Goal: Information Seeking & Learning: Learn about a topic

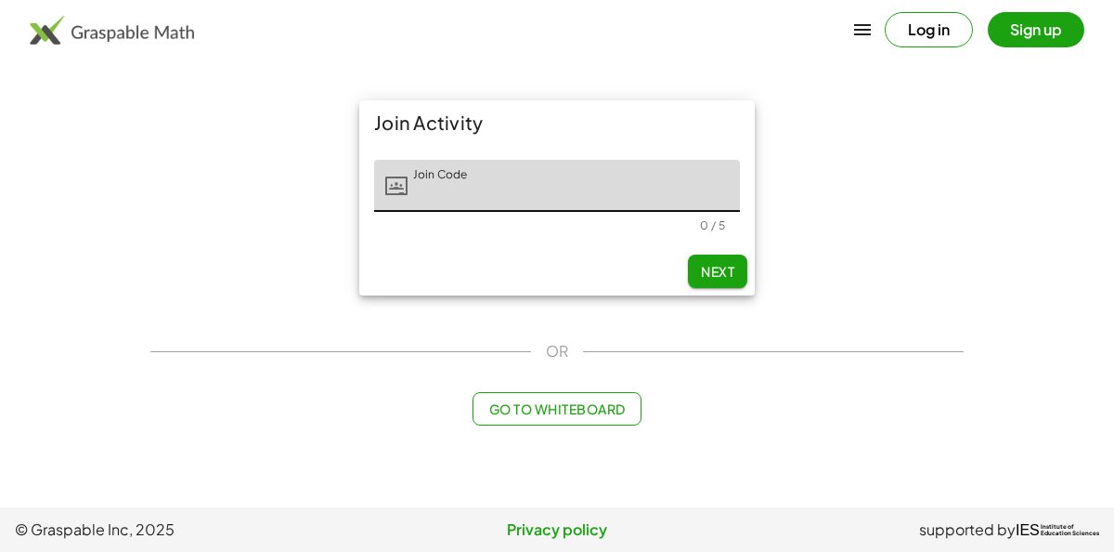
click at [452, 185] on input "Join Code" at bounding box center [574, 186] width 332 height 52
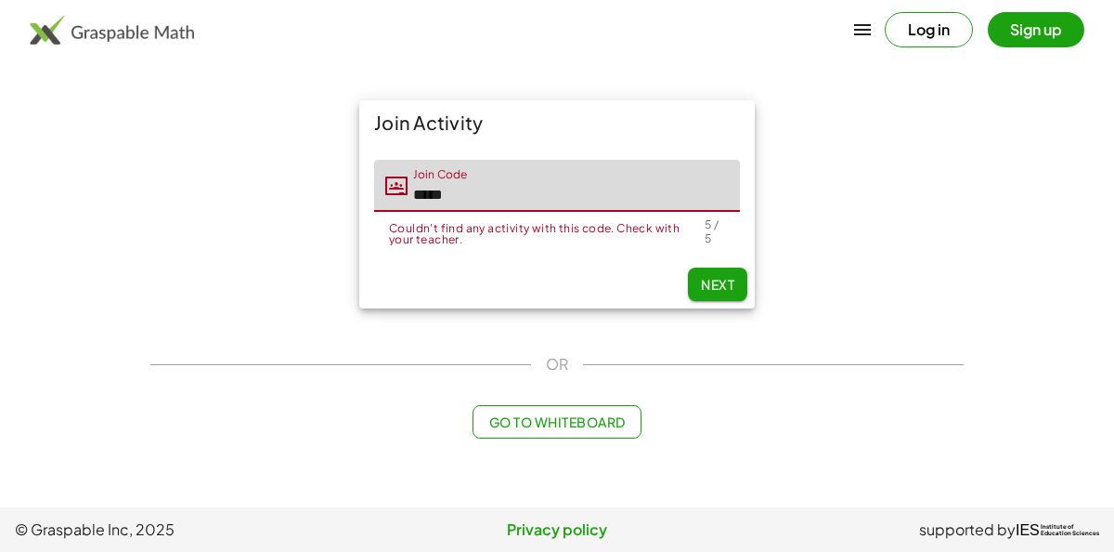
click at [540, 189] on input "*****" at bounding box center [574, 186] width 332 height 52
type input "*"
click at [548, 179] on input "*****" at bounding box center [574, 186] width 332 height 52
type input "*"
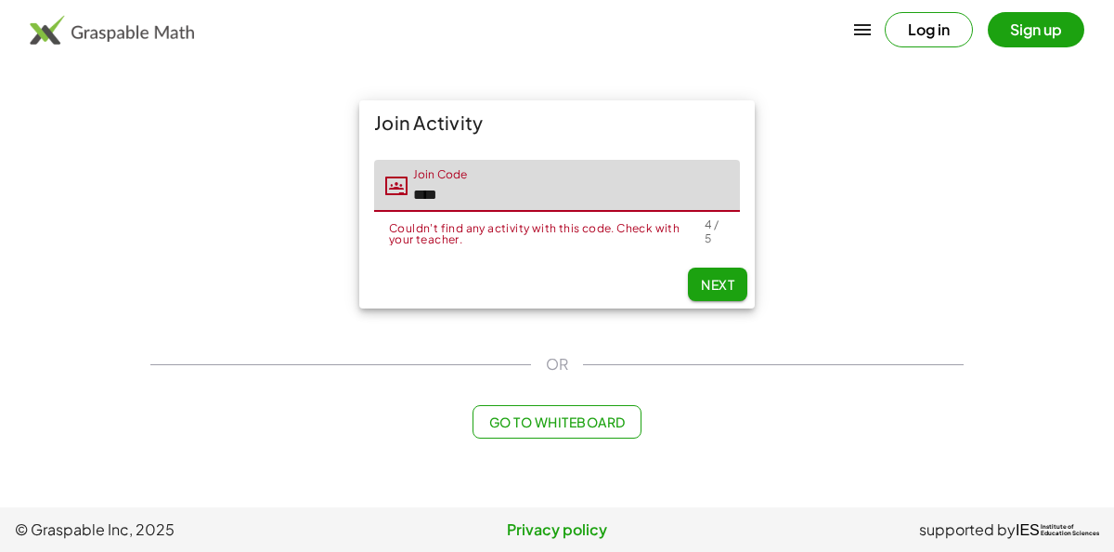
type input "*"
type input "*****"
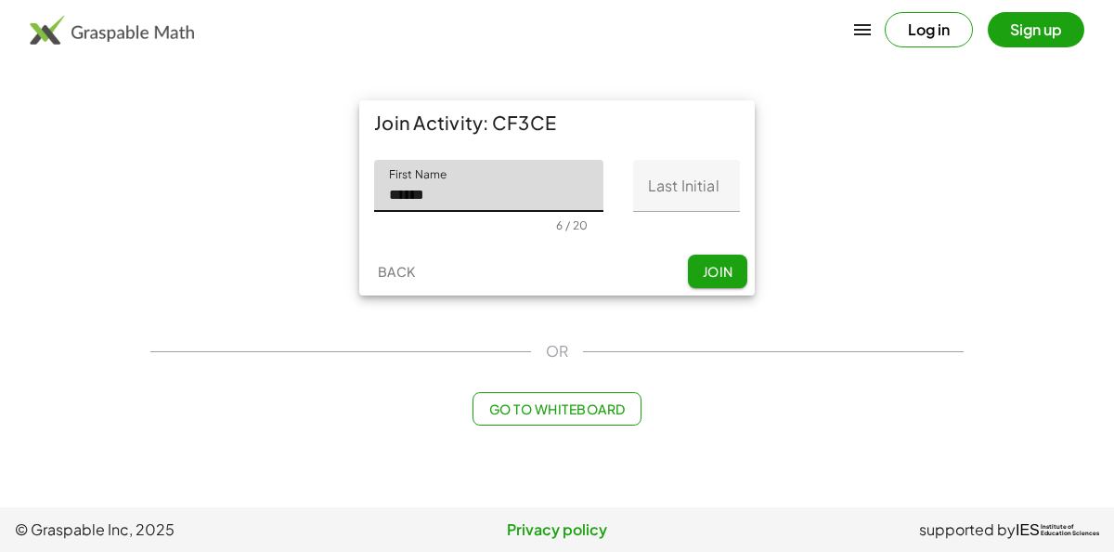
type input "******"
click at [683, 190] on input "Last Initial" at bounding box center [686, 186] width 107 height 52
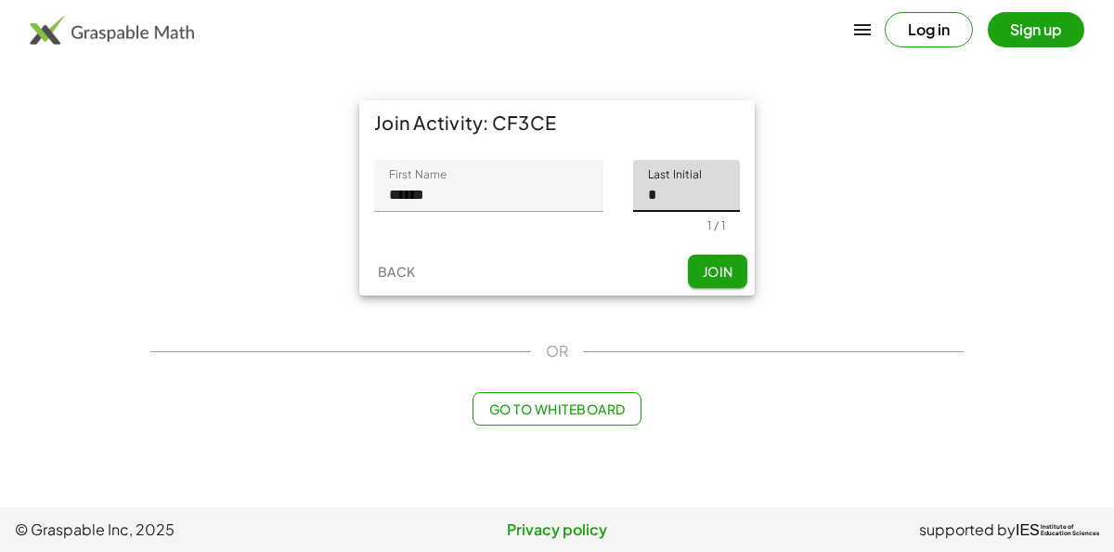
type input "*"
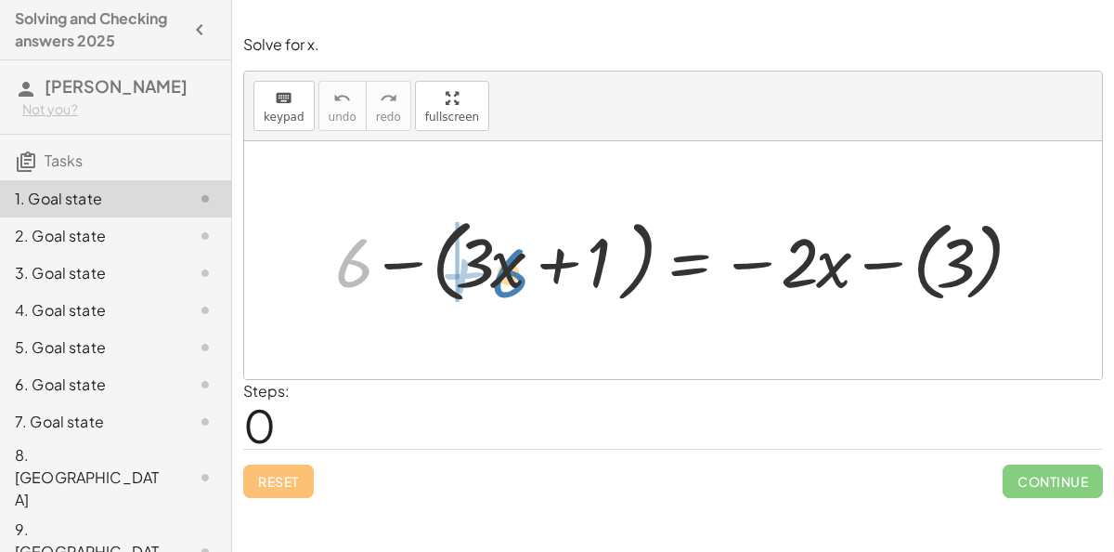
drag, startPoint x: 367, startPoint y: 263, endPoint x: 522, endPoint y: 272, distance: 155.4
click at [522, 272] on div at bounding box center [681, 260] width 710 height 100
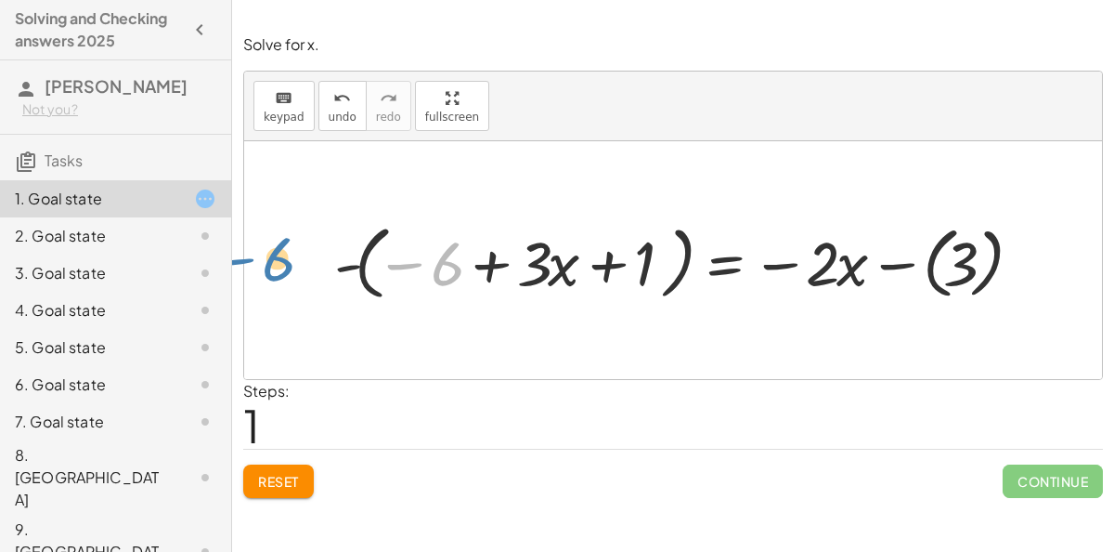
drag, startPoint x: 440, startPoint y: 275, endPoint x: 275, endPoint y: 272, distance: 165.3
click at [275, 272] on div "+ 6 − ( + · 3 · x + 1 ) = − · 2 · x − ( 3 ) − 6 6 - ( + · 3 · x + 1 ) = − · 2 ·…" at bounding box center [673, 260] width 858 height 238
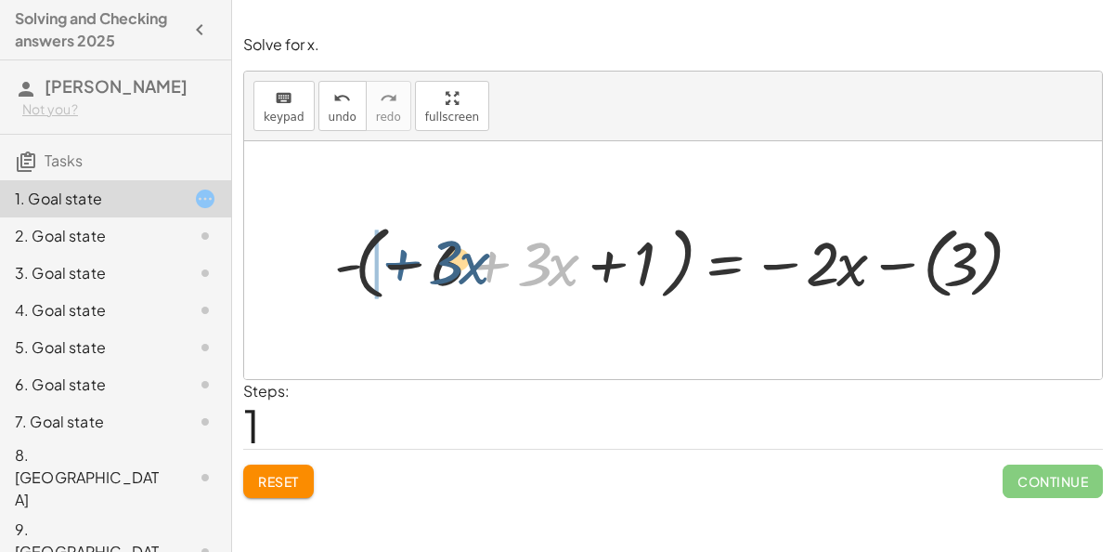
drag, startPoint x: 488, startPoint y: 257, endPoint x: 343, endPoint y: 254, distance: 144.9
click at [343, 254] on div at bounding box center [681, 260] width 712 height 90
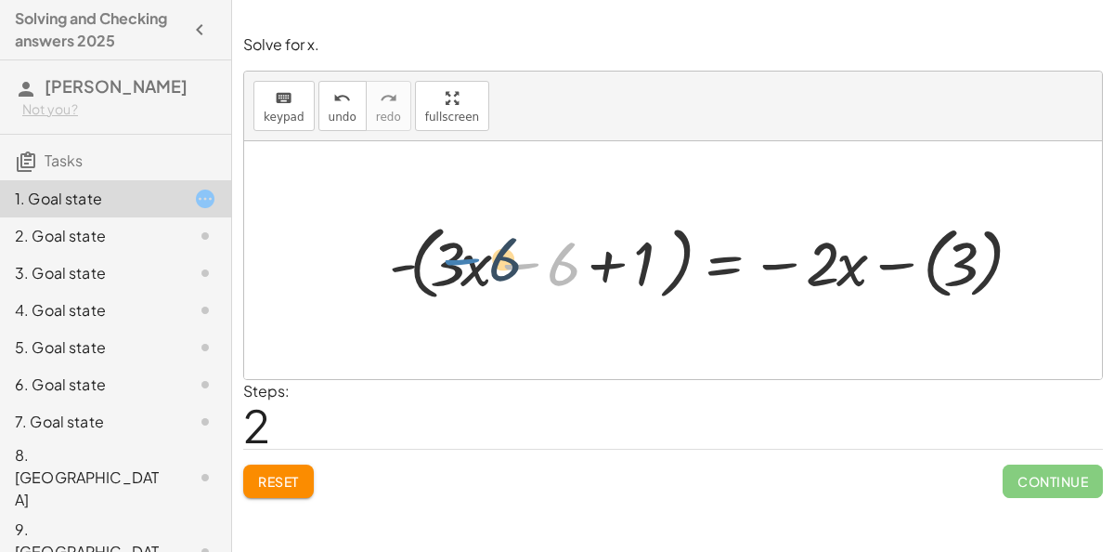
click at [533, 261] on div at bounding box center [708, 260] width 657 height 90
drag, startPoint x: 562, startPoint y: 267, endPoint x: 343, endPoint y: 289, distance: 220.2
click at [419, 276] on div at bounding box center [708, 260] width 657 height 90
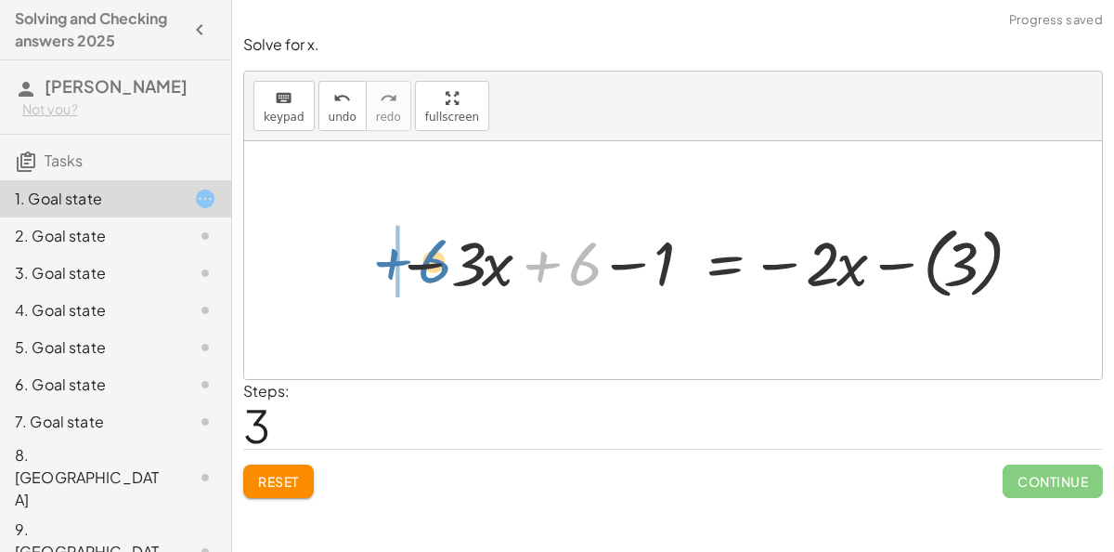
drag, startPoint x: 584, startPoint y: 271, endPoint x: 434, endPoint y: 269, distance: 150.5
click at [434, 269] on div at bounding box center [706, 259] width 640 height 87
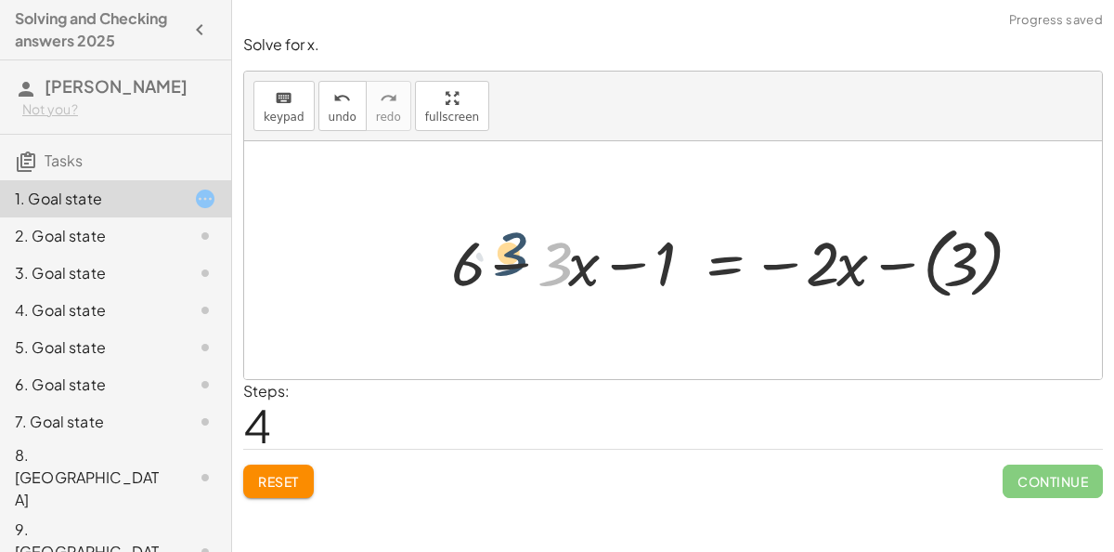
drag, startPoint x: 546, startPoint y: 270, endPoint x: 484, endPoint y: 267, distance: 62.3
click at [484, 267] on div at bounding box center [739, 259] width 595 height 87
drag, startPoint x: 476, startPoint y: 267, endPoint x: 567, endPoint y: 268, distance: 91.9
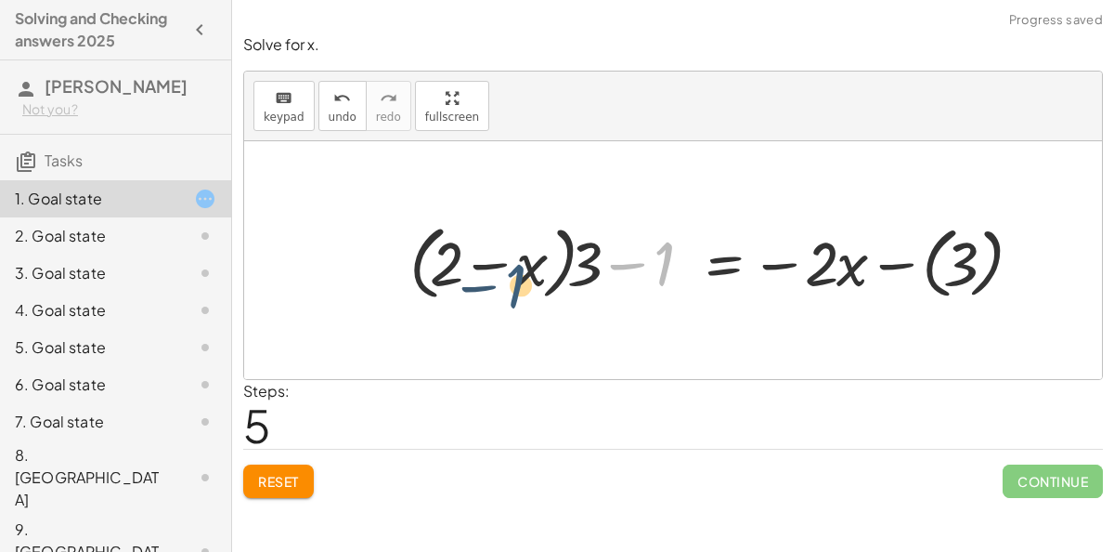
drag, startPoint x: 661, startPoint y: 249, endPoint x: 505, endPoint y: 270, distance: 157.5
click at [505, 270] on div at bounding box center [718, 260] width 636 height 90
click at [731, 272] on div at bounding box center [718, 260] width 636 height 90
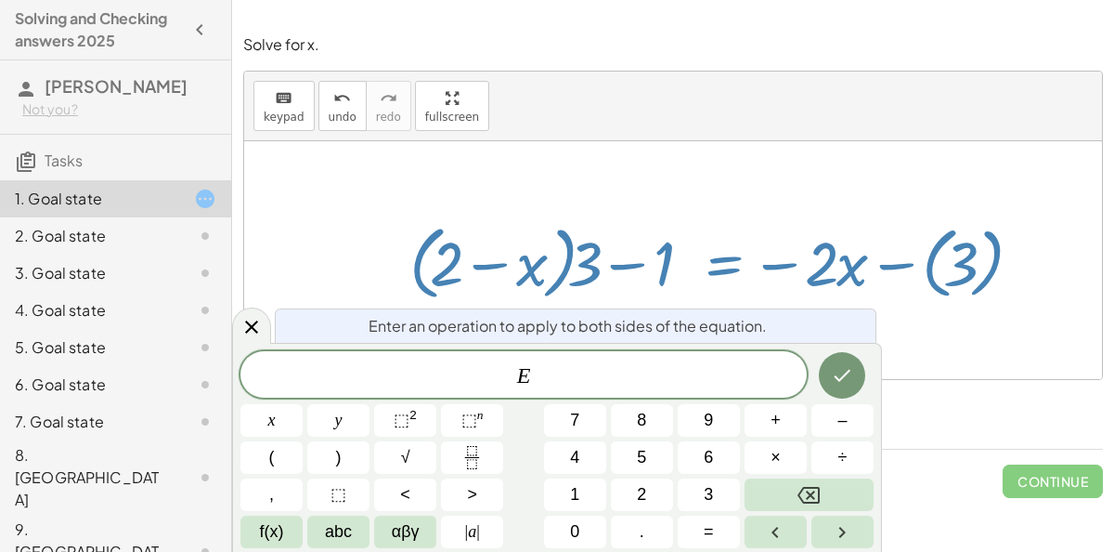
click at [797, 270] on div at bounding box center [718, 260] width 636 height 90
click at [841, 366] on icon "Done" at bounding box center [842, 375] width 22 height 22
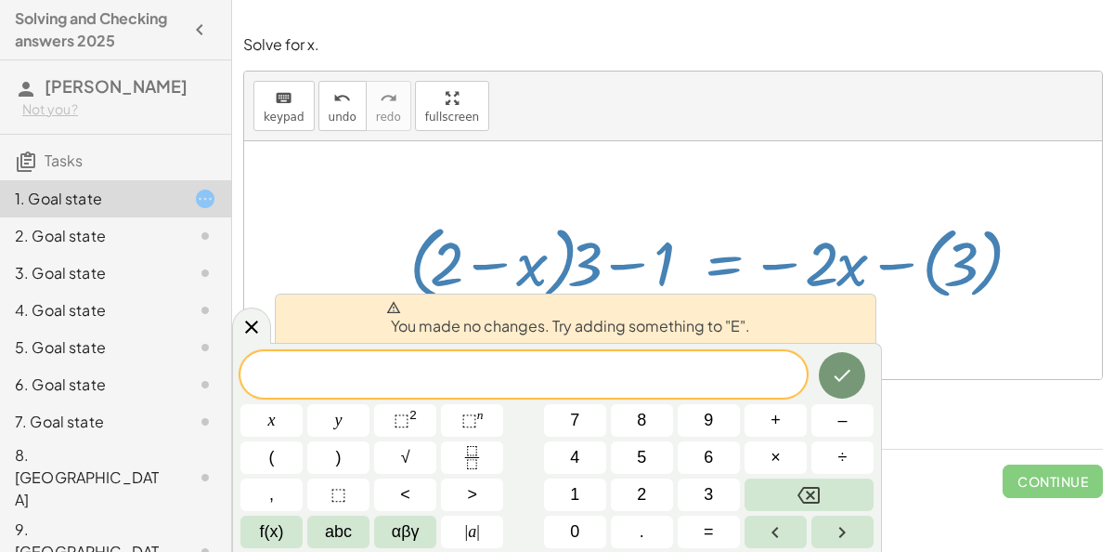
click at [645, 170] on div at bounding box center [673, 260] width 858 height 238
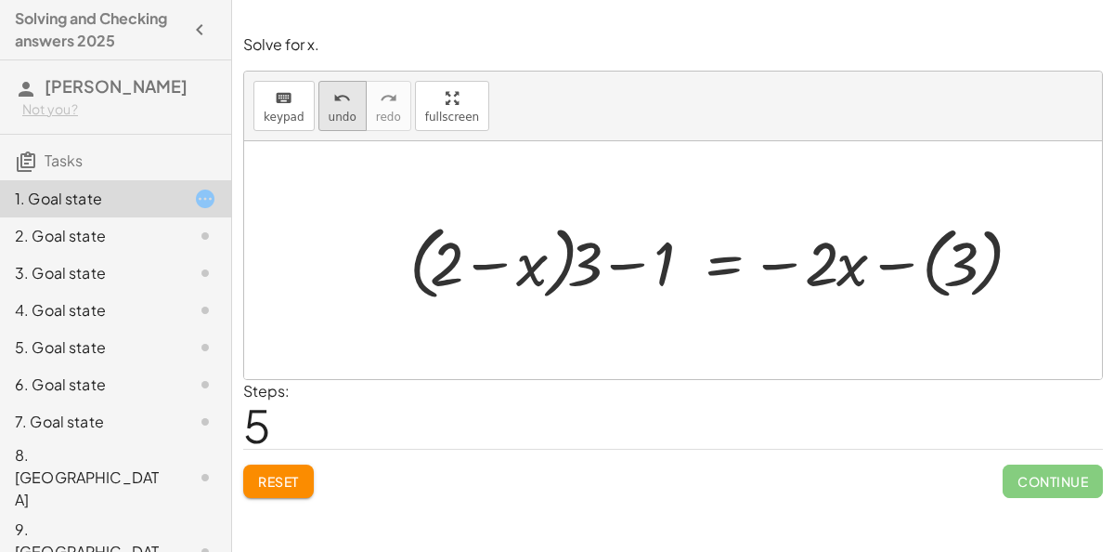
click at [344, 105] on div "undo" at bounding box center [343, 97] width 28 height 22
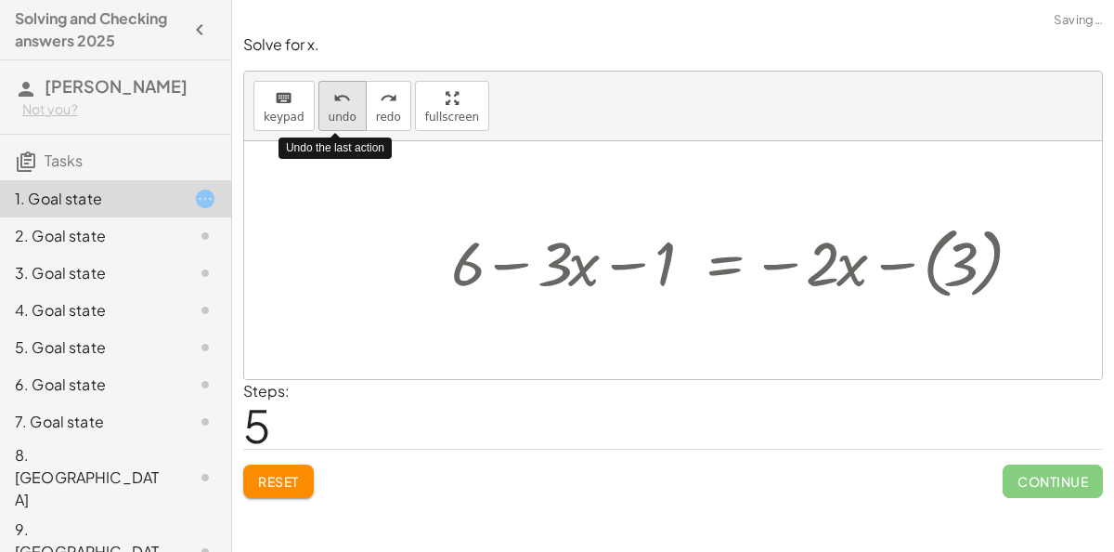
click at [344, 105] on div "undo" at bounding box center [343, 97] width 28 height 22
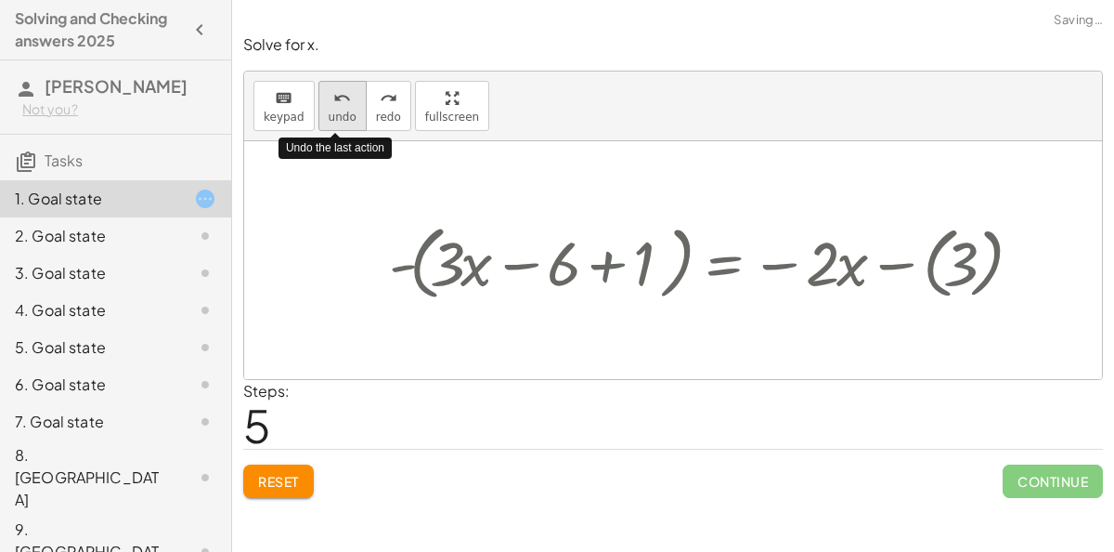
click at [344, 105] on div "undo" at bounding box center [343, 97] width 28 height 22
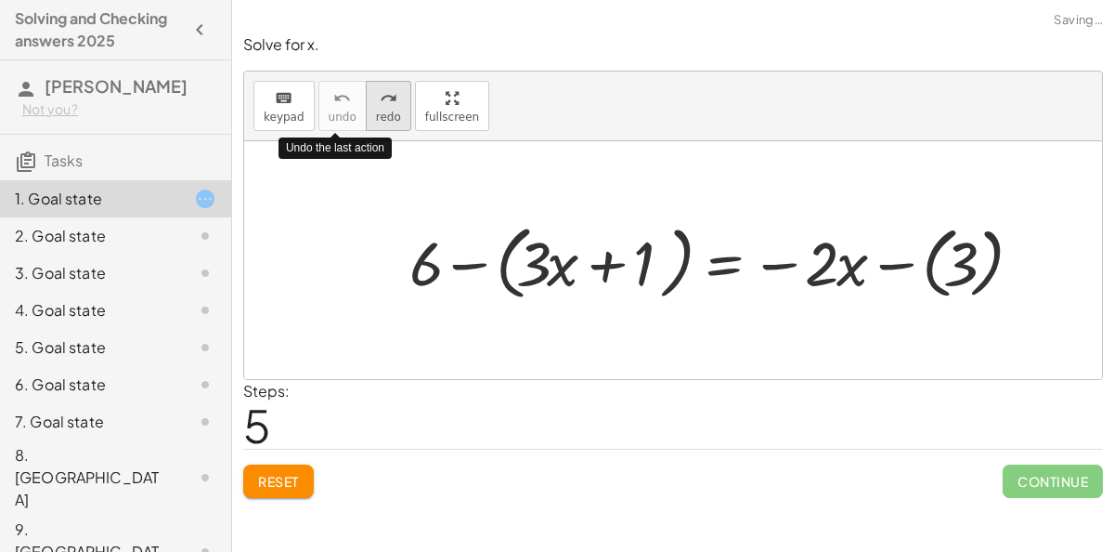
click at [376, 111] on span "redo" at bounding box center [388, 117] width 25 height 13
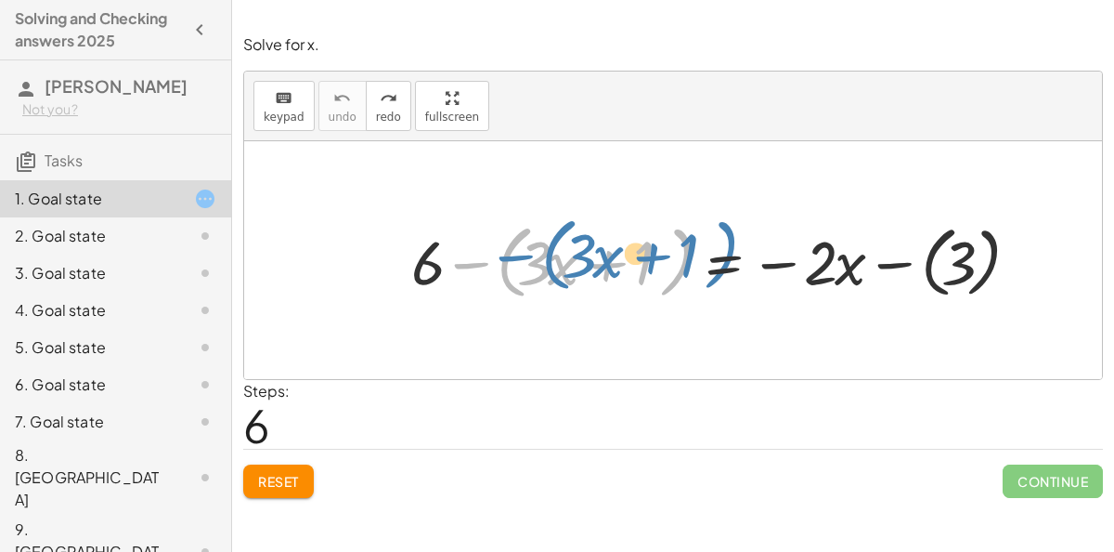
drag, startPoint x: 460, startPoint y: 267, endPoint x: 507, endPoint y: 260, distance: 47.8
click at [507, 260] on div at bounding box center [718, 259] width 632 height 89
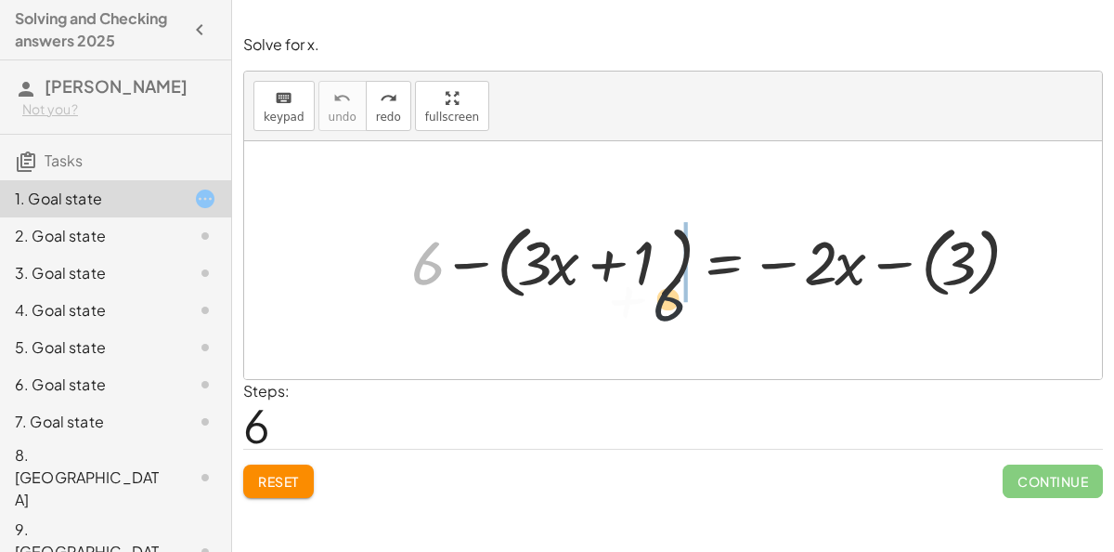
drag, startPoint x: 438, startPoint y: 267, endPoint x: 705, endPoint y: 299, distance: 268.5
click at [705, 299] on div at bounding box center [718, 259] width 632 height 89
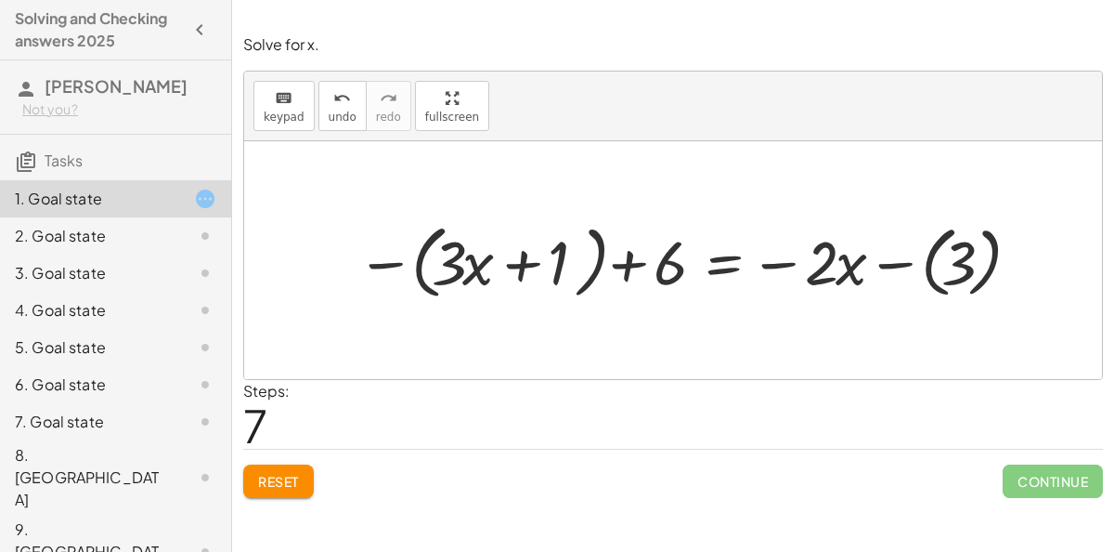
click at [254, 478] on button "Reset" at bounding box center [278, 480] width 71 height 33
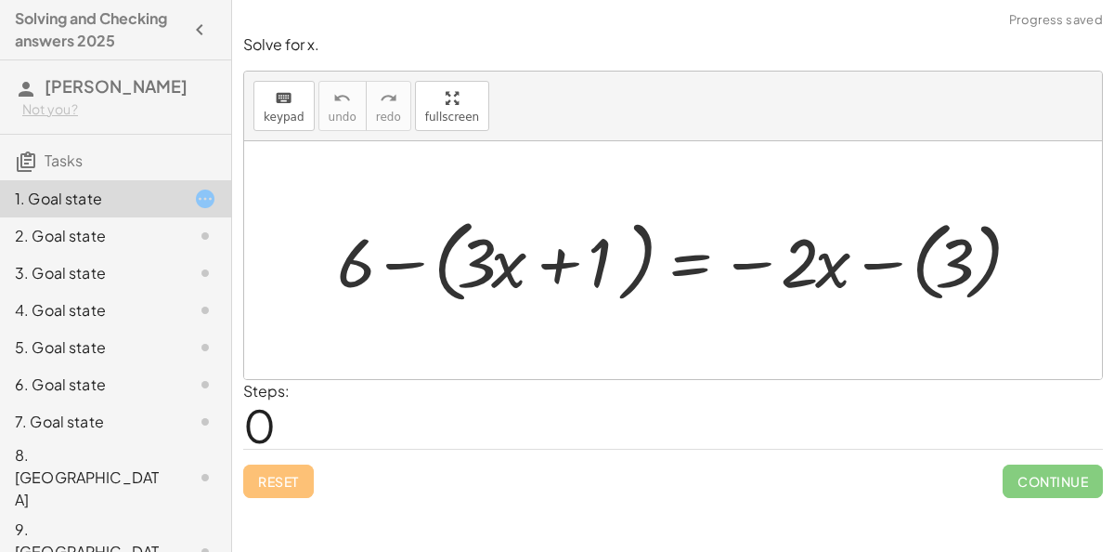
click at [263, 474] on div "Reset Continue" at bounding box center [673, 473] width 860 height 49
click at [164, 292] on div "2. Goal state" at bounding box center [115, 310] width 231 height 37
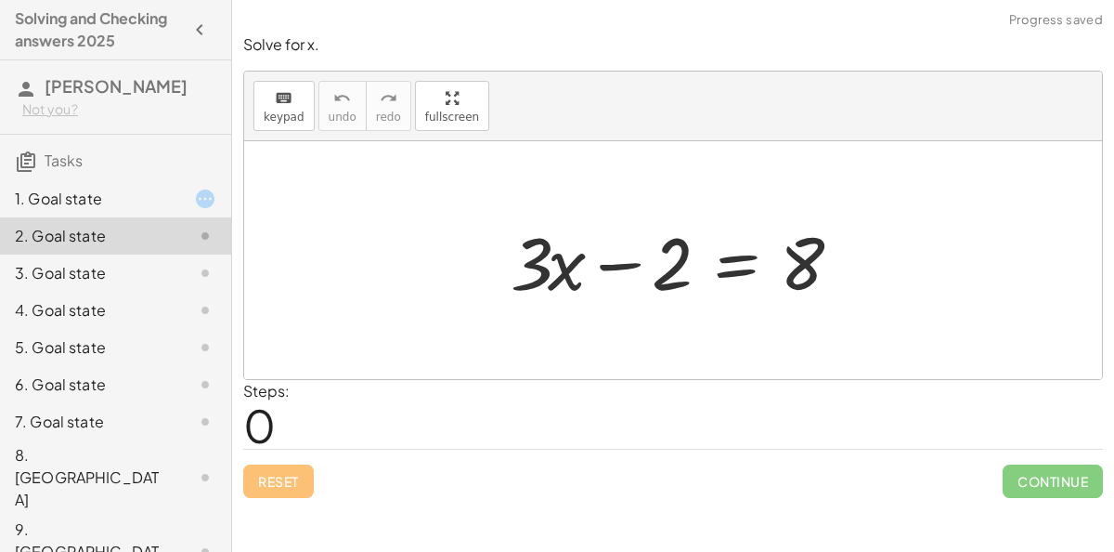
click at [165, 236] on div at bounding box center [190, 236] width 52 height 22
click at [161, 269] on div "3. Goal state" at bounding box center [90, 273] width 150 height 22
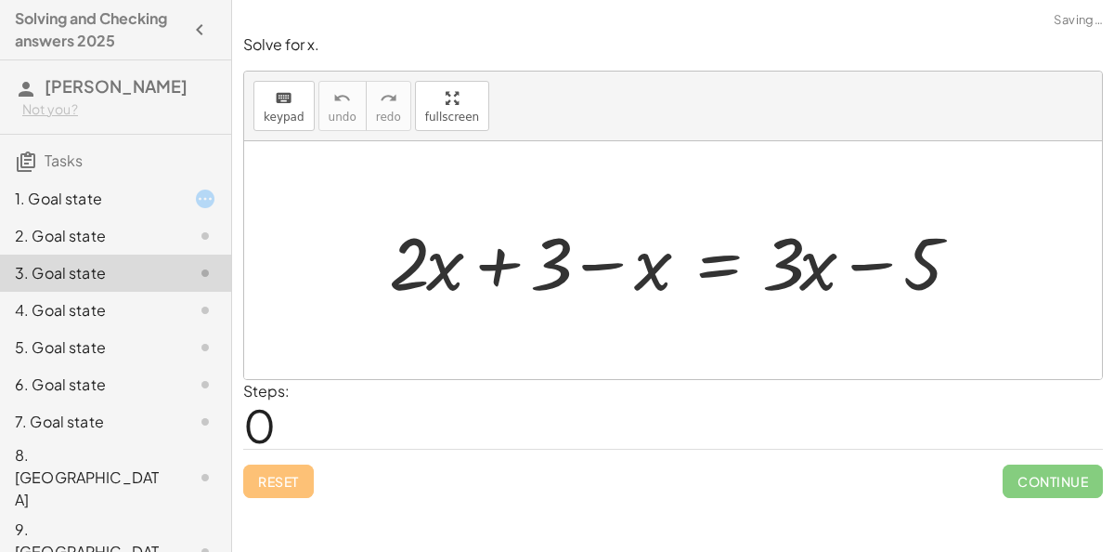
click at [170, 202] on div at bounding box center [190, 199] width 52 height 22
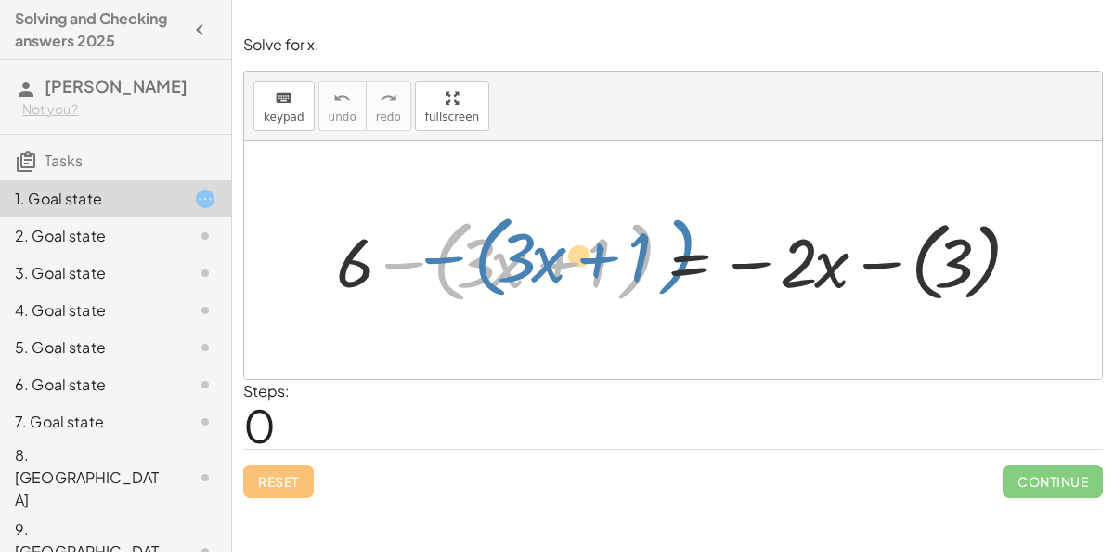
drag, startPoint x: 405, startPoint y: 261, endPoint x: 486, endPoint y: 253, distance: 81.2
click at [486, 253] on div at bounding box center [680, 260] width 707 height 100
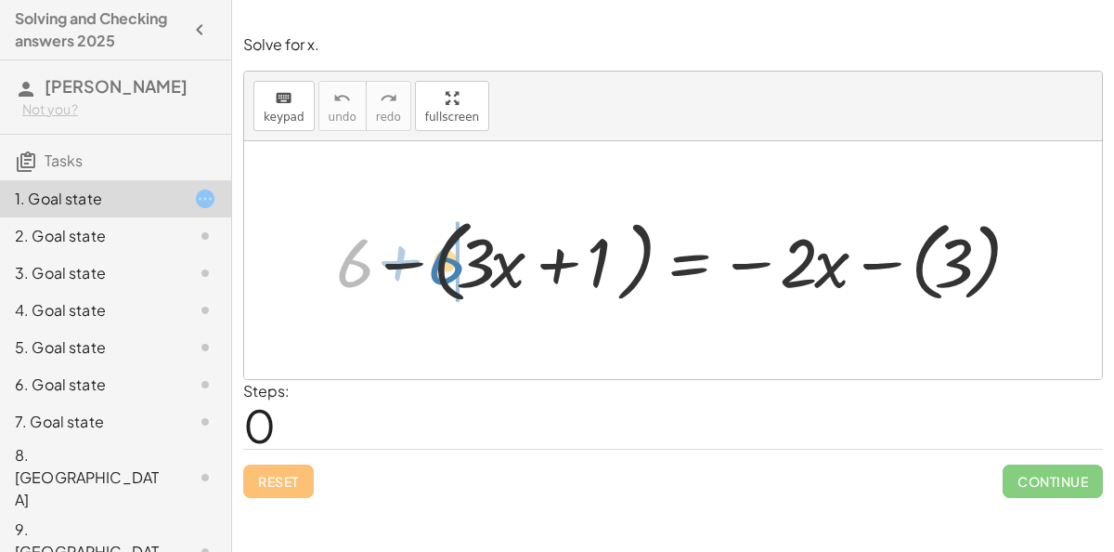
drag, startPoint x: 360, startPoint y: 269, endPoint x: 448, endPoint y: 267, distance: 87.3
click at [448, 267] on div at bounding box center [680, 260] width 707 height 100
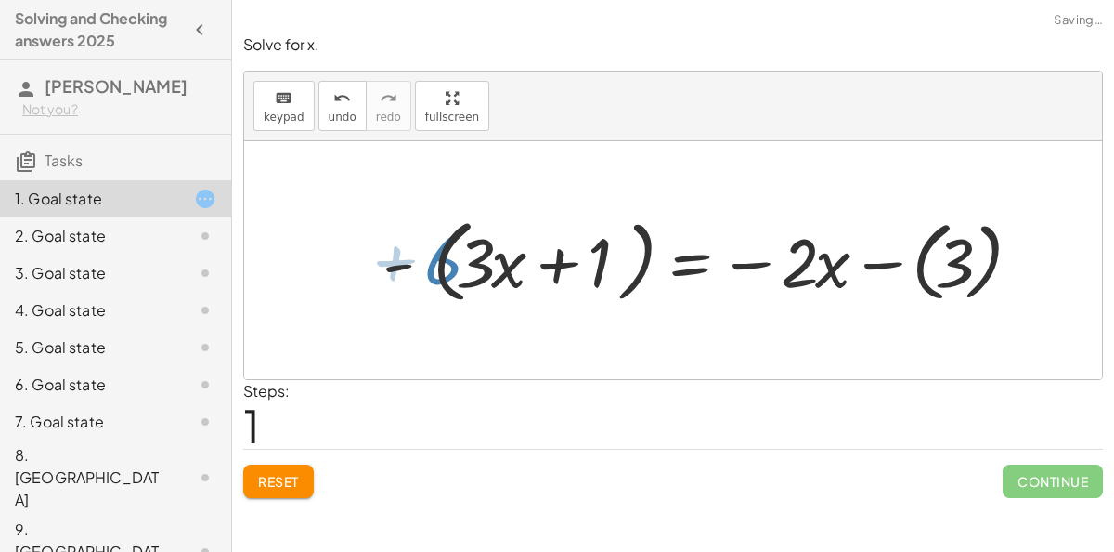
click at [448, 267] on div at bounding box center [638, 260] width 792 height 100
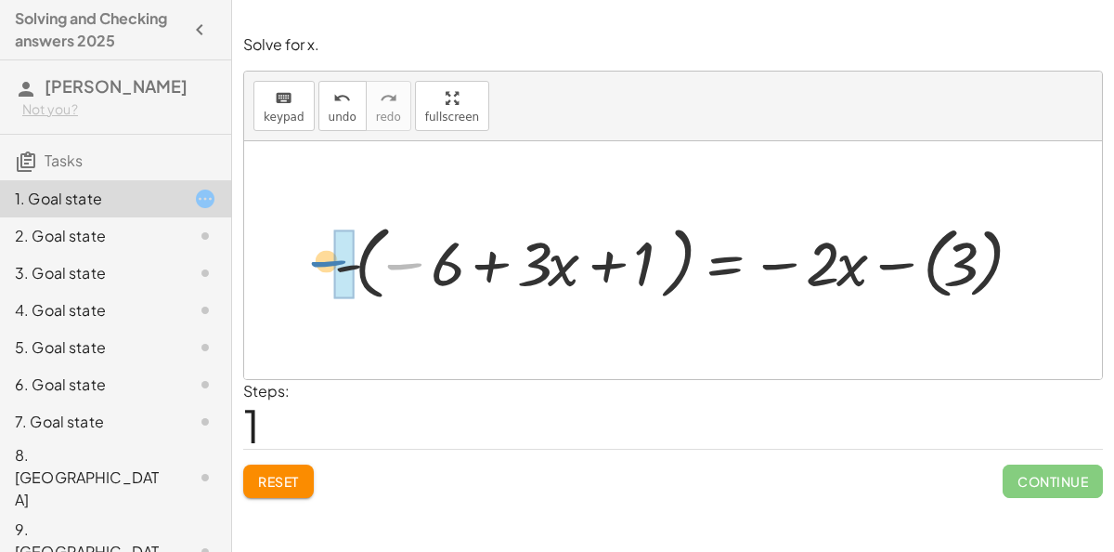
drag, startPoint x: 351, startPoint y: 261, endPoint x: 333, endPoint y: 268, distance: 19.1
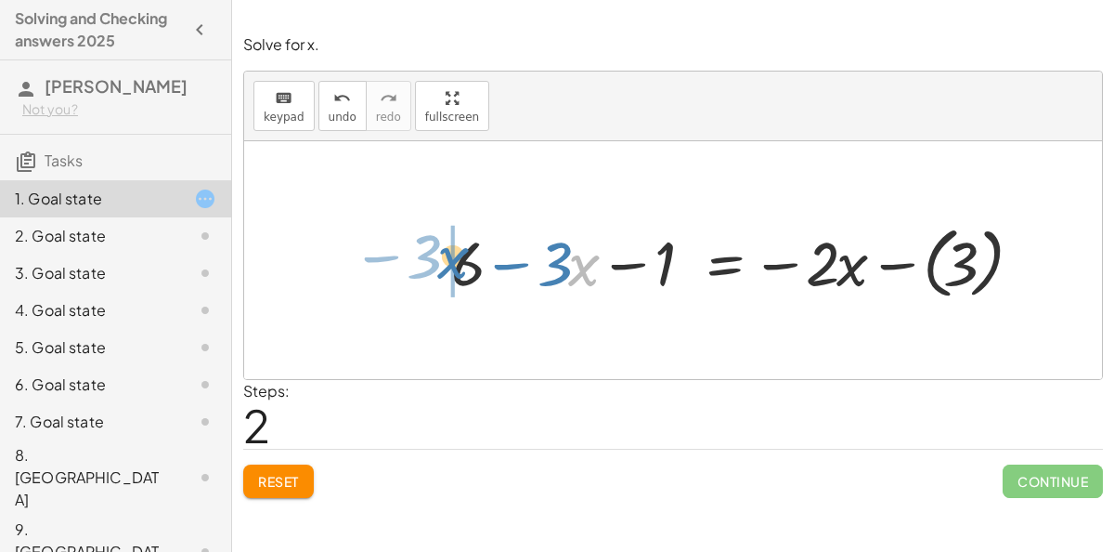
drag, startPoint x: 579, startPoint y: 267, endPoint x: 446, endPoint y: 259, distance: 133.1
click at [446, 259] on div at bounding box center [739, 259] width 594 height 87
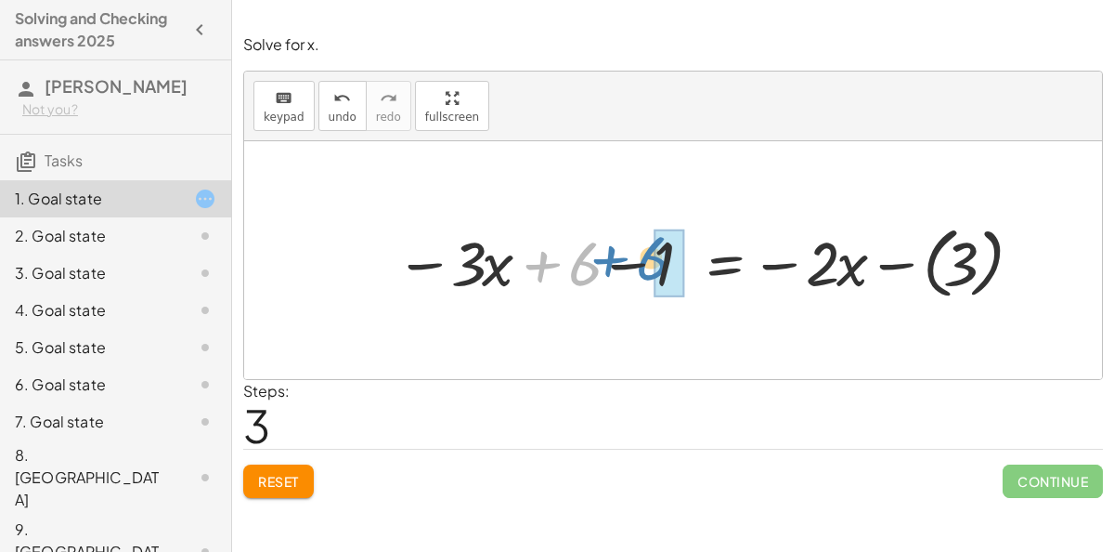
drag, startPoint x: 564, startPoint y: 274, endPoint x: 627, endPoint y: 267, distance: 63.6
click at [627, 267] on div at bounding box center [706, 259] width 640 height 87
drag, startPoint x: 585, startPoint y: 265, endPoint x: 667, endPoint y: 256, distance: 82.2
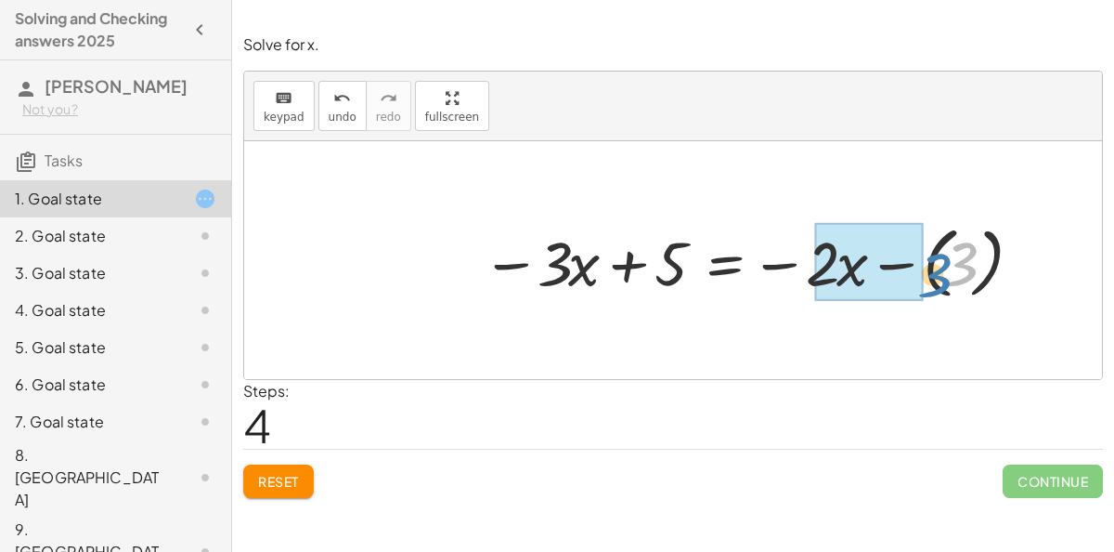
drag, startPoint x: 947, startPoint y: 274, endPoint x: 834, endPoint y: 282, distance: 113.6
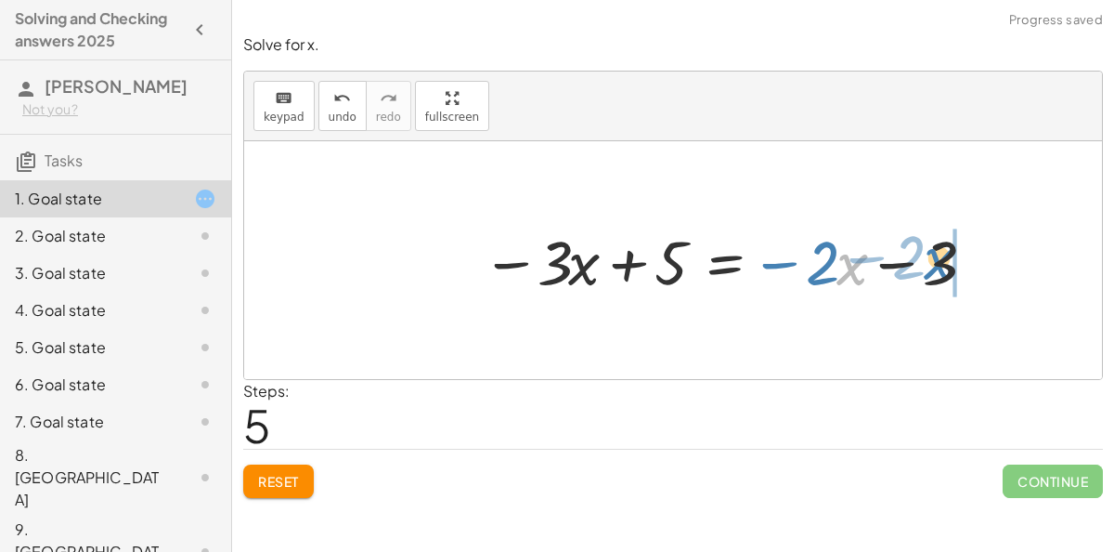
drag, startPoint x: 840, startPoint y: 280, endPoint x: 926, endPoint y: 273, distance: 86.7
click at [926, 273] on div at bounding box center [729, 259] width 513 height 81
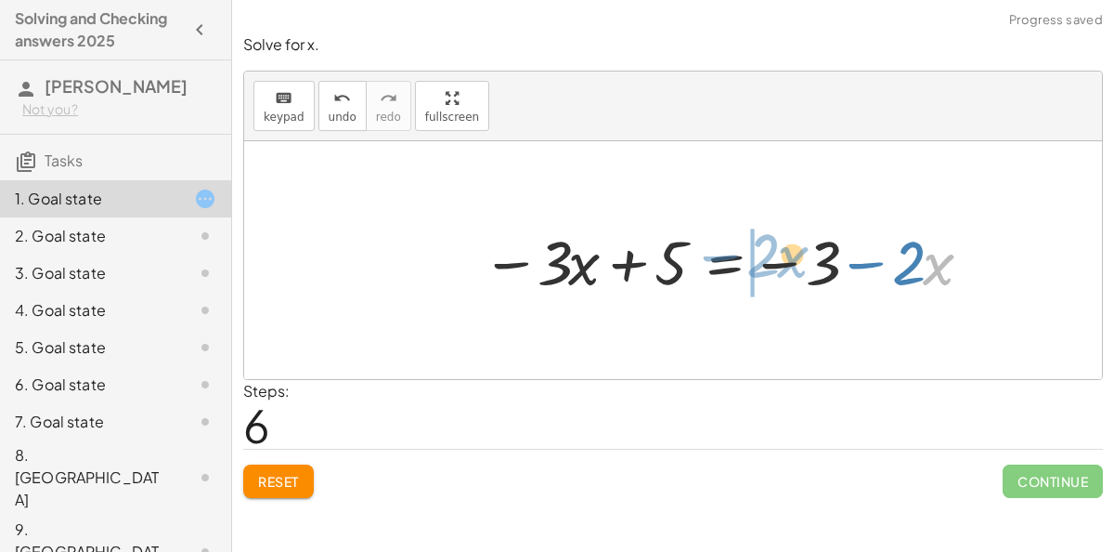
drag, startPoint x: 925, startPoint y: 275, endPoint x: 781, endPoint y: 267, distance: 144.1
click at [781, 267] on div at bounding box center [729, 259] width 513 height 81
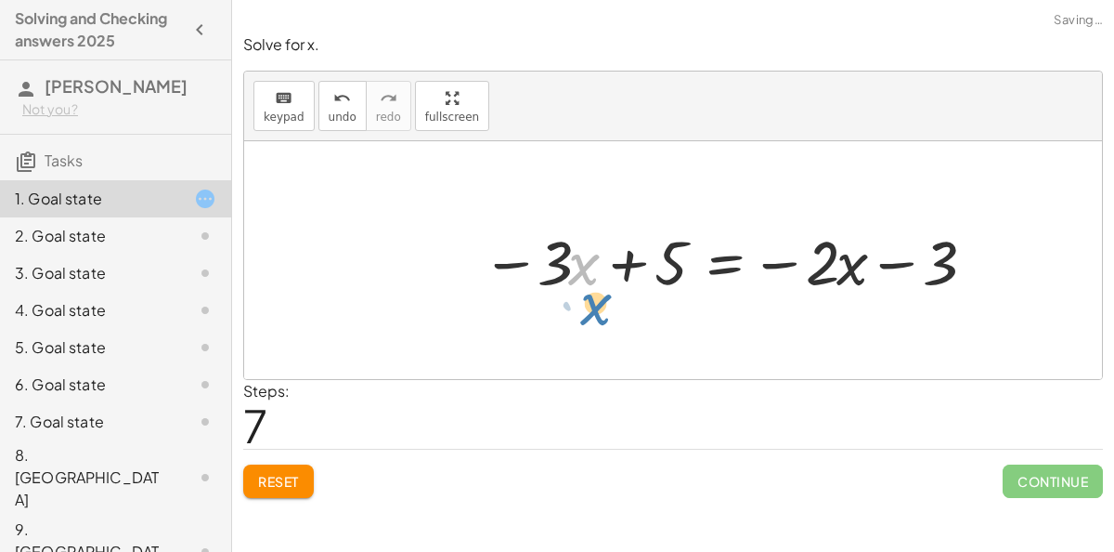
drag, startPoint x: 569, startPoint y: 273, endPoint x: 580, endPoint y: 310, distance: 38.5
click at [580, 310] on div "+ 6 − ( + · 3 · x + 1 ) = − · 2 · x − ( 3 ) - ( − 6 + · 3 · x + 1 ) = − · 2 · x…" at bounding box center [673, 260] width 858 height 238
drag, startPoint x: 548, startPoint y: 268, endPoint x: 632, endPoint y: 278, distance: 84.1
click at [632, 278] on div at bounding box center [729, 259] width 513 height 81
drag, startPoint x: 623, startPoint y: 267, endPoint x: 890, endPoint y: 267, distance: 266.5
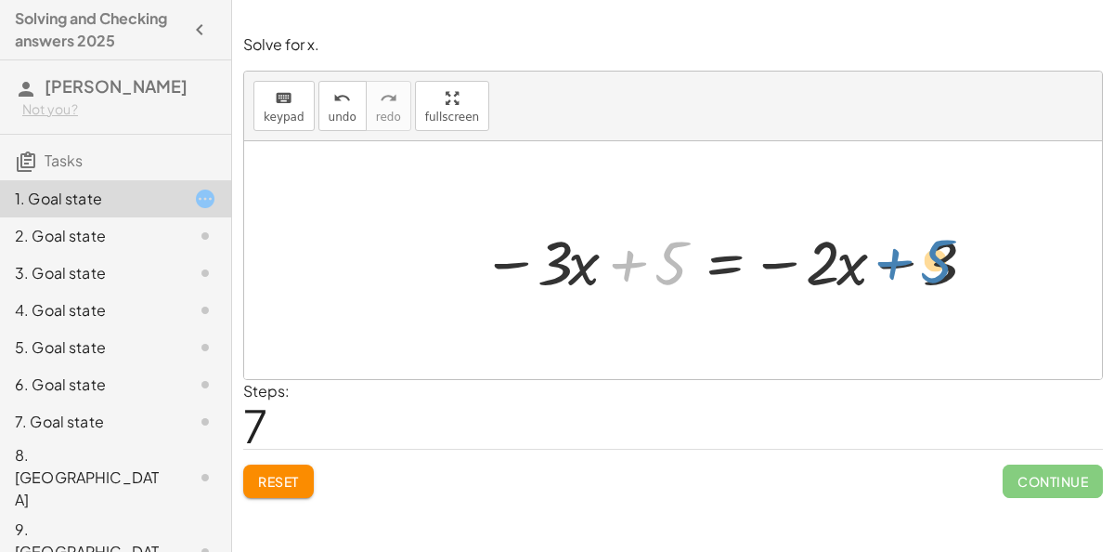
click at [890, 267] on div at bounding box center [729, 259] width 513 height 81
drag, startPoint x: 541, startPoint y: 266, endPoint x: 806, endPoint y: 285, distance: 266.3
click at [806, 285] on div at bounding box center [729, 259] width 513 height 81
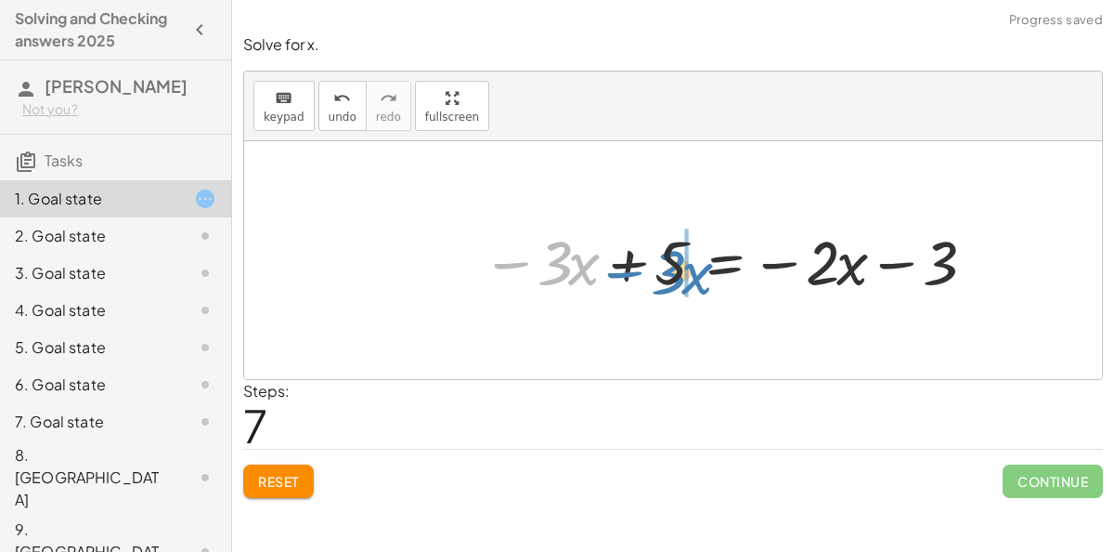
drag, startPoint x: 527, startPoint y: 262, endPoint x: 671, endPoint y: 262, distance: 144.9
click at [671, 262] on div at bounding box center [729, 259] width 513 height 81
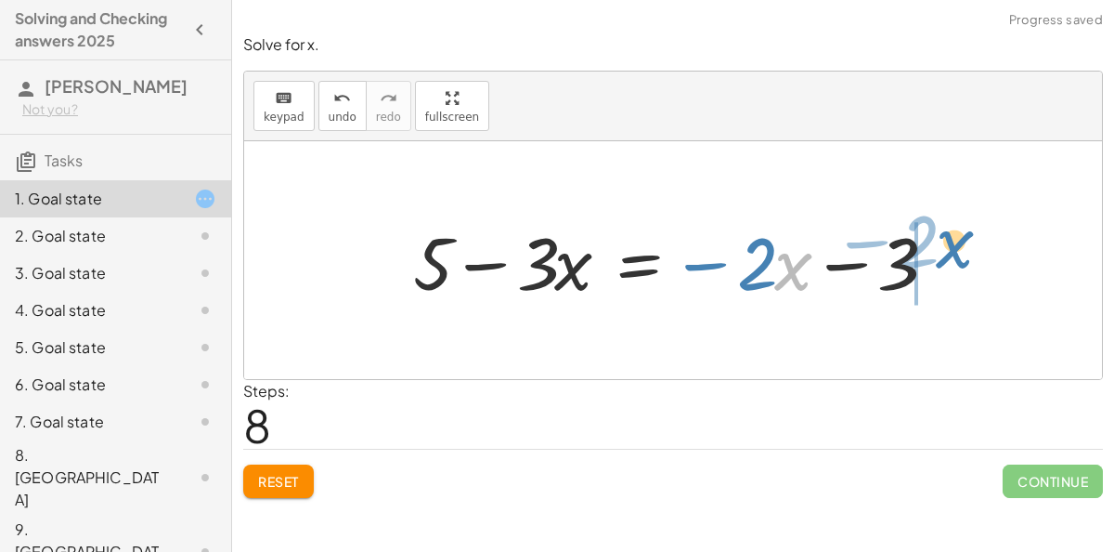
drag, startPoint x: 792, startPoint y: 269, endPoint x: 954, endPoint y: 247, distance: 163.1
click at [954, 247] on div at bounding box center [680, 261] width 553 height 96
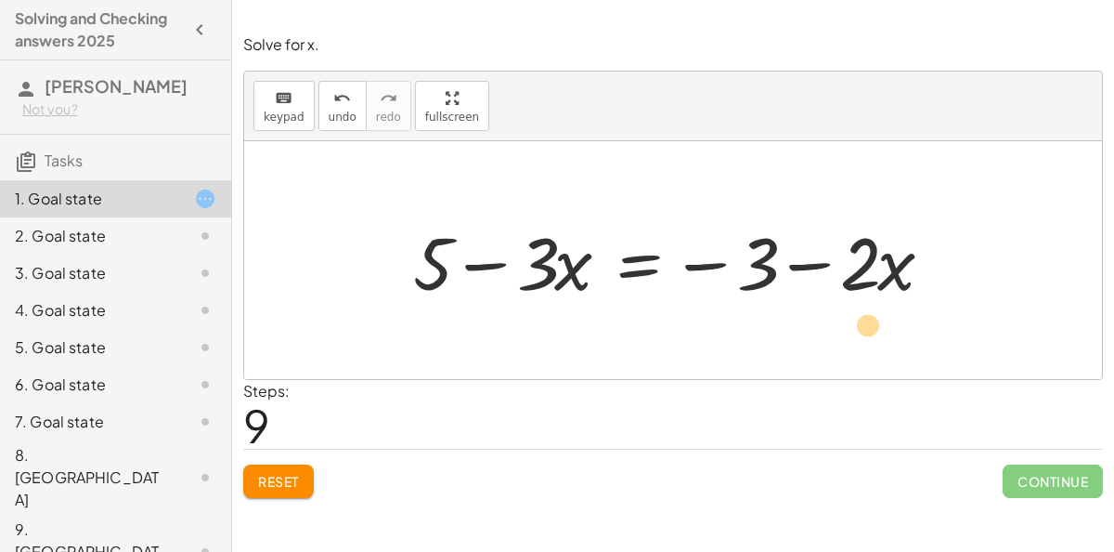
drag, startPoint x: 552, startPoint y: 254, endPoint x: 879, endPoint y: 310, distance: 331.8
click at [879, 310] on div "+ 6 − ( + · 3 · x + 1 ) = − · 2 · x − ( 3 ) - ( − 6 + · 3 · x + 1 ) = − · 2 · x…" at bounding box center [673, 260] width 576 height 105
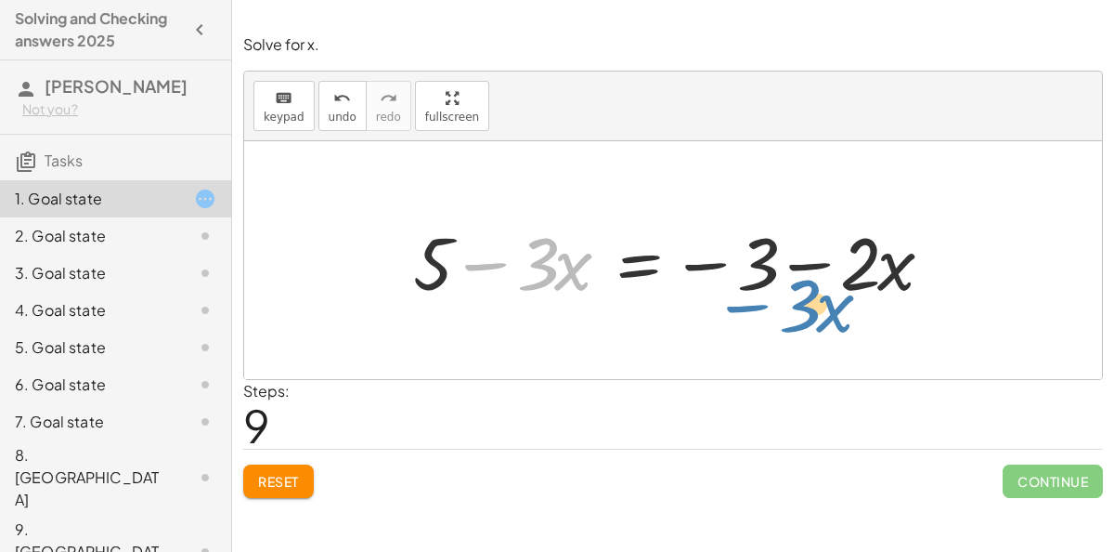
drag, startPoint x: 492, startPoint y: 260, endPoint x: 754, endPoint y: 302, distance: 265.2
click at [754, 302] on div at bounding box center [680, 261] width 553 height 96
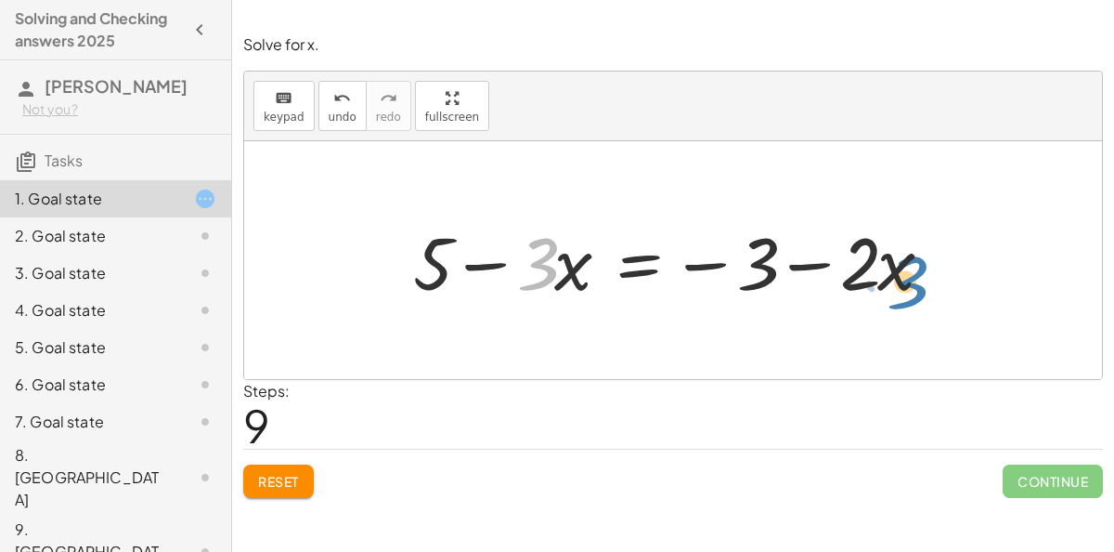
drag, startPoint x: 530, startPoint y: 269, endPoint x: 870, endPoint y: 278, distance: 340.0
click at [870, 278] on div at bounding box center [680, 261] width 553 height 96
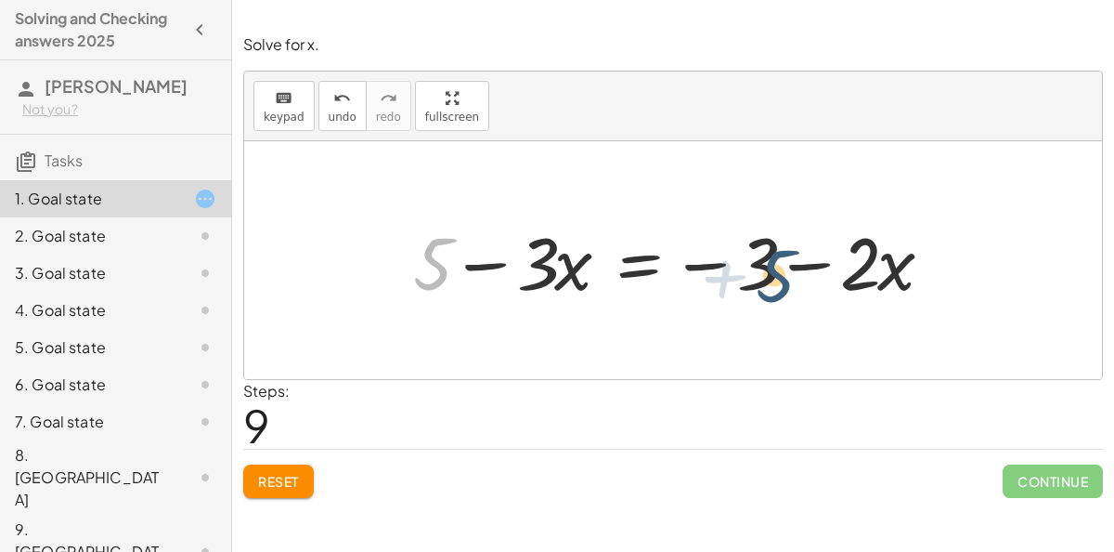
drag, startPoint x: 440, startPoint y: 265, endPoint x: 782, endPoint y: 269, distance: 341.8
click at [782, 269] on div at bounding box center [680, 261] width 553 height 96
click at [475, 269] on div at bounding box center [680, 261] width 553 height 96
click at [475, 268] on div at bounding box center [680, 261] width 553 height 96
click at [582, 261] on div at bounding box center [680, 261] width 553 height 96
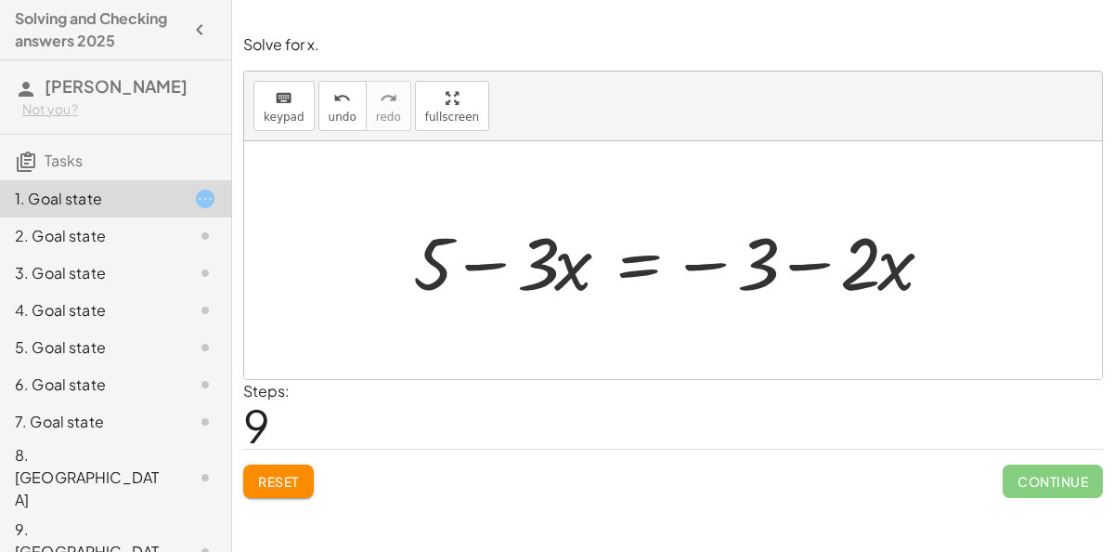
click at [782, 252] on div at bounding box center [680, 261] width 553 height 96
drag, startPoint x: 732, startPoint y: 261, endPoint x: 895, endPoint y: 256, distance: 163.5
click at [895, 256] on div at bounding box center [680, 261] width 553 height 96
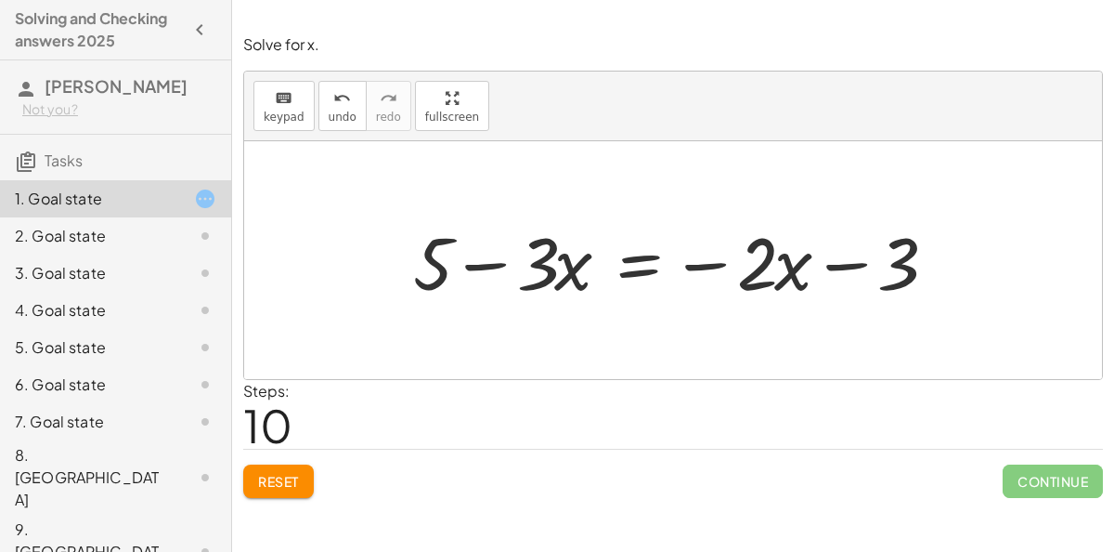
click at [654, 267] on div at bounding box center [680, 261] width 553 height 96
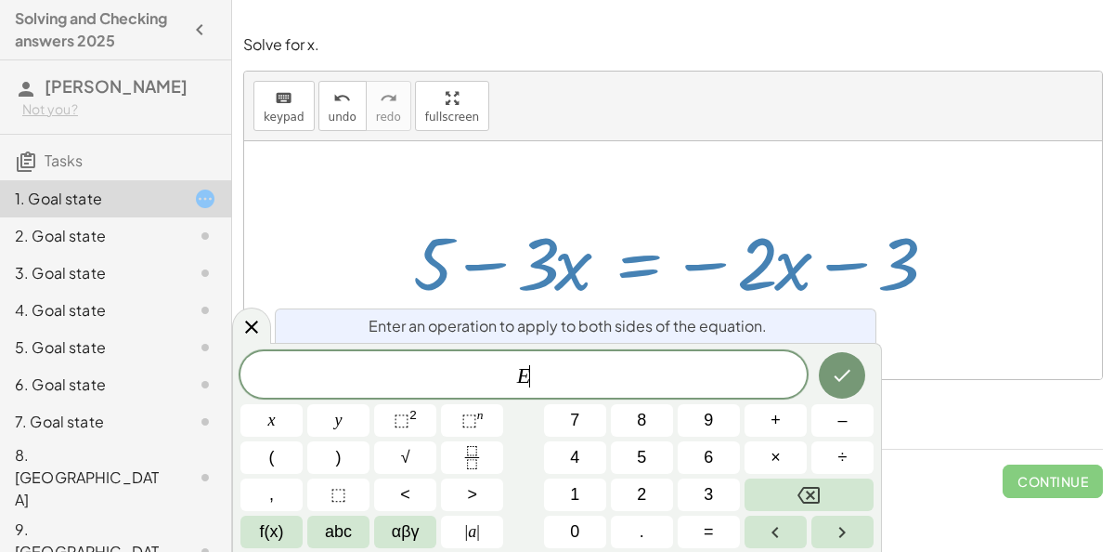
click at [632, 356] on div "E ​" at bounding box center [524, 374] width 567 height 46
click at [964, 358] on div at bounding box center [673, 260] width 858 height 238
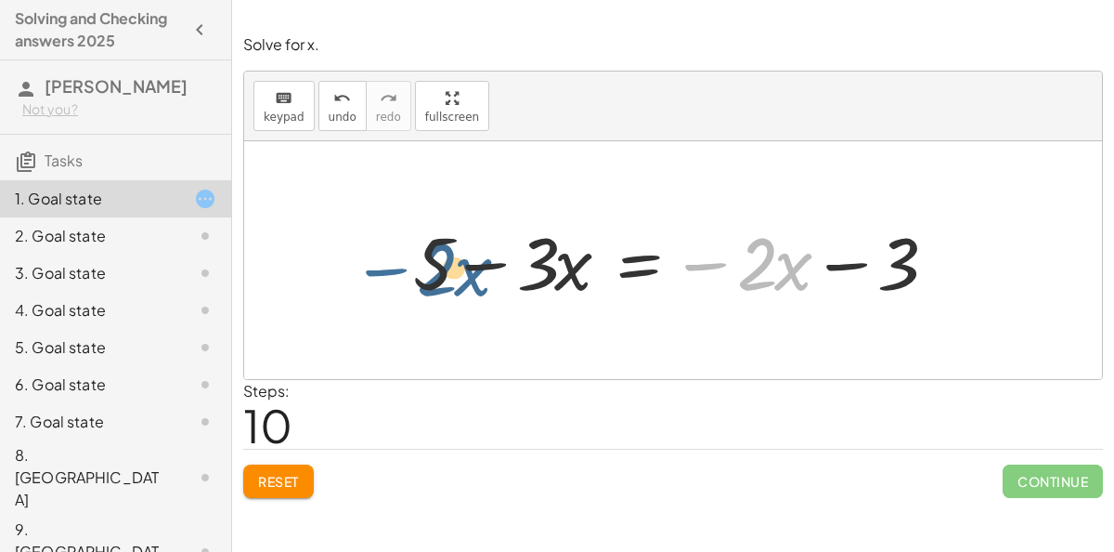
drag, startPoint x: 717, startPoint y: 278, endPoint x: 373, endPoint y: 274, distance: 343.6
click at [373, 274] on div "+ 6 − ( + · 3 · x + 1 ) = − · 2 · x − ( 3 ) - ( − 6 + · 3 · x + 1 ) = − · 2 · x…" at bounding box center [673, 260] width 858 height 238
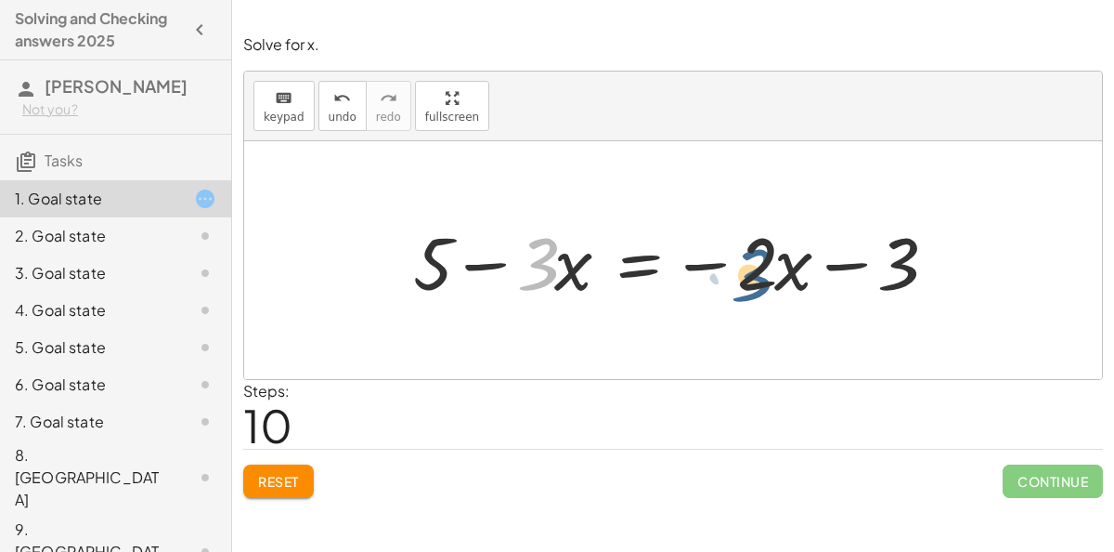
drag, startPoint x: 536, startPoint y: 267, endPoint x: 791, endPoint y: 275, distance: 255.5
click at [791, 275] on div at bounding box center [680, 261] width 553 height 96
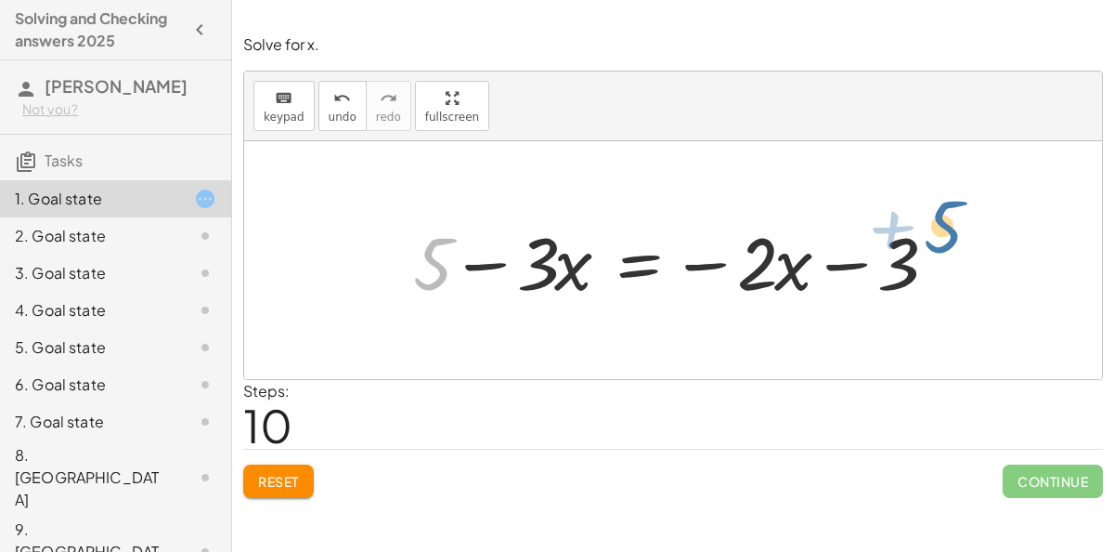
drag, startPoint x: 440, startPoint y: 264, endPoint x: 921, endPoint y: 238, distance: 481.8
click at [921, 238] on div at bounding box center [680, 261] width 553 height 96
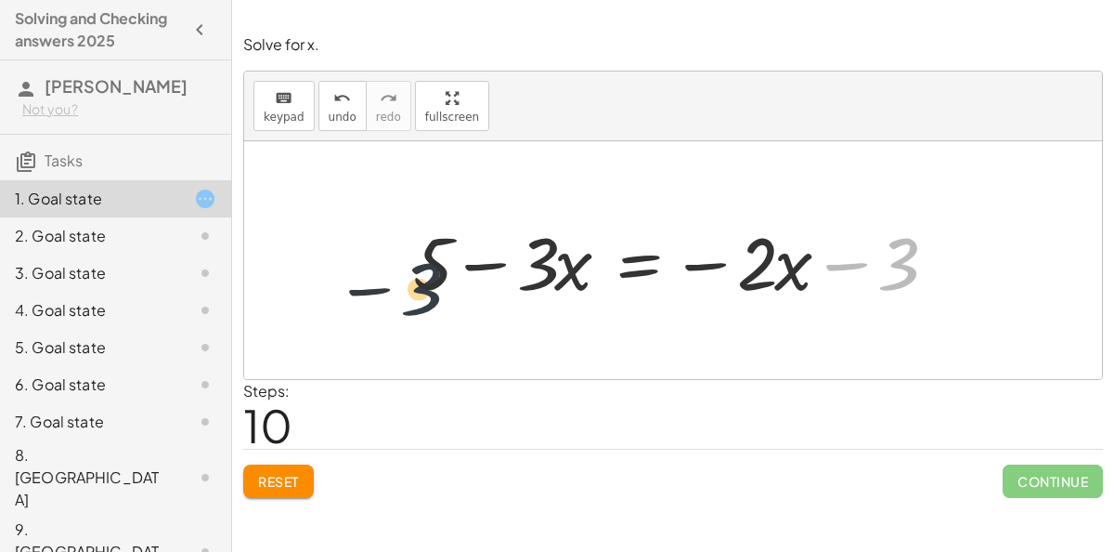
drag, startPoint x: 913, startPoint y: 246, endPoint x: 432, endPoint y: 269, distance: 481.6
click at [432, 269] on div at bounding box center [680, 261] width 553 height 96
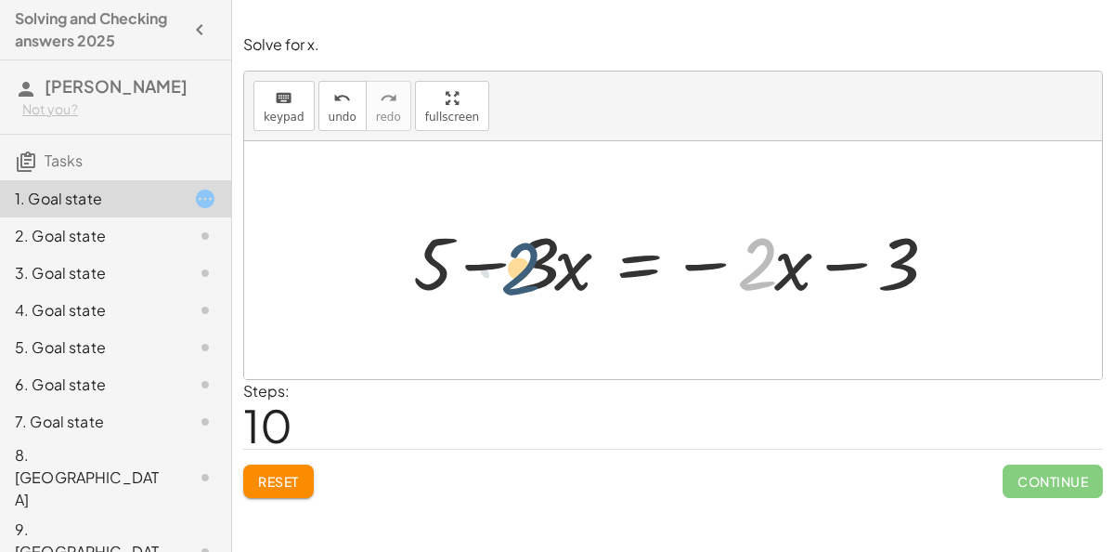
drag, startPoint x: 760, startPoint y: 275, endPoint x: 515, endPoint y: 277, distance: 244.3
click at [515, 277] on div at bounding box center [680, 261] width 553 height 96
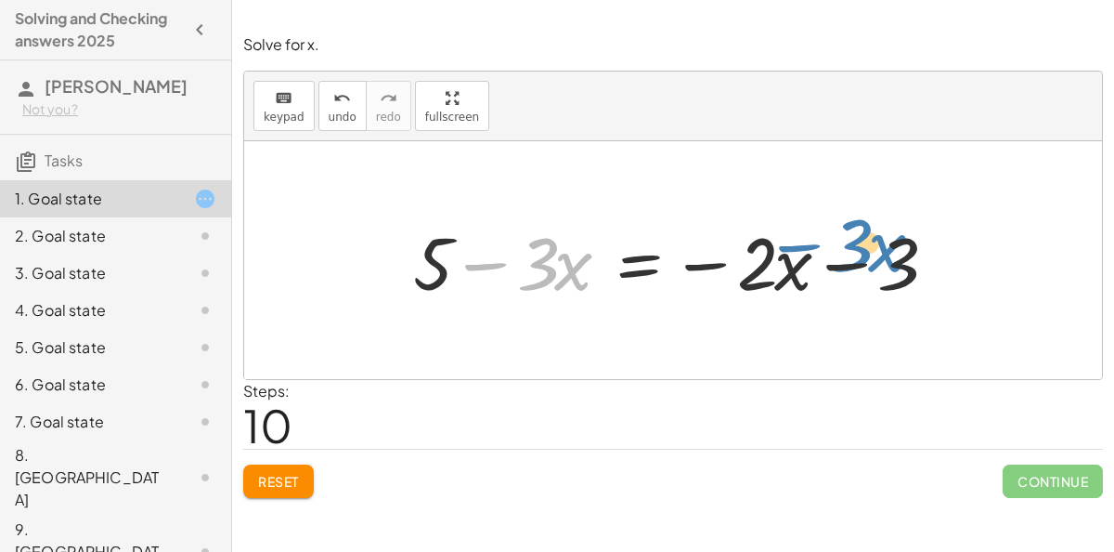
drag, startPoint x: 493, startPoint y: 268, endPoint x: 806, endPoint y: 250, distance: 313.5
click at [806, 250] on div at bounding box center [680, 261] width 553 height 96
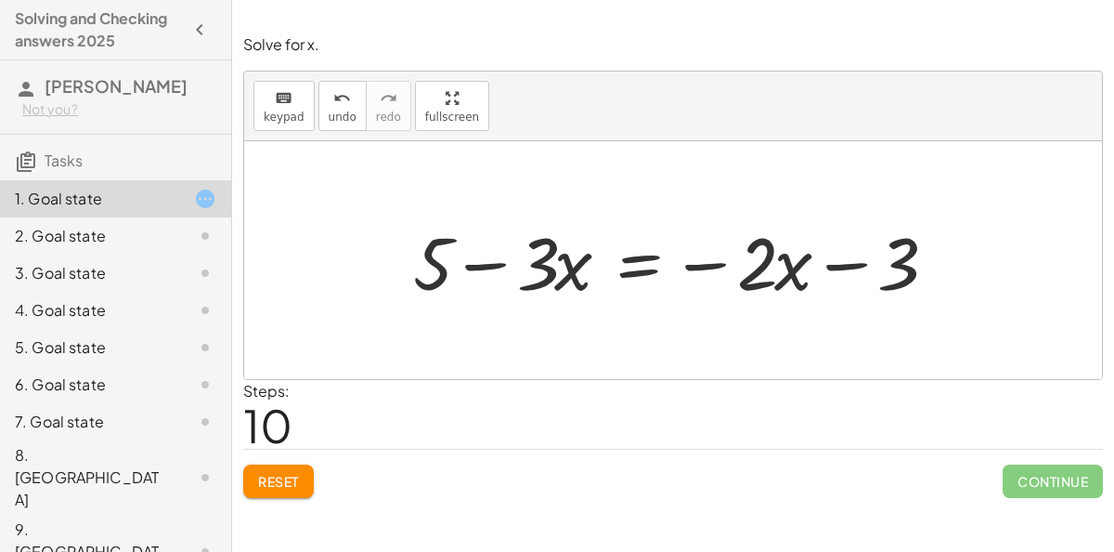
click at [447, 264] on div at bounding box center [680, 261] width 553 height 96
drag, startPoint x: 446, startPoint y: 265, endPoint x: 608, endPoint y: 267, distance: 162.5
click at [608, 267] on div at bounding box center [680, 261] width 553 height 96
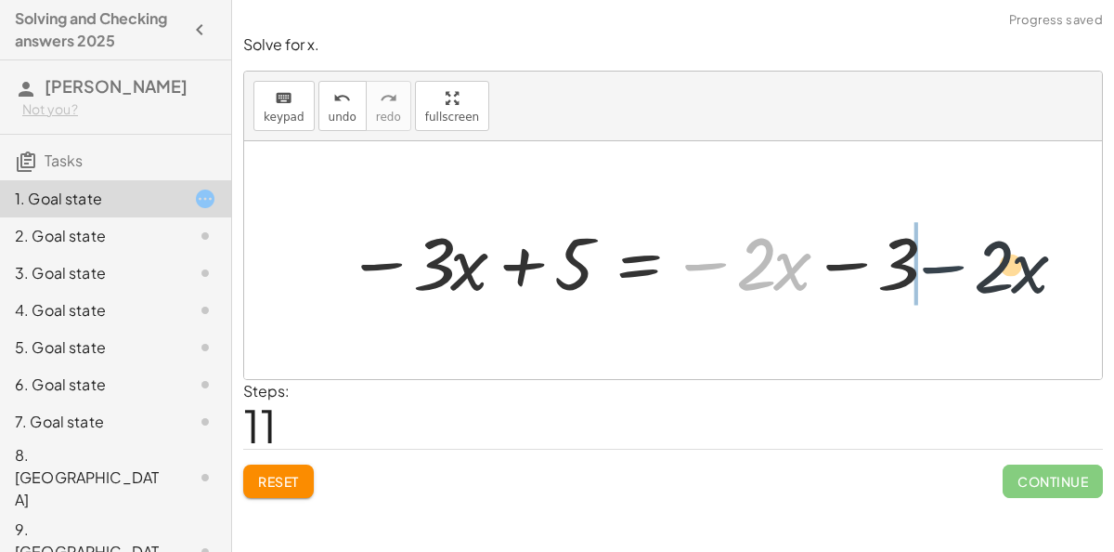
drag, startPoint x: 736, startPoint y: 257, endPoint x: 973, endPoint y: 260, distance: 237.8
click at [973, 260] on div "+ 6 − ( + · 3 · x + 1 ) = − · 2 · x − ( 3 ) - ( − 6 + · 3 · x + 1 ) = − · 2 · x…" at bounding box center [673, 260] width 858 height 238
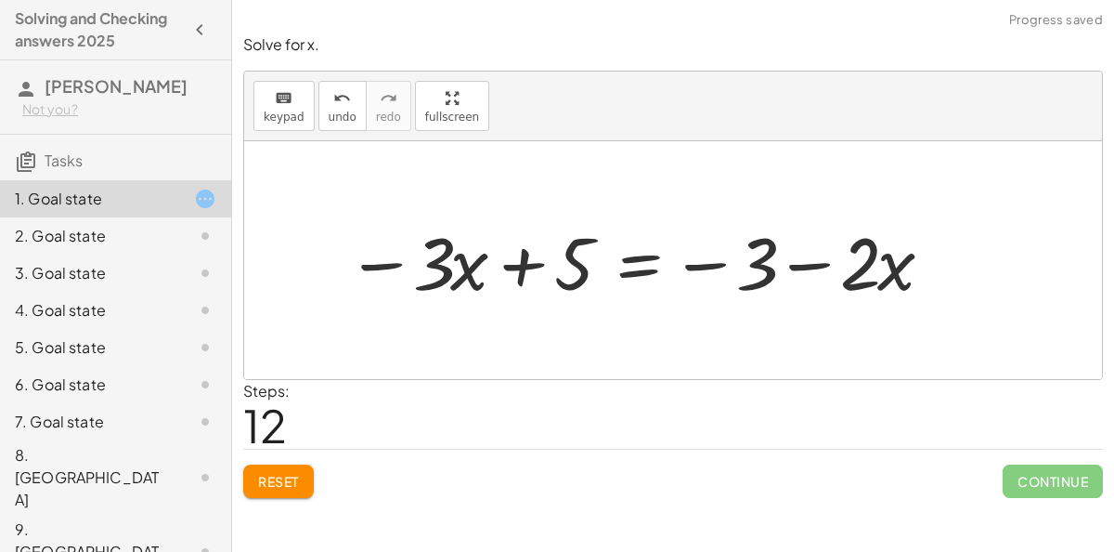
click at [640, 264] on div at bounding box center [640, 261] width 607 height 96
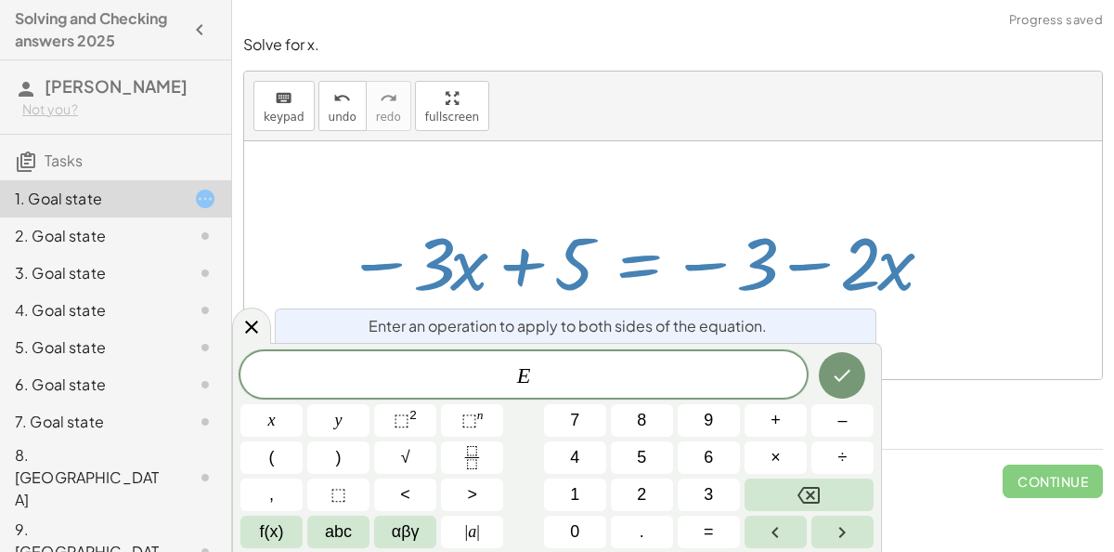
click at [267, 264] on div "+ 6 − ( + · 3 · x + 1 ) = − · 2 · x − ( 3 ) - ( − 6 + · 3 · x + 1 ) = − · 2 · x…" at bounding box center [673, 260] width 858 height 238
click at [252, 316] on icon at bounding box center [252, 327] width 22 height 22
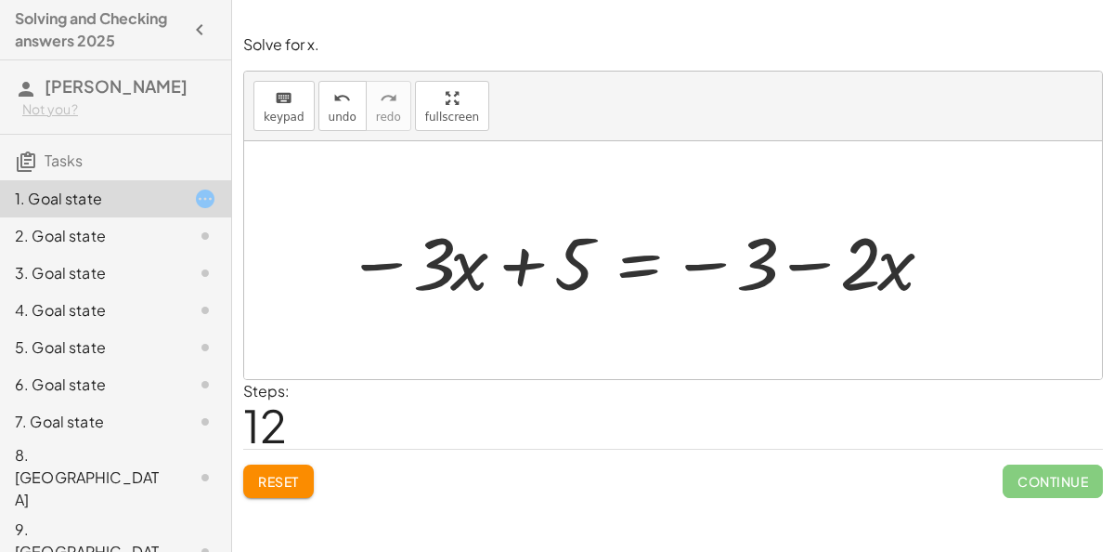
click at [268, 474] on span "Reset" at bounding box center [278, 481] width 41 height 17
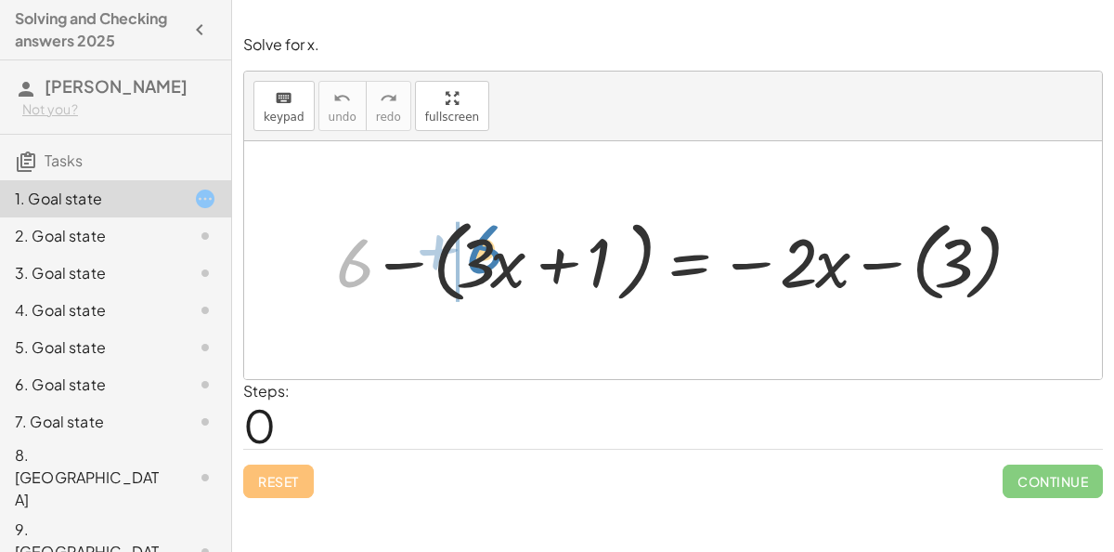
drag, startPoint x: 348, startPoint y: 261, endPoint x: 475, endPoint y: 243, distance: 127.5
click at [475, 243] on div at bounding box center [680, 260] width 707 height 100
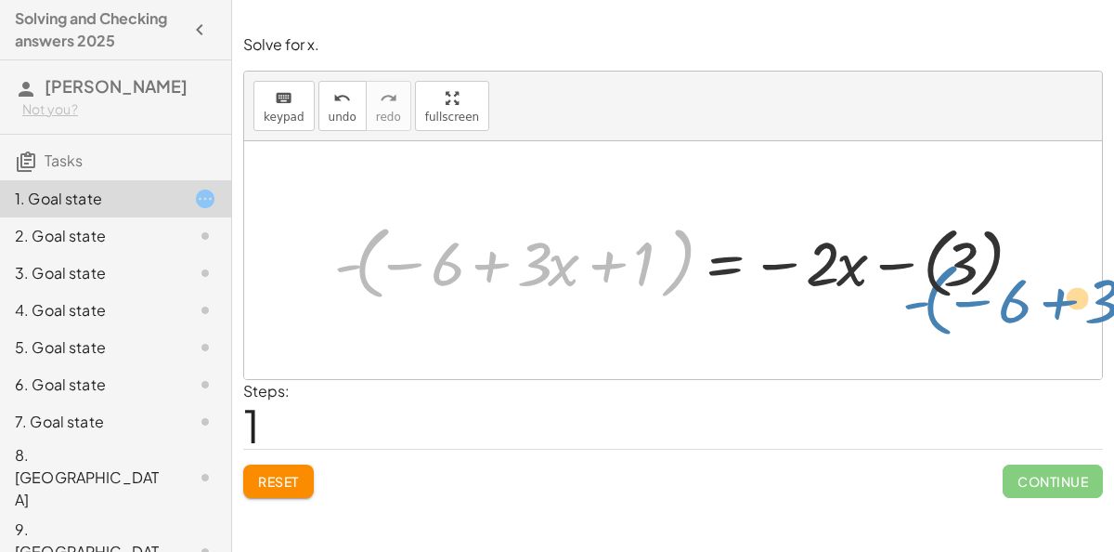
drag, startPoint x: 358, startPoint y: 265, endPoint x: 931, endPoint y: 299, distance: 573.1
click at [931, 299] on div at bounding box center [680, 260] width 711 height 90
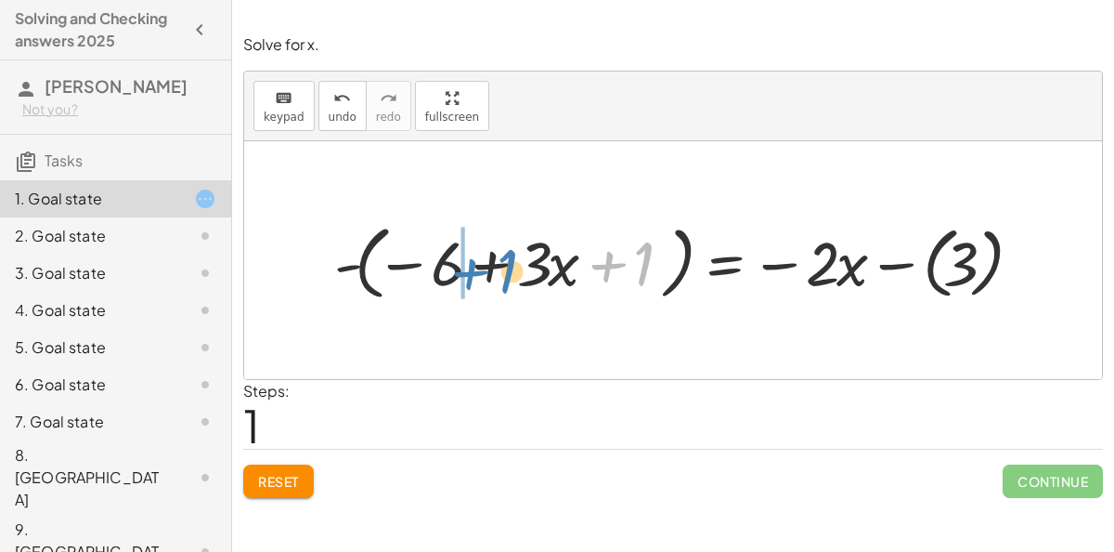
drag, startPoint x: 647, startPoint y: 271, endPoint x: 497, endPoint y: 280, distance: 150.7
click at [497, 280] on div at bounding box center [680, 260] width 711 height 90
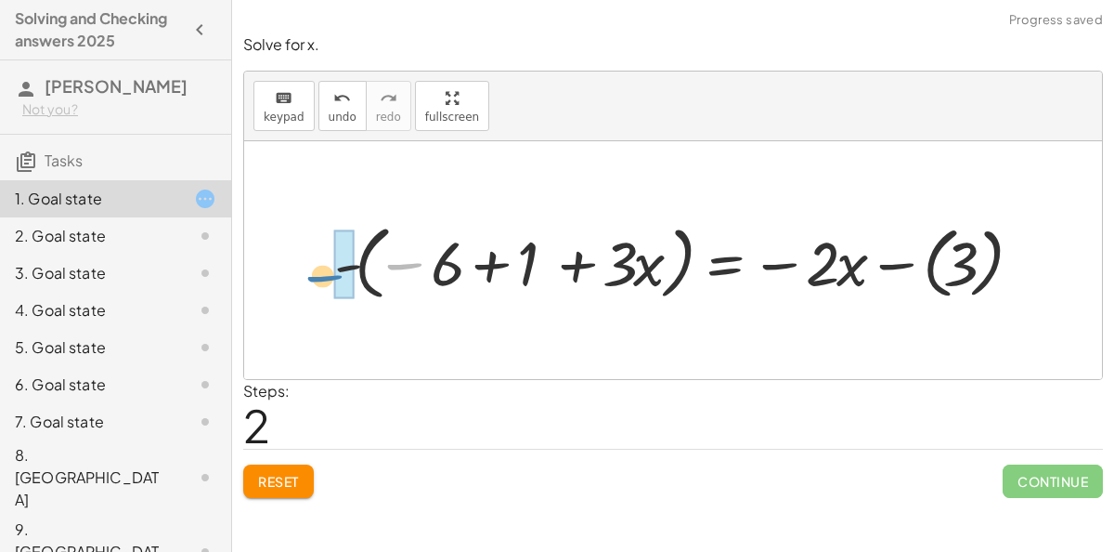
drag, startPoint x: 426, startPoint y: 269, endPoint x: 347, endPoint y: 281, distance: 79.9
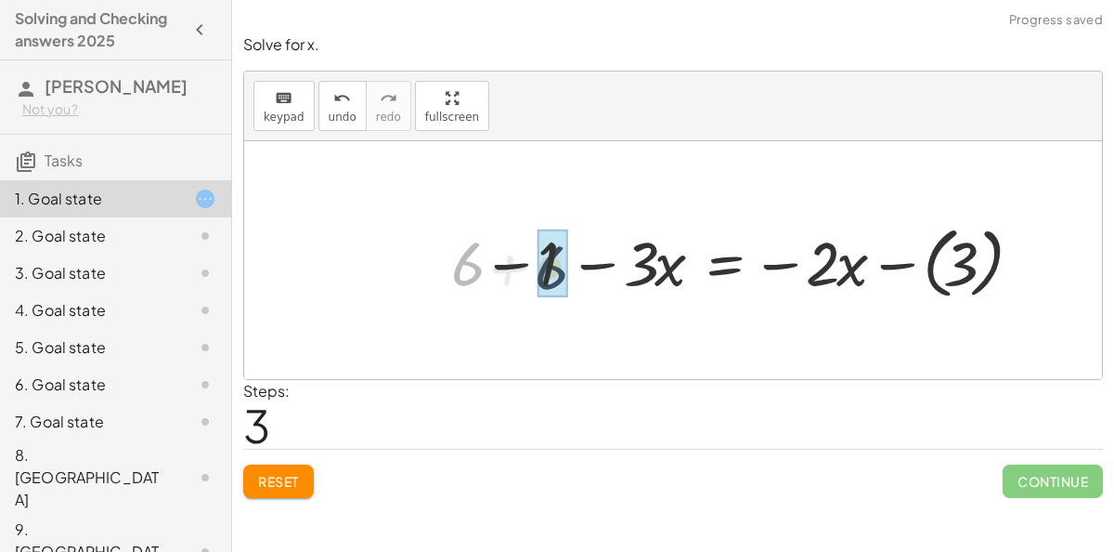
drag, startPoint x: 446, startPoint y: 271, endPoint x: 529, endPoint y: 271, distance: 83.6
click at [529, 271] on div at bounding box center [739, 259] width 594 height 87
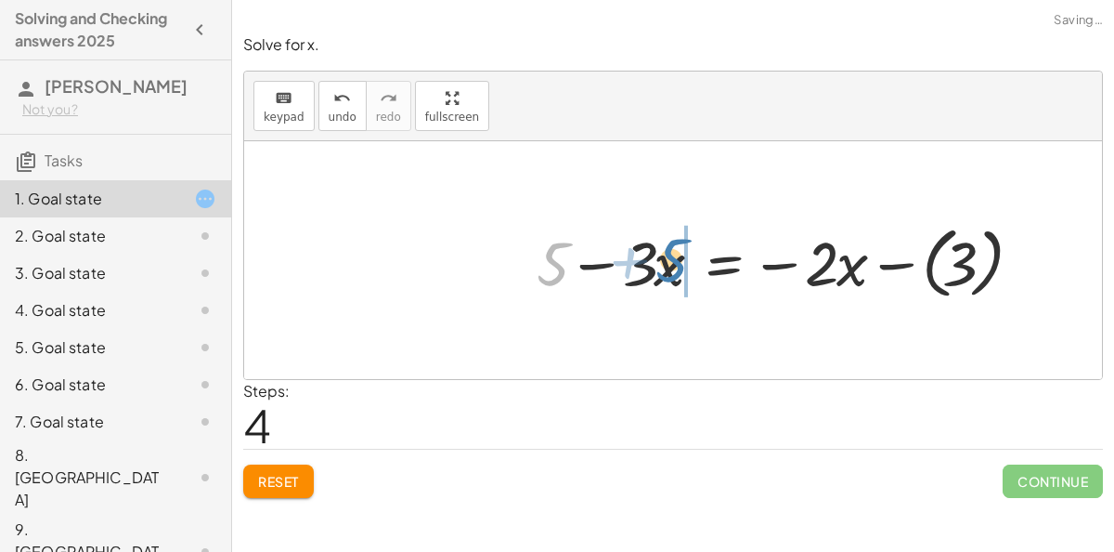
drag, startPoint x: 530, startPoint y: 271, endPoint x: 646, endPoint y: 267, distance: 116.1
click at [646, 267] on div at bounding box center [782, 259] width 509 height 87
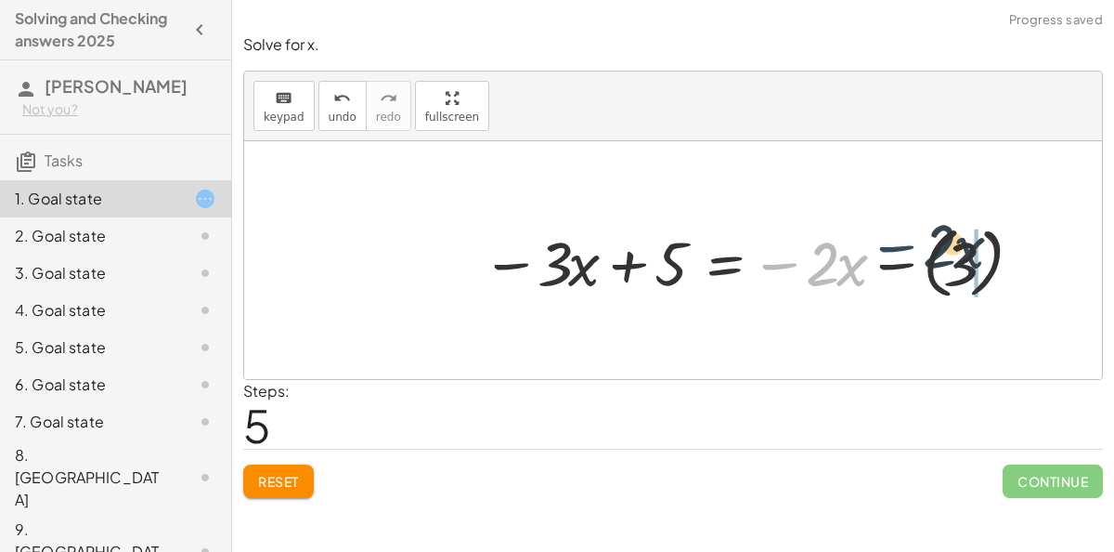
drag, startPoint x: 801, startPoint y: 266, endPoint x: 918, endPoint y: 246, distance: 117.7
click at [918, 246] on div at bounding box center [750, 259] width 554 height 87
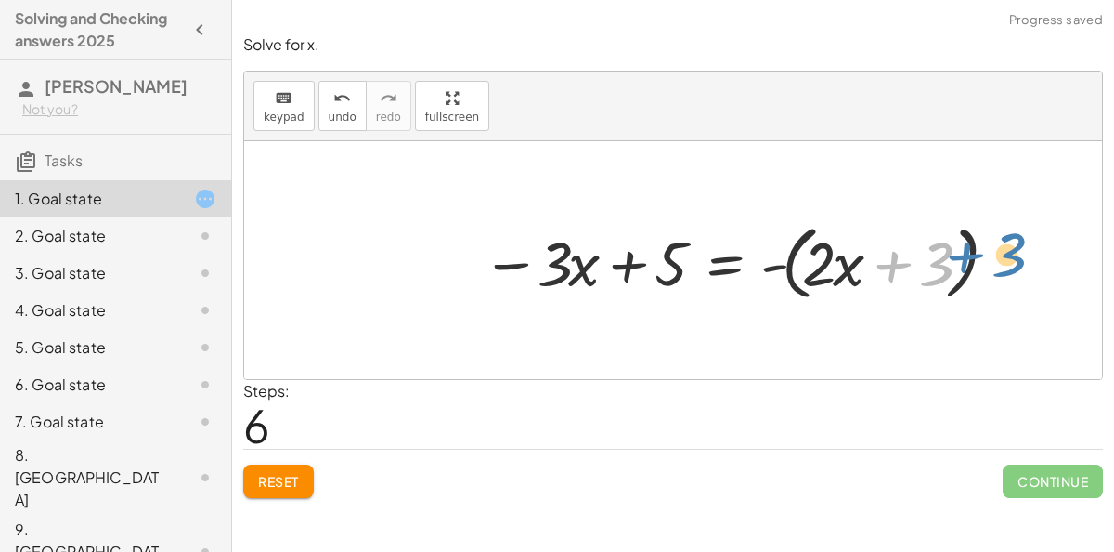
drag, startPoint x: 917, startPoint y: 248, endPoint x: 1003, endPoint y: 239, distance: 86.9
click at [1003, 239] on div "+ 6 − ( + · 3 · x + 1 ) = − · 2 · x − ( 3 ) - ( − 6 + · 3 · x + 1 ) = − · 2 · x…" at bounding box center [730, 260] width 553 height 99
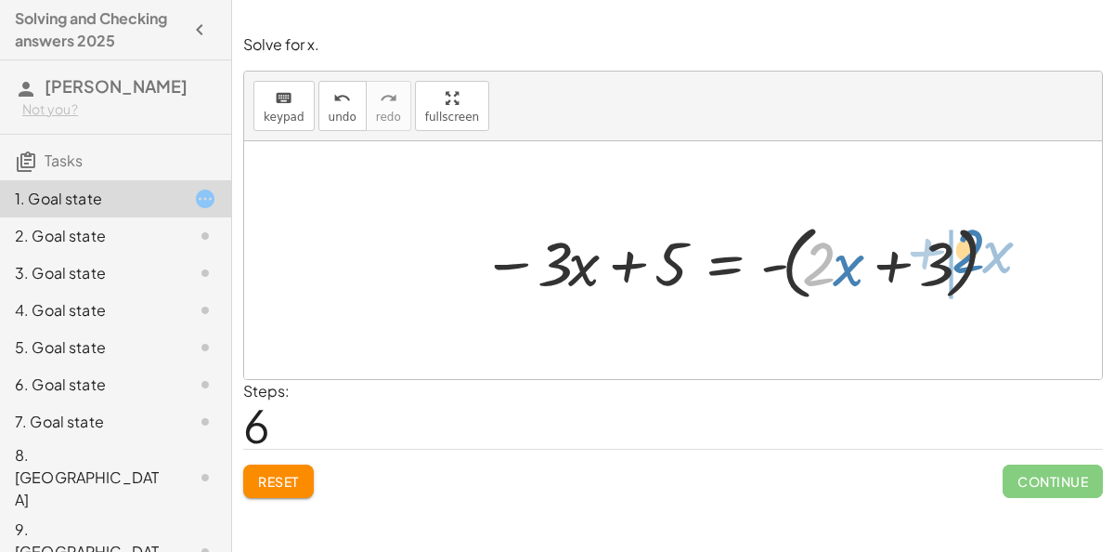
drag, startPoint x: 806, startPoint y: 247, endPoint x: 956, endPoint y: 234, distance: 150.1
click at [956, 234] on div at bounding box center [737, 260] width 529 height 90
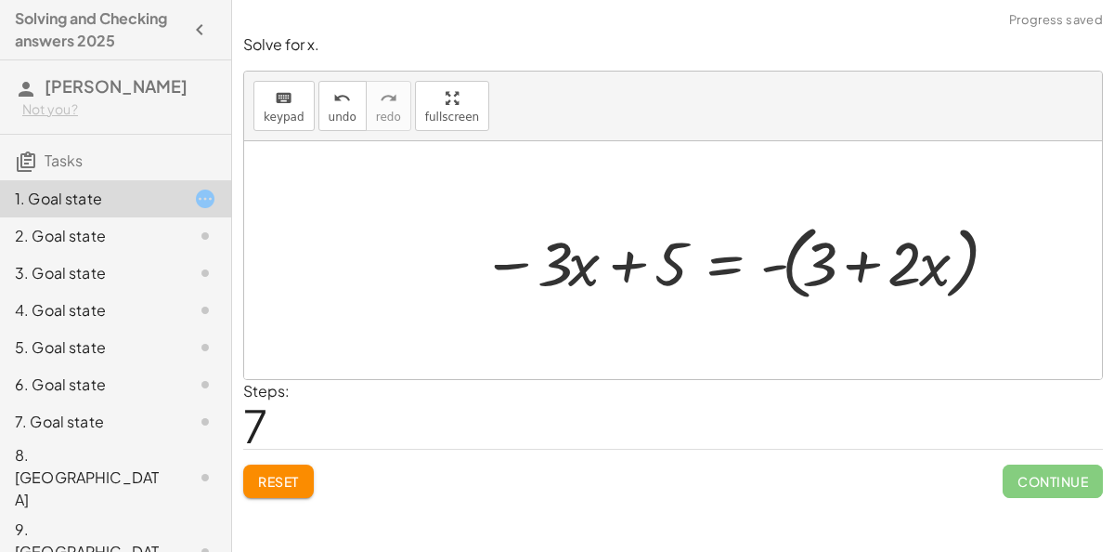
click at [733, 315] on div at bounding box center [673, 260] width 858 height 238
drag, startPoint x: 519, startPoint y: 264, endPoint x: 489, endPoint y: 214, distance: 58.8
click at [489, 215] on div at bounding box center [737, 260] width 529 height 90
click at [418, 208] on div "keyboard keypad undo undo redo redo fullscreen + 6 − ( + · 3 · x + 1 ) = − · 2 …" at bounding box center [673, 225] width 858 height 307
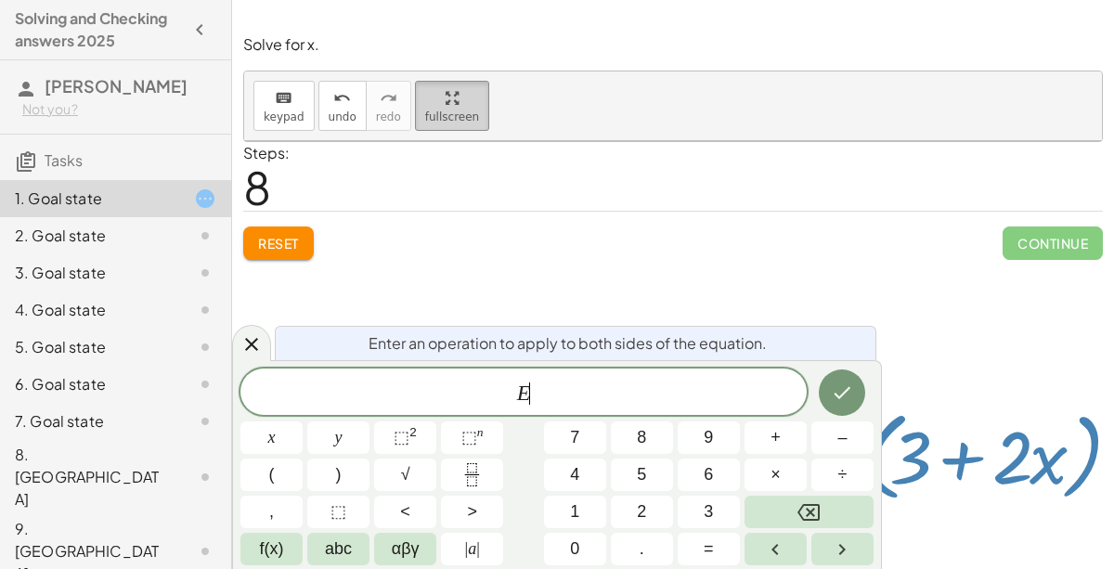
click at [830, 515] on button "Backspace" at bounding box center [809, 512] width 129 height 33
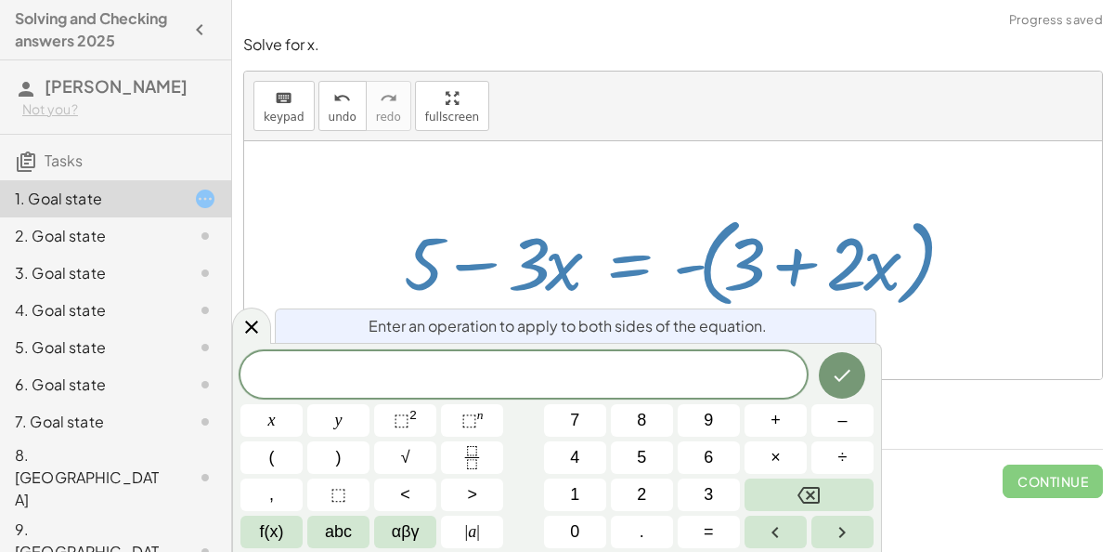
click at [782, 437] on div "​ x y ⬚ 2 ⬚ n 7 8 9 + – ( ) √ 4 5 6 × ÷ , ⬚ < > 1 2 3 f(x) abc αβγ | a | 0 . =" at bounding box center [557, 449] width 633 height 197
click at [774, 426] on span "+" at bounding box center [776, 420] width 10 height 25
click at [262, 420] on button "x" at bounding box center [272, 420] width 62 height 33
click at [843, 383] on icon "Done" at bounding box center [842, 375] width 22 height 22
click at [718, 258] on div at bounding box center [681, 260] width 573 height 107
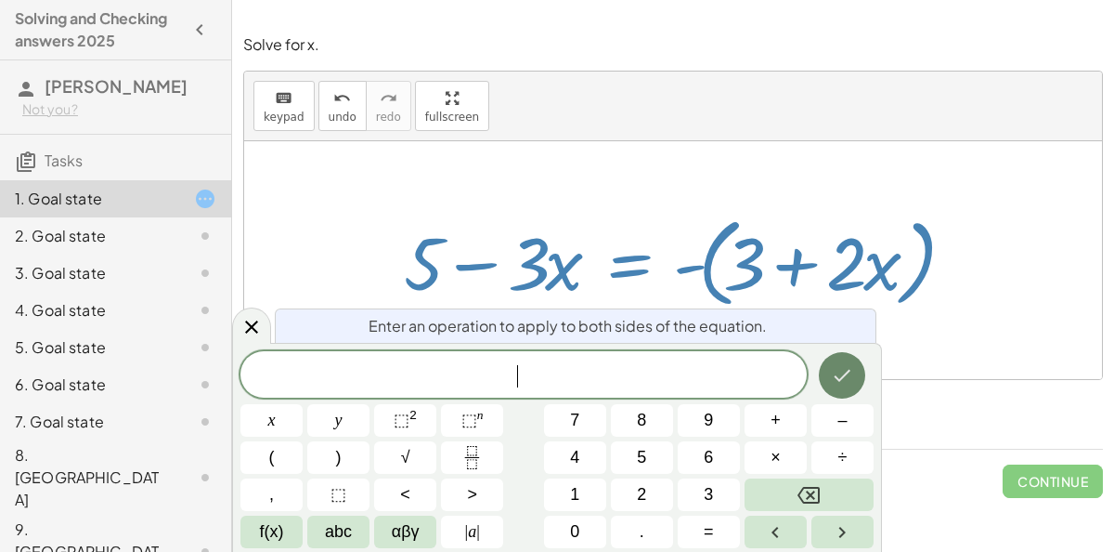
click at [844, 368] on icon "Done" at bounding box center [842, 375] width 22 height 22
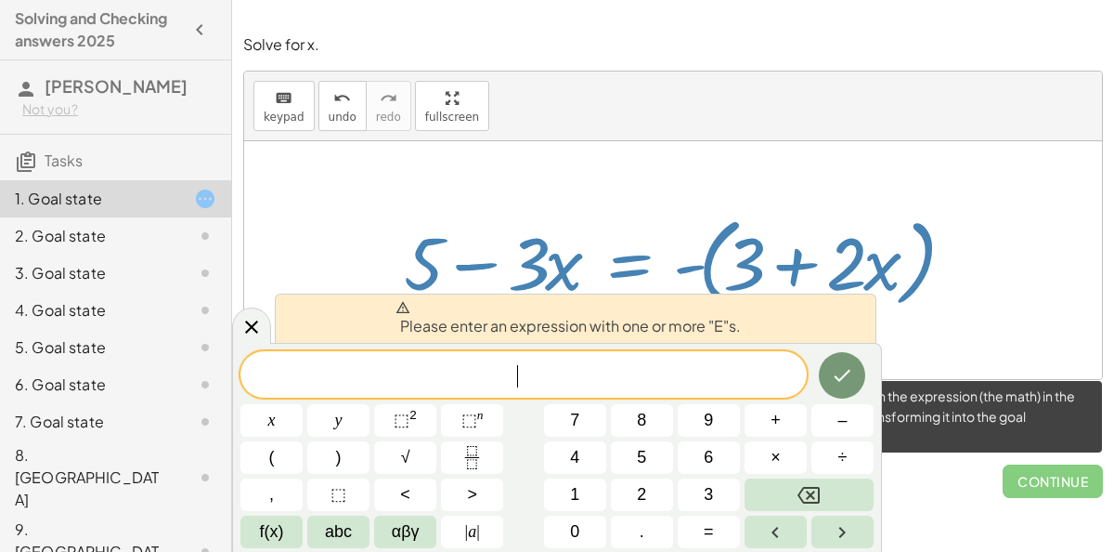
click at [1076, 481] on span "Continue" at bounding box center [1053, 480] width 100 height 33
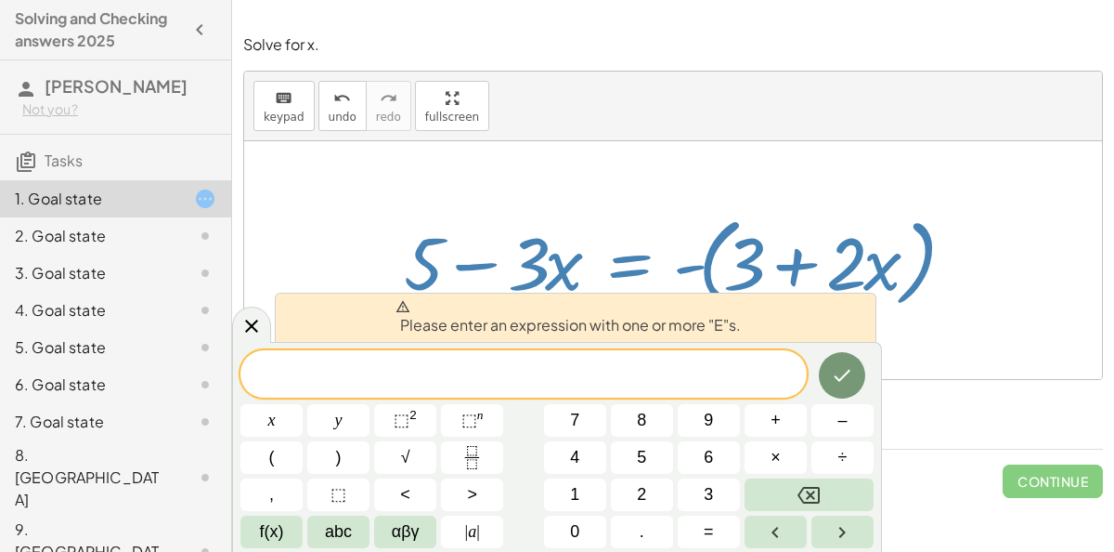
click at [981, 375] on div at bounding box center [673, 260] width 858 height 238
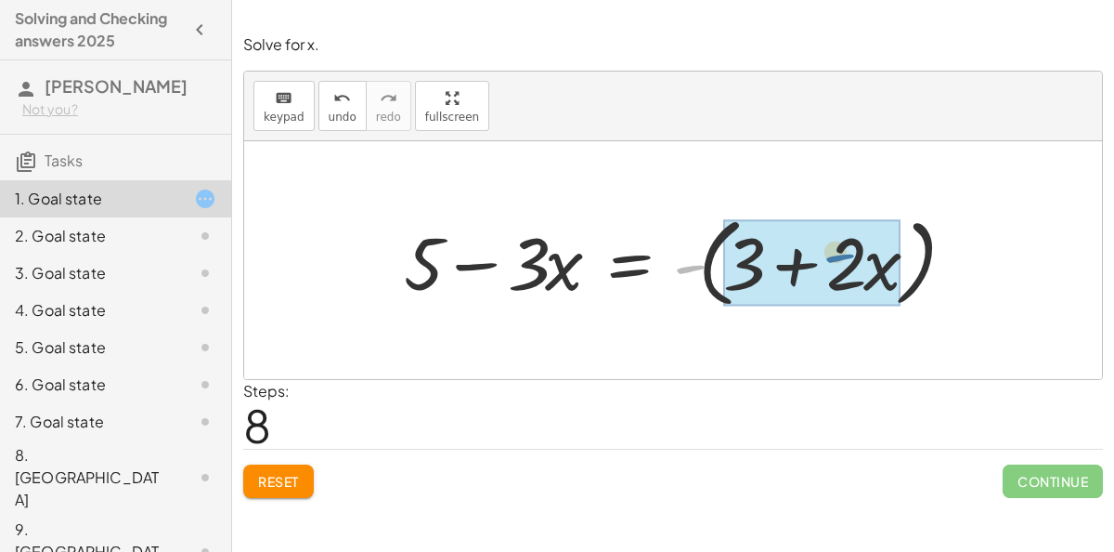
drag, startPoint x: 695, startPoint y: 273, endPoint x: 855, endPoint y: 261, distance: 161.1
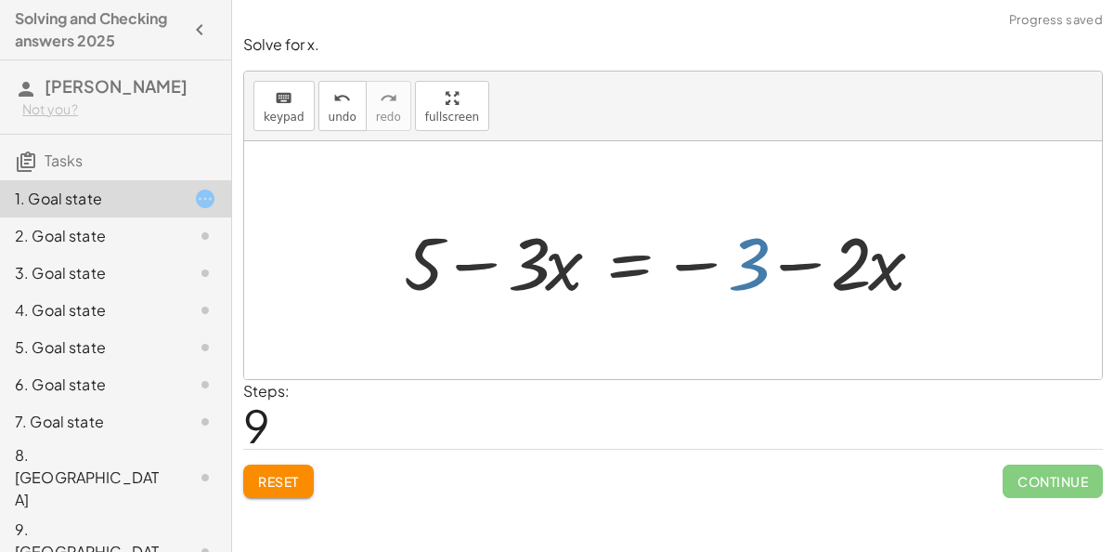
click at [739, 267] on div at bounding box center [671, 261] width 553 height 96
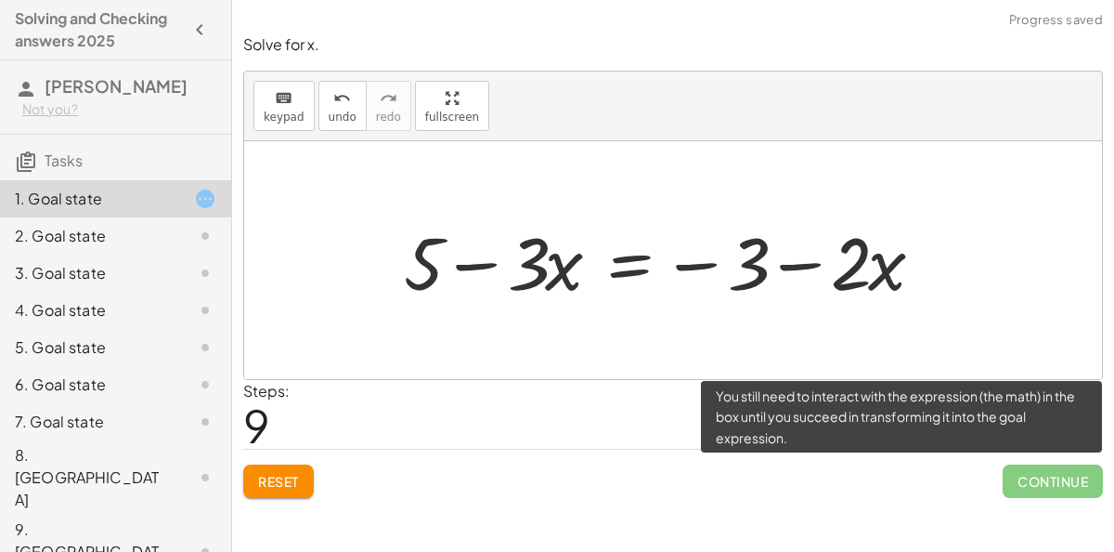
click at [1019, 492] on span "Continue" at bounding box center [1053, 480] width 100 height 33
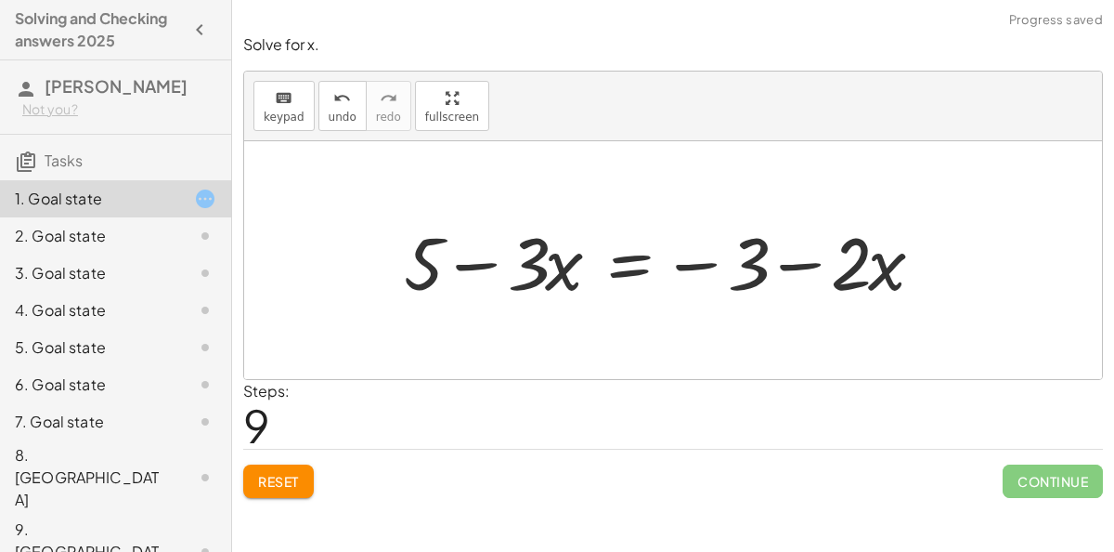
click at [635, 252] on div at bounding box center [671, 261] width 553 height 96
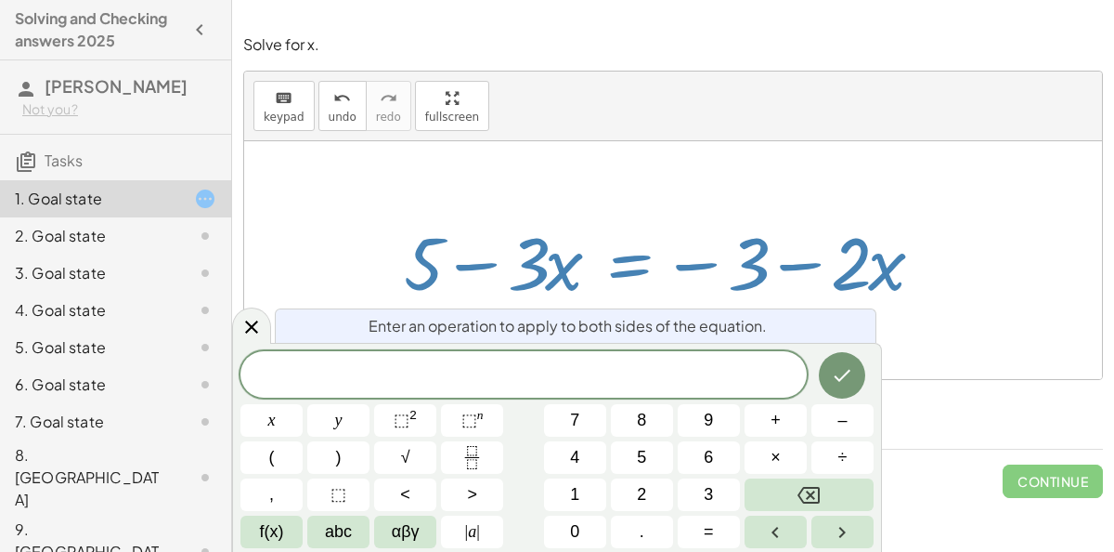
click at [1005, 311] on div at bounding box center [673, 260] width 858 height 238
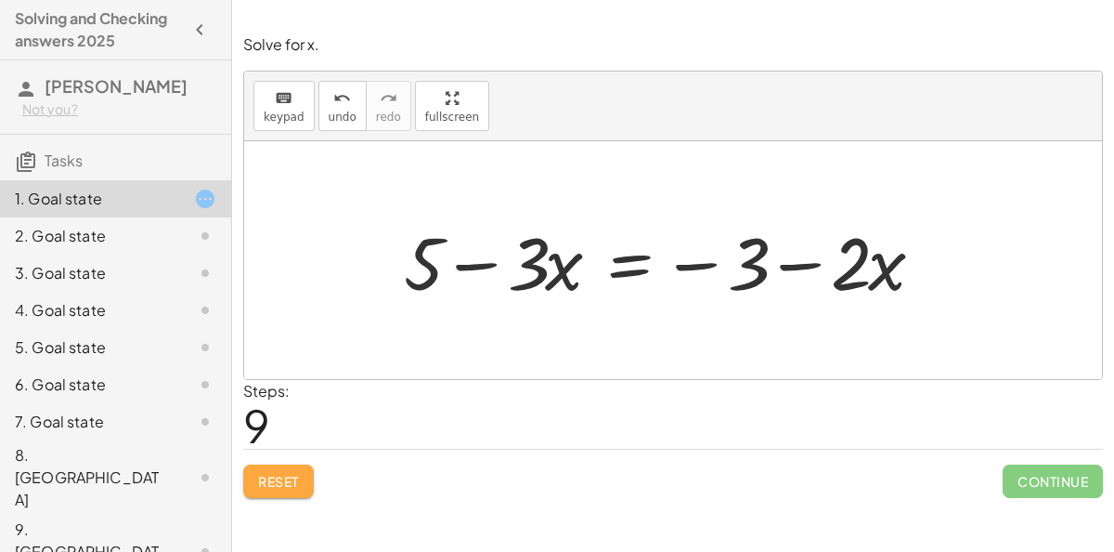
click at [261, 474] on span "Reset" at bounding box center [278, 481] width 41 height 17
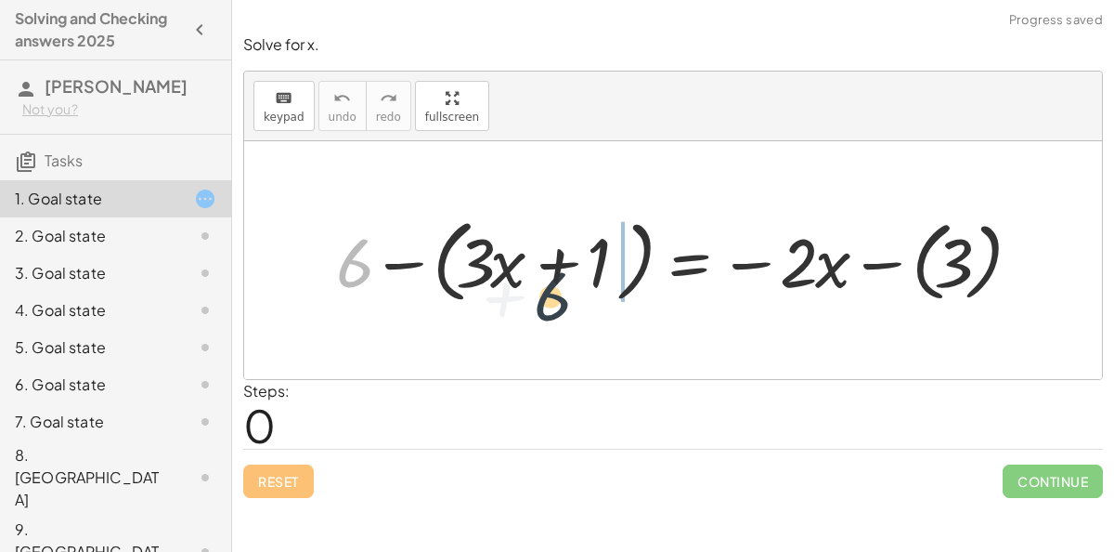
drag, startPoint x: 356, startPoint y: 259, endPoint x: 567, endPoint y: 288, distance: 213.7
click at [567, 288] on div at bounding box center [680, 260] width 707 height 100
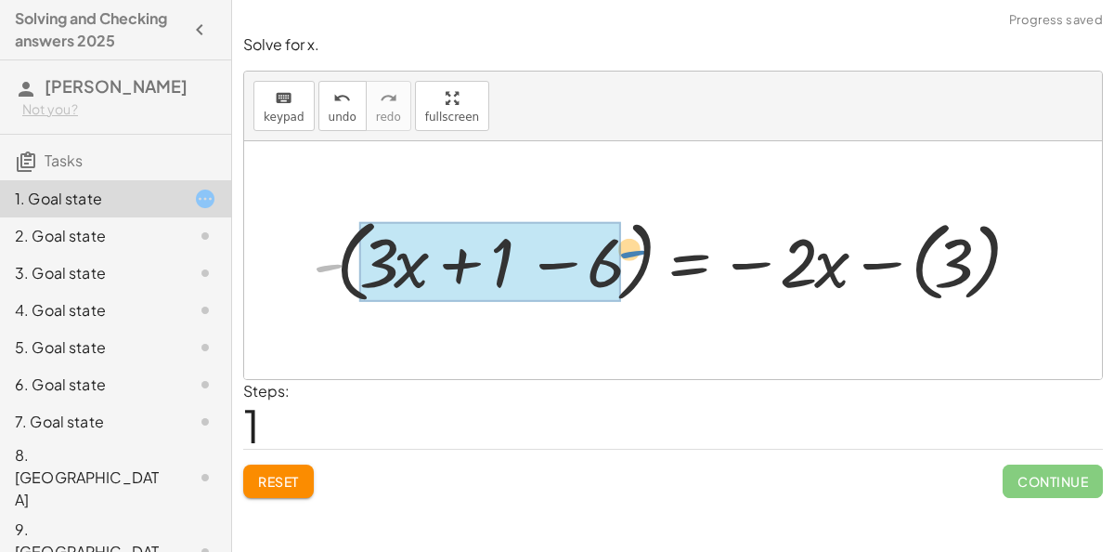
drag, startPoint x: 306, startPoint y: 269, endPoint x: 567, endPoint y: 254, distance: 260.5
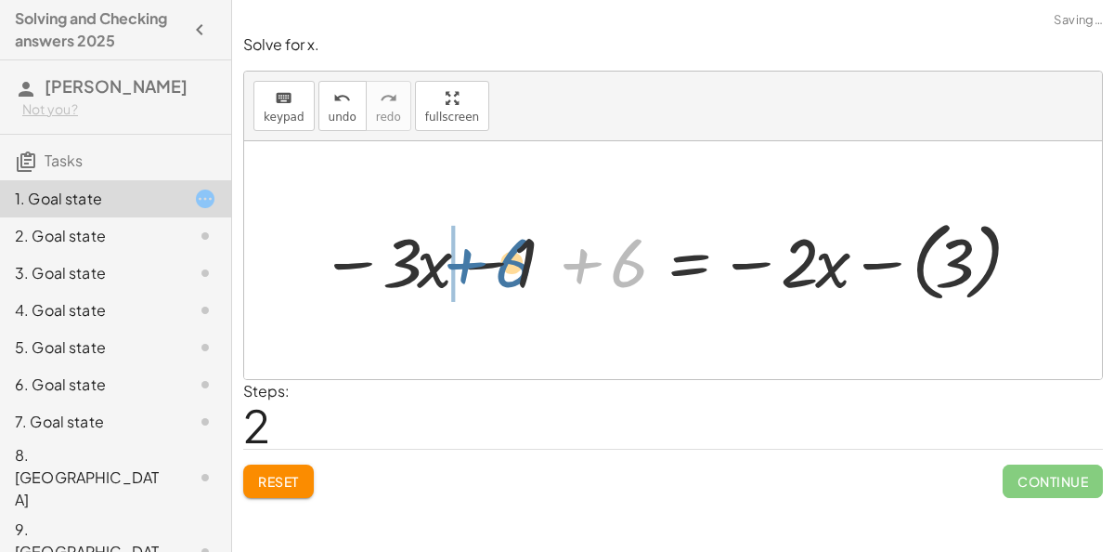
drag, startPoint x: 607, startPoint y: 264, endPoint x: 485, endPoint y: 263, distance: 122.6
click at [485, 263] on div at bounding box center [666, 260] width 711 height 97
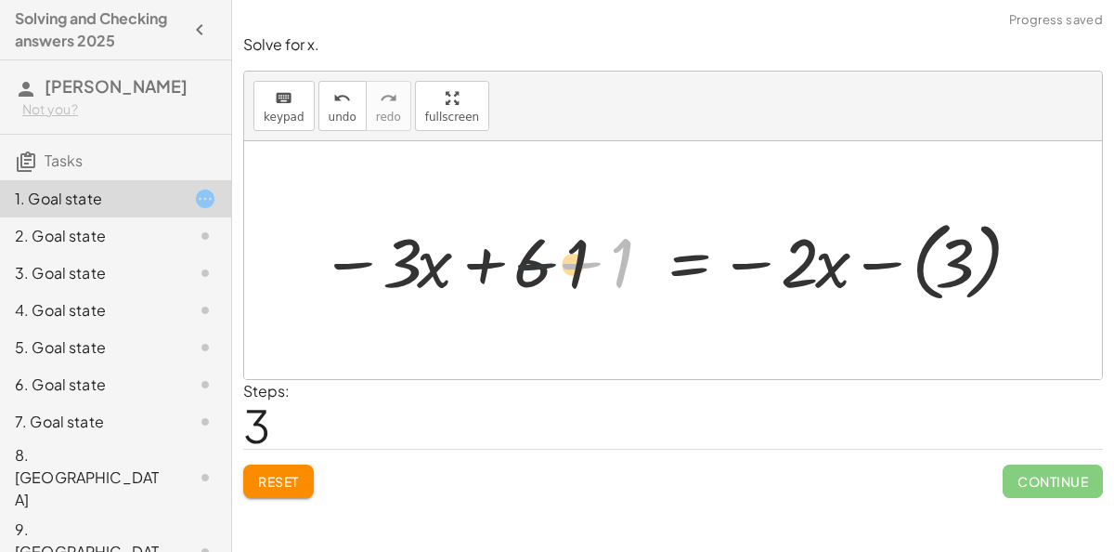
drag, startPoint x: 591, startPoint y: 268, endPoint x: 499, endPoint y: 270, distance: 92.0
click at [499, 270] on div at bounding box center [666, 260] width 711 height 97
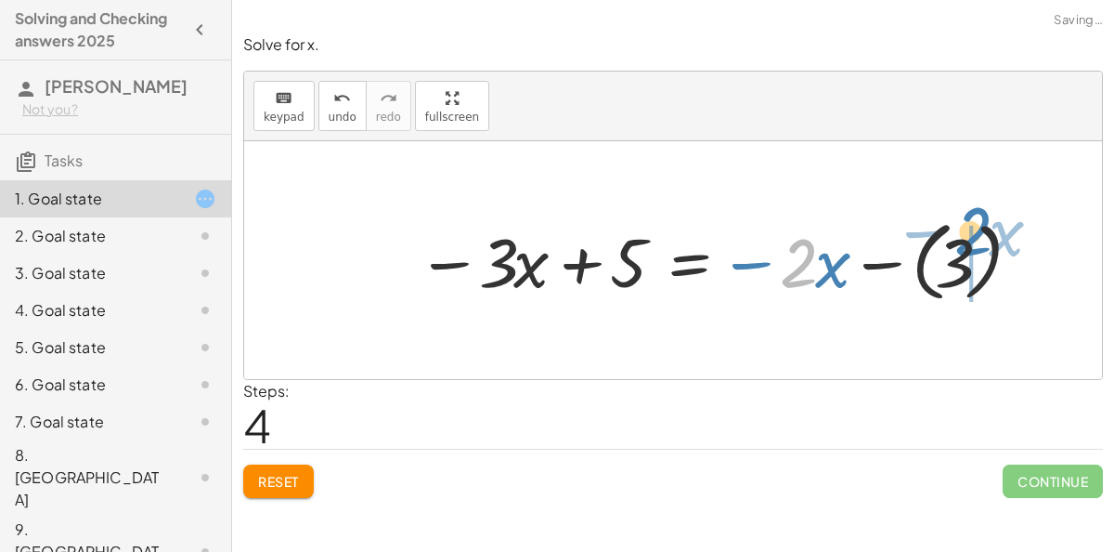
drag, startPoint x: 781, startPoint y: 258, endPoint x: 957, endPoint y: 230, distance: 177.7
click at [957, 230] on div at bounding box center [715, 260] width 615 height 97
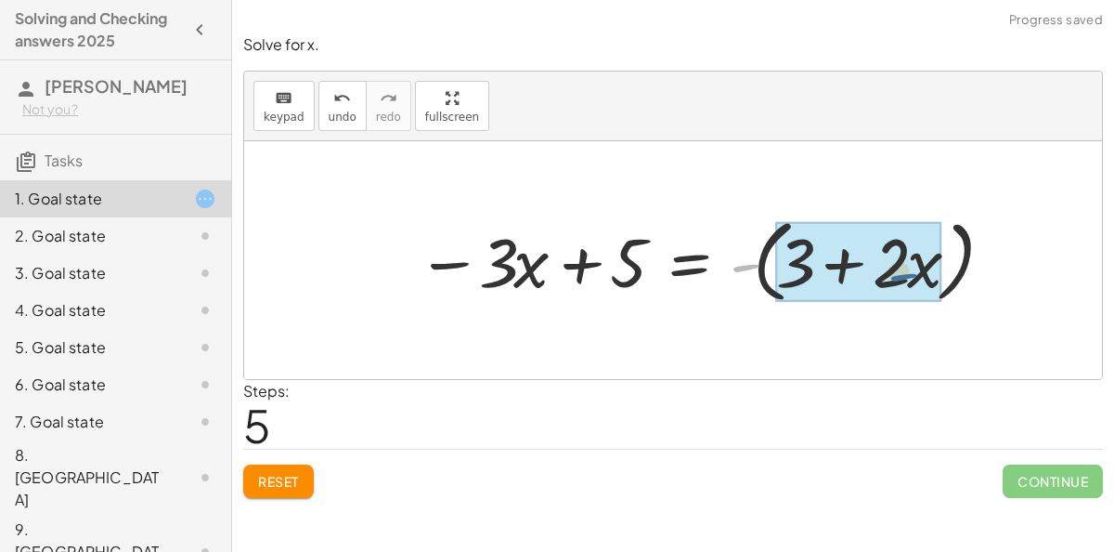
drag, startPoint x: 741, startPoint y: 263, endPoint x: 892, endPoint y: 267, distance: 150.5
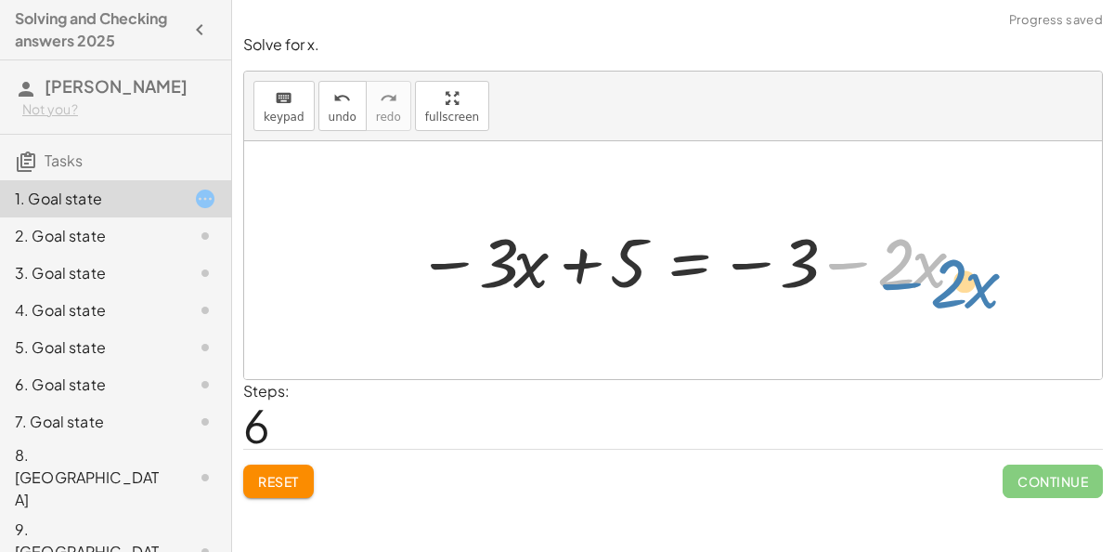
drag, startPoint x: 861, startPoint y: 260, endPoint x: 858, endPoint y: 274, distance: 14.2
click at [858, 274] on div at bounding box center [692, 259] width 569 height 89
drag, startPoint x: 891, startPoint y: 277, endPoint x: 524, endPoint y: 257, distance: 367.4
click at [524, 257] on div at bounding box center [692, 259] width 569 height 89
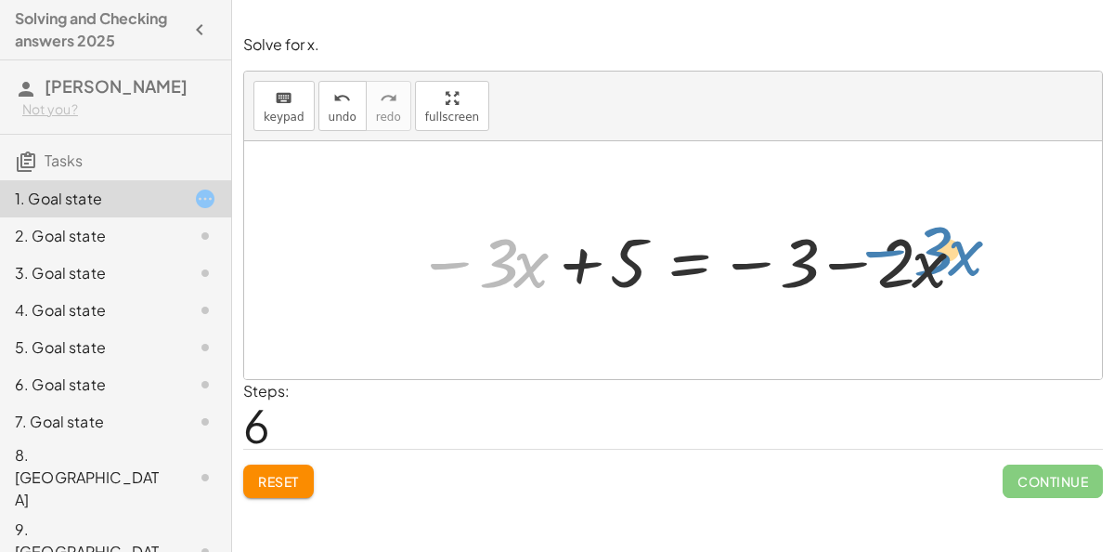
drag, startPoint x: 464, startPoint y: 263, endPoint x: 890, endPoint y: 247, distance: 425.6
click at [890, 247] on div at bounding box center [692, 259] width 569 height 89
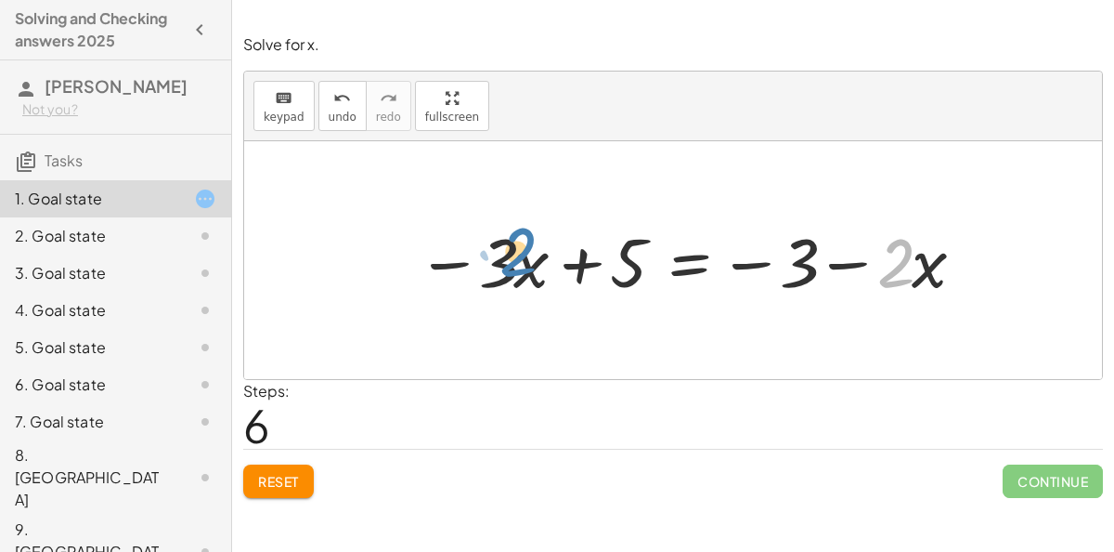
drag, startPoint x: 890, startPoint y: 247, endPoint x: 441, endPoint y: 254, distance: 448.6
click at [441, 254] on div at bounding box center [692, 259] width 569 height 89
click at [695, 252] on div at bounding box center [692, 259] width 569 height 89
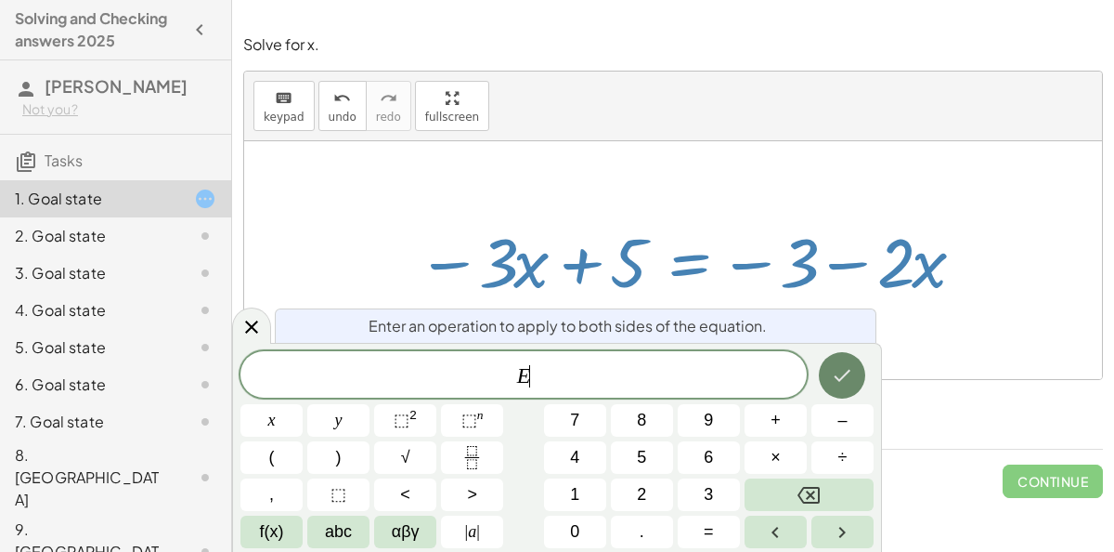
click at [840, 390] on button "Done" at bounding box center [842, 375] width 46 height 46
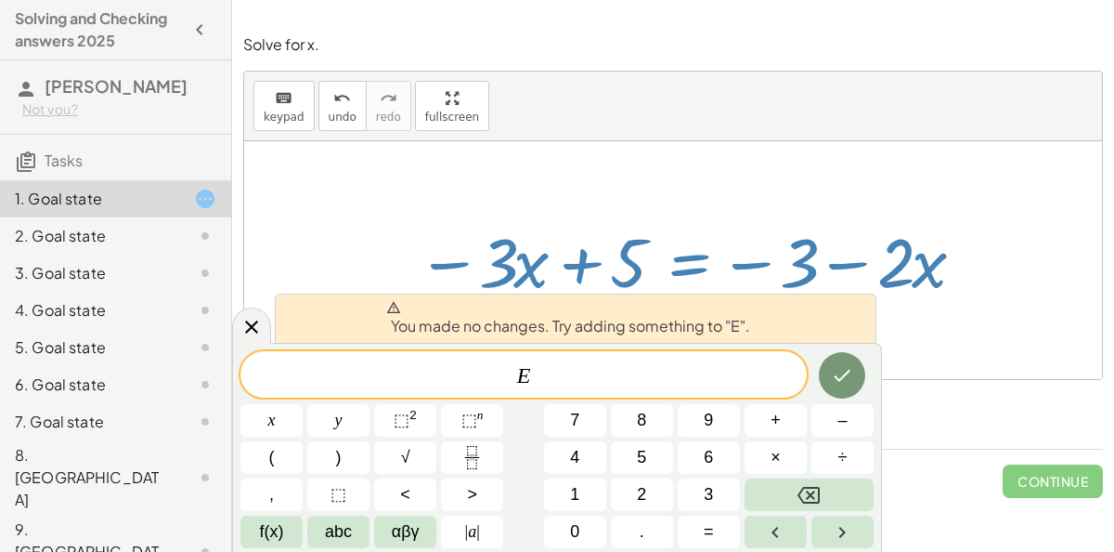
click at [639, 401] on div "E ​ x y ⬚ 2 ⬚ n 7 8 9 + – ( ) √ 4 5 6 × ÷ , ⬚ < > 1 2 3 f(x) abc αβγ | a | 0 . =" at bounding box center [557, 449] width 633 height 197
click at [632, 394] on div "E ​" at bounding box center [524, 374] width 567 height 46
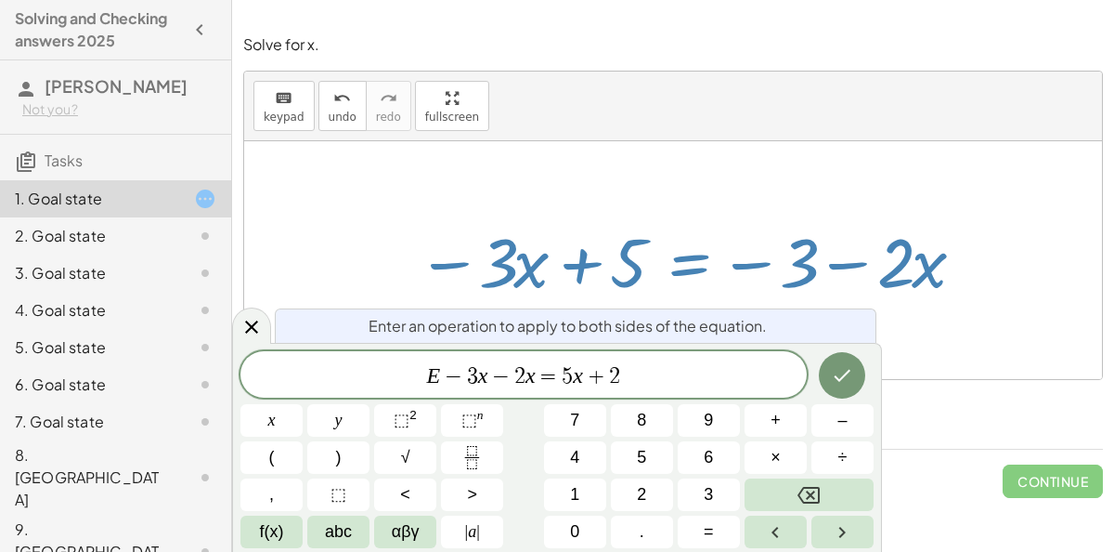
click at [303, 404] on div at bounding box center [272, 420] width 62 height 33
click at [849, 381] on icon "Done" at bounding box center [842, 375] width 22 height 22
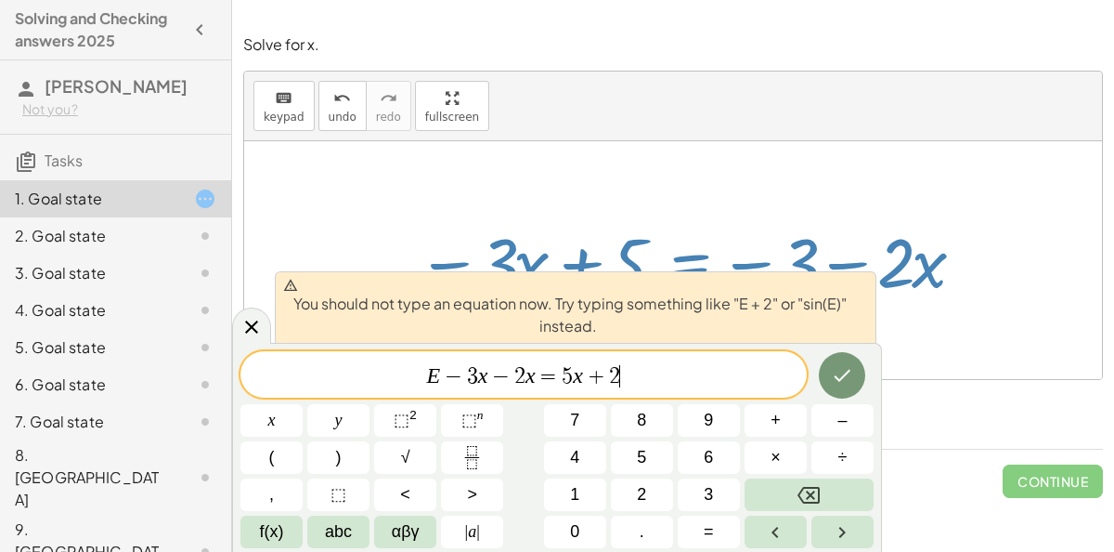
click at [736, 376] on span "E − 3 x − 2 x = 5 x + 2 ​" at bounding box center [524, 376] width 567 height 26
click at [441, 377] on span "−" at bounding box center [453, 376] width 27 height 22
click at [633, 382] on span "E − 3 x − 2 x = 5 x + 2 ​" at bounding box center [524, 376] width 567 height 26
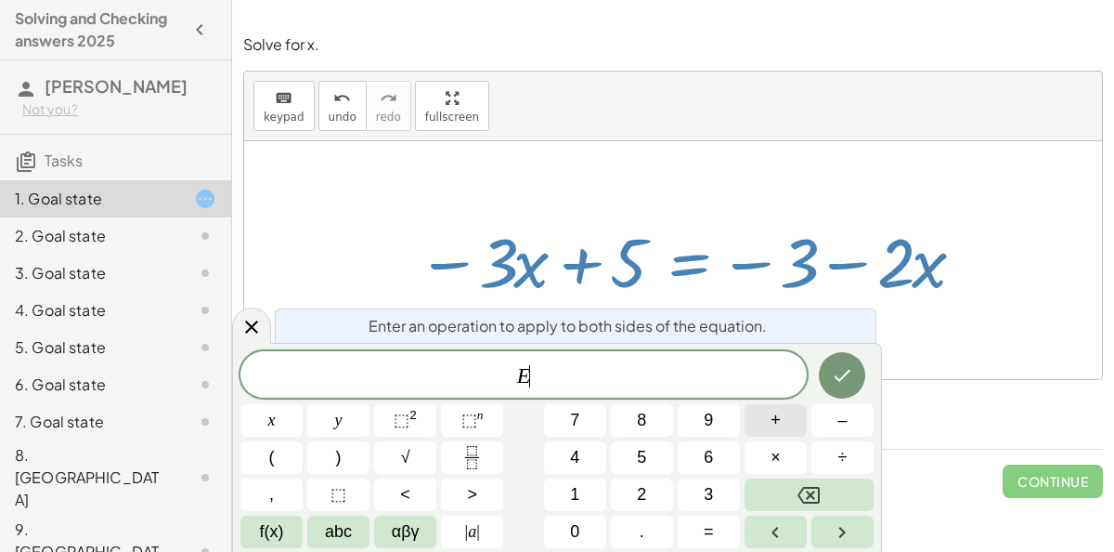
click at [775, 428] on span "+" at bounding box center [776, 420] width 10 height 25
click at [643, 487] on span "2" at bounding box center [641, 494] width 9 height 25
click at [245, 414] on button "x" at bounding box center [272, 420] width 62 height 33
click at [851, 371] on icon "Done" at bounding box center [843, 376] width 17 height 12
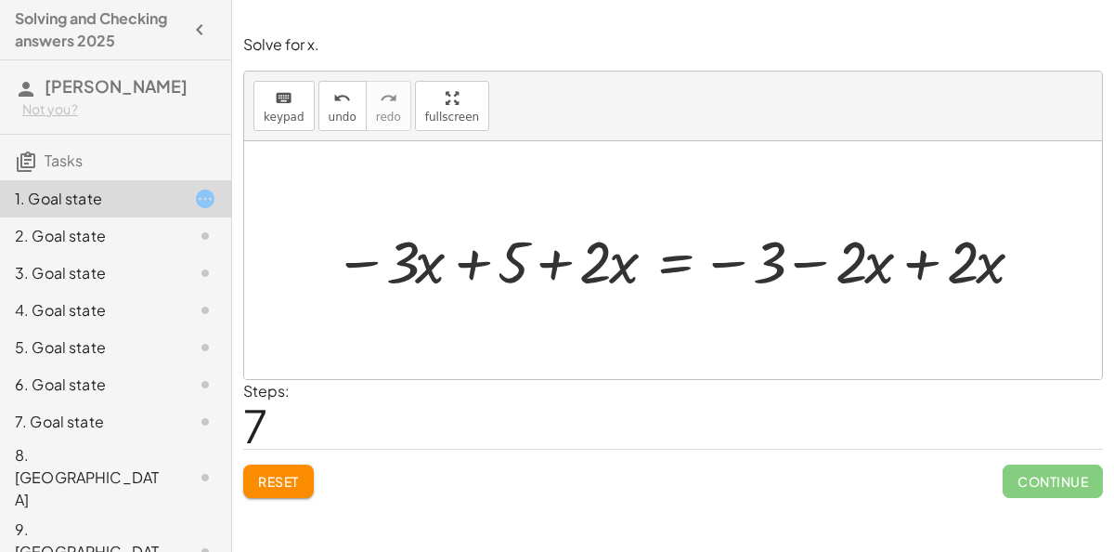
click at [196, 237] on icon at bounding box center [205, 236] width 22 height 22
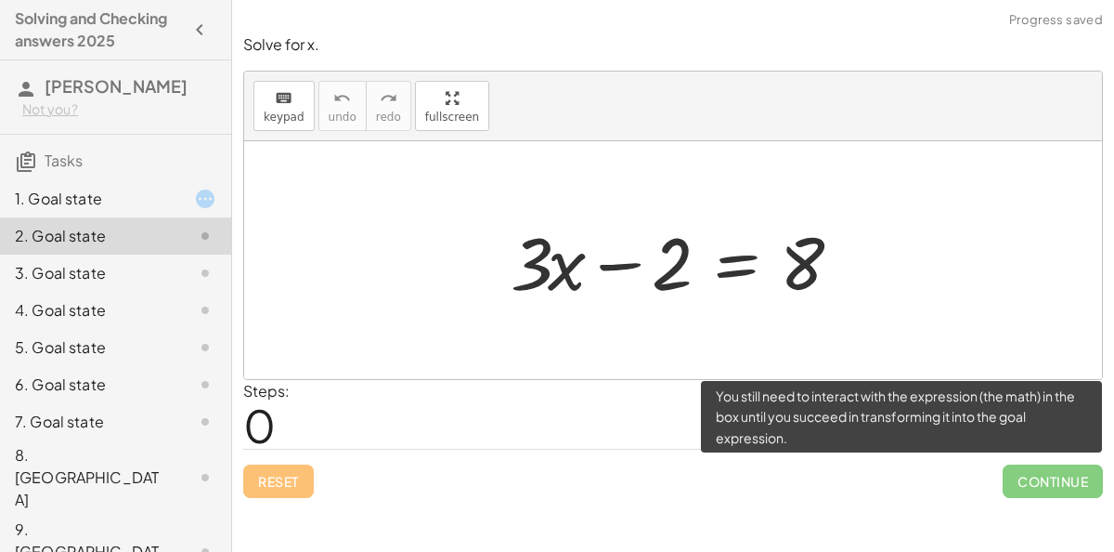
click at [1049, 484] on span "Continue" at bounding box center [1053, 480] width 100 height 33
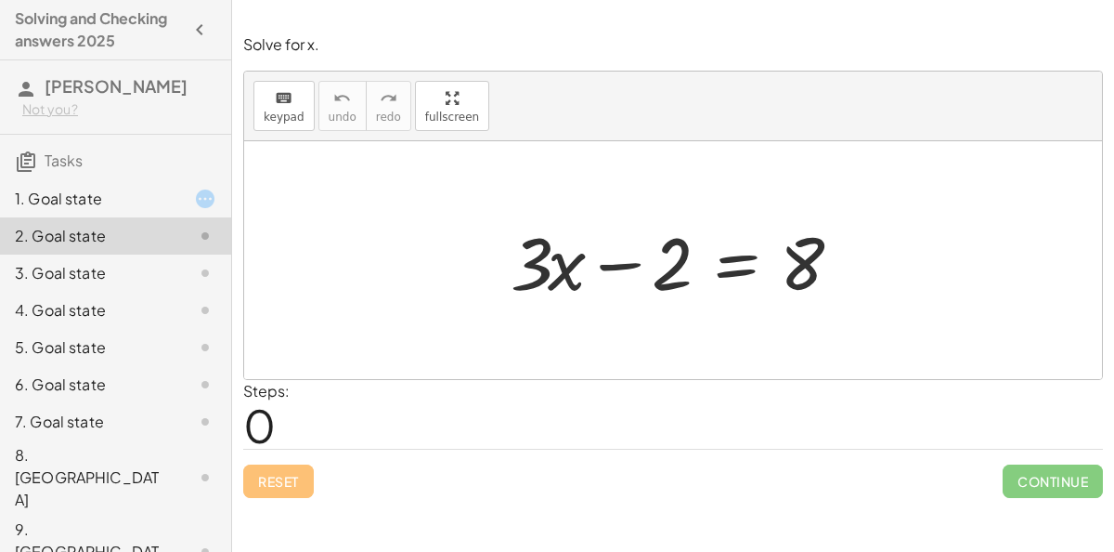
click at [701, 399] on div "Steps: 0" at bounding box center [673, 414] width 860 height 69
click at [562, 272] on div at bounding box center [681, 261] width 358 height 96
drag, startPoint x: 641, startPoint y: 276, endPoint x: 826, endPoint y: 312, distance: 188.3
click at [826, 312] on div "− 2 + · 3 · x − 2 = 8" at bounding box center [673, 260] width 858 height 238
drag, startPoint x: 644, startPoint y: 258, endPoint x: 799, endPoint y: 255, distance: 155.1
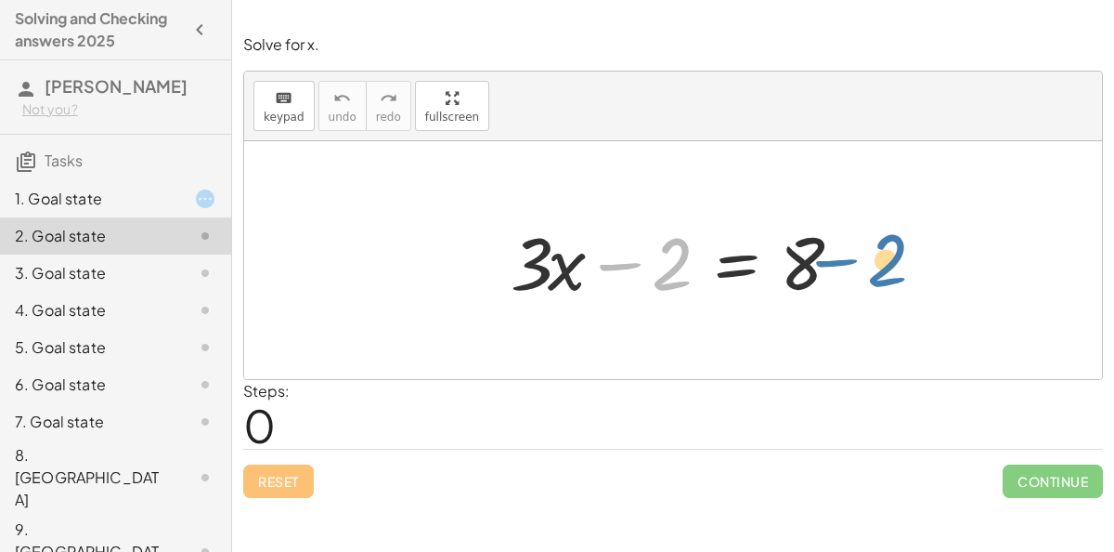
click at [799, 255] on div at bounding box center [681, 261] width 358 height 96
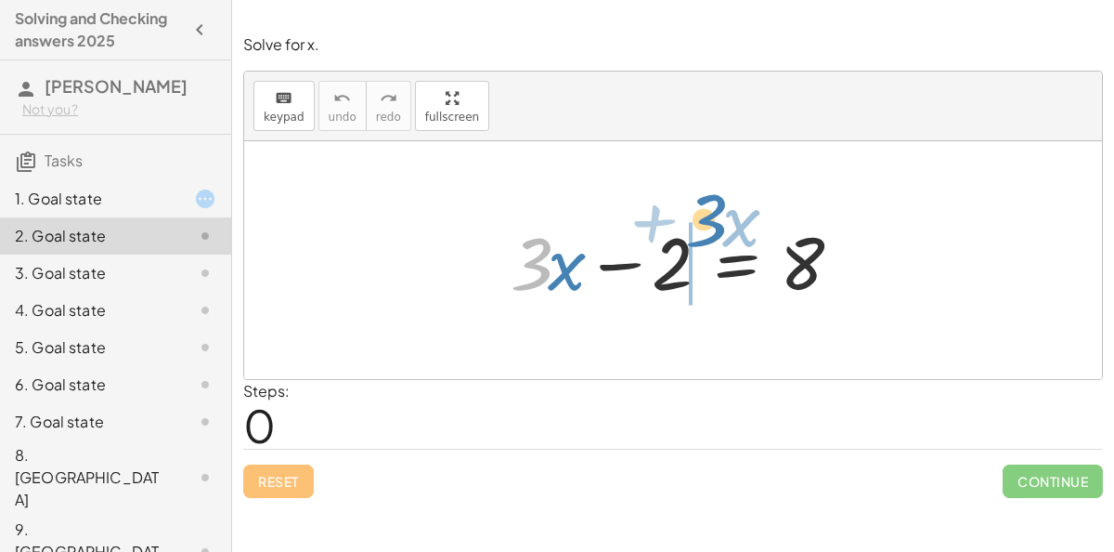
drag, startPoint x: 542, startPoint y: 262, endPoint x: 695, endPoint y: 224, distance: 157.0
click at [695, 224] on div at bounding box center [681, 261] width 358 height 96
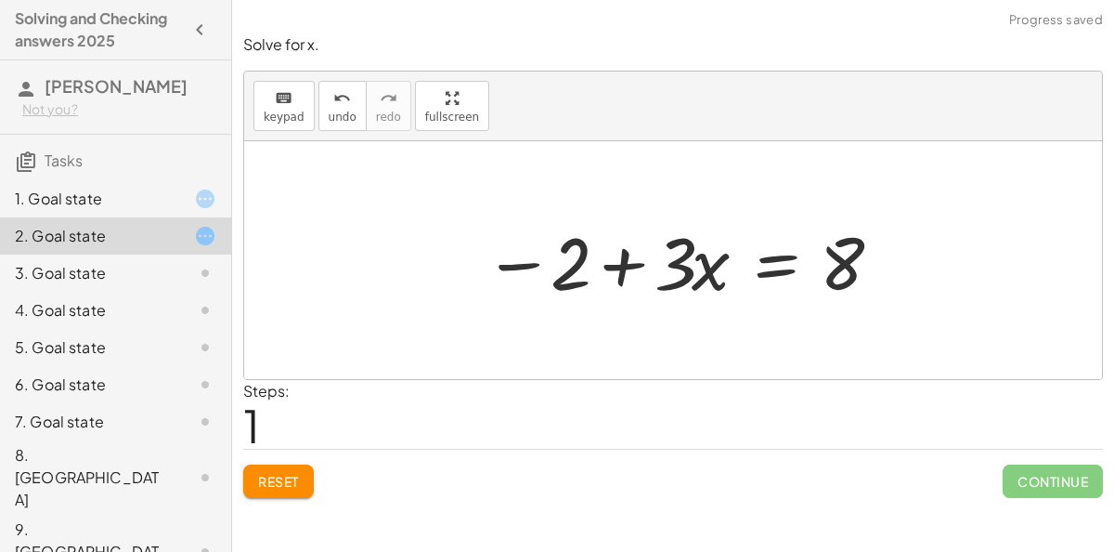
click at [800, 264] on div at bounding box center [681, 261] width 412 height 96
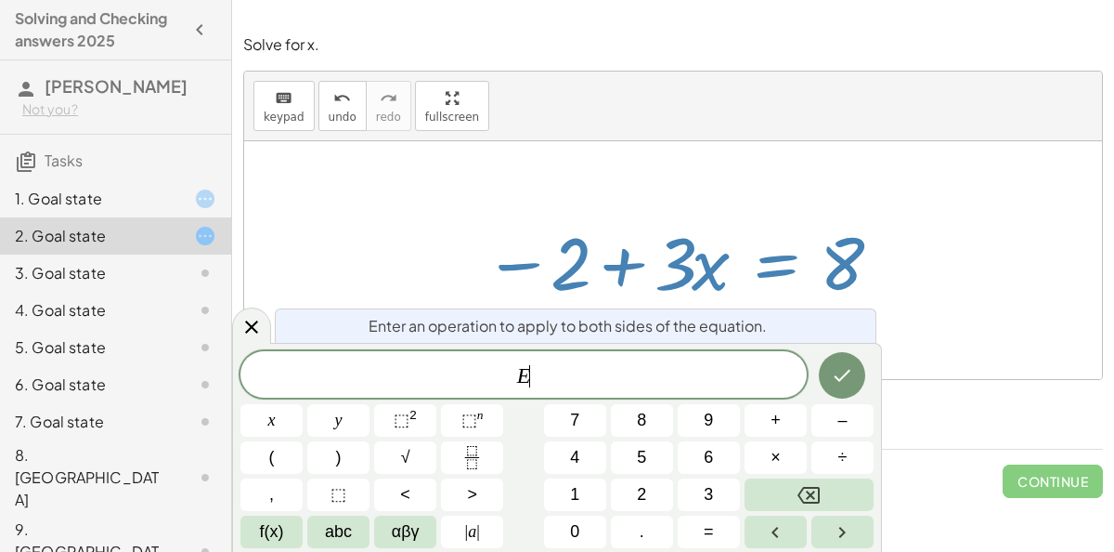
click at [720, 312] on div "Enter an operation to apply to both sides of the equation." at bounding box center [576, 325] width 602 height 34
click at [909, 391] on div "Steps: 1" at bounding box center [673, 414] width 860 height 69
click at [891, 352] on div at bounding box center [673, 260] width 858 height 238
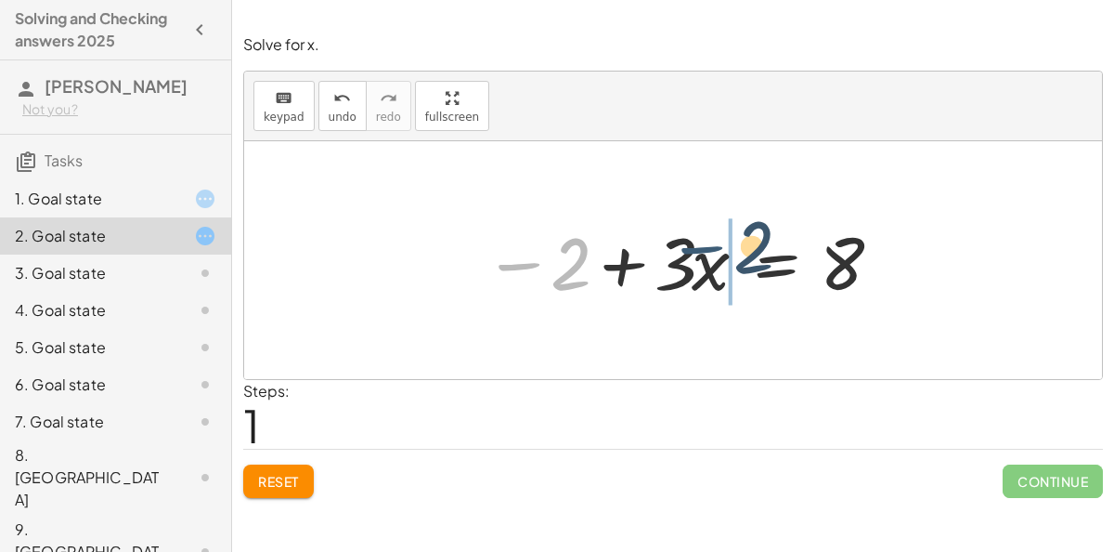
drag, startPoint x: 538, startPoint y: 282, endPoint x: 719, endPoint y: 265, distance: 182.0
click at [719, 265] on div at bounding box center [681, 261] width 412 height 96
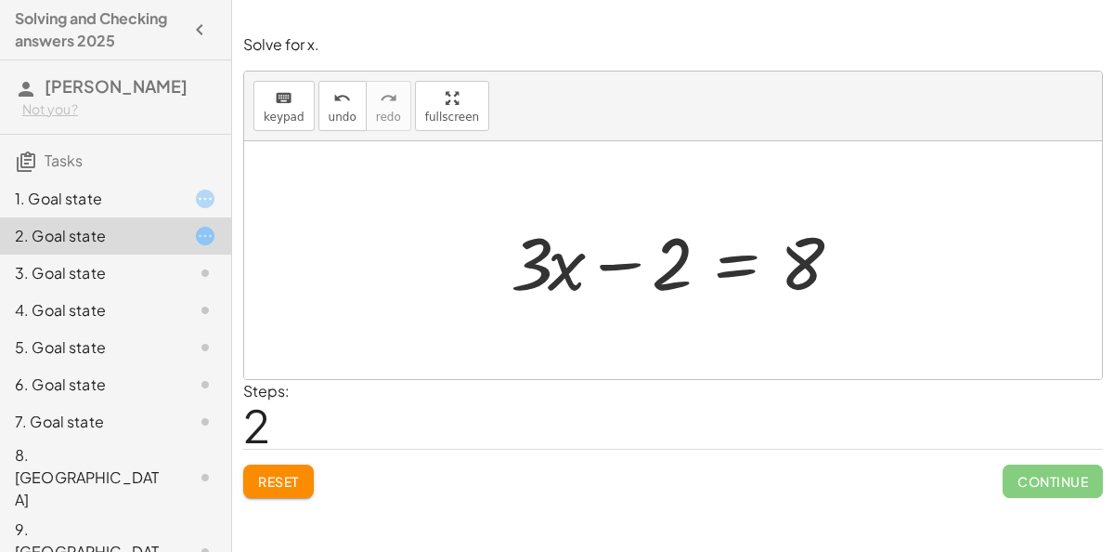
click at [608, 389] on div "Steps: 2" at bounding box center [673, 414] width 860 height 69
click at [743, 268] on div at bounding box center [681, 261] width 358 height 96
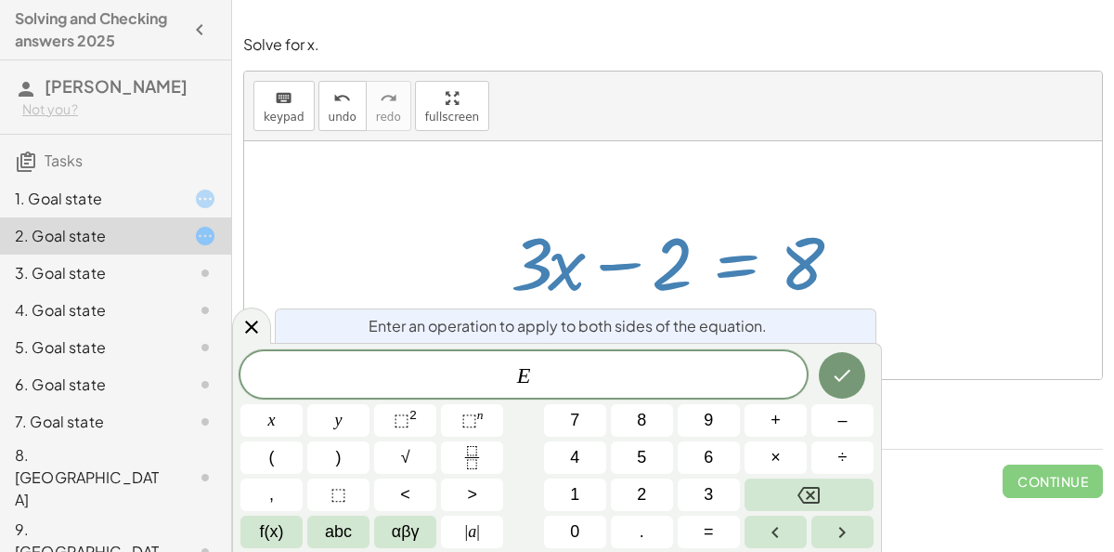
click at [788, 257] on div at bounding box center [681, 261] width 358 height 96
drag, startPoint x: 756, startPoint y: 267, endPoint x: 595, endPoint y: 297, distance: 163.4
click at [595, 297] on div at bounding box center [681, 261] width 358 height 96
drag, startPoint x: 810, startPoint y: 265, endPoint x: 710, endPoint y: 275, distance: 99.9
click at [710, 275] on div at bounding box center [681, 261] width 358 height 96
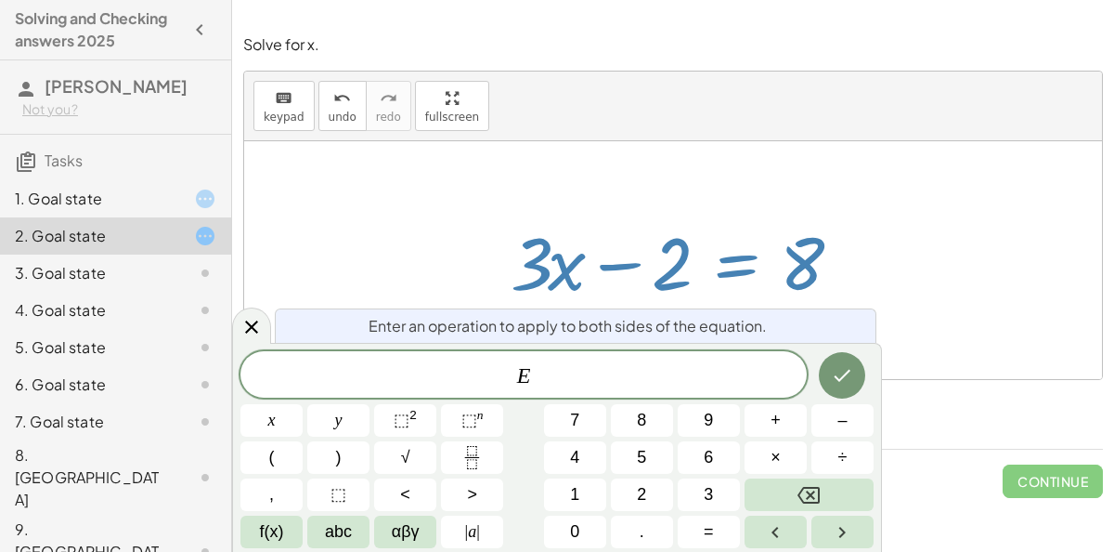
click at [756, 297] on div at bounding box center [681, 261] width 358 height 96
click at [1008, 456] on div "Continue" at bounding box center [1053, 473] width 100 height 48
click at [860, 300] on div "+ · 3 · x − 2 = 8 − 2 + · 3 · x = 8 + · 3 · x − 2 = 8" at bounding box center [673, 260] width 381 height 105
click at [861, 299] on div "+ · 3 · x − 2 = 8 − 2 + · 3 · x = 8 + · 3 · x − 2 = 8" at bounding box center [673, 260] width 381 height 105
click at [953, 355] on div at bounding box center [673, 260] width 858 height 238
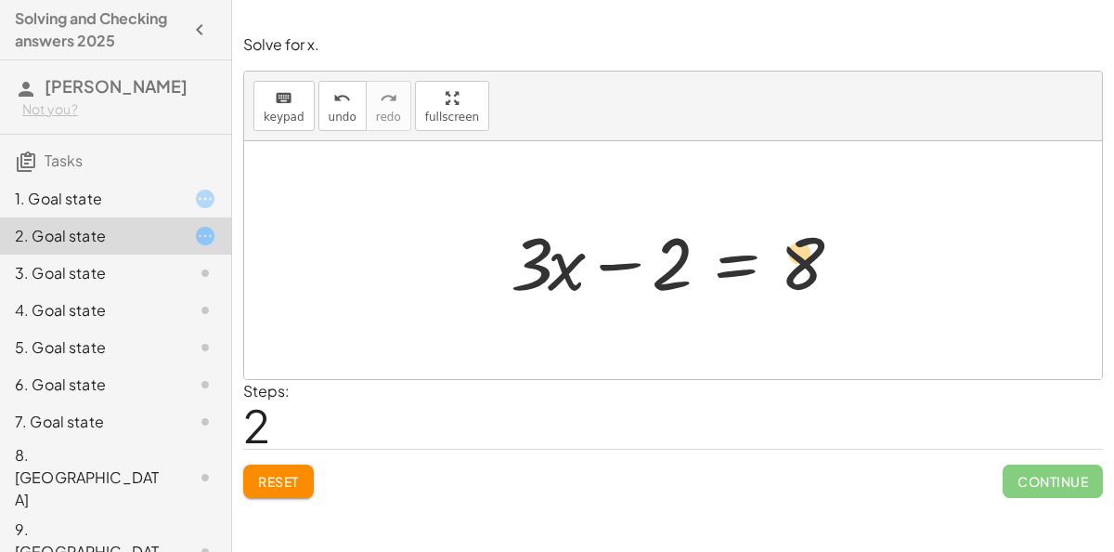
drag, startPoint x: 546, startPoint y: 267, endPoint x: 817, endPoint y: 256, distance: 271.4
click at [817, 256] on div at bounding box center [681, 261] width 358 height 96
drag, startPoint x: 817, startPoint y: 256, endPoint x: 671, endPoint y: 198, distance: 157.1
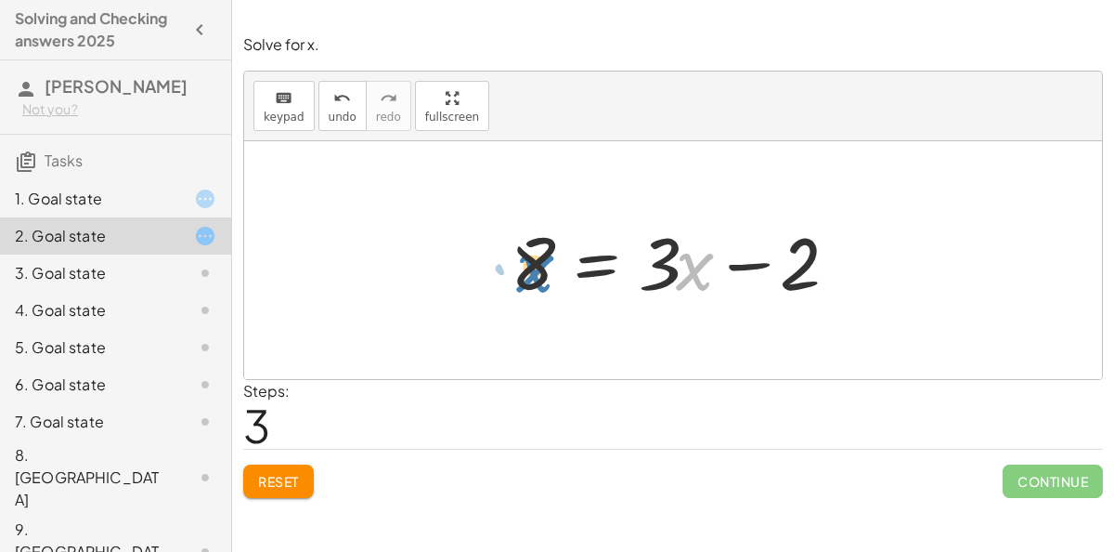
drag, startPoint x: 698, startPoint y: 253, endPoint x: 538, endPoint y: 255, distance: 160.7
click at [538, 255] on div at bounding box center [681, 261] width 358 height 96
click at [790, 267] on div at bounding box center [681, 261] width 358 height 96
drag, startPoint x: 769, startPoint y: 264, endPoint x: 514, endPoint y: 275, distance: 255.6
click at [514, 275] on div at bounding box center [681, 261] width 358 height 96
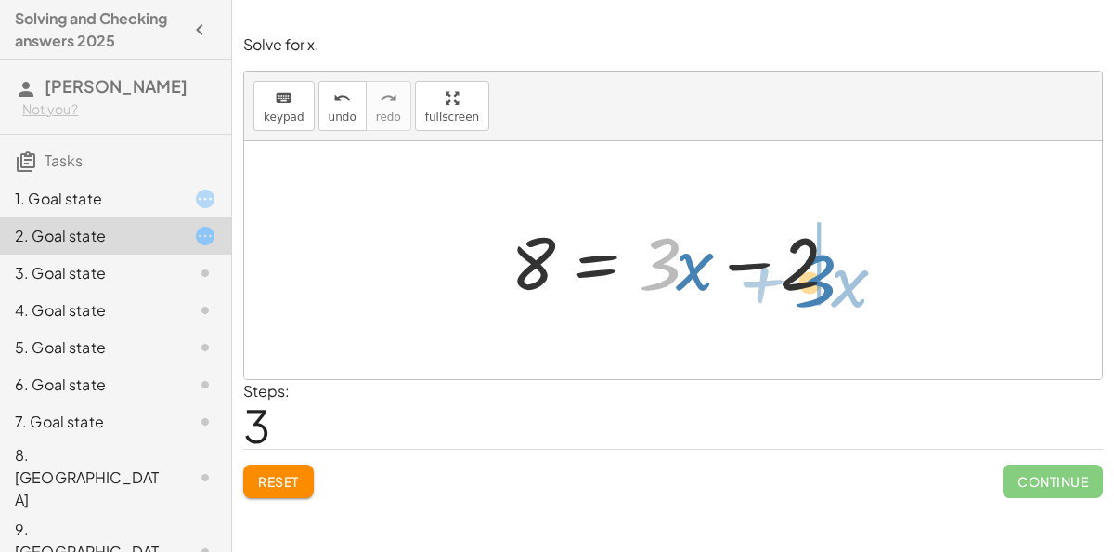
drag, startPoint x: 671, startPoint y: 281, endPoint x: 857, endPoint y: 284, distance: 185.8
click at [857, 284] on div at bounding box center [681, 261] width 358 height 96
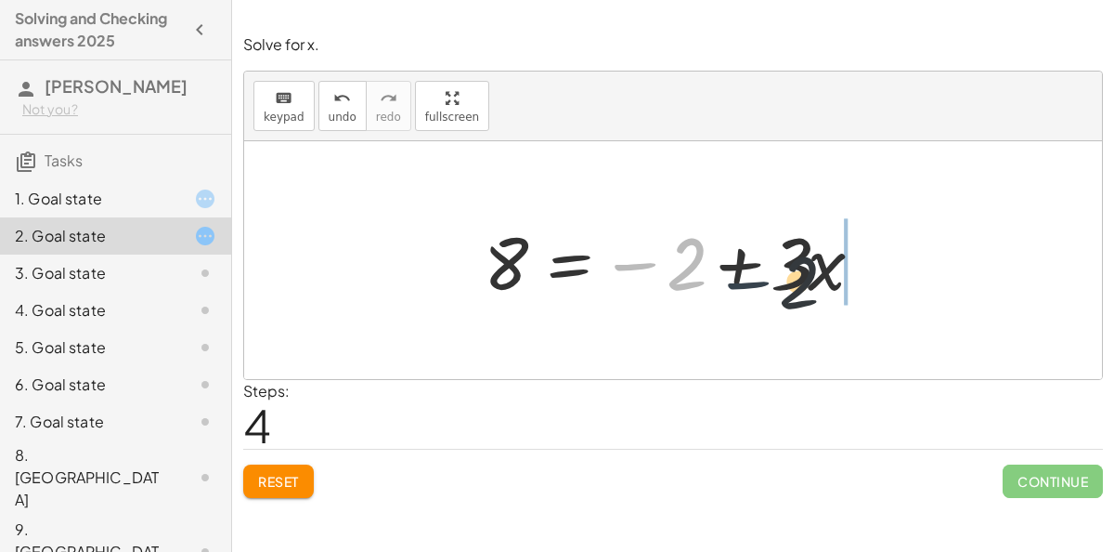
drag, startPoint x: 639, startPoint y: 249, endPoint x: 887, endPoint y: 272, distance: 249.1
click at [887, 272] on div "+ · 3 · x − 2 = 8 − 2 + · 3 · x = 8 + · 3 · x − 2 = 8 8 = + · 3 · x − 2 − 2 + ·…" at bounding box center [674, 260] width 436 height 105
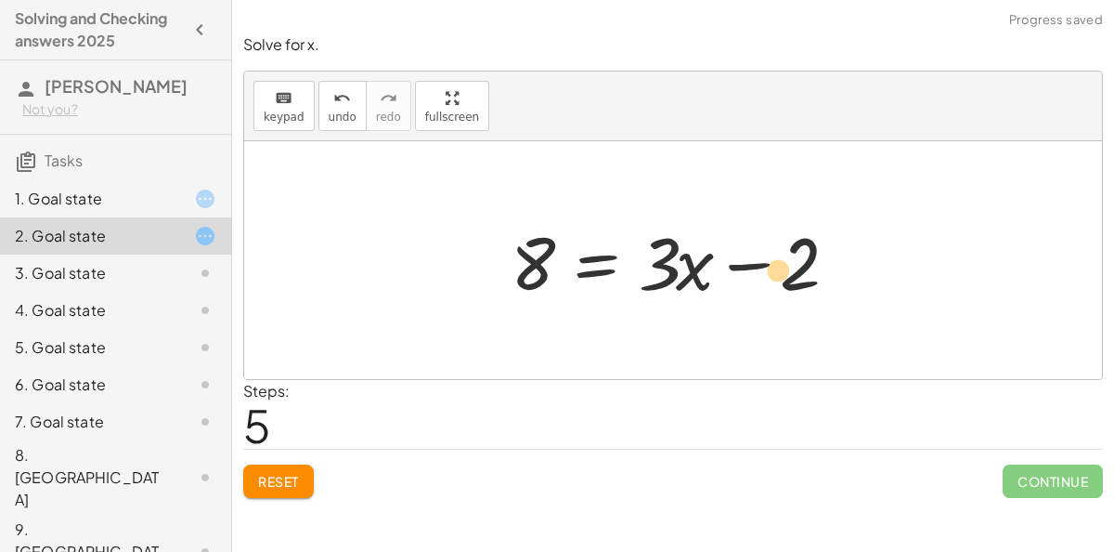
drag, startPoint x: 518, startPoint y: 231, endPoint x: 775, endPoint y: 241, distance: 256.5
click at [775, 241] on div at bounding box center [681, 261] width 358 height 96
click at [301, 464] on button "Reset" at bounding box center [278, 480] width 71 height 33
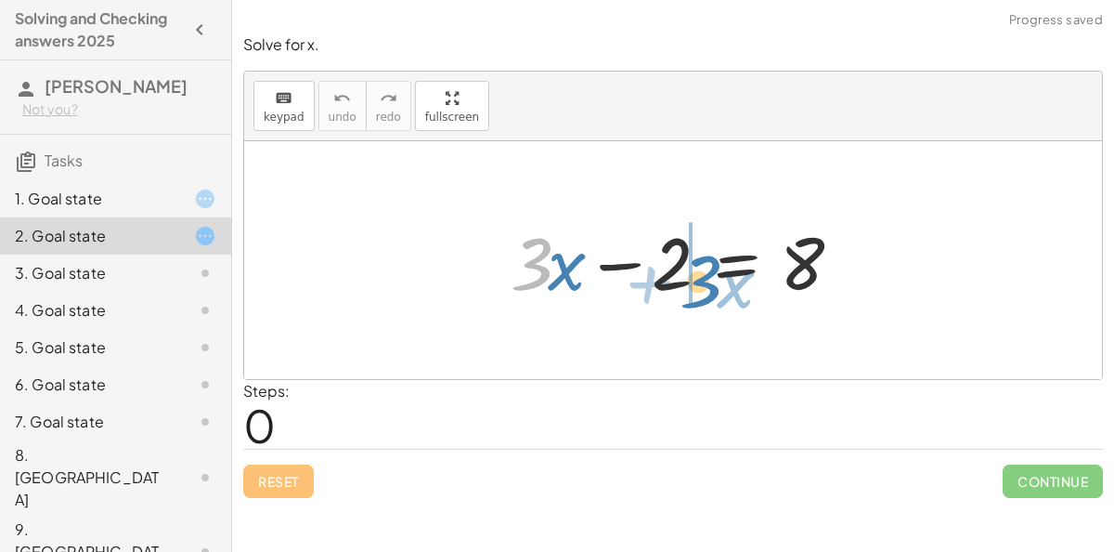
drag, startPoint x: 540, startPoint y: 255, endPoint x: 708, endPoint y: 272, distance: 168.9
click at [708, 272] on div at bounding box center [681, 261] width 358 height 96
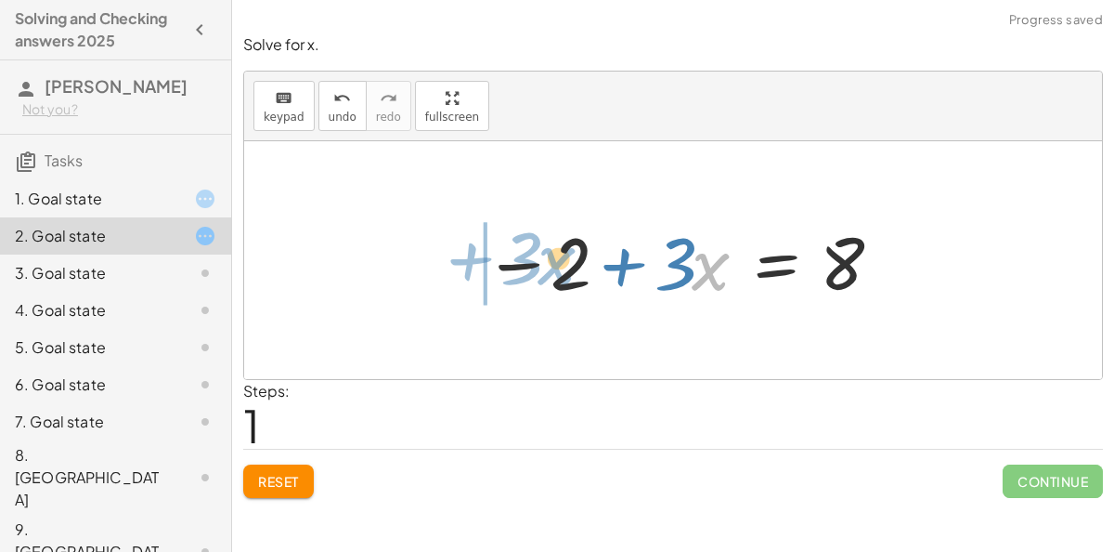
drag, startPoint x: 708, startPoint y: 272, endPoint x: 533, endPoint y: 267, distance: 174.7
click at [533, 267] on div at bounding box center [681, 261] width 412 height 96
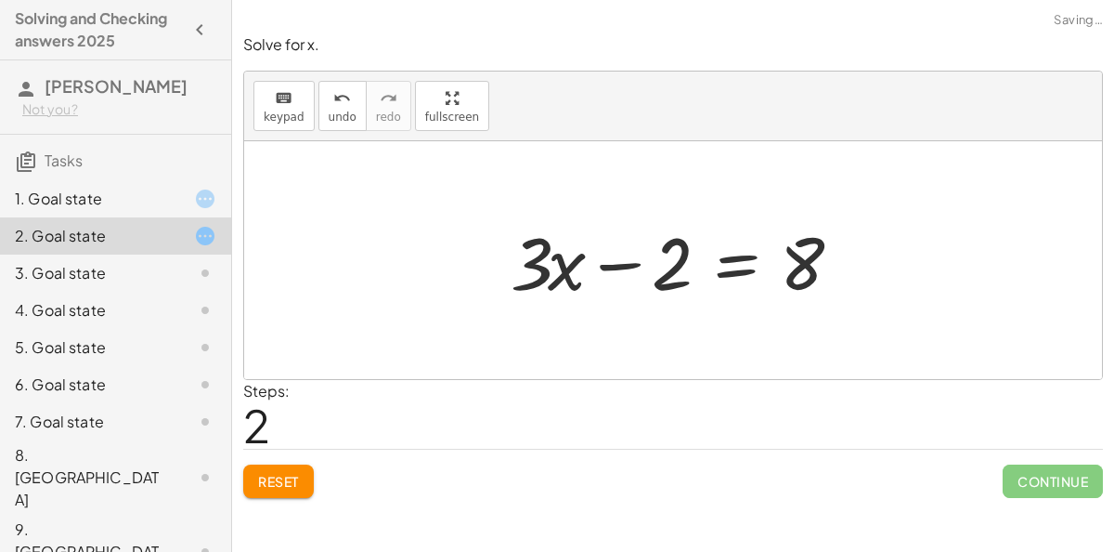
click at [304, 464] on button "Reset" at bounding box center [278, 480] width 71 height 33
click at [279, 494] on div "Reset Continue" at bounding box center [673, 473] width 860 height 49
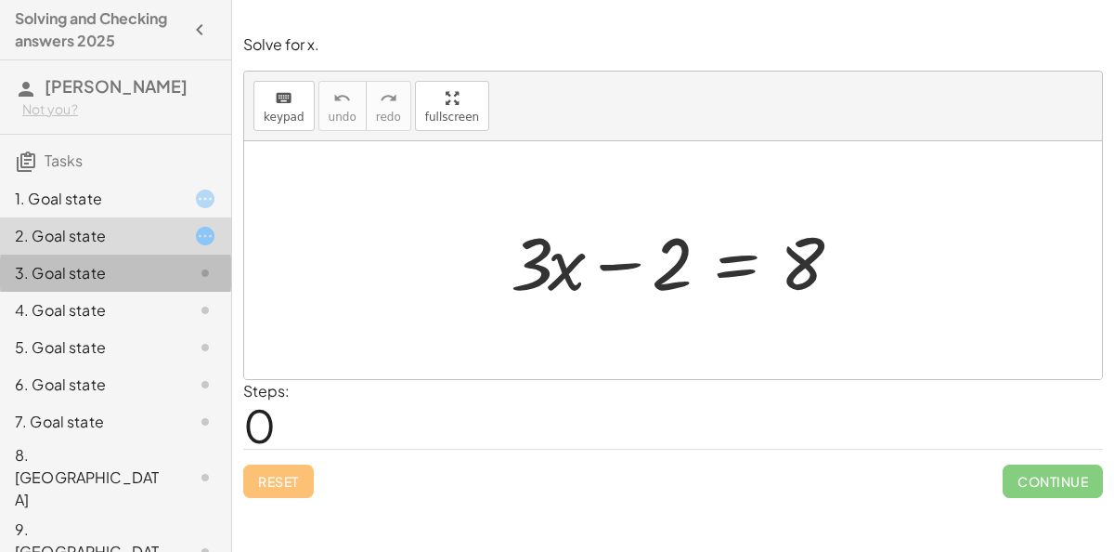
click at [129, 279] on div "3. Goal state" at bounding box center [90, 273] width 150 height 22
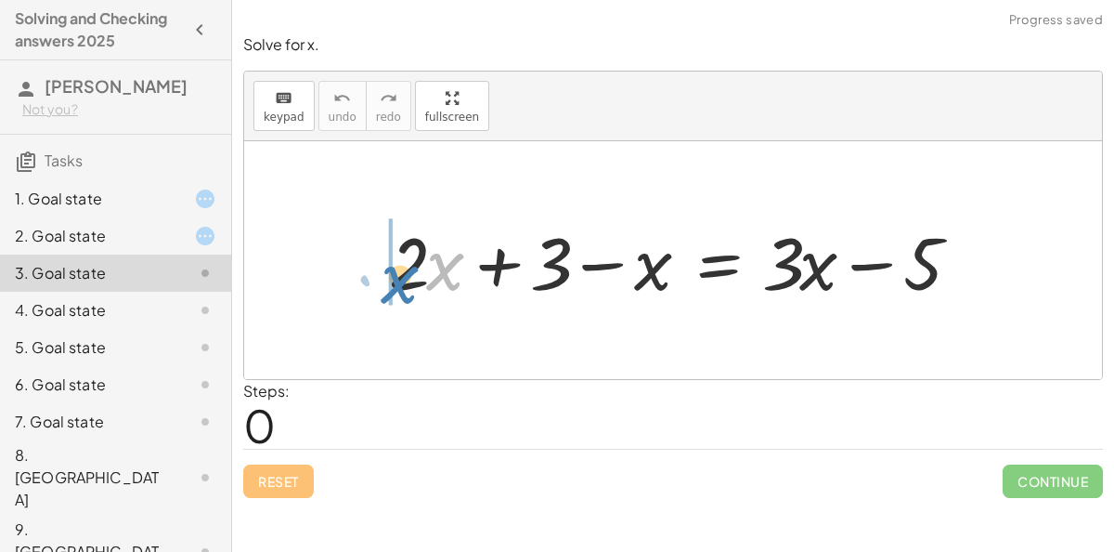
drag, startPoint x: 438, startPoint y: 275, endPoint x: 395, endPoint y: 285, distance: 44.8
click at [395, 285] on div at bounding box center [681, 261] width 603 height 96
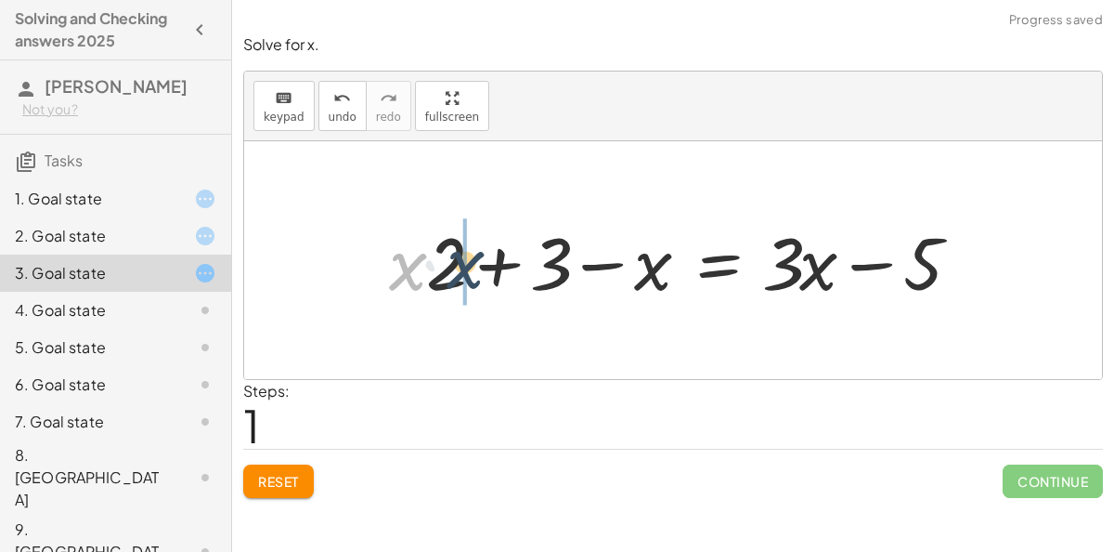
drag, startPoint x: 405, startPoint y: 274, endPoint x: 482, endPoint y: 269, distance: 77.2
click at [482, 269] on div at bounding box center [681, 261] width 603 height 96
click at [102, 292] on div "2. Goal state" at bounding box center [115, 310] width 231 height 37
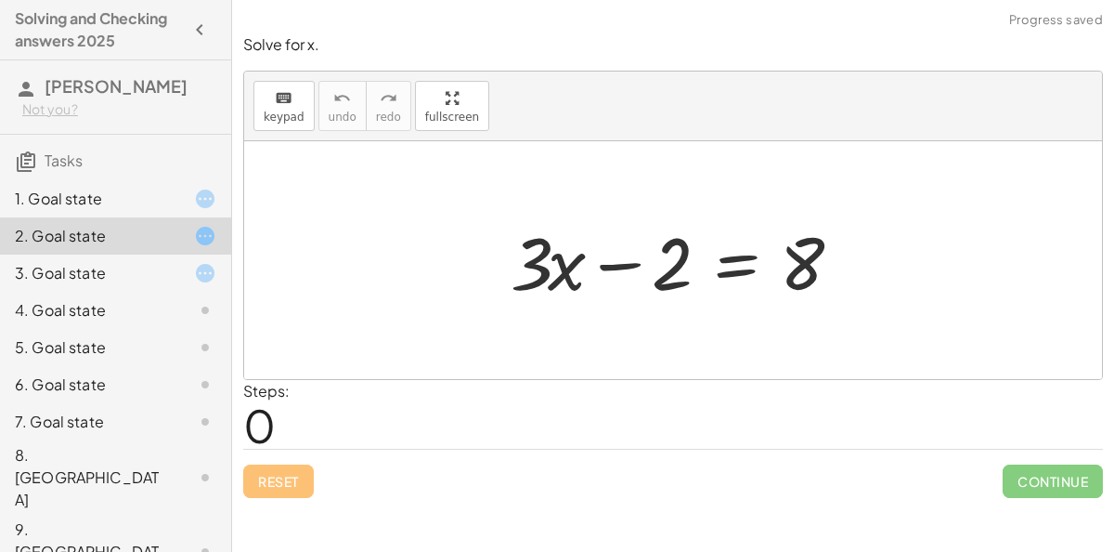
click at [213, 264] on icon at bounding box center [205, 273] width 22 height 22
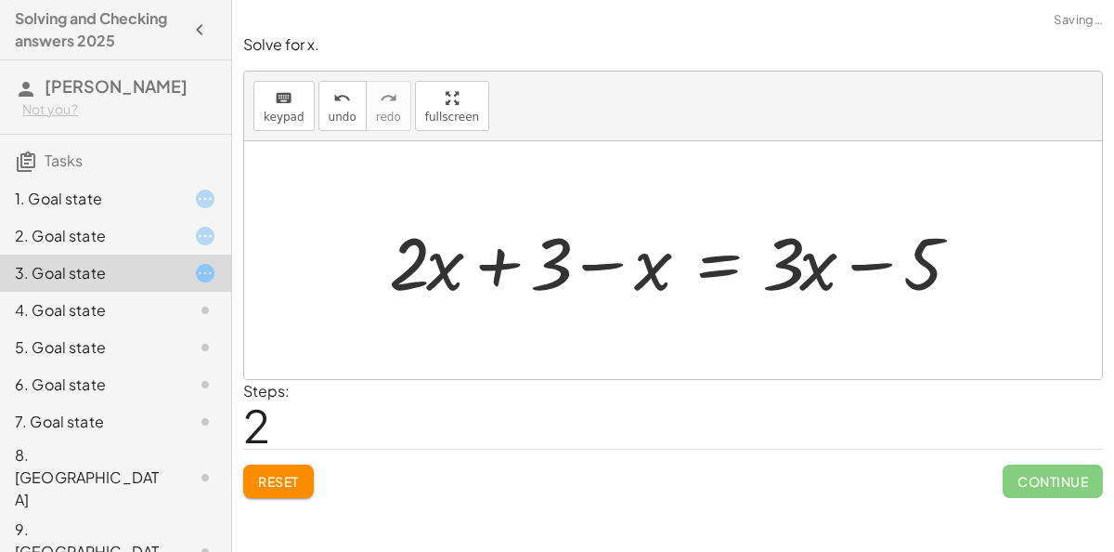
click at [289, 473] on span "Reset" at bounding box center [278, 481] width 41 height 17
click at [212, 238] on icon at bounding box center [205, 236] width 22 height 22
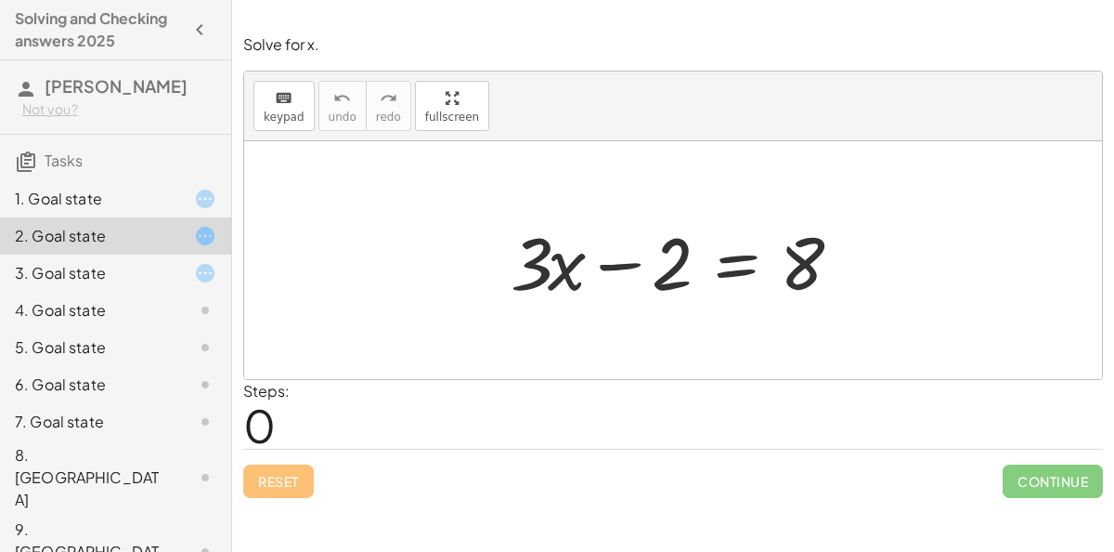
click at [82, 275] on div "3. Goal state" at bounding box center [90, 273] width 150 height 22
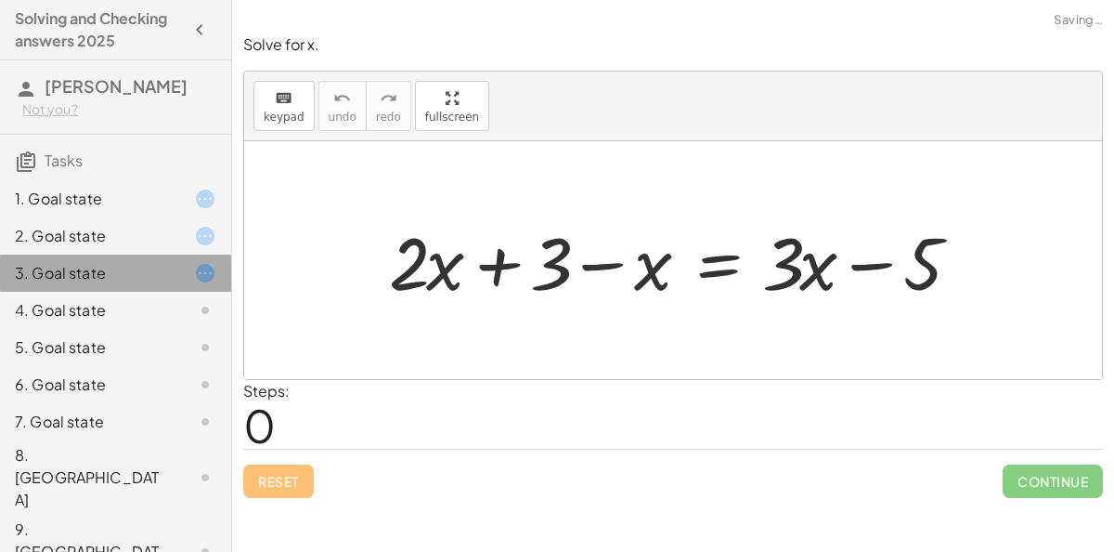
click at [82, 366] on div "4. Goal state" at bounding box center [115, 384] width 231 height 37
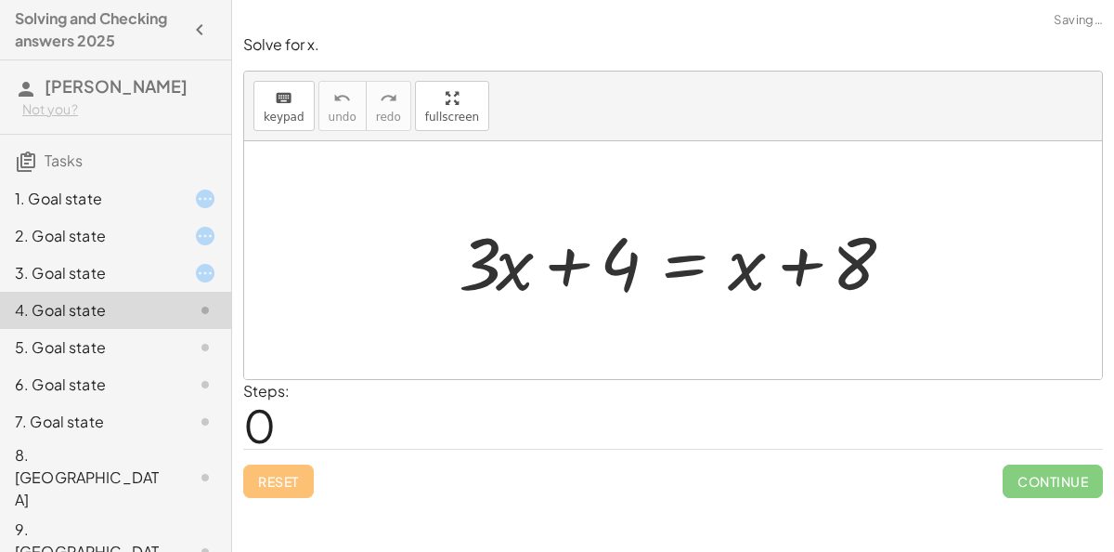
click at [108, 319] on div "4. Goal state" at bounding box center [90, 310] width 150 height 22
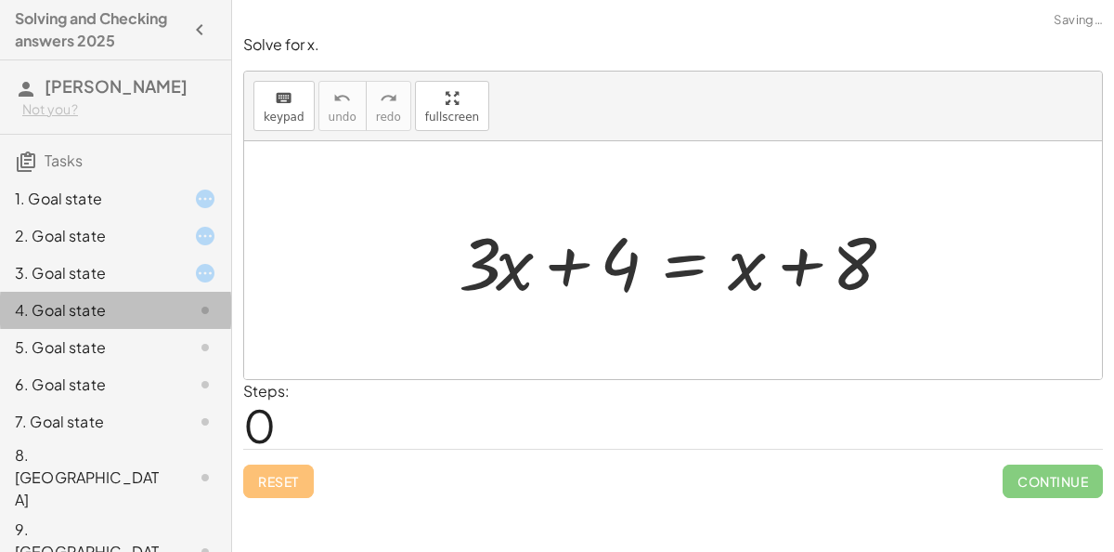
click at [110, 345] on div "5. Goal state" at bounding box center [90, 347] width 150 height 22
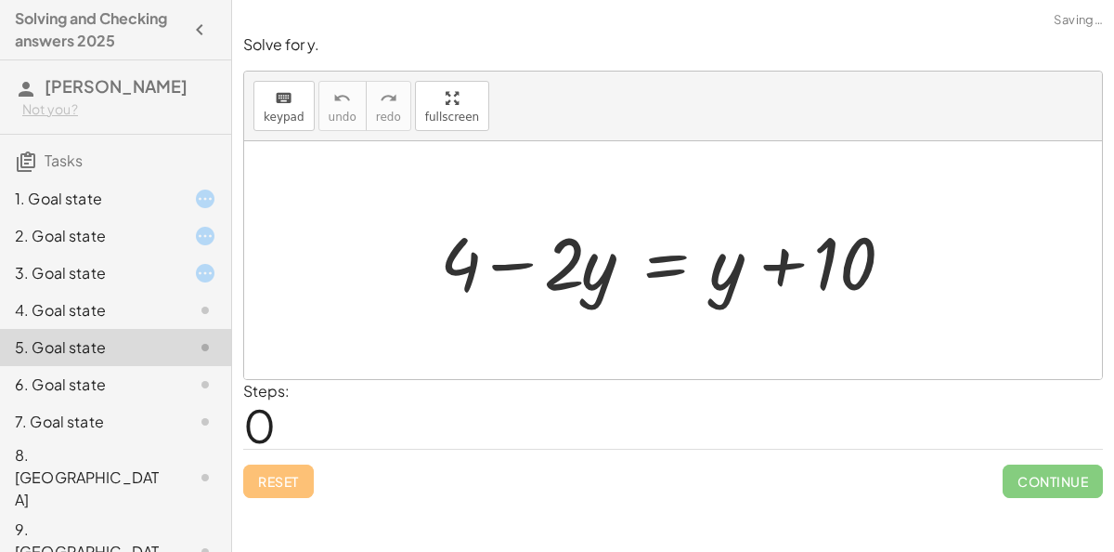
click at [129, 440] on div "6. Goal state" at bounding box center [115, 477] width 231 height 74
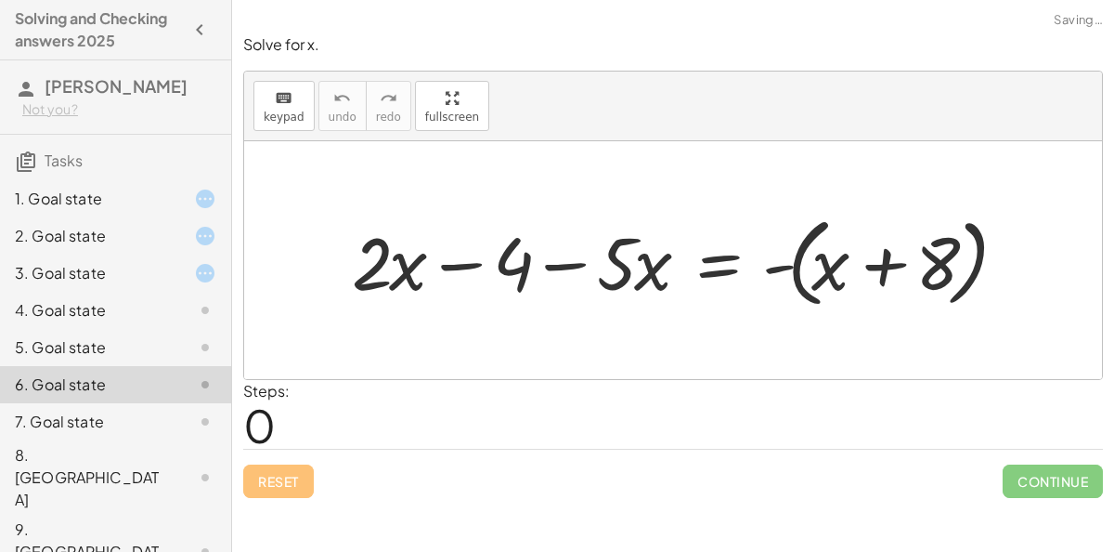
click at [71, 225] on div "2. Goal state" at bounding box center [90, 236] width 150 height 22
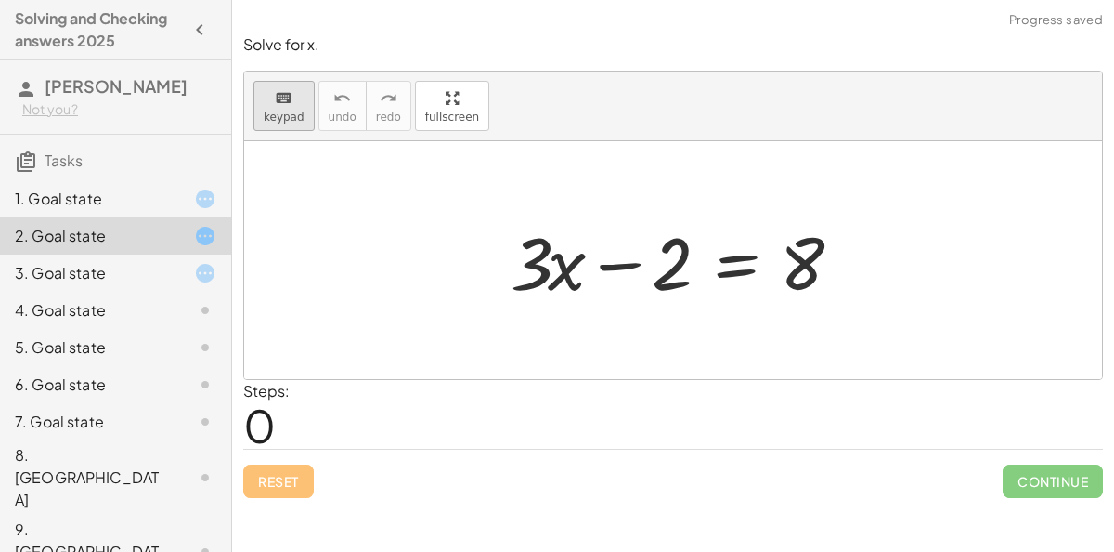
click at [272, 81] on button "keyboard keypad" at bounding box center [284, 106] width 61 height 50
click at [273, 81] on button "keyboard keypad" at bounding box center [284, 106] width 61 height 50
click at [277, 99] on icon "keyboard" at bounding box center [284, 98] width 18 height 22
click at [283, 549] on div "Solve for x. keyboard keypad undo undo redo redo fullscreen + 6 − ( + · 3 · x +…" at bounding box center [673, 276] width 882 height 552
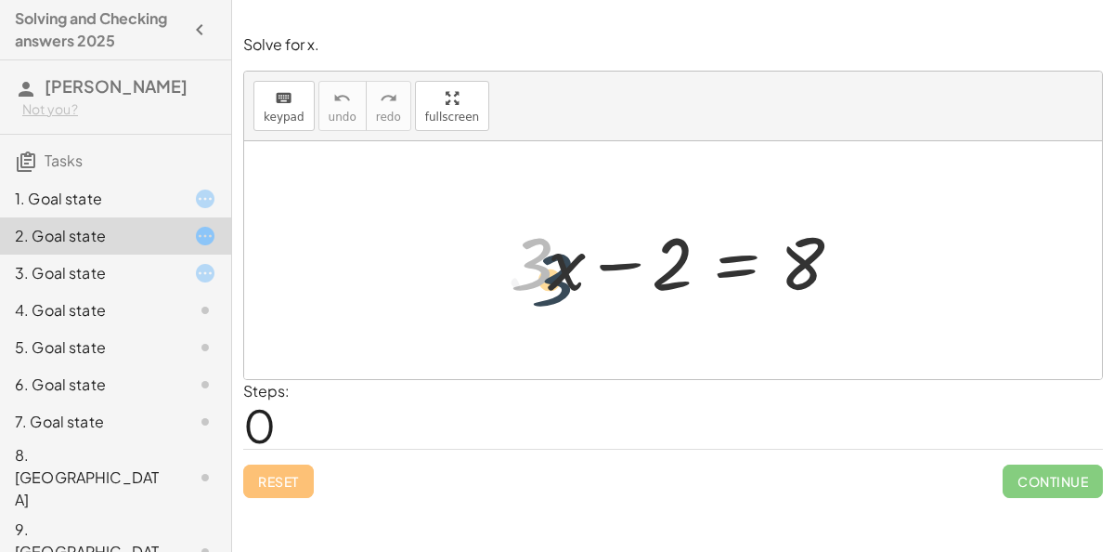
drag, startPoint x: 534, startPoint y: 238, endPoint x: 554, endPoint y: 254, distance: 25.7
click at [554, 254] on div at bounding box center [681, 261] width 358 height 96
click at [553, 258] on div at bounding box center [681, 261] width 358 height 96
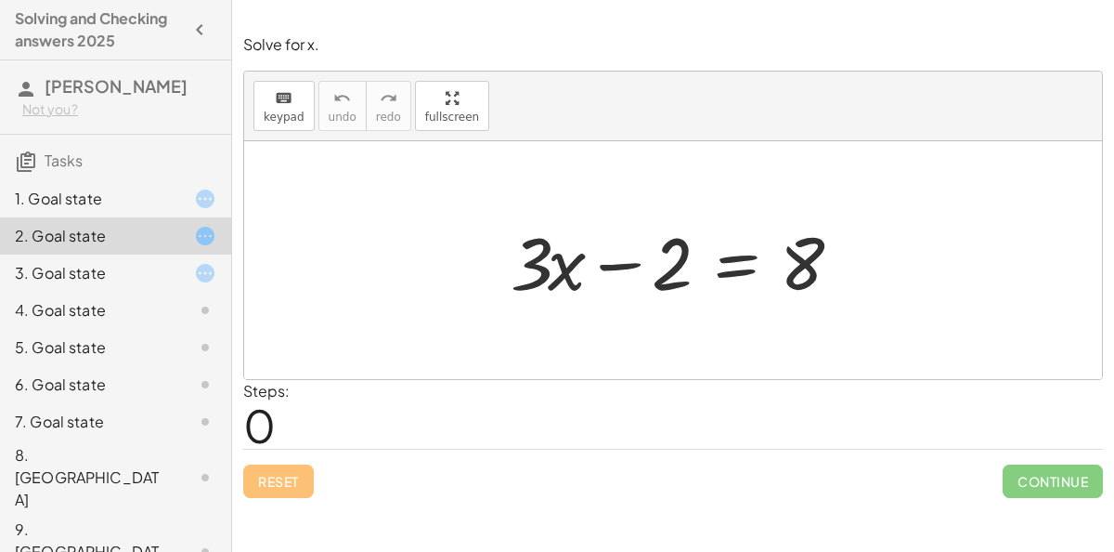
click at [622, 277] on div at bounding box center [681, 261] width 358 height 96
click at [617, 258] on div at bounding box center [681, 261] width 358 height 96
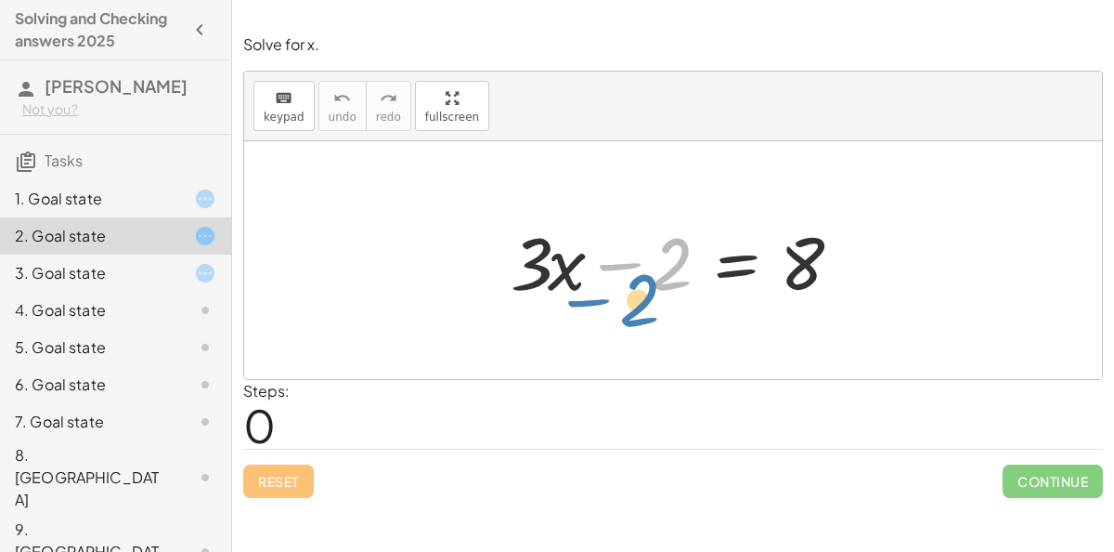
drag, startPoint x: 657, startPoint y: 267, endPoint x: 624, endPoint y: 231, distance: 48.7
click at [624, 231] on div at bounding box center [681, 261] width 358 height 96
click at [714, 259] on div at bounding box center [681, 261] width 358 height 96
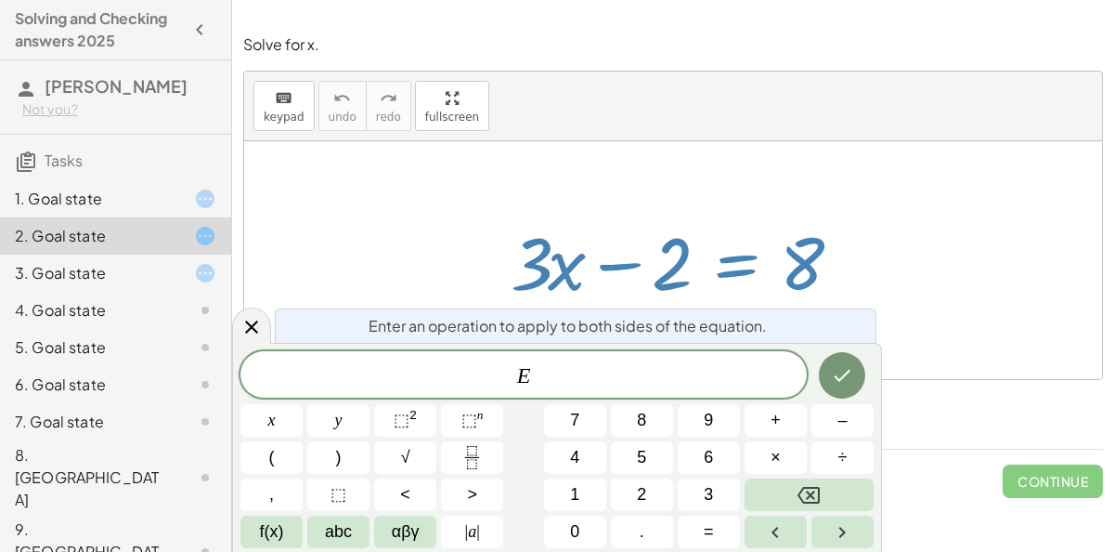
click at [724, 265] on div at bounding box center [681, 261] width 358 height 96
click at [727, 269] on div at bounding box center [681, 261] width 358 height 96
click at [706, 481] on button "3" at bounding box center [709, 494] width 62 height 33
click at [760, 461] on button "×" at bounding box center [776, 457] width 62 height 33
click at [282, 428] on button "x" at bounding box center [272, 420] width 62 height 33
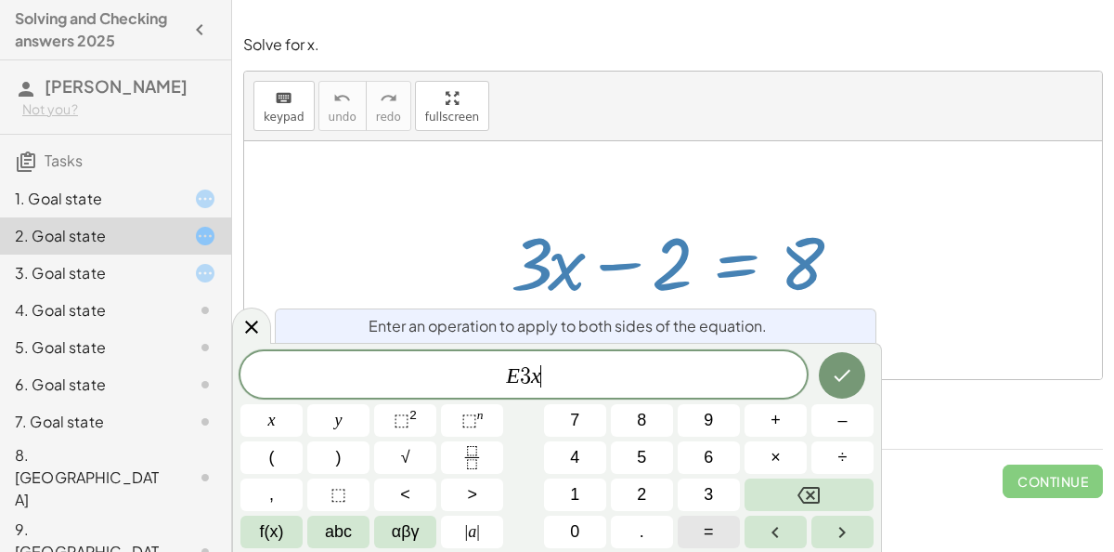
click at [710, 527] on span "=" at bounding box center [709, 531] width 10 height 25
click at [581, 494] on button "1" at bounding box center [575, 494] width 62 height 33
click at [587, 521] on button "0" at bounding box center [575, 531] width 62 height 33
click at [498, 379] on span "3" at bounding box center [501, 376] width 11 height 22
click at [855, 371] on button "Done" at bounding box center [842, 375] width 46 height 46
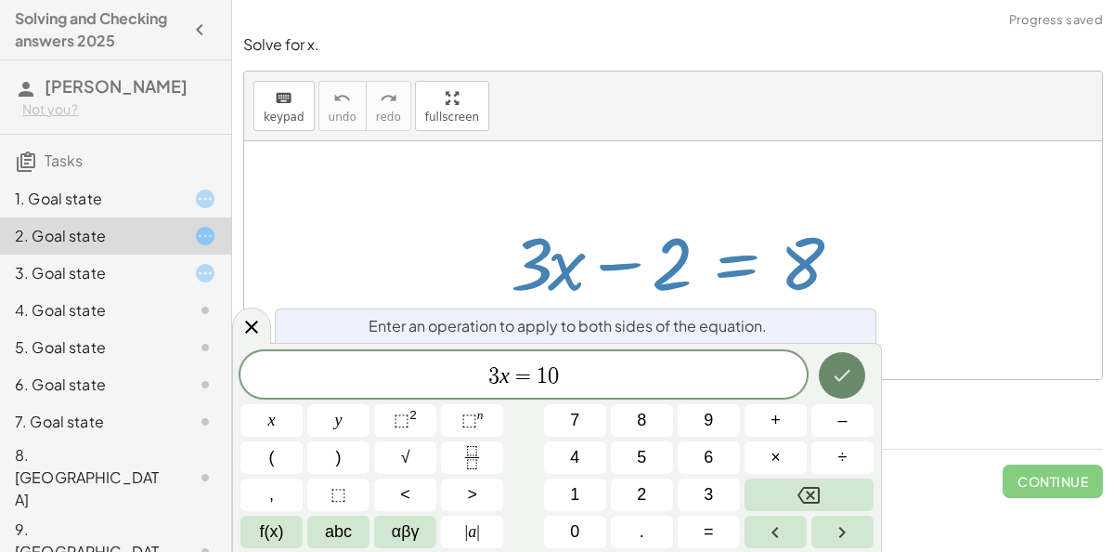
click at [836, 367] on icon "Done" at bounding box center [842, 375] width 22 height 22
click at [717, 357] on div "E 3 x = 1 0 ​" at bounding box center [524, 374] width 567 height 46
click at [855, 371] on button "Done" at bounding box center [842, 375] width 46 height 46
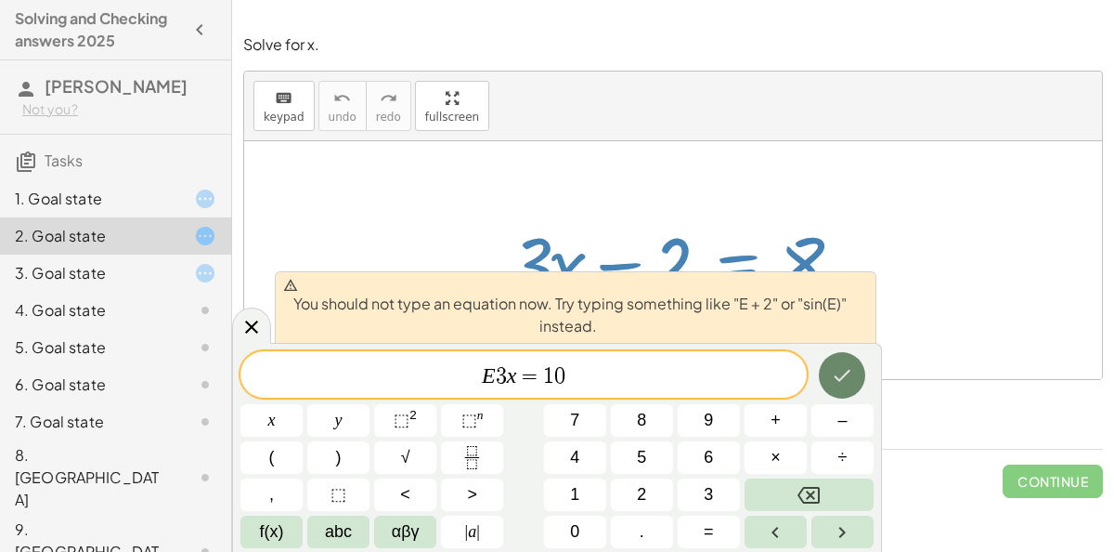
click at [855, 371] on button "Done" at bounding box center [842, 375] width 46 height 46
click at [293, 290] on icon at bounding box center [291, 285] width 14 height 12
click at [697, 253] on div at bounding box center [681, 261] width 358 height 96
drag, startPoint x: 679, startPoint y: 247, endPoint x: 790, endPoint y: 242, distance: 111.5
click at [790, 242] on div at bounding box center [681, 261] width 358 height 96
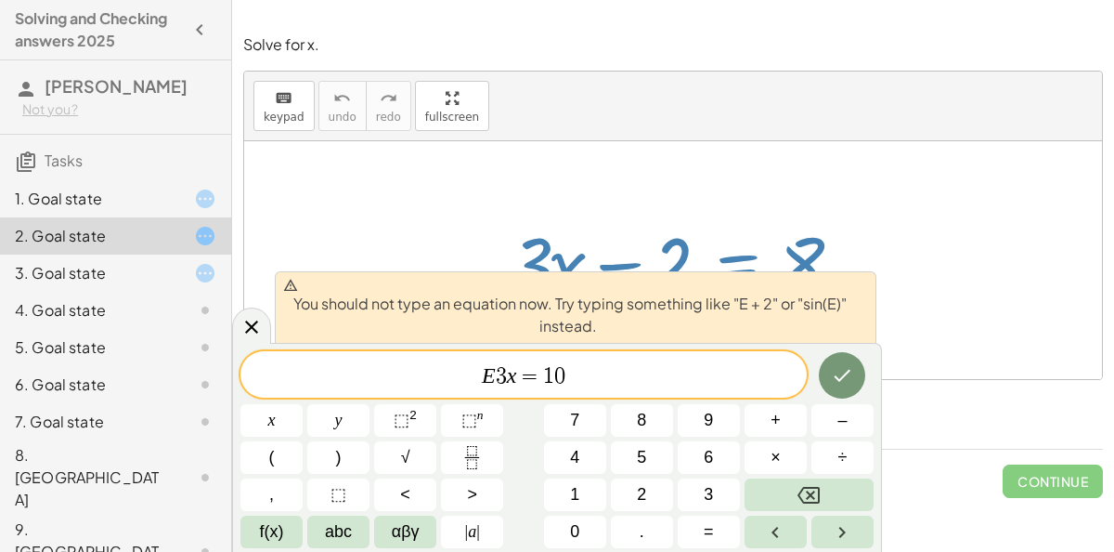
click at [790, 242] on div at bounding box center [681, 261] width 358 height 96
click at [258, 318] on icon at bounding box center [252, 327] width 22 height 22
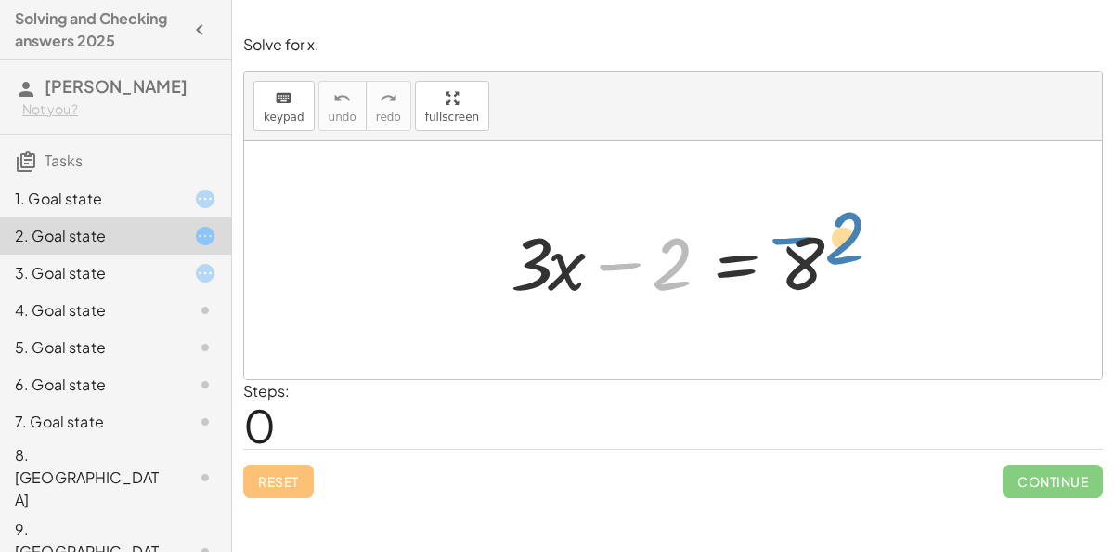
drag, startPoint x: 626, startPoint y: 267, endPoint x: 799, endPoint y: 237, distance: 175.4
click at [799, 237] on div at bounding box center [681, 261] width 358 height 96
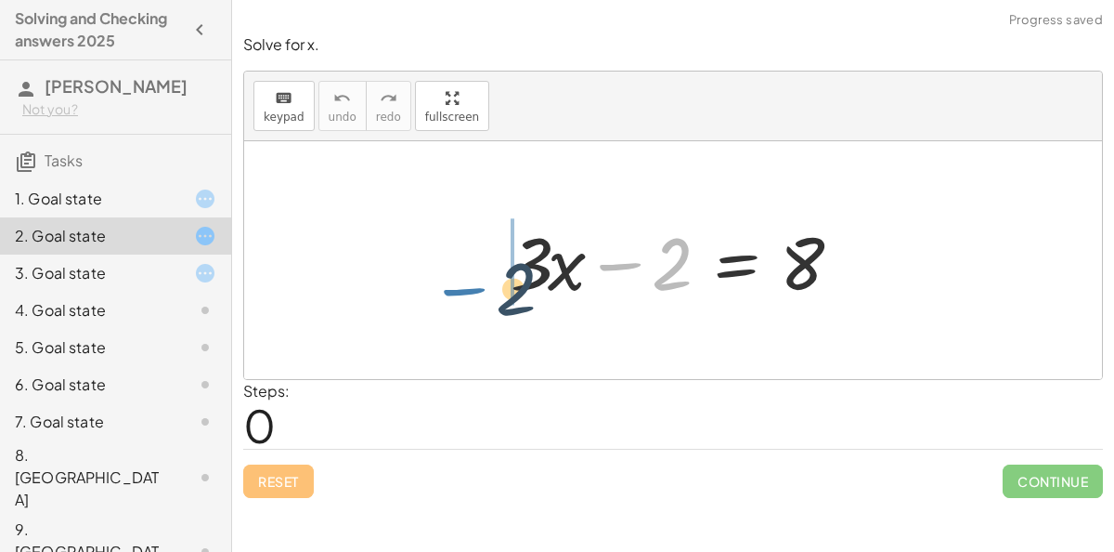
drag, startPoint x: 612, startPoint y: 265, endPoint x: 456, endPoint y: 287, distance: 157.6
click at [456, 287] on div "− 2 + · 3 · x − 2 = 8" at bounding box center [673, 260] width 858 height 238
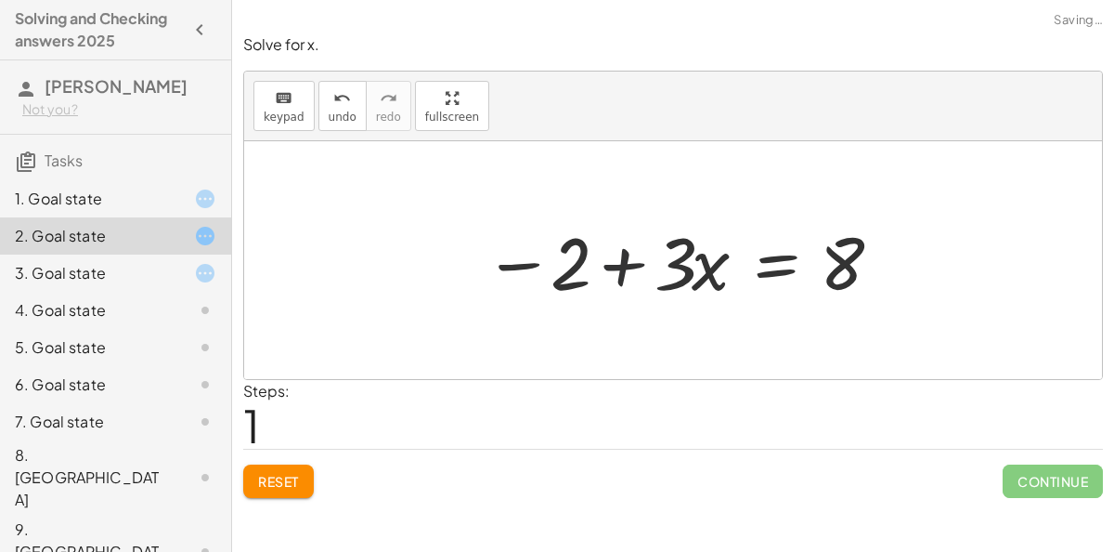
click at [588, 265] on div at bounding box center [681, 261] width 412 height 96
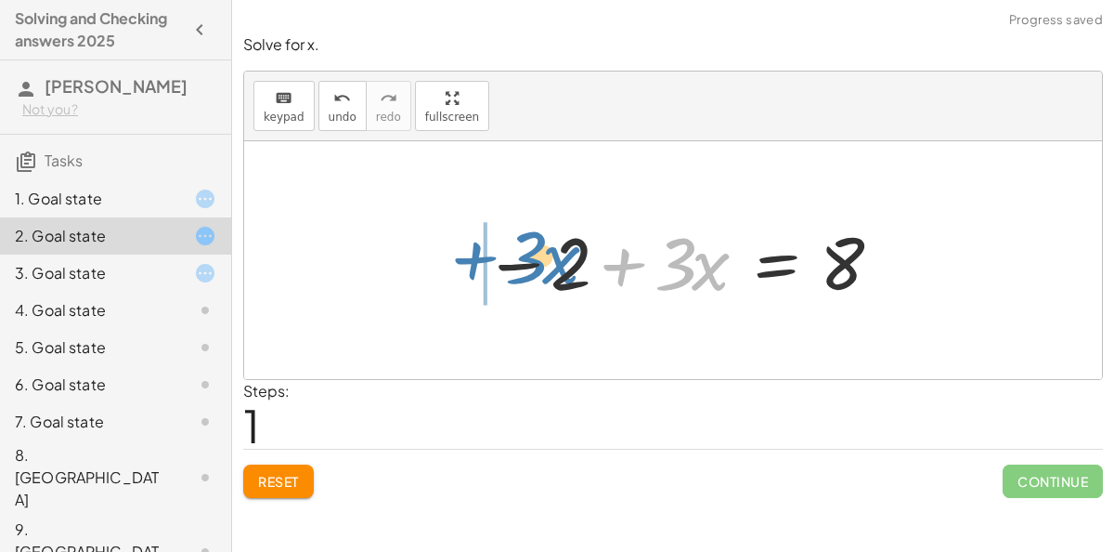
drag, startPoint x: 625, startPoint y: 264, endPoint x: 481, endPoint y: 259, distance: 144.0
click at [481, 259] on div at bounding box center [681, 261] width 412 height 96
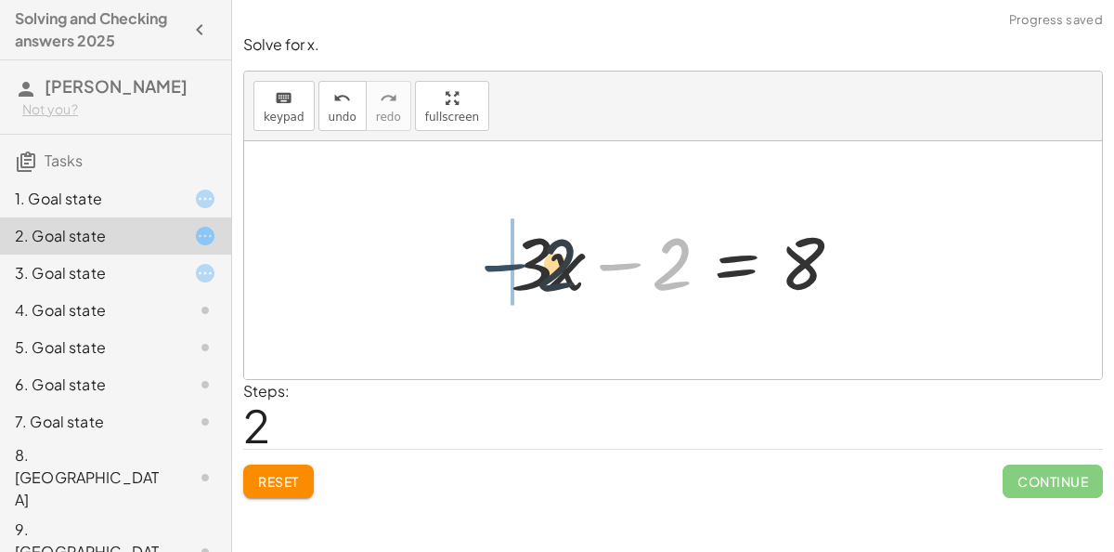
drag, startPoint x: 644, startPoint y: 259, endPoint x: 487, endPoint y: 254, distance: 157.1
click at [487, 254] on div "+ · 3 · x − 2 = 8 − 2 + · 3 · x = 8 − 2 + · 3 · x − 2 = 8" at bounding box center [673, 260] width 381 height 105
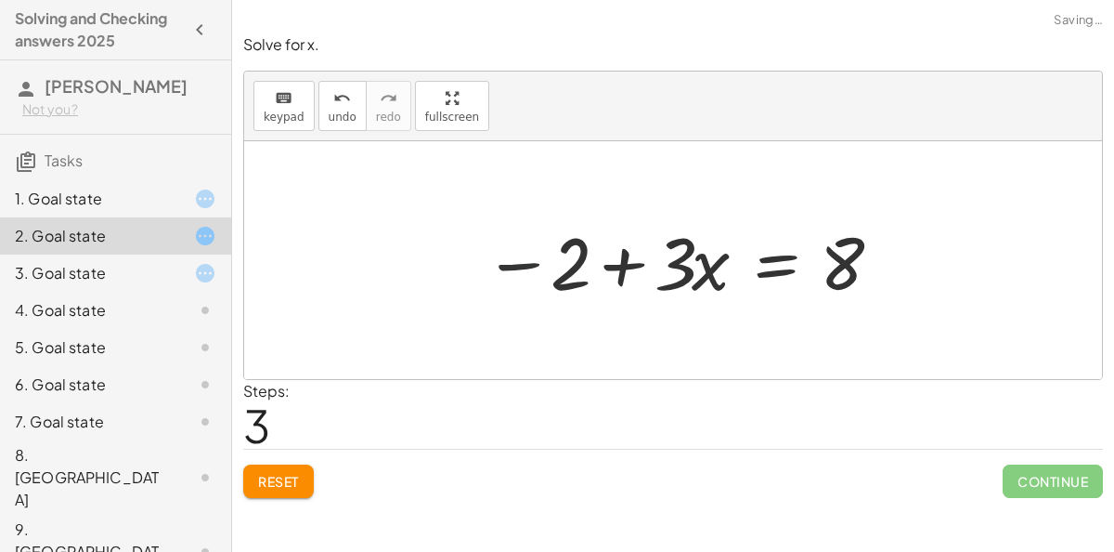
click at [497, 257] on div at bounding box center [681, 261] width 412 height 96
drag, startPoint x: 522, startPoint y: 272, endPoint x: 832, endPoint y: 278, distance: 310.2
click at [832, 278] on div at bounding box center [681, 261] width 412 height 96
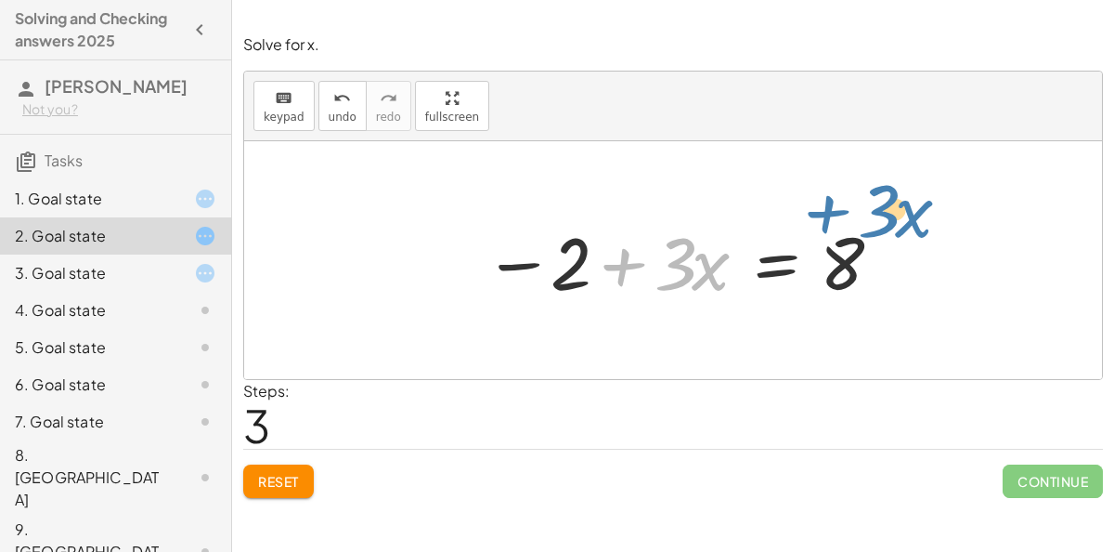
drag, startPoint x: 639, startPoint y: 262, endPoint x: 837, endPoint y: 203, distance: 206.3
click at [837, 203] on div "+ · 3 · x − 2 = 8 − 2 + · 3 · x = 8 + · 3 · x − 2 = 8 + · 3 · x + · 3 · x − 2 =…" at bounding box center [673, 260] width 858 height 238
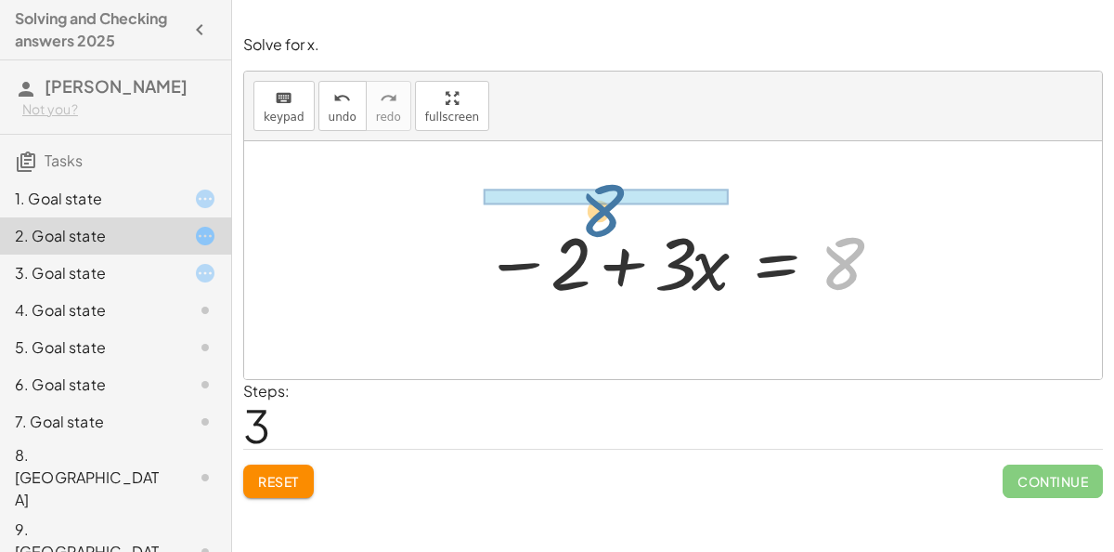
drag, startPoint x: 844, startPoint y: 243, endPoint x: 603, endPoint y: 189, distance: 247.4
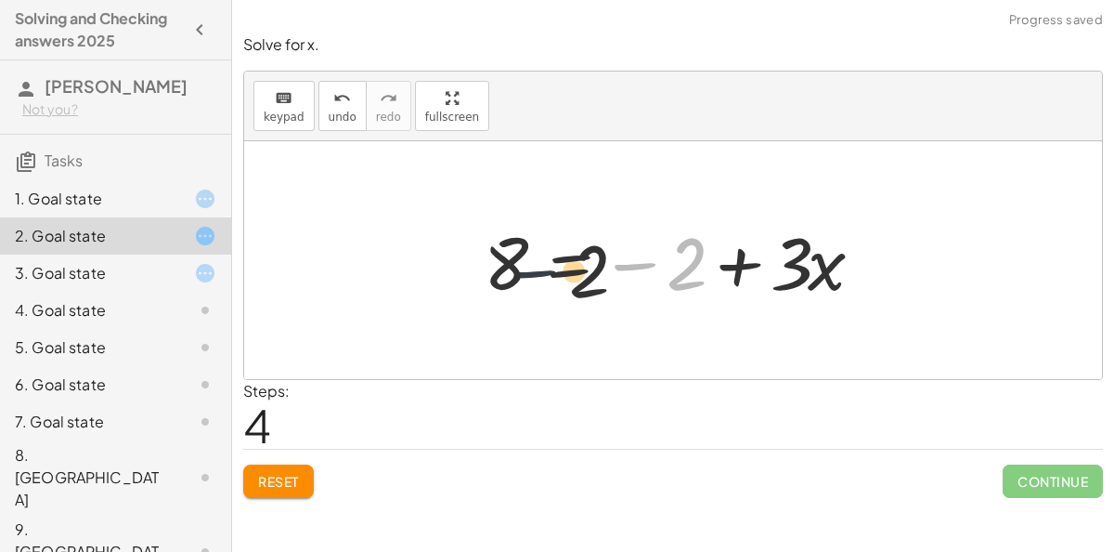
drag, startPoint x: 818, startPoint y: 222, endPoint x: 684, endPoint y: 232, distance: 134.1
click at [684, 232] on div at bounding box center [681, 261] width 412 height 96
drag, startPoint x: 672, startPoint y: 246, endPoint x: 608, endPoint y: 286, distance: 75.5
click at [608, 286] on div at bounding box center [681, 261] width 412 height 96
click at [278, 485] on span "Reset" at bounding box center [278, 481] width 41 height 17
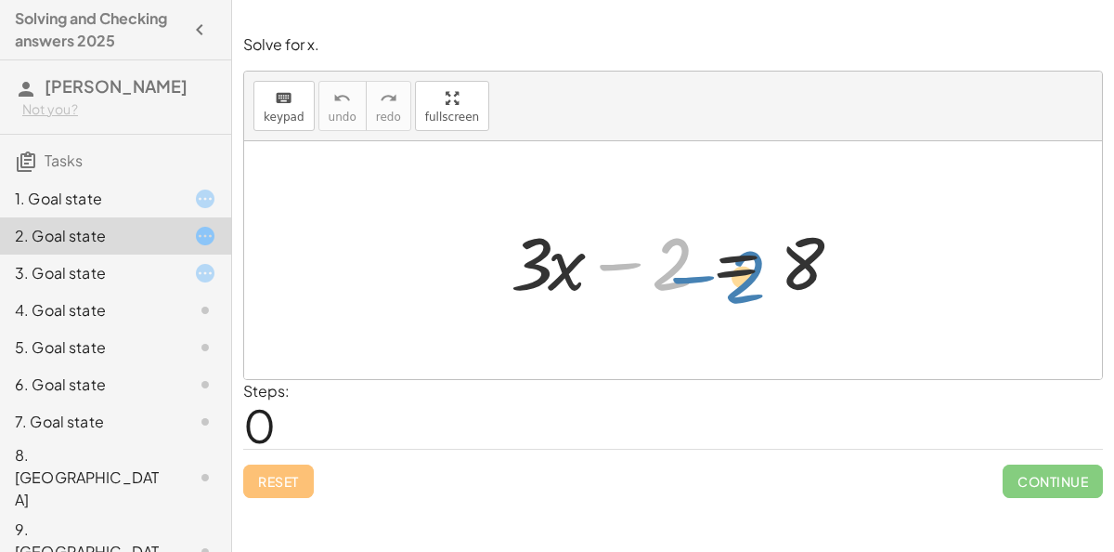
drag, startPoint x: 634, startPoint y: 267, endPoint x: 659, endPoint y: 277, distance: 26.7
click at [659, 277] on div at bounding box center [681, 261] width 358 height 96
click at [750, 251] on div at bounding box center [681, 261] width 358 height 96
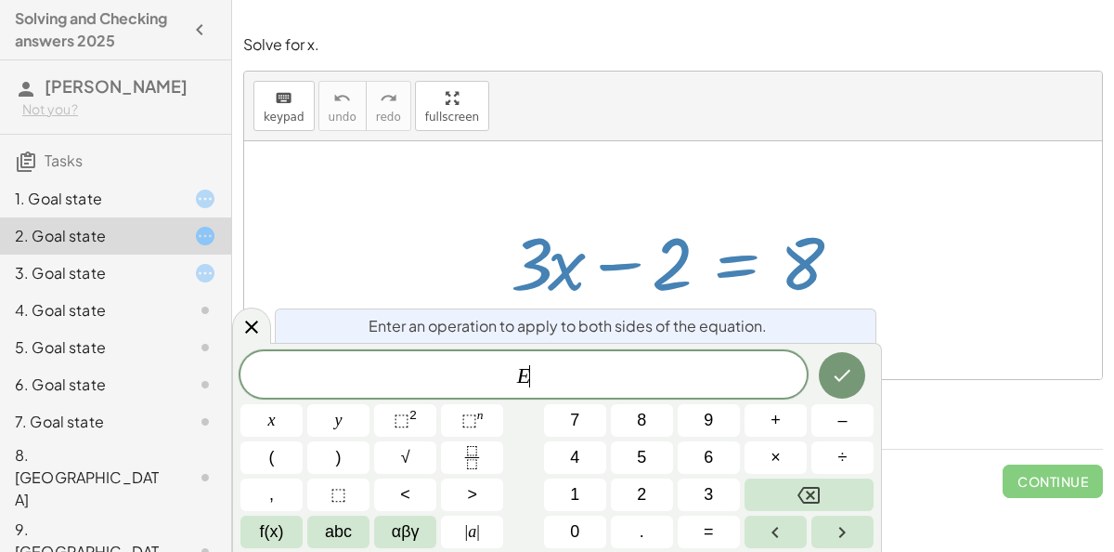
click at [750, 251] on div at bounding box center [681, 261] width 358 height 96
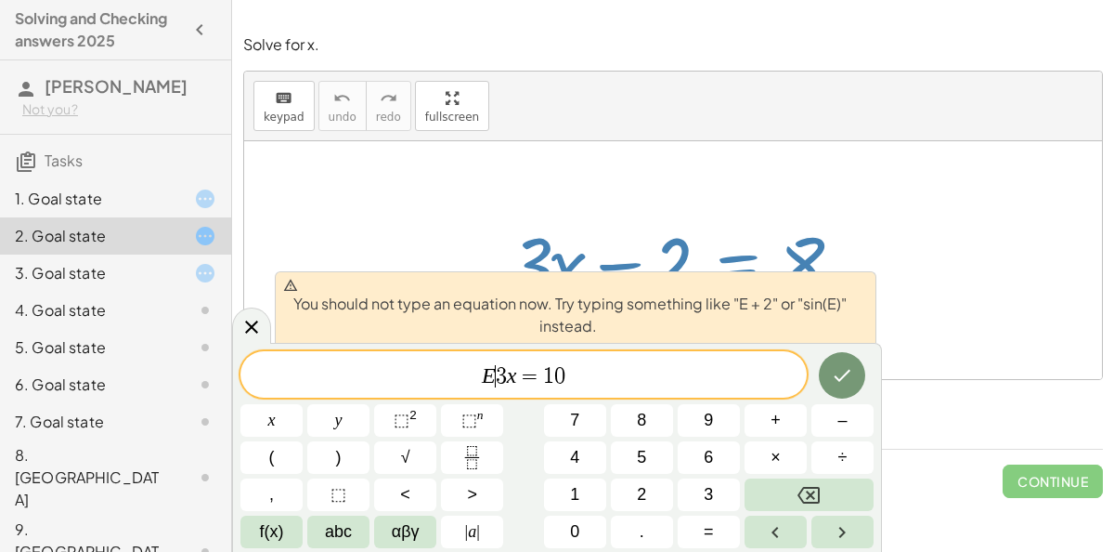
click at [497, 376] on span "3" at bounding box center [501, 376] width 11 height 22
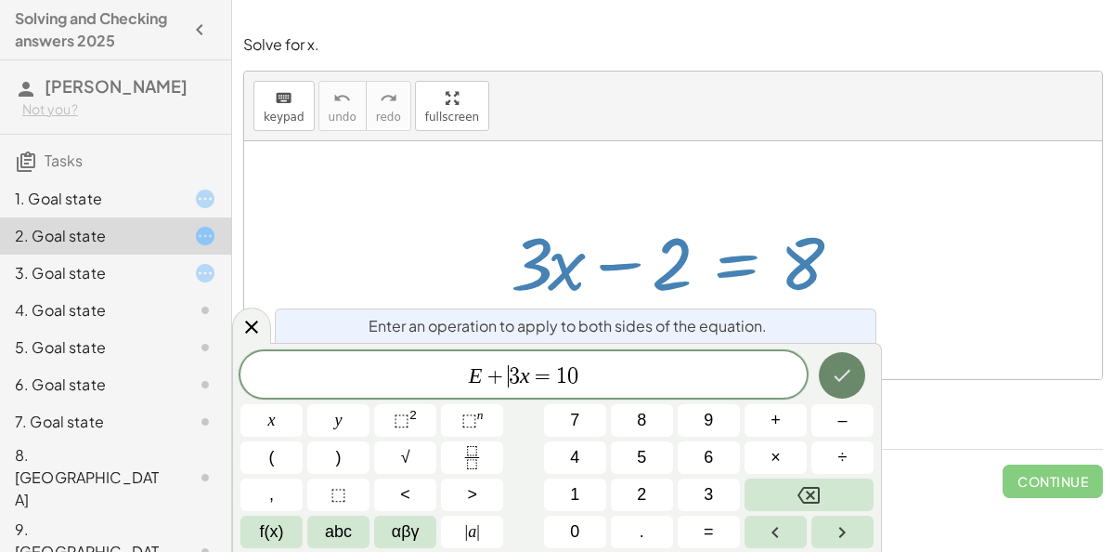
click at [844, 389] on button "Done" at bounding box center [842, 375] width 46 height 46
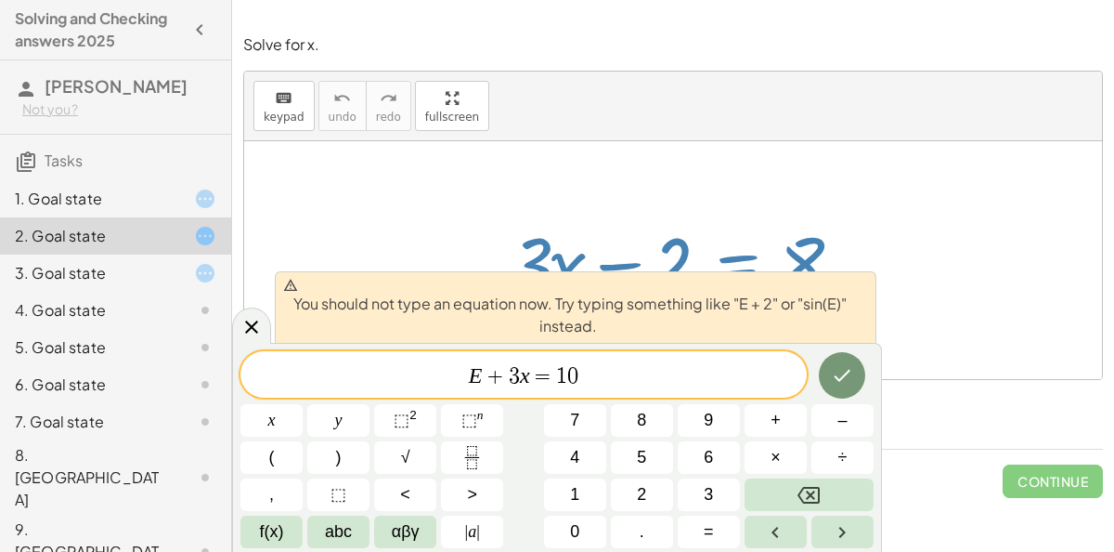
click at [757, 374] on span "E + ​ 3 x = 1 0" at bounding box center [524, 376] width 567 height 26
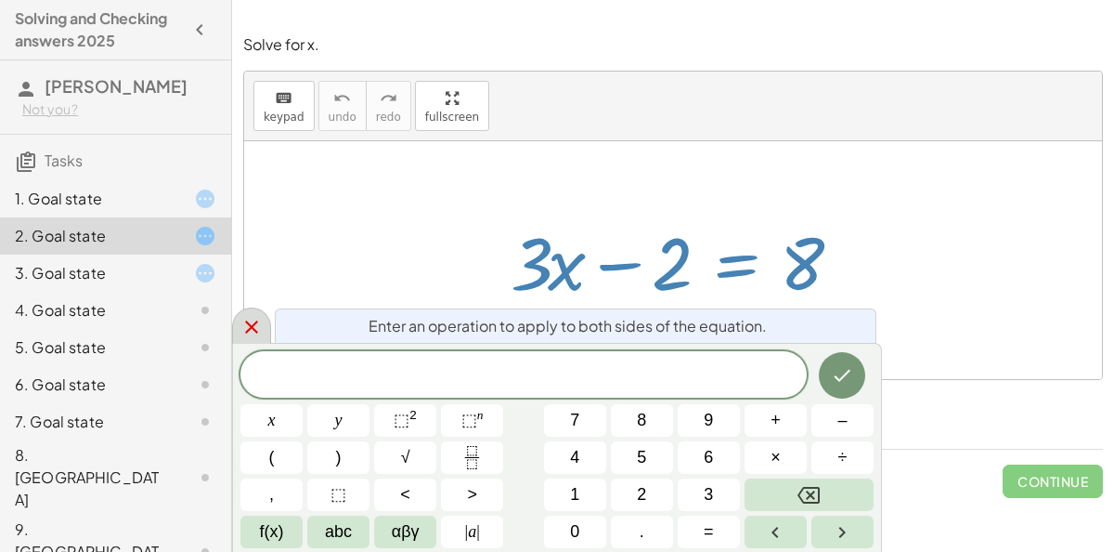
click at [245, 332] on icon at bounding box center [251, 326] width 13 height 13
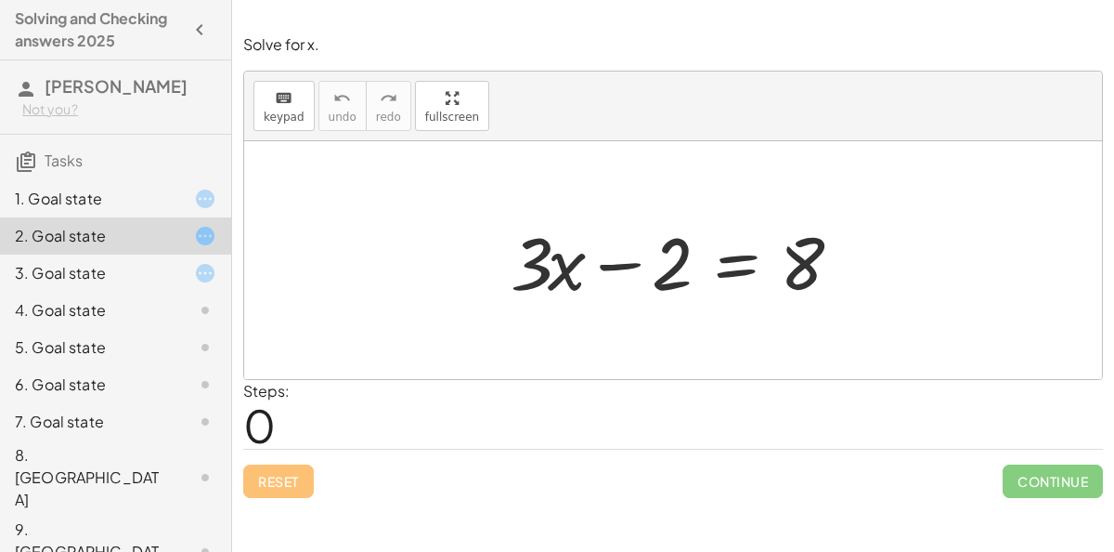
click at [529, 272] on div at bounding box center [681, 261] width 358 height 96
click at [723, 265] on div at bounding box center [681, 261] width 358 height 96
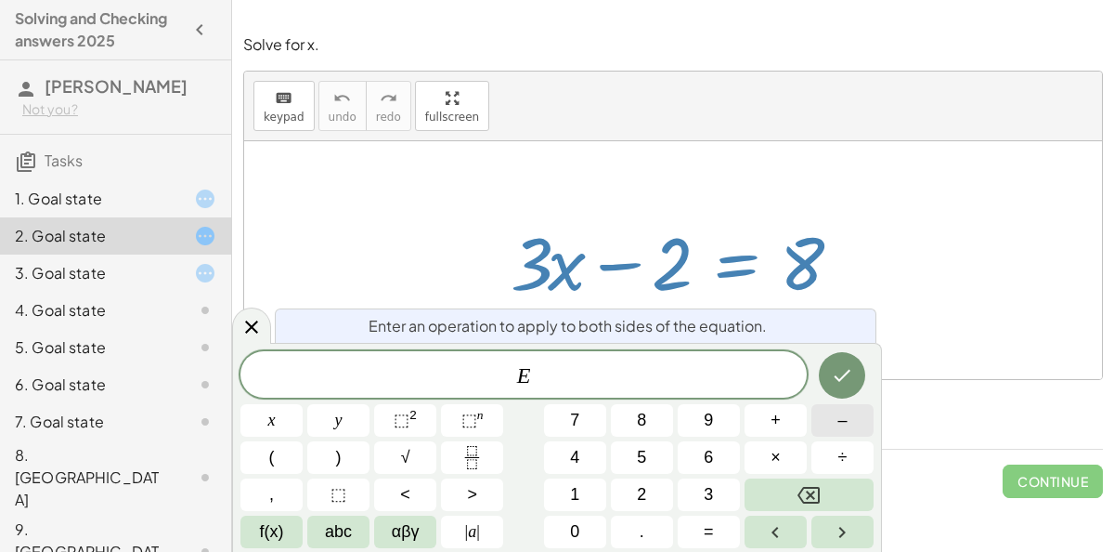
click at [837, 414] on button "–" at bounding box center [843, 420] width 62 height 33
click at [642, 426] on span "8" at bounding box center [641, 420] width 9 height 25
click at [842, 379] on icon "Done" at bounding box center [843, 376] width 17 height 12
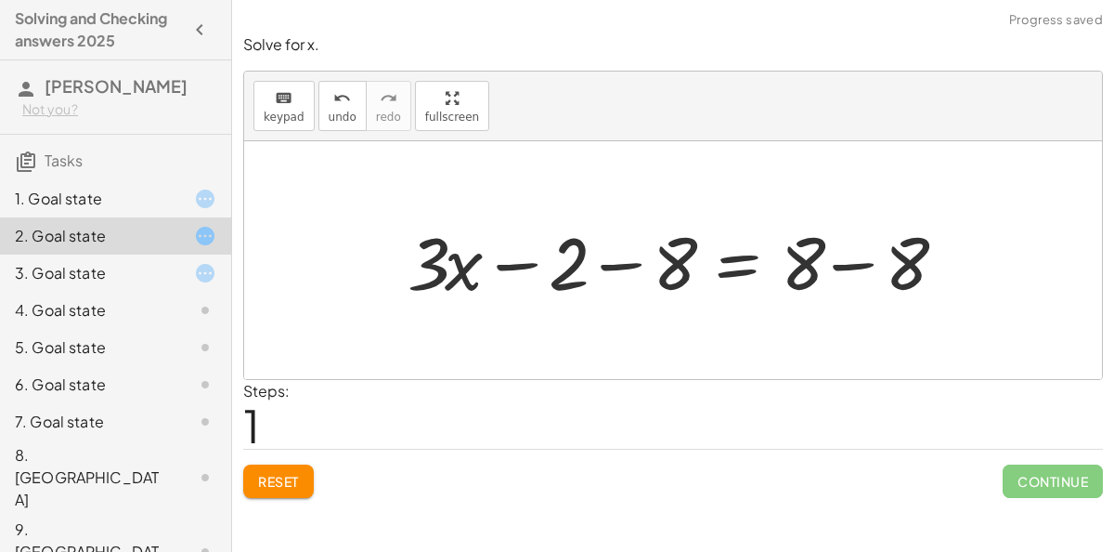
click at [851, 269] on div at bounding box center [681, 261] width 566 height 96
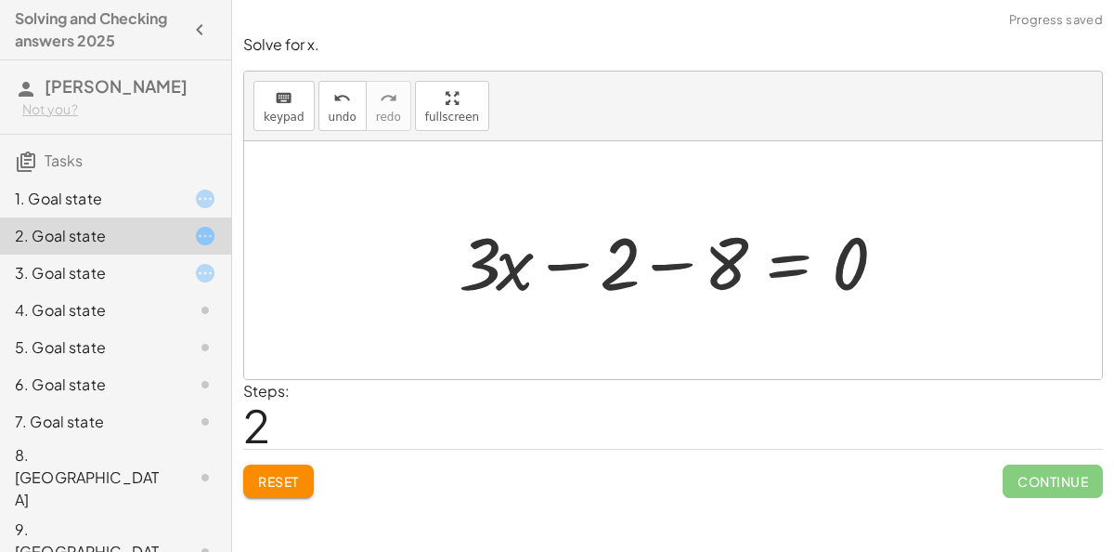
click at [575, 268] on div at bounding box center [680, 261] width 462 height 96
click at [672, 267] on div at bounding box center [680, 261] width 462 height 96
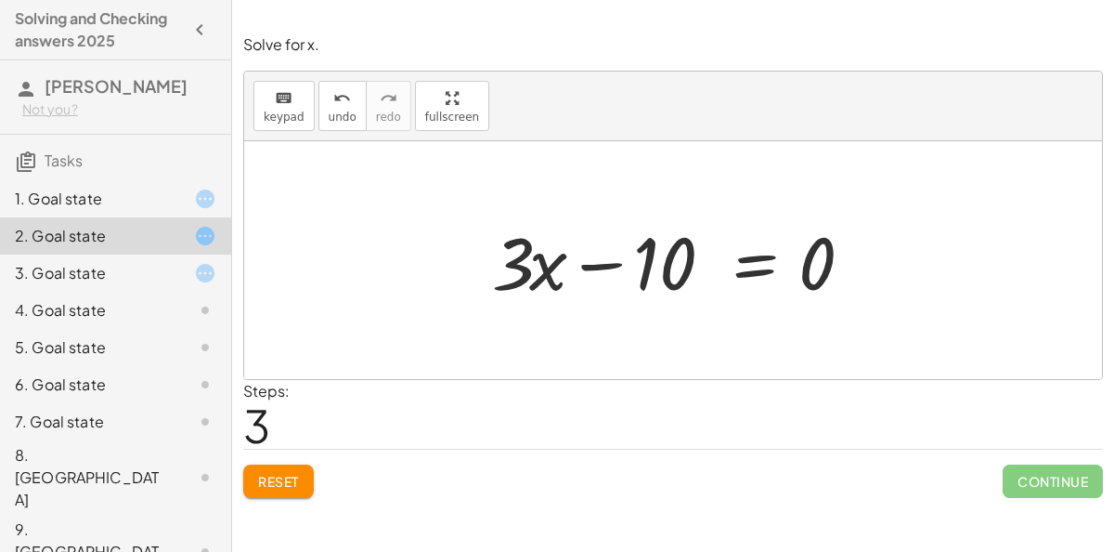
click at [749, 267] on div at bounding box center [680, 261] width 395 height 96
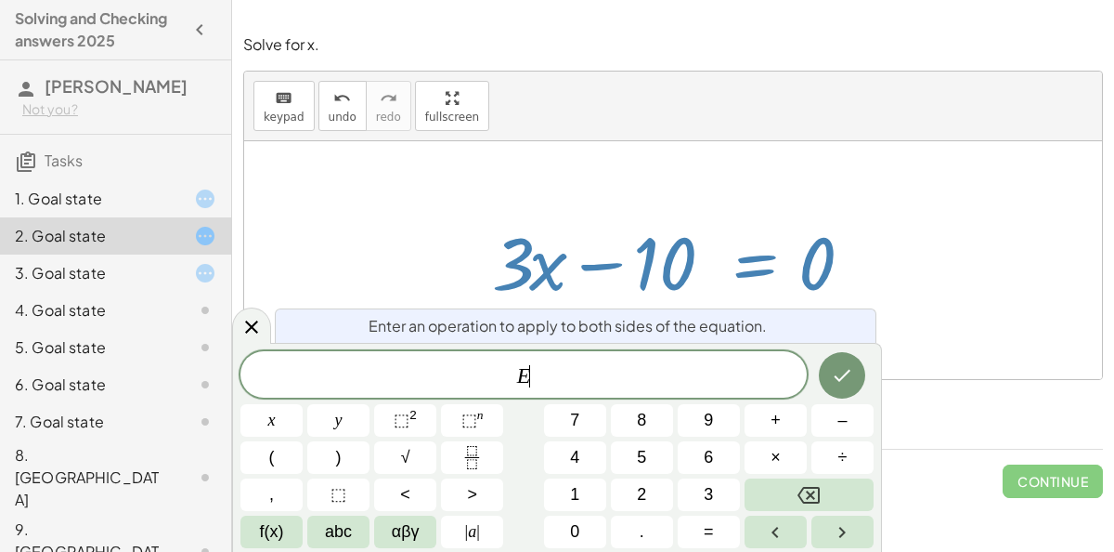
click at [747, 265] on div at bounding box center [680, 261] width 395 height 96
click at [606, 254] on div at bounding box center [680, 261] width 395 height 96
click at [828, 371] on button "Done" at bounding box center [842, 375] width 46 height 46
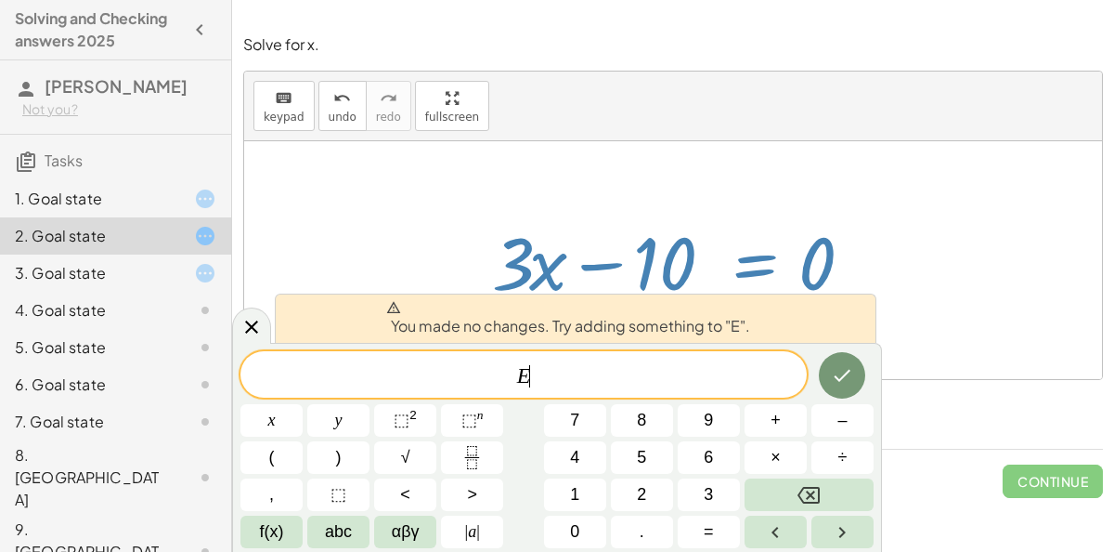
click at [917, 345] on div at bounding box center [673, 260] width 858 height 238
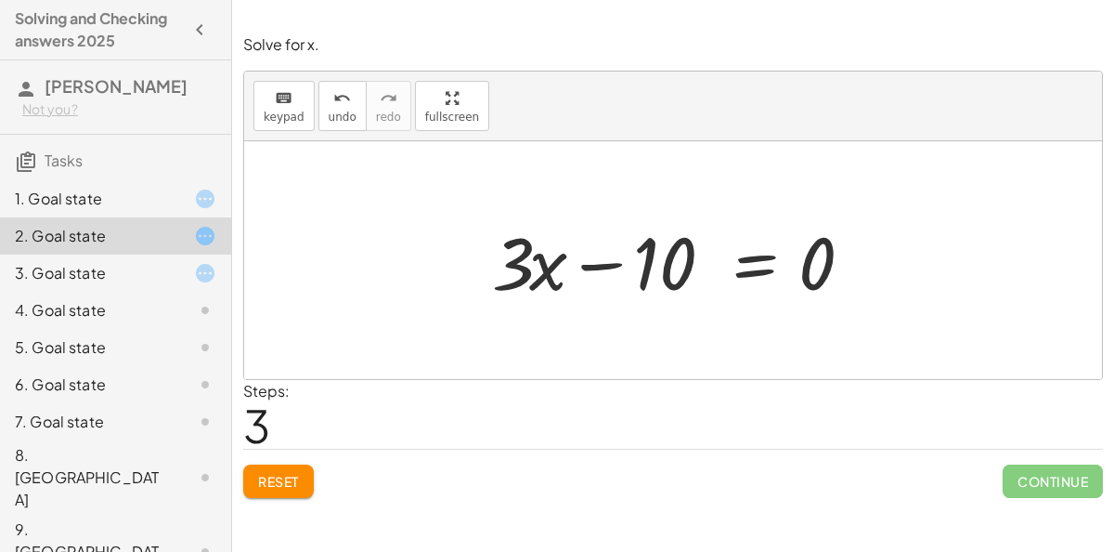
drag, startPoint x: 594, startPoint y: 265, endPoint x: 716, endPoint y: 322, distance: 134.6
click at [716, 322] on div "+ · 3 · x − 2 = 8 + · 3 · x − 2 − 8 = + 8 − 8 + · 3 · x − 2 − 8 = 0 + · 3 · x −…" at bounding box center [673, 260] width 858 height 238
click at [646, 263] on div at bounding box center [680, 261] width 395 height 96
click at [741, 269] on div at bounding box center [680, 261] width 395 height 96
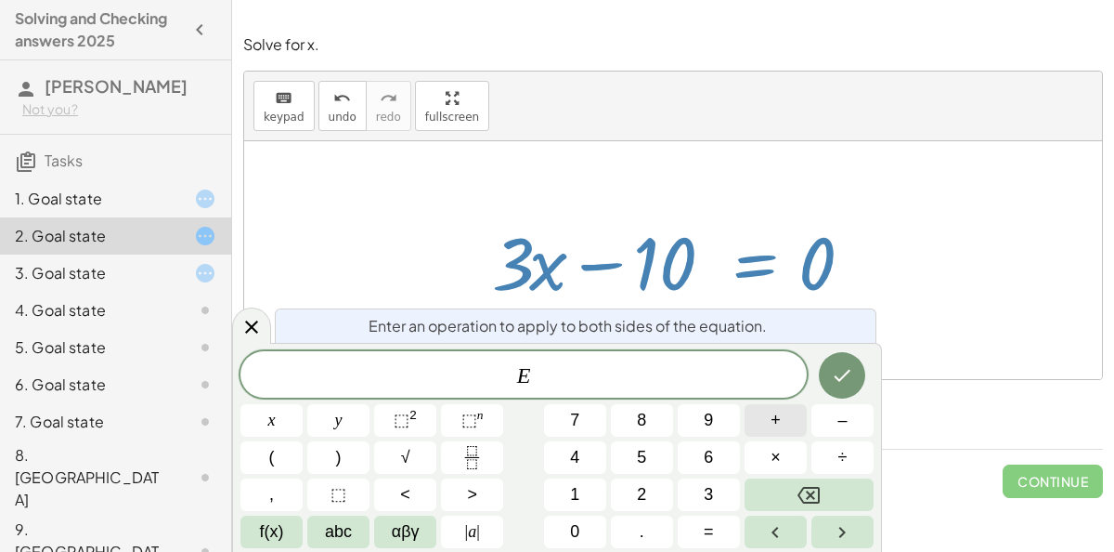
click at [792, 434] on button "+" at bounding box center [776, 420] width 62 height 33
click at [557, 494] on button "1" at bounding box center [575, 494] width 62 height 33
click at [567, 530] on button "0" at bounding box center [575, 531] width 62 height 33
click at [836, 367] on icon "Done" at bounding box center [842, 375] width 22 height 22
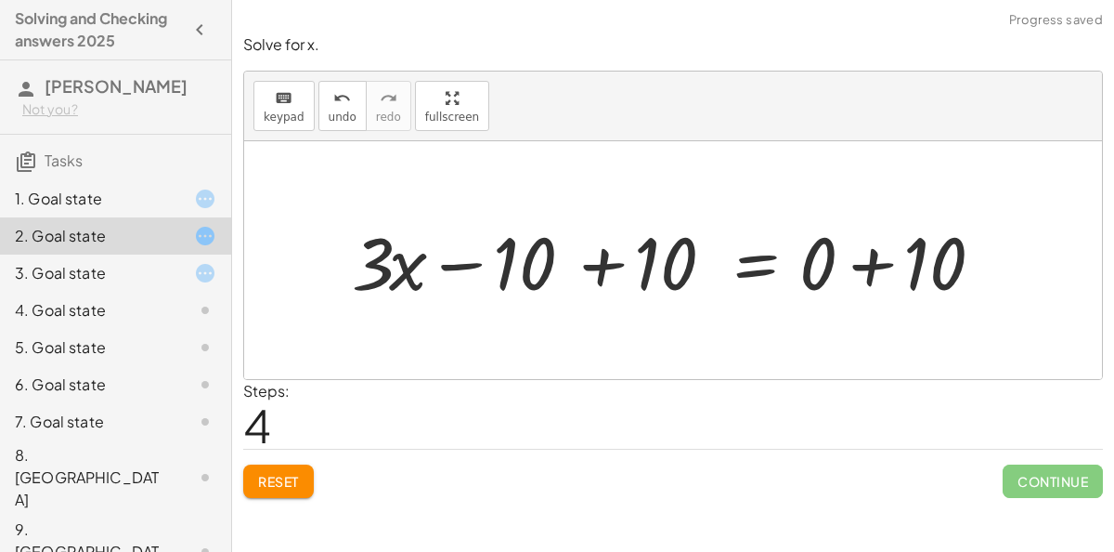
click at [595, 267] on div at bounding box center [681, 261] width 677 height 96
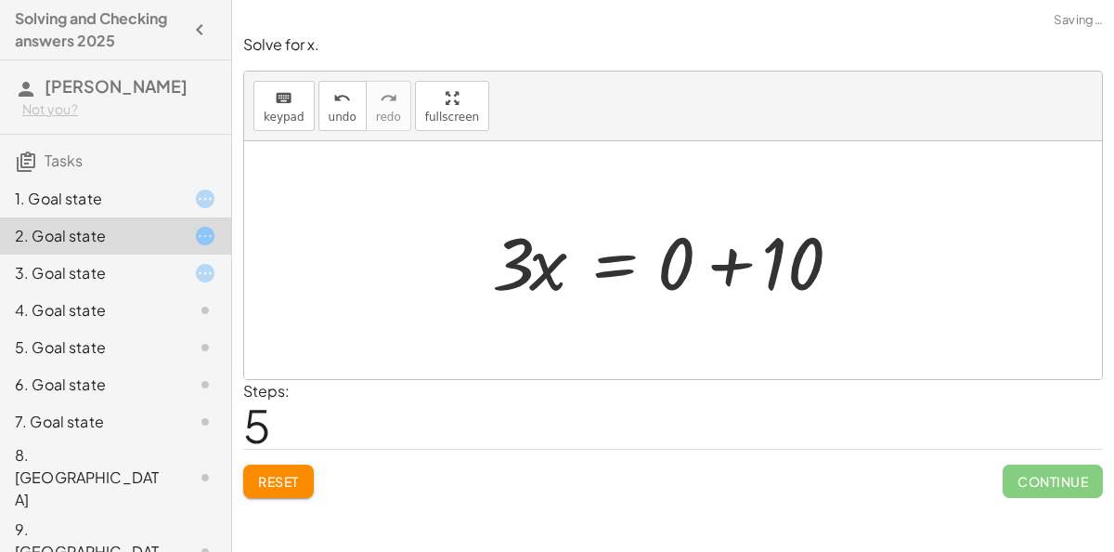
click at [760, 276] on div at bounding box center [680, 261] width 395 height 96
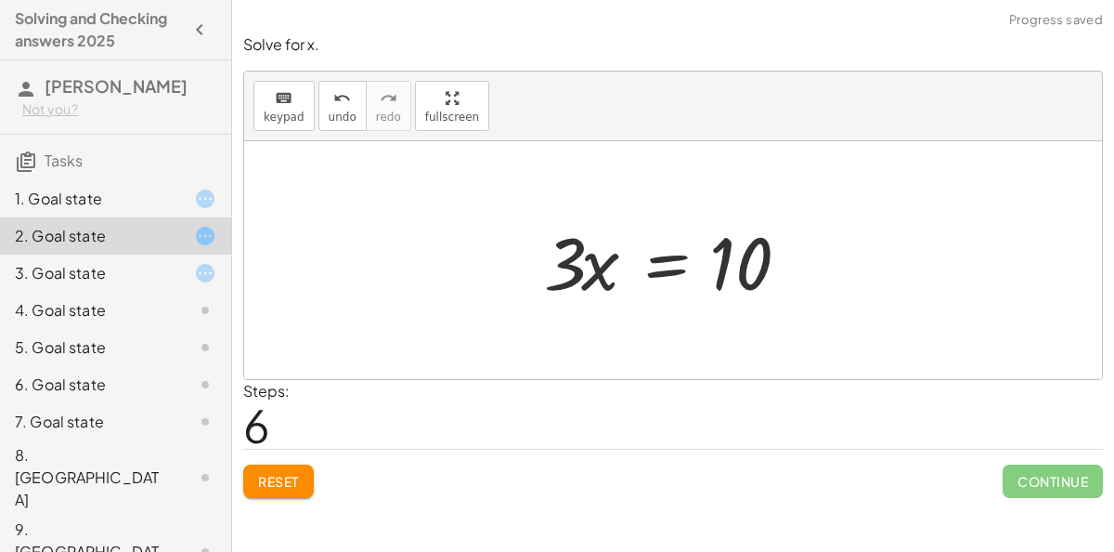
click at [623, 239] on div at bounding box center [680, 261] width 291 height 96
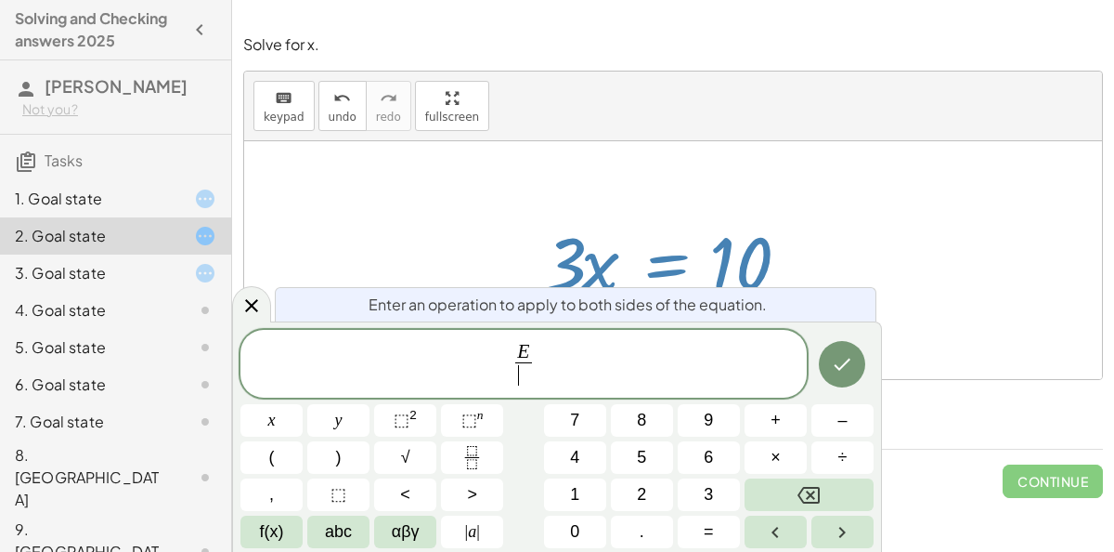
click at [108, 463] on div "8. [GEOGRAPHIC_DATA]" at bounding box center [90, 477] width 150 height 67
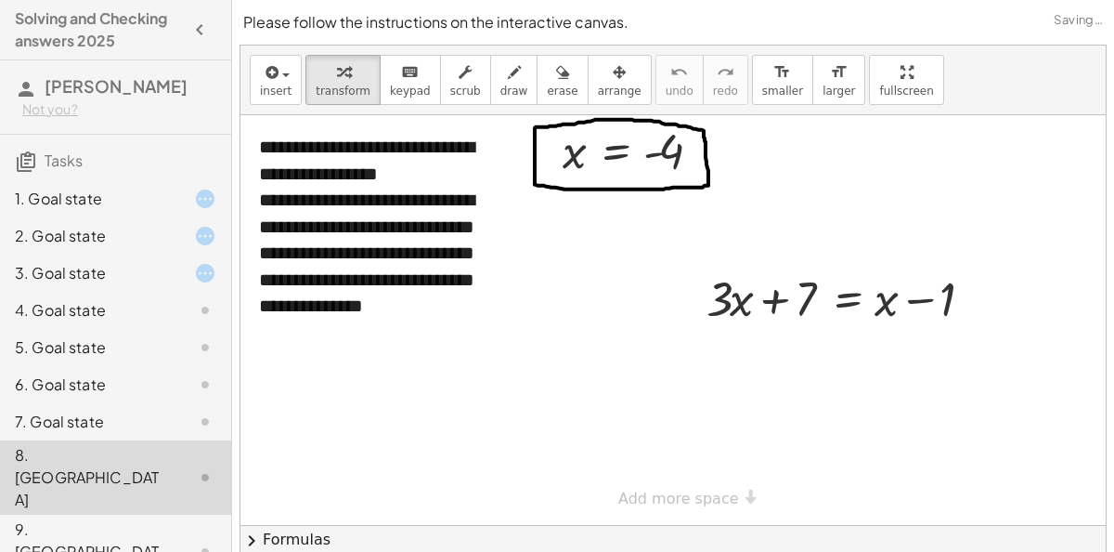
click at [122, 241] on div "2. Goal state" at bounding box center [90, 236] width 150 height 22
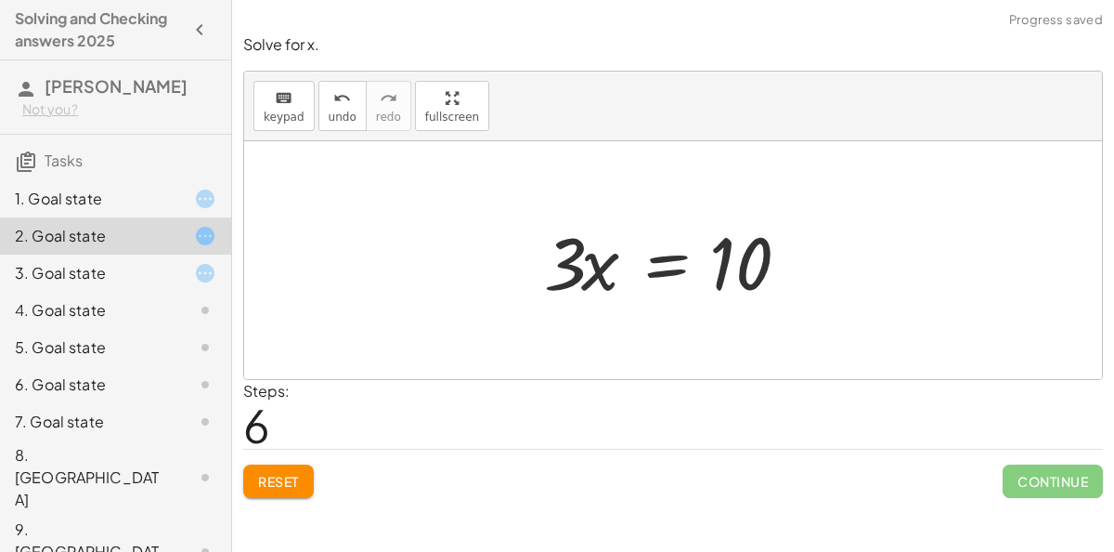
click at [684, 262] on div at bounding box center [680, 261] width 291 height 96
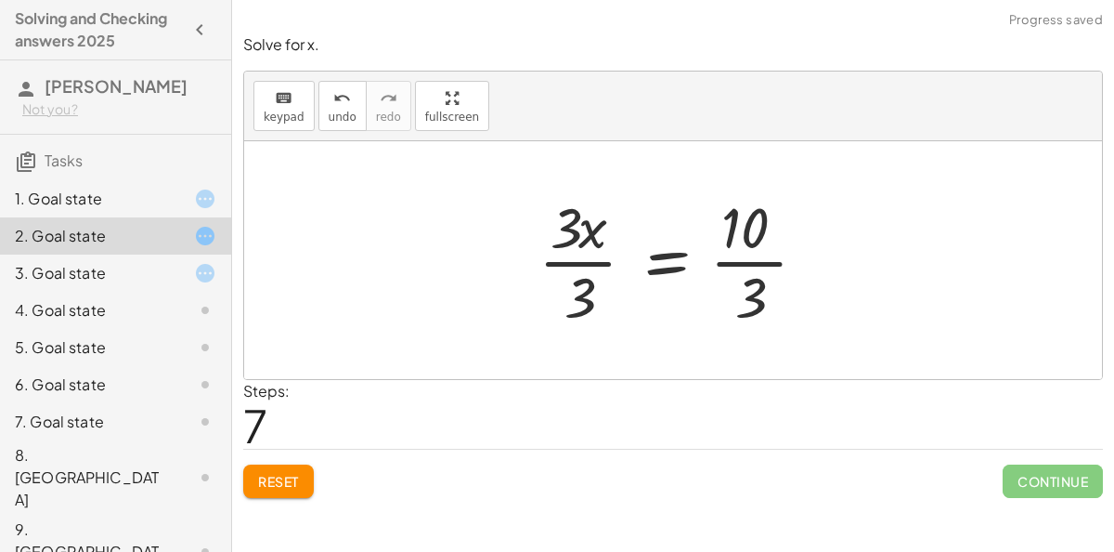
click at [671, 281] on div at bounding box center [680, 260] width 302 height 143
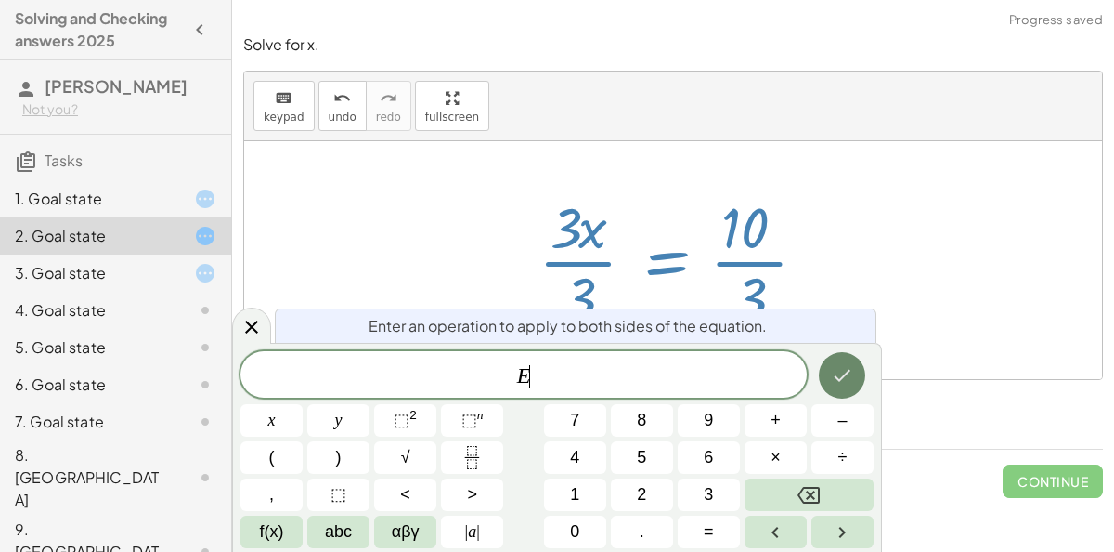
click at [842, 356] on button "Done" at bounding box center [842, 375] width 46 height 46
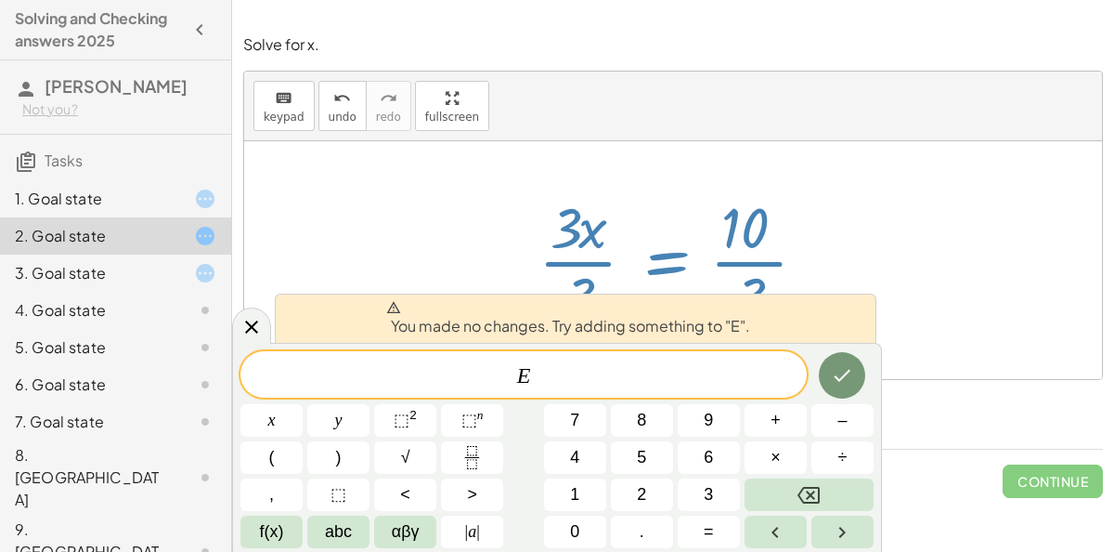
click at [872, 316] on div "You made no changes. Try adding something to "E"." at bounding box center [576, 317] width 602 height 49
click at [837, 270] on div at bounding box center [673, 260] width 858 height 238
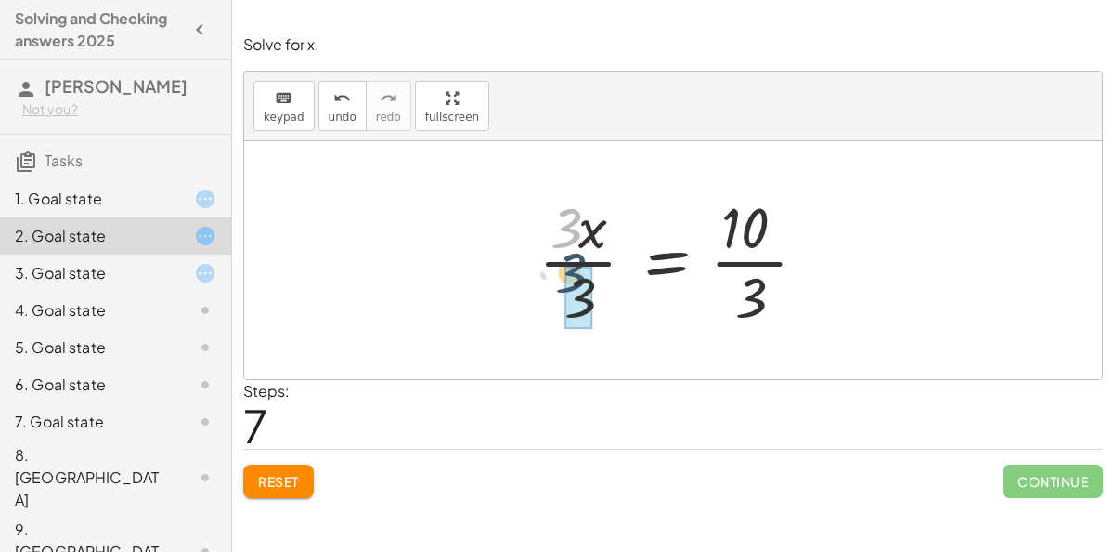
drag, startPoint x: 568, startPoint y: 236, endPoint x: 571, endPoint y: 282, distance: 46.5
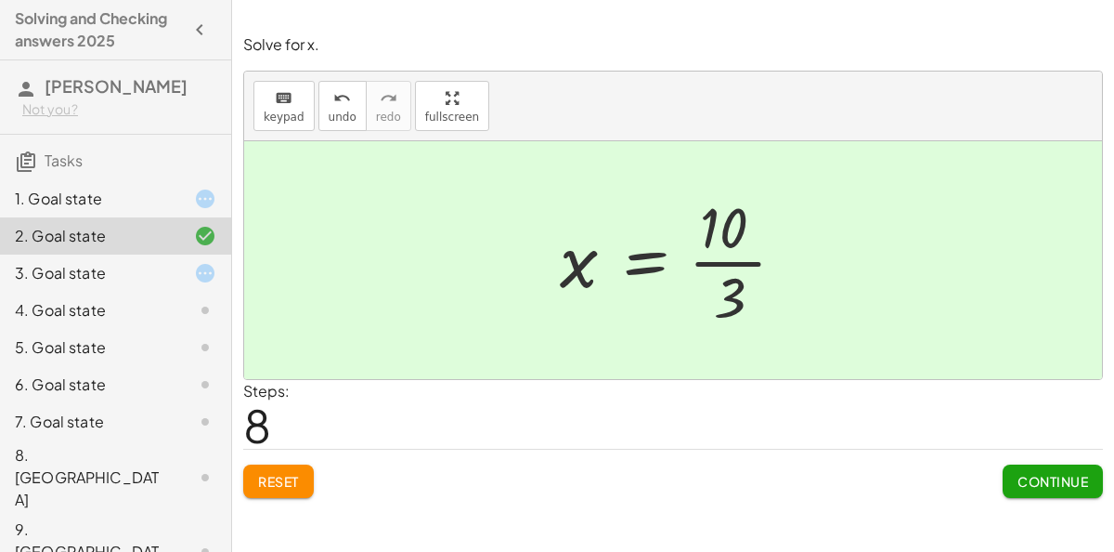
click at [295, 478] on span "Reset" at bounding box center [278, 481] width 41 height 17
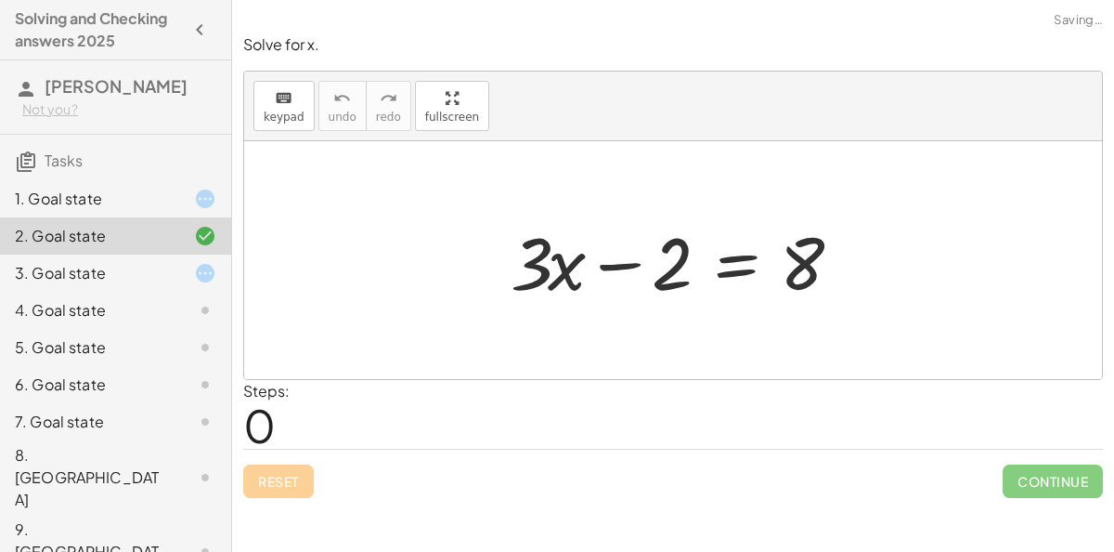
click at [283, 488] on div "Reset Continue" at bounding box center [673, 473] width 860 height 49
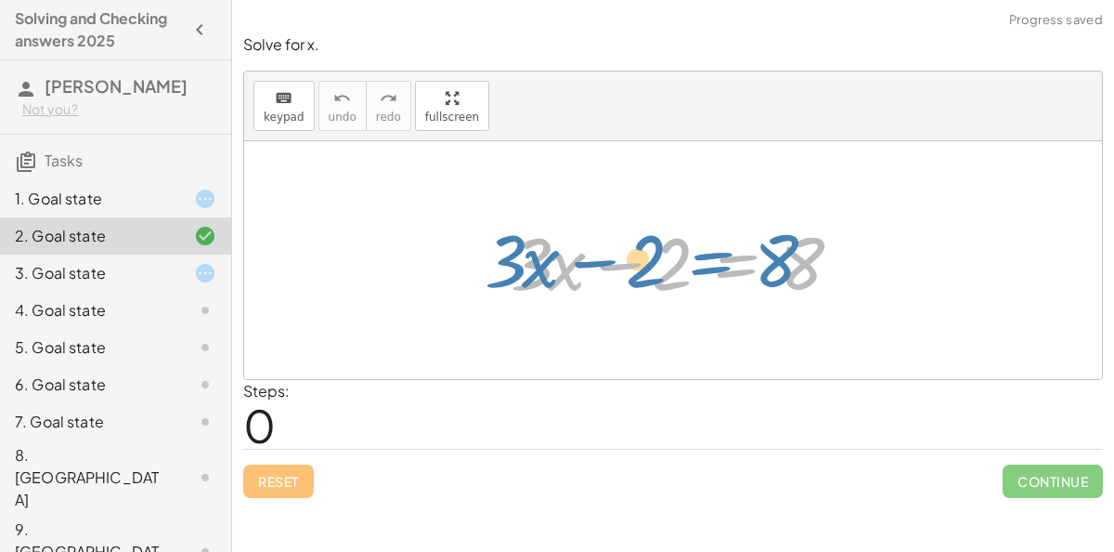
drag, startPoint x: 744, startPoint y: 274, endPoint x: 723, endPoint y: 273, distance: 21.4
click at [723, 273] on div at bounding box center [681, 261] width 358 height 96
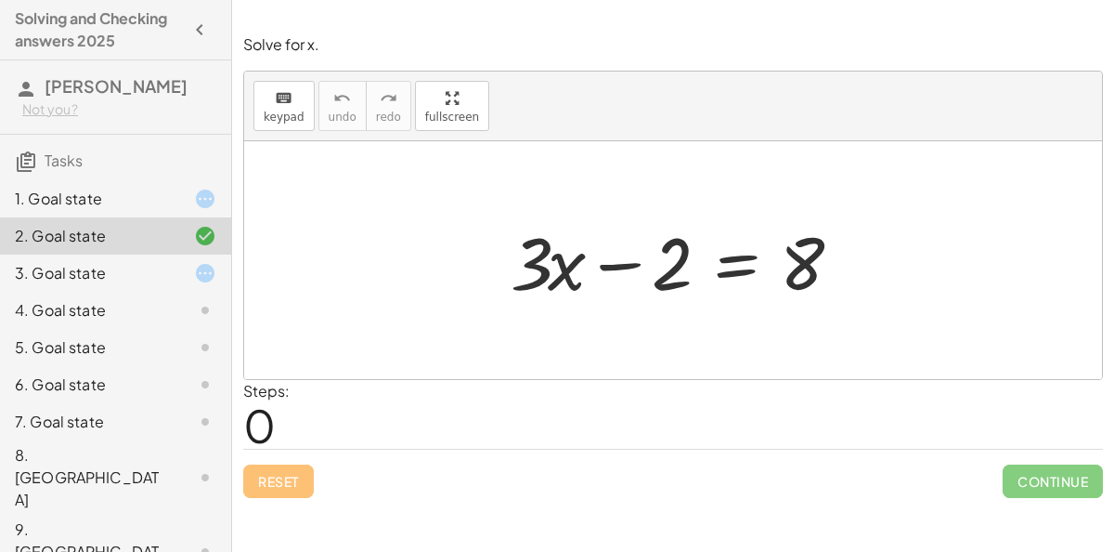
click at [732, 264] on div at bounding box center [681, 261] width 358 height 96
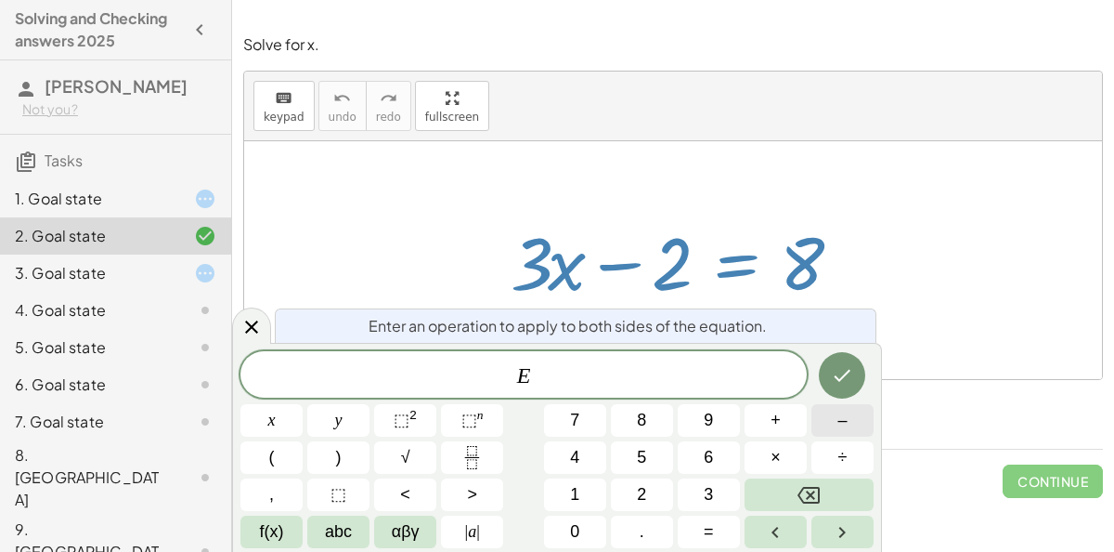
click at [846, 427] on span "–" at bounding box center [842, 420] width 9 height 25
click at [620, 410] on button "8" at bounding box center [642, 420] width 62 height 33
click at [828, 393] on button "Done" at bounding box center [842, 375] width 46 height 46
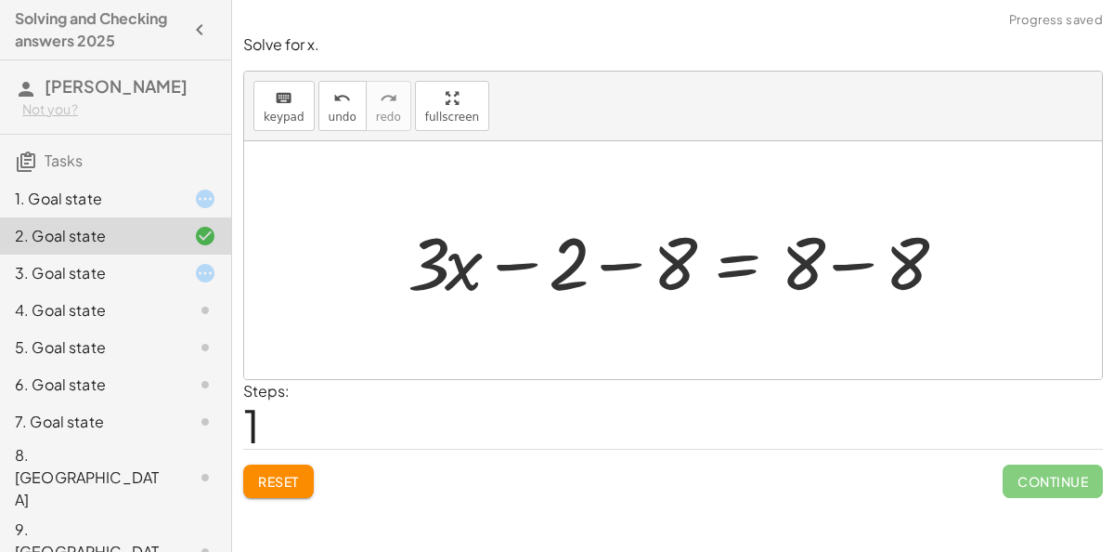
click at [829, 275] on div at bounding box center [681, 261] width 566 height 96
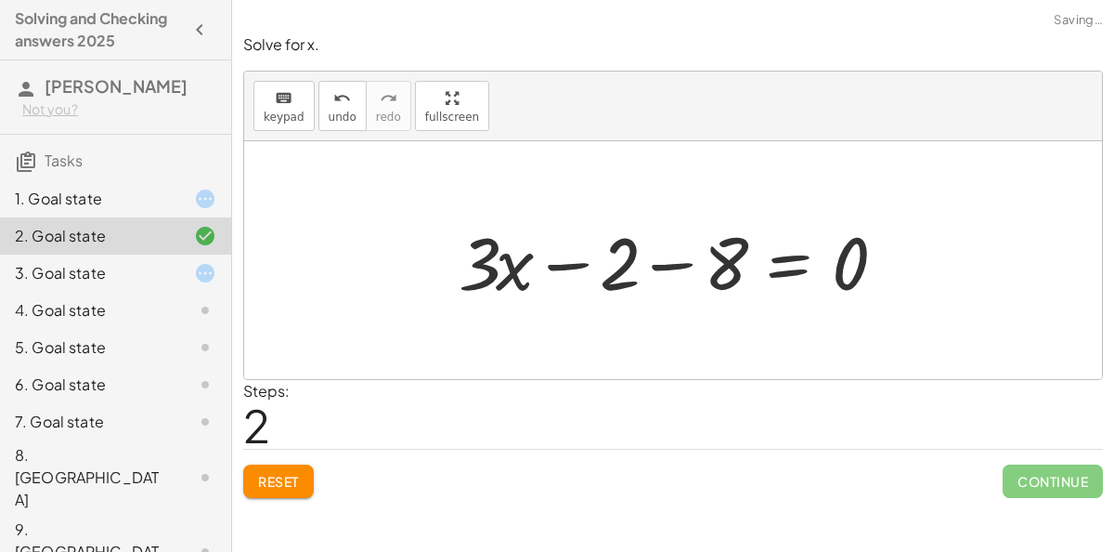
click at [674, 275] on div at bounding box center [680, 261] width 462 height 96
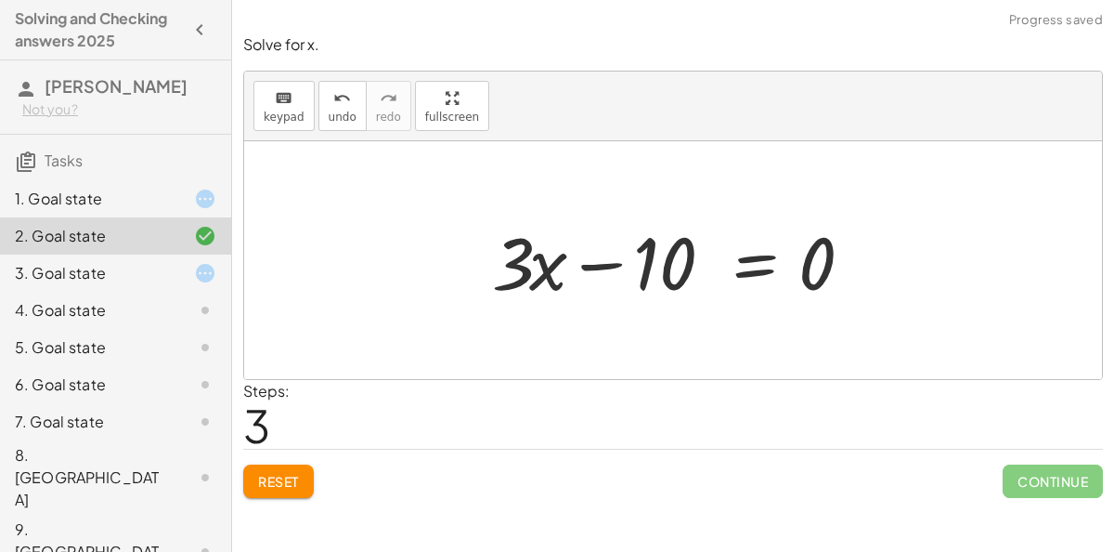
click at [732, 280] on div at bounding box center [680, 261] width 395 height 96
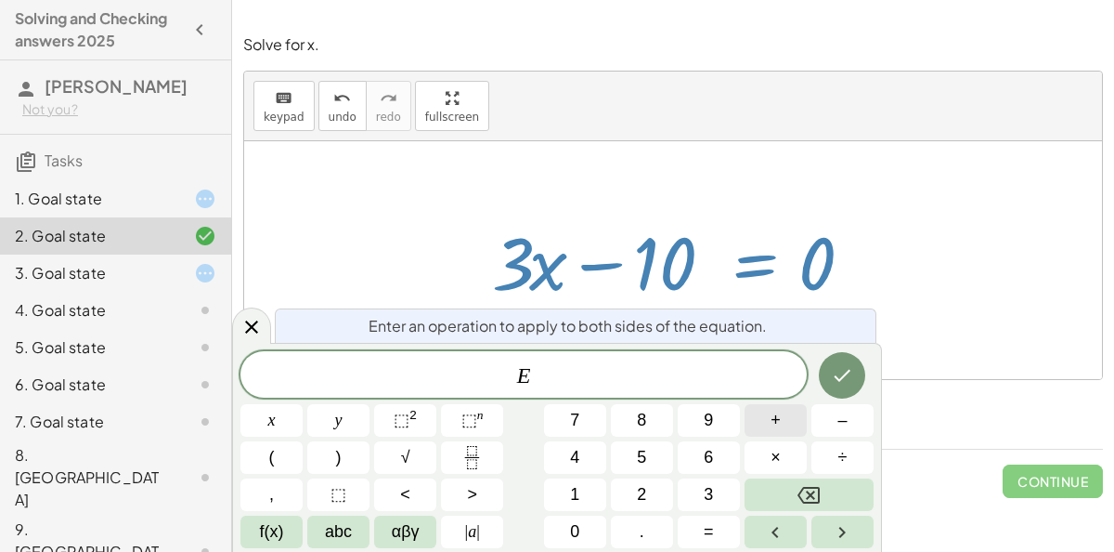
click at [758, 412] on button "+" at bounding box center [776, 420] width 62 height 33
click at [572, 504] on span "1" at bounding box center [574, 494] width 9 height 25
click at [578, 521] on span "0" at bounding box center [574, 531] width 9 height 25
click at [852, 358] on button "Done" at bounding box center [842, 375] width 46 height 46
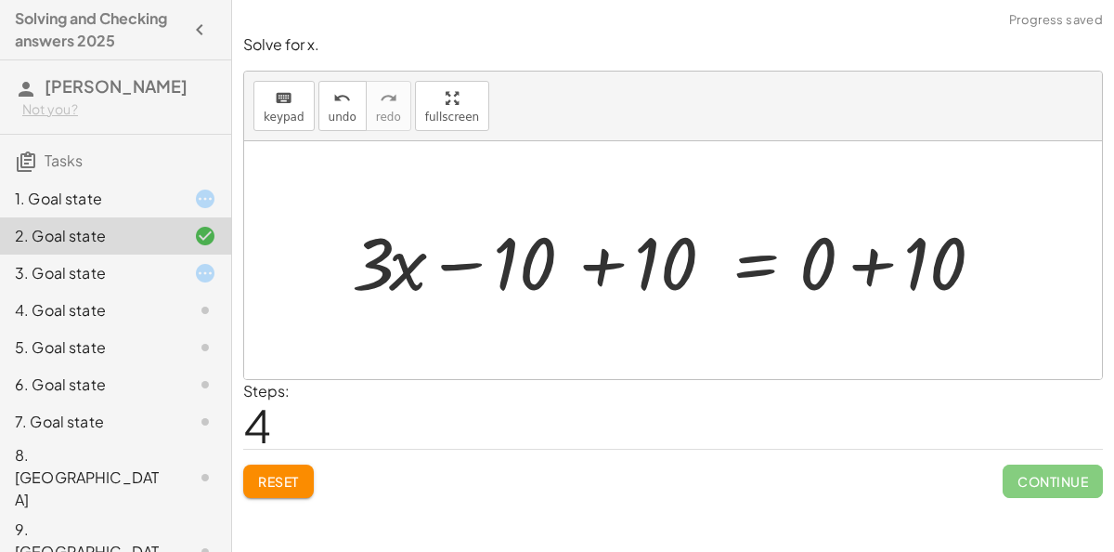
click at [613, 276] on div at bounding box center [681, 261] width 677 height 96
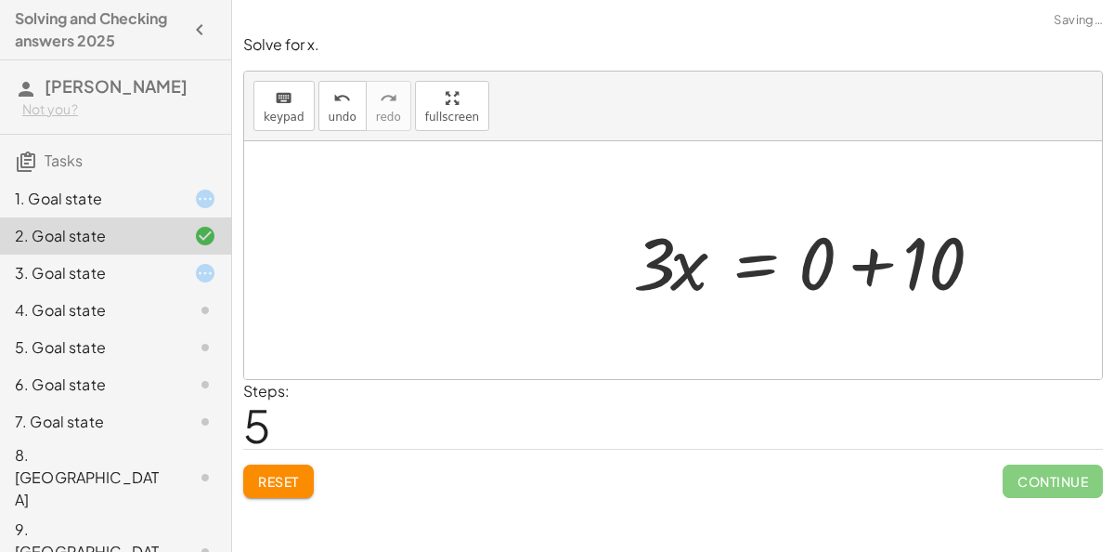
click at [821, 293] on div at bounding box center [821, 261] width 395 height 96
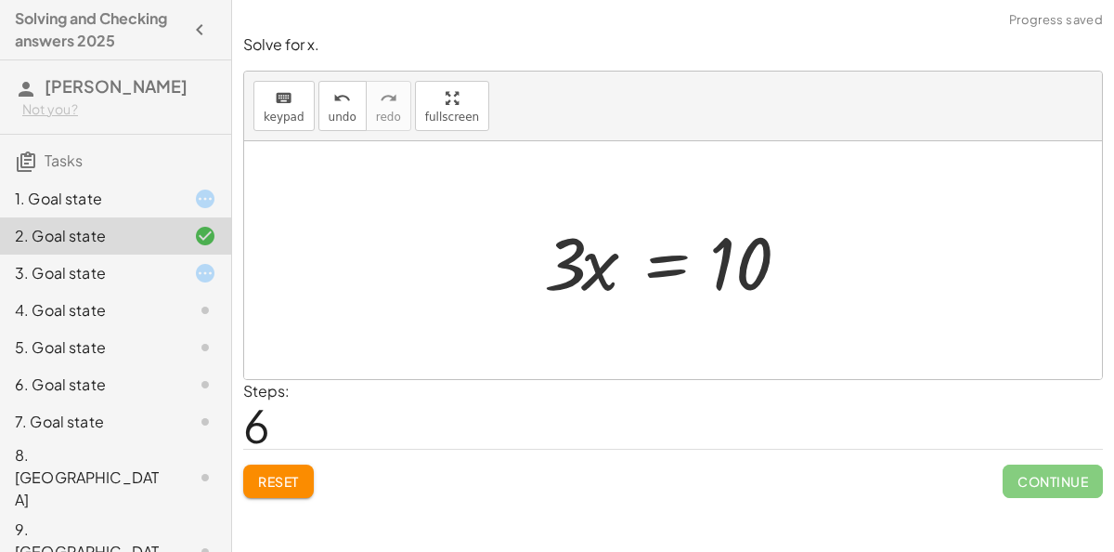
click at [665, 278] on div at bounding box center [680, 261] width 291 height 96
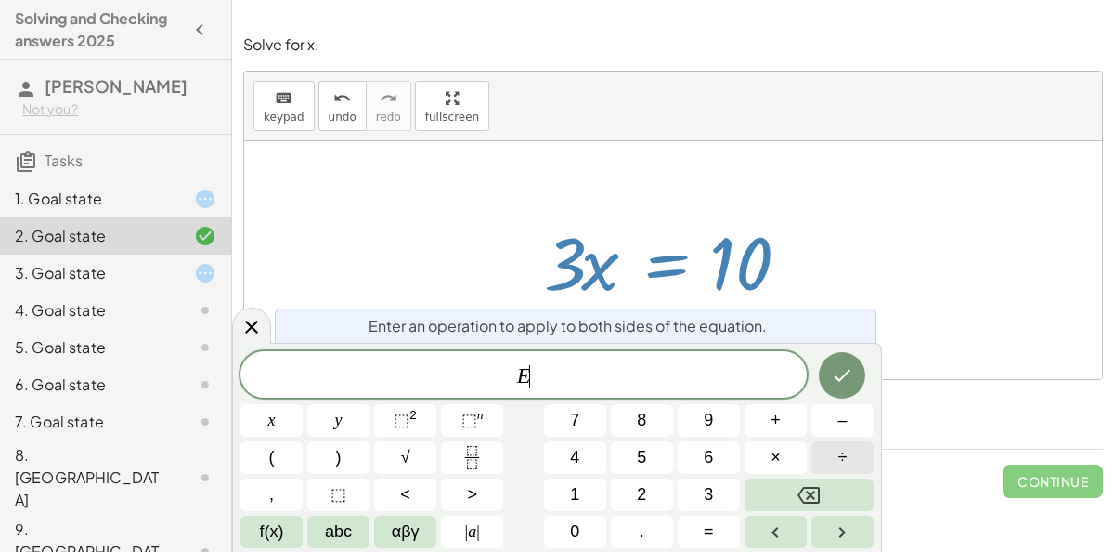
click at [839, 459] on span "÷" at bounding box center [843, 457] width 9 height 25
click at [672, 490] on button "2" at bounding box center [642, 494] width 62 height 33
click at [723, 501] on button "3" at bounding box center [709, 494] width 62 height 33
click at [840, 384] on icon "Done" at bounding box center [842, 375] width 22 height 22
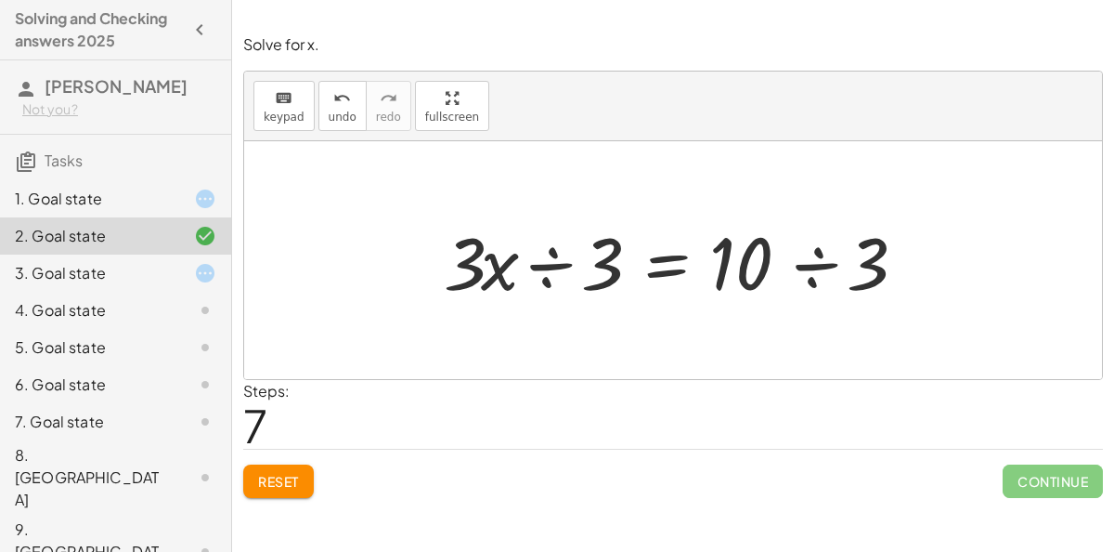
click at [539, 265] on div at bounding box center [680, 261] width 491 height 96
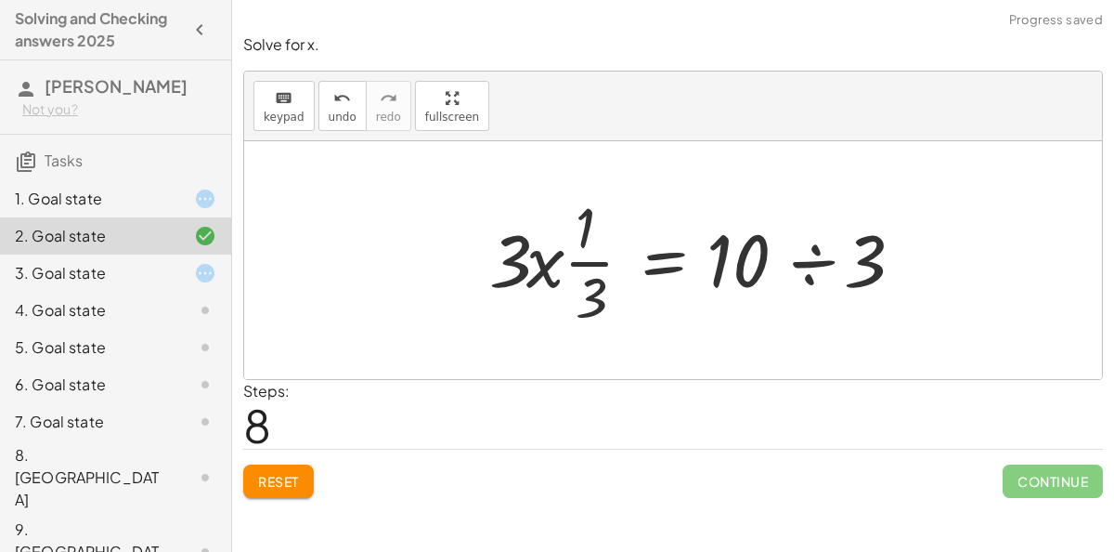
click at [770, 273] on div at bounding box center [701, 260] width 443 height 143
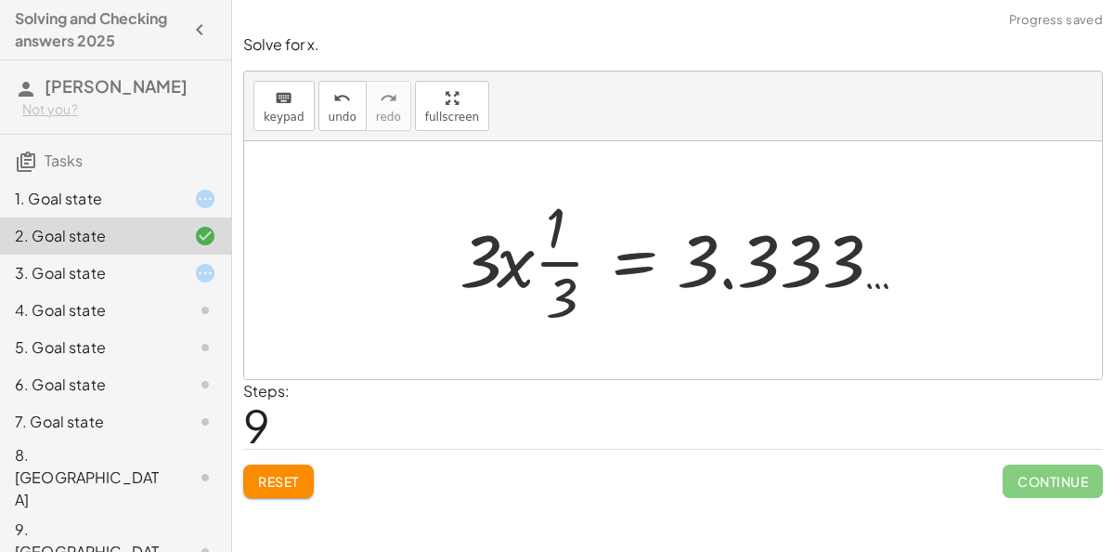
click at [518, 280] on div at bounding box center [680, 260] width 461 height 143
click at [693, 278] on div at bounding box center [680, 260] width 461 height 143
drag, startPoint x: 519, startPoint y: 263, endPoint x: 575, endPoint y: 305, distance: 69.7
click at [575, 305] on div at bounding box center [680, 260] width 461 height 143
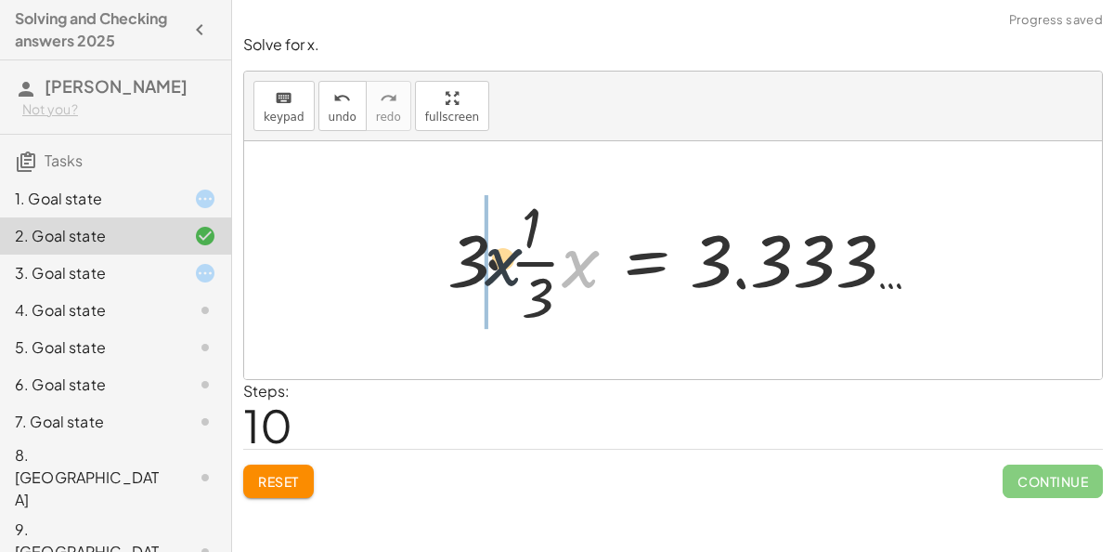
drag, startPoint x: 574, startPoint y: 268, endPoint x: 481, endPoint y: 267, distance: 92.9
click at [481, 267] on div at bounding box center [681, 260] width 486 height 143
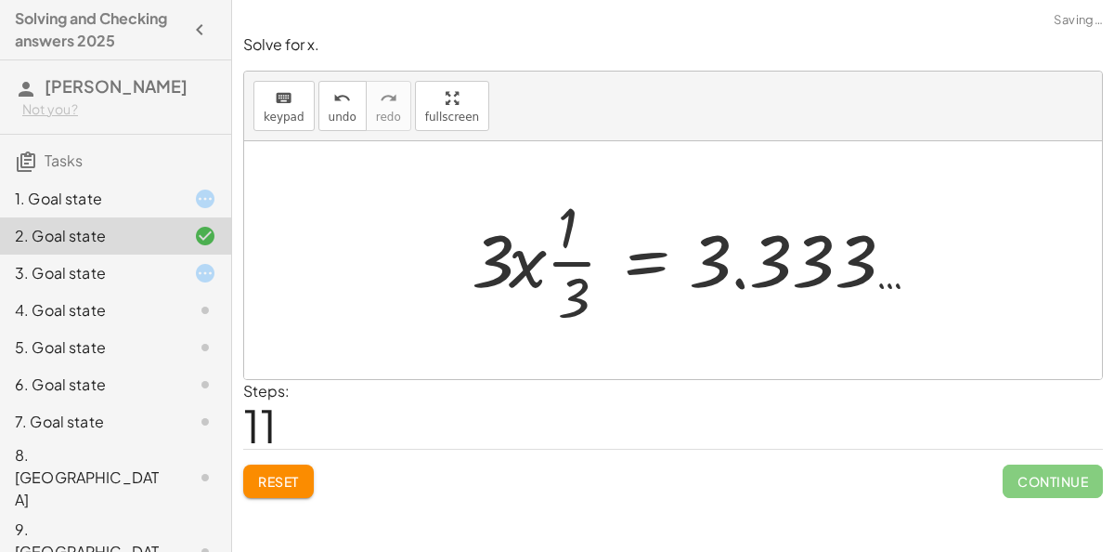
click at [246, 458] on div "Reset Continue" at bounding box center [673, 473] width 860 height 49
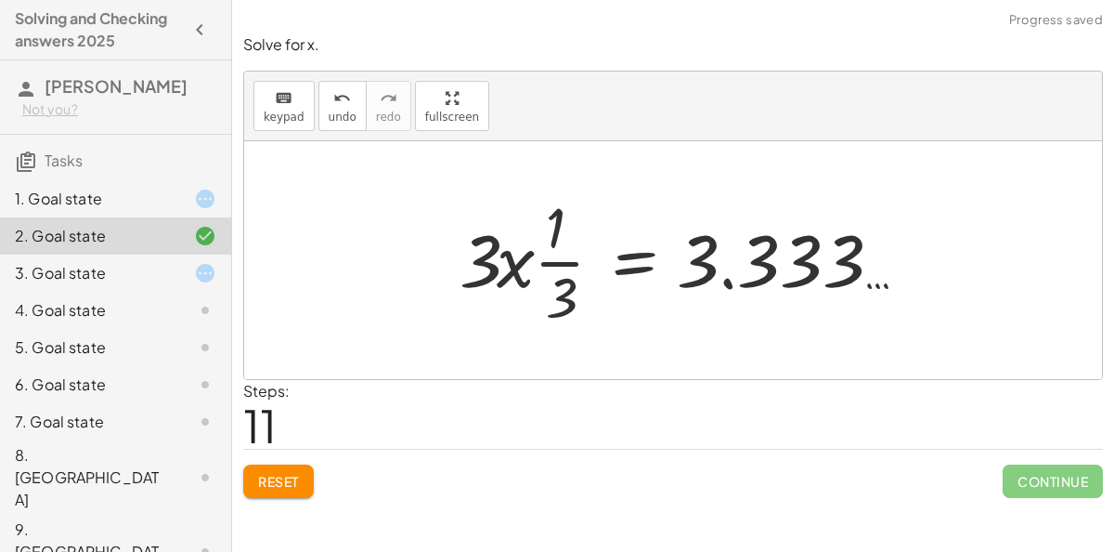
click at [260, 473] on span "Reset" at bounding box center [278, 481] width 41 height 17
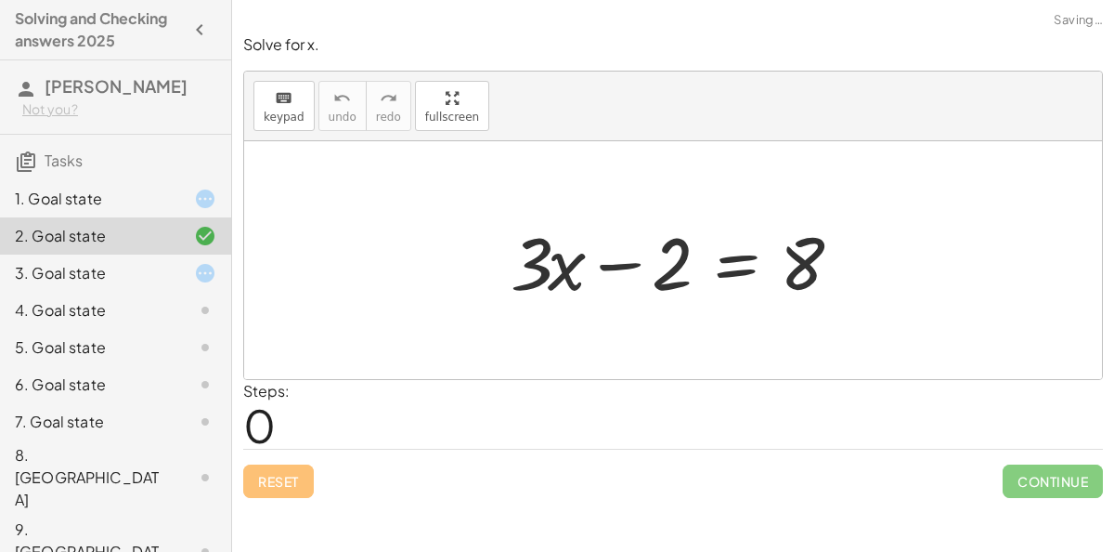
click at [736, 262] on div at bounding box center [681, 261] width 358 height 96
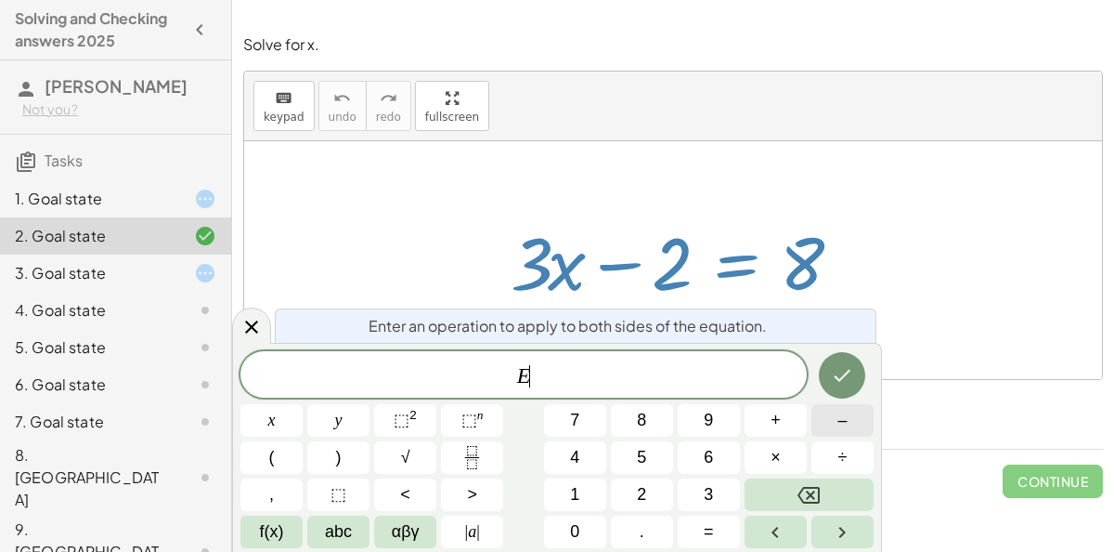
click at [825, 423] on button "–" at bounding box center [843, 420] width 62 height 33
click at [655, 418] on button "8" at bounding box center [642, 420] width 62 height 33
click at [845, 370] on icon "Done" at bounding box center [842, 375] width 22 height 22
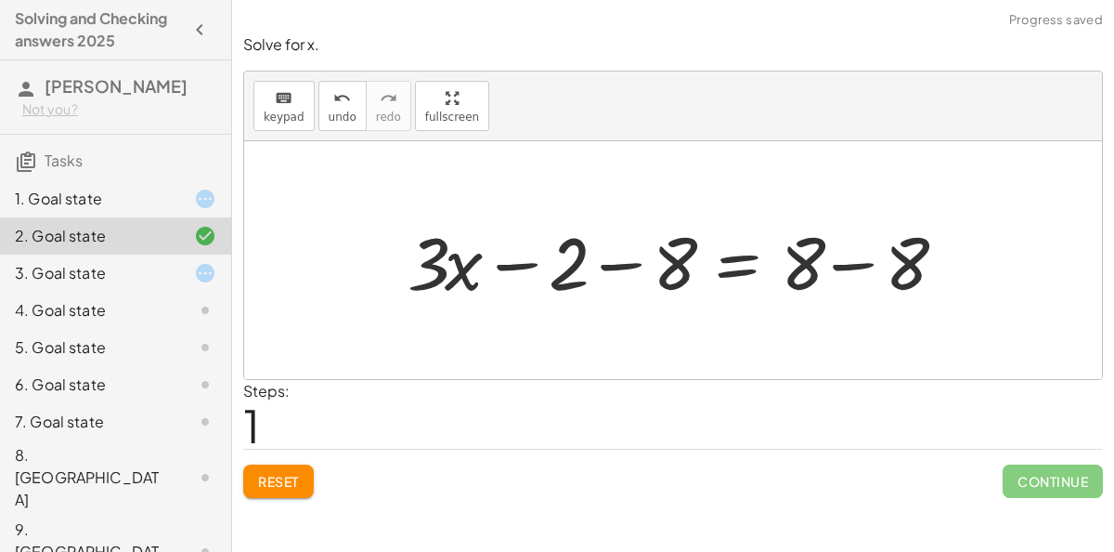
click at [744, 269] on div at bounding box center [681, 261] width 566 height 96
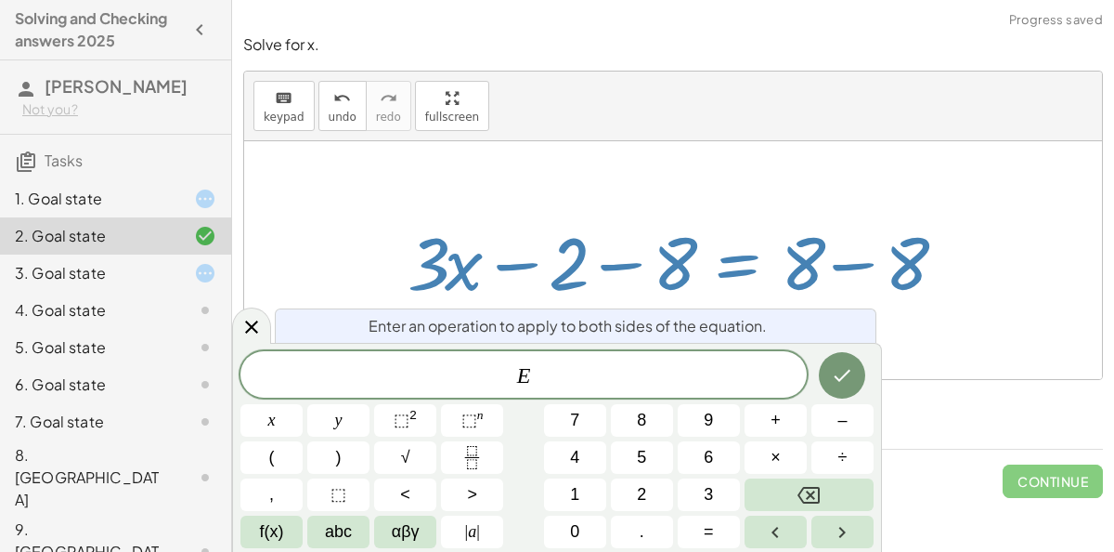
click at [814, 285] on div at bounding box center [681, 261] width 566 height 96
click at [911, 370] on div at bounding box center [673, 260] width 858 height 238
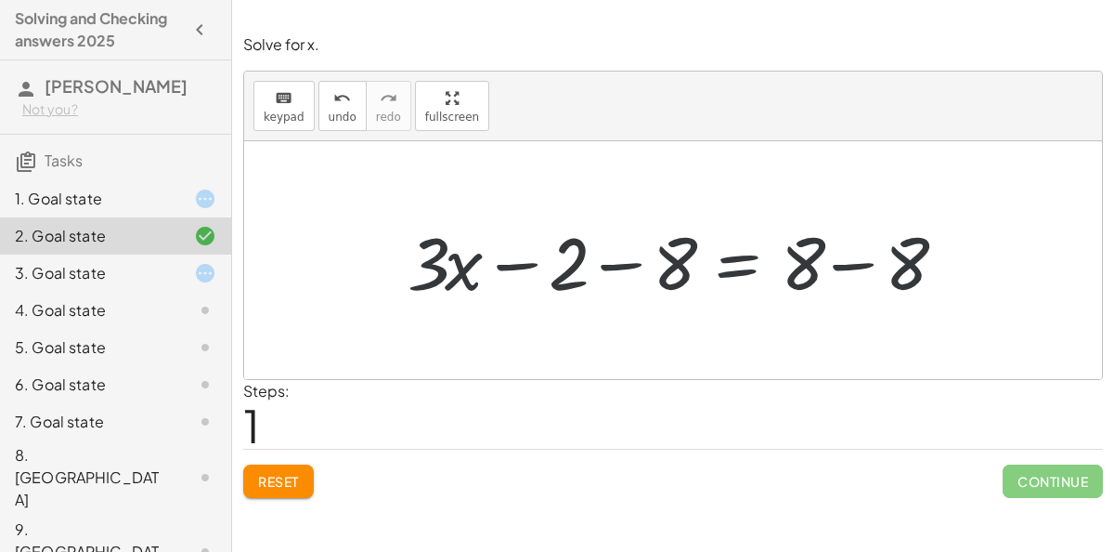
click at [830, 257] on div at bounding box center [681, 261] width 566 height 96
click at [654, 262] on div at bounding box center [629, 261] width 462 height 96
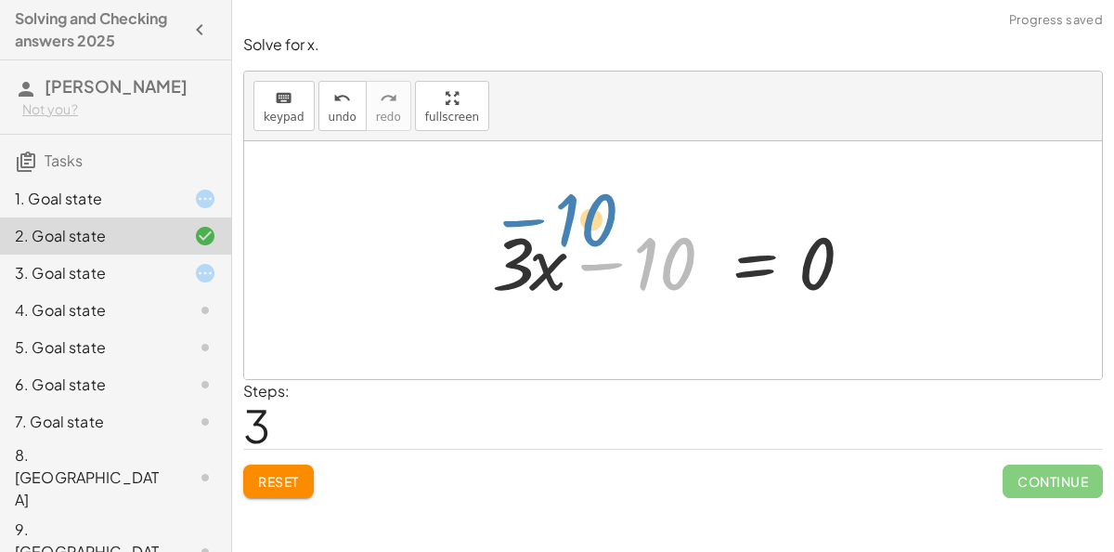
drag, startPoint x: 632, startPoint y: 251, endPoint x: 554, endPoint y: 209, distance: 88.5
click at [554, 209] on div "+ · 3 · x − 2 = 8 + · 3 · x − 2 − 8 = + 8 − 8 + · 3 · x − 2 − 8 = 0 − 10 + · 3 …" at bounding box center [673, 260] width 418 height 105
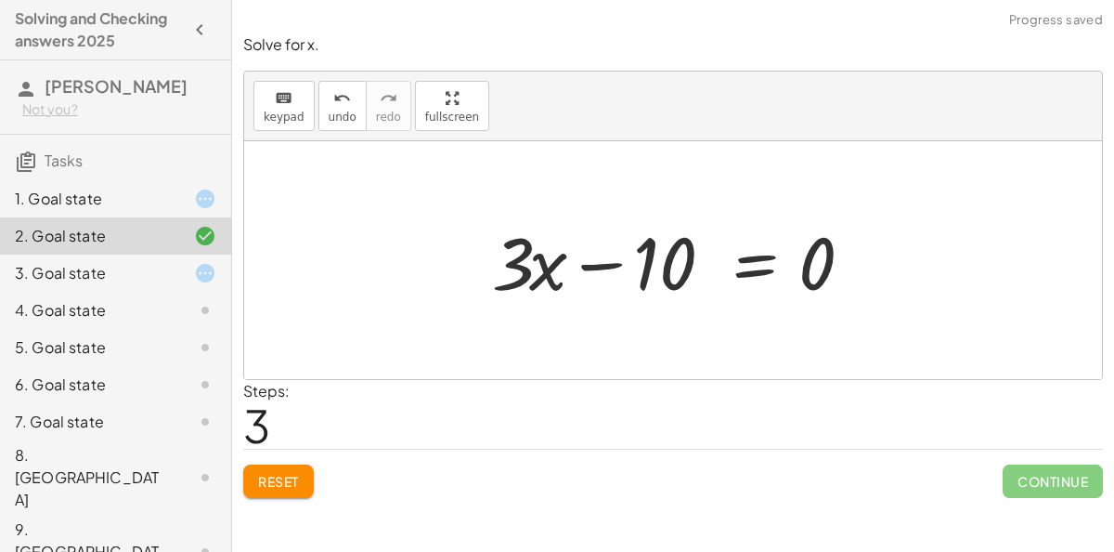
click at [726, 264] on div at bounding box center [680, 261] width 395 height 96
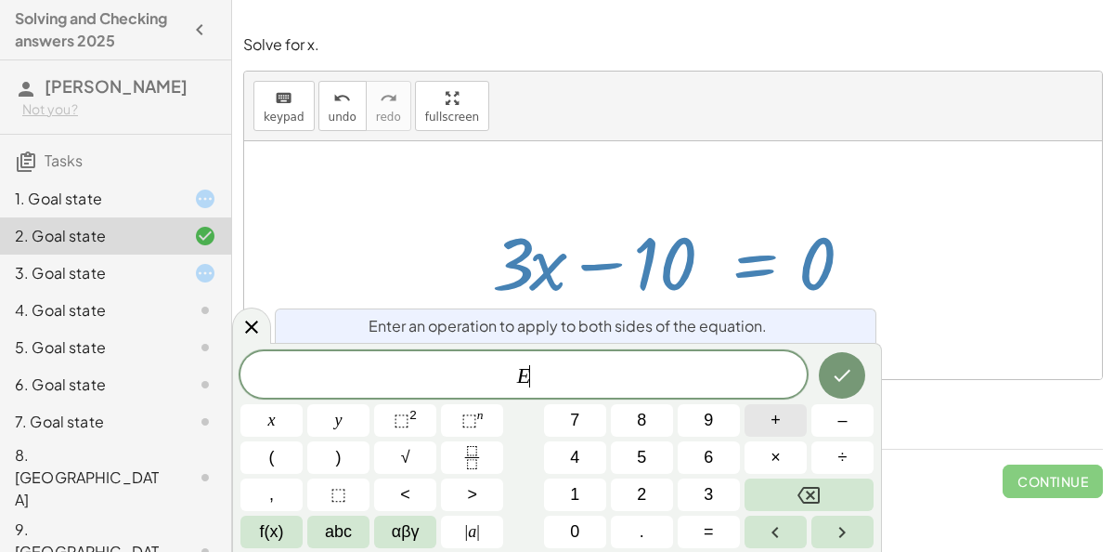
click at [786, 427] on button "+" at bounding box center [776, 420] width 62 height 33
click at [593, 489] on button "1" at bounding box center [575, 494] width 62 height 33
click at [593, 517] on button "0" at bounding box center [575, 531] width 62 height 33
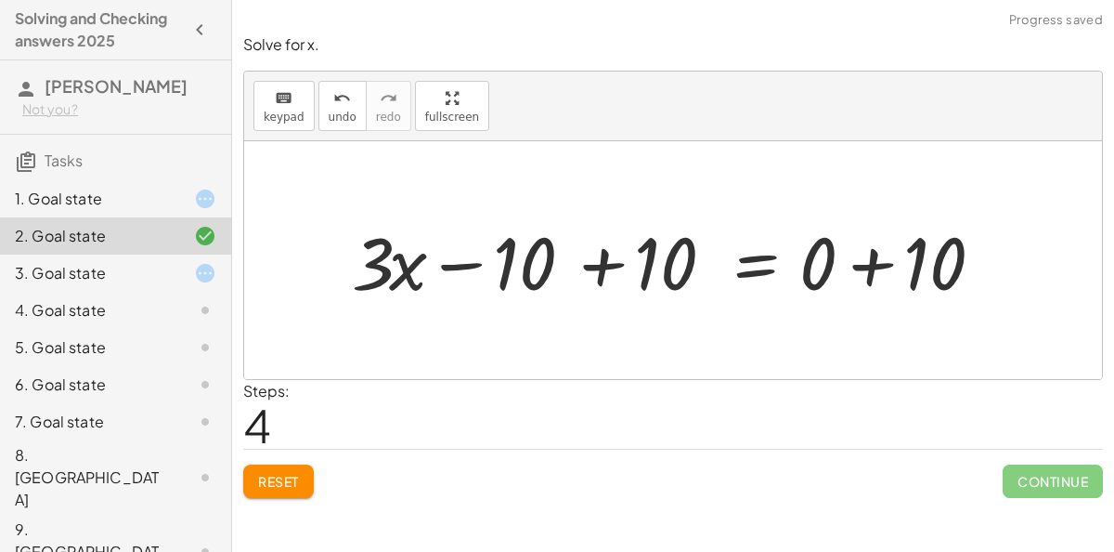
click at [554, 267] on div at bounding box center [681, 261] width 677 height 96
click at [732, 263] on div at bounding box center [681, 261] width 677 height 96
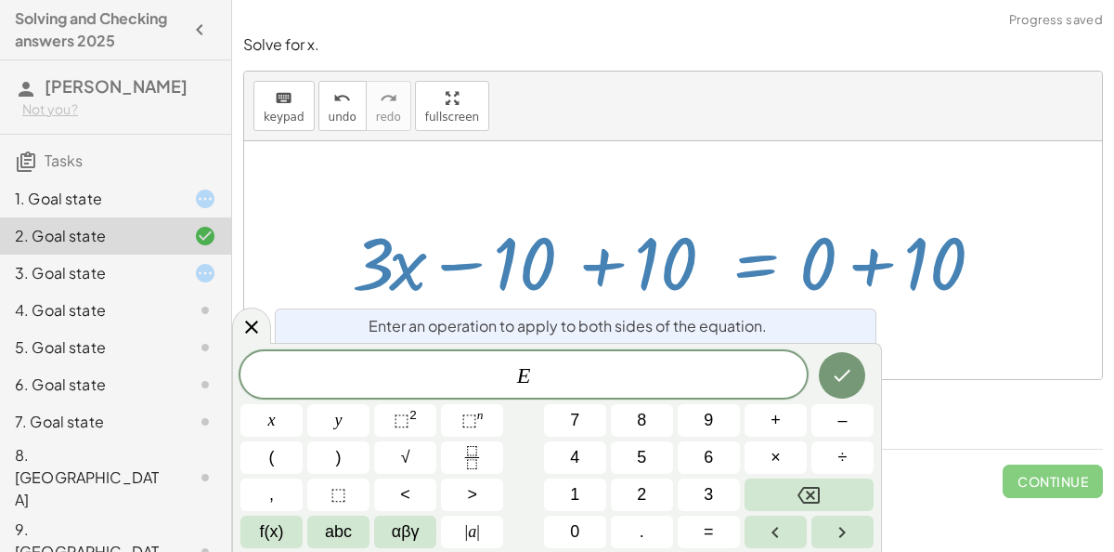
click at [933, 280] on div at bounding box center [681, 261] width 677 height 96
click at [982, 263] on div at bounding box center [681, 261] width 677 height 96
click at [858, 336] on div "Enter an operation to apply to both sides of the equation." at bounding box center [576, 325] width 602 height 34
click at [905, 312] on div at bounding box center [673, 260] width 858 height 238
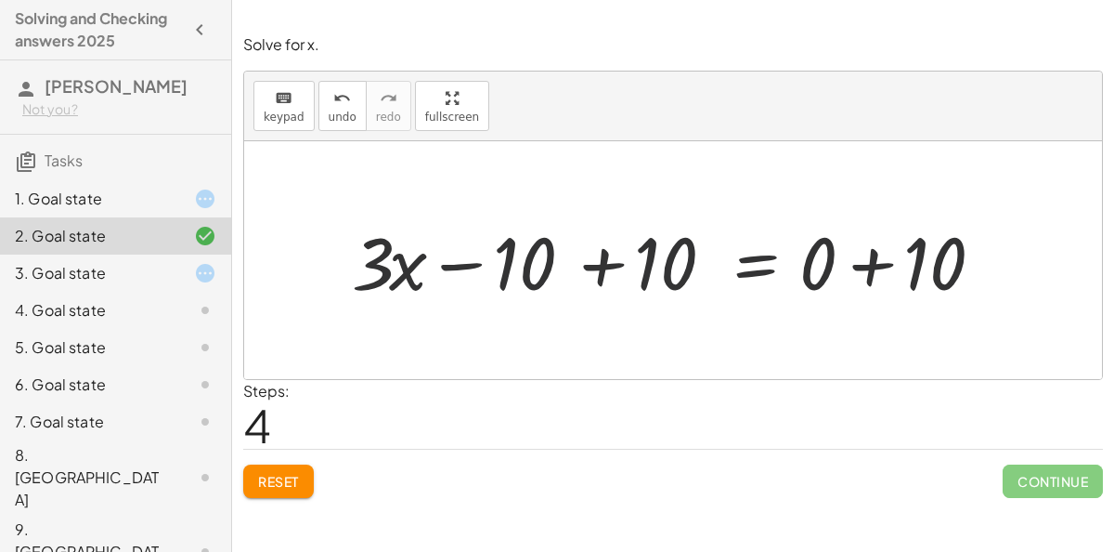
click at [890, 257] on div at bounding box center [681, 261] width 677 height 96
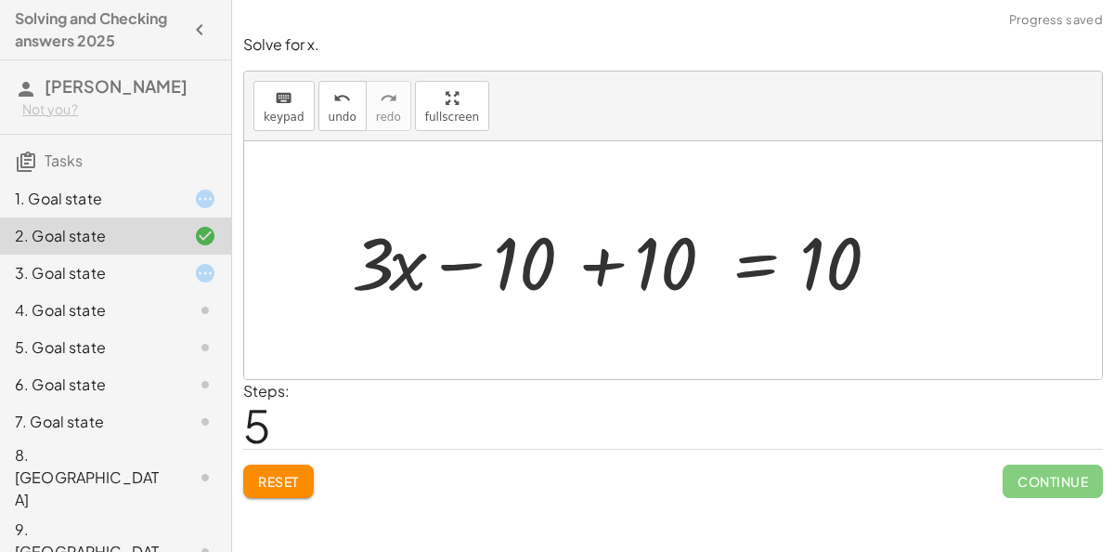
click at [595, 259] on div at bounding box center [629, 261] width 573 height 96
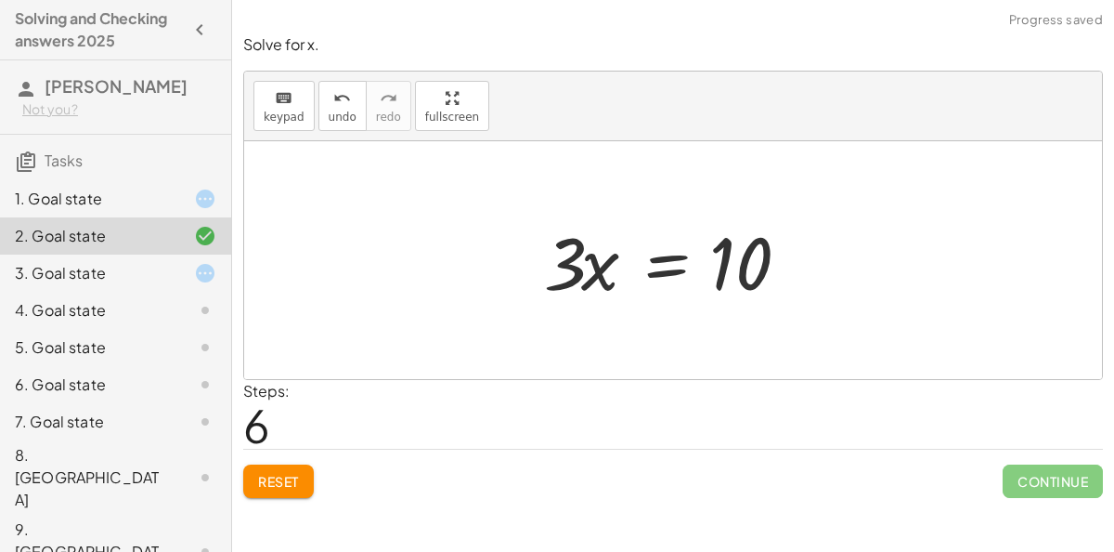
click at [700, 317] on div at bounding box center [673, 260] width 858 height 238
click at [662, 254] on div at bounding box center [680, 261] width 291 height 96
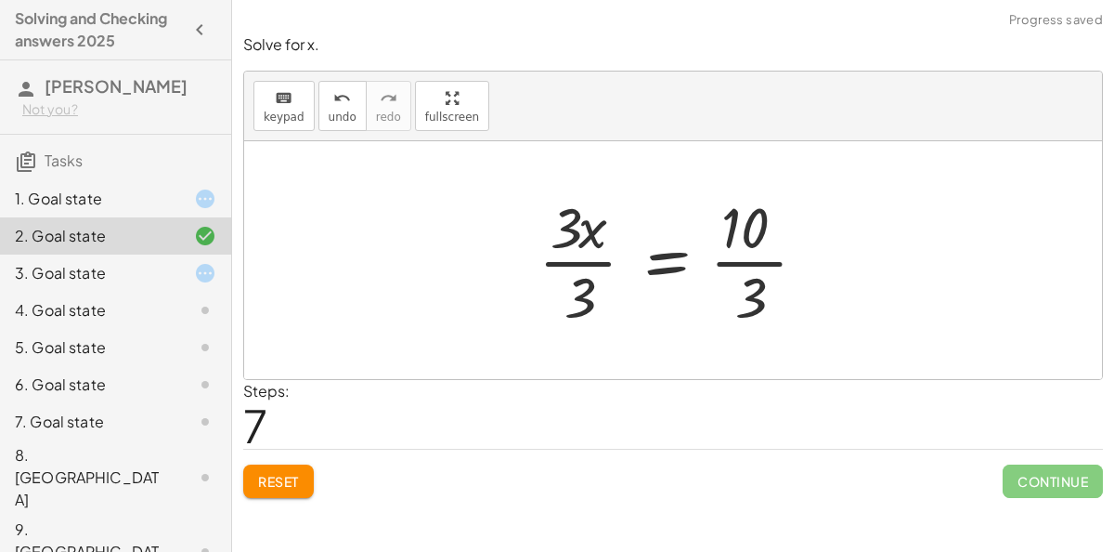
click at [561, 267] on div at bounding box center [680, 260] width 302 height 143
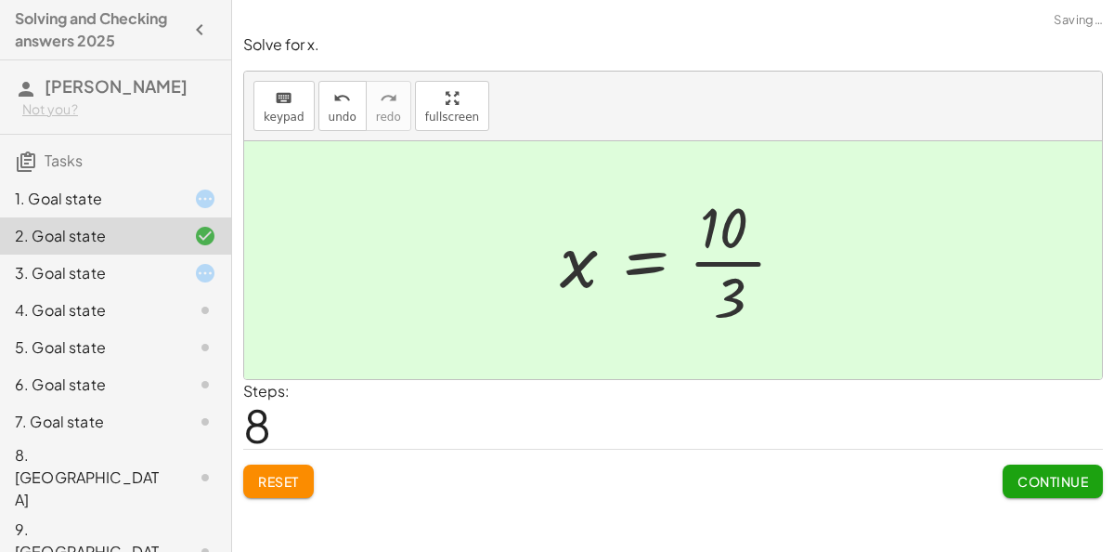
click at [745, 271] on div at bounding box center [680, 260] width 259 height 143
drag, startPoint x: 743, startPoint y: 286, endPoint x: 736, endPoint y: 216, distance: 70.0
click at [736, 216] on div at bounding box center [680, 260] width 259 height 143
drag, startPoint x: 736, startPoint y: 216, endPoint x: 733, endPoint y: 331, distance: 114.3
click at [1020, 473] on span "Continue" at bounding box center [1053, 481] width 71 height 17
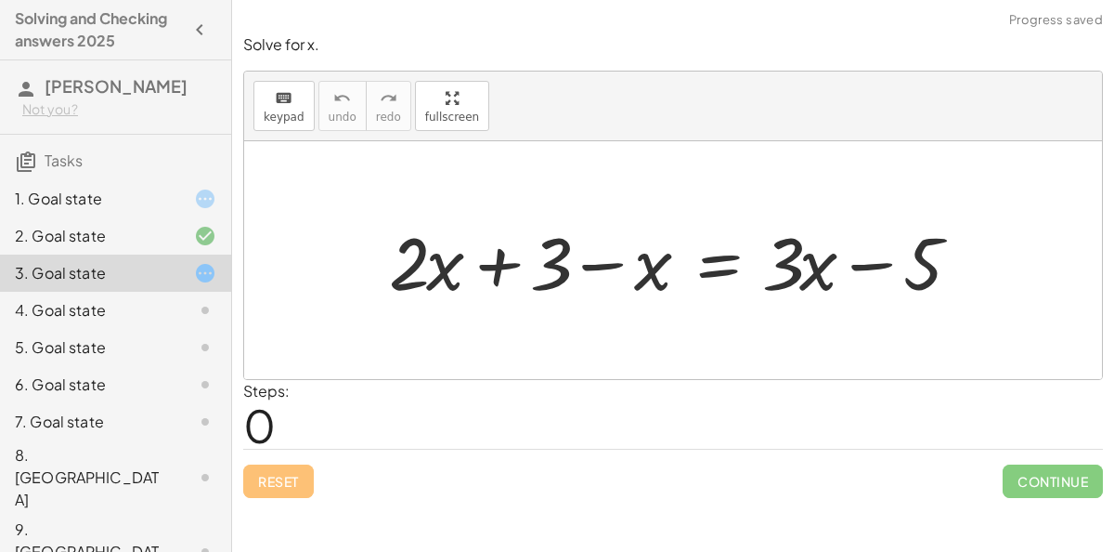
click at [197, 189] on icon at bounding box center [205, 199] width 22 height 22
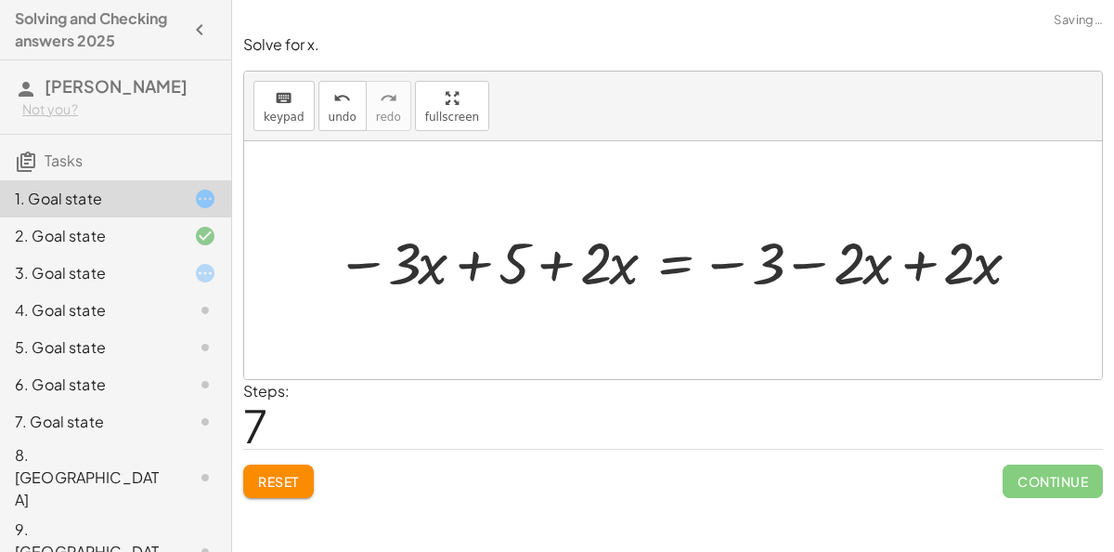
click at [436, 260] on div at bounding box center [681, 260] width 708 height 77
click at [567, 262] on div at bounding box center [681, 260] width 708 height 77
click at [817, 273] on div at bounding box center [681, 260] width 708 height 77
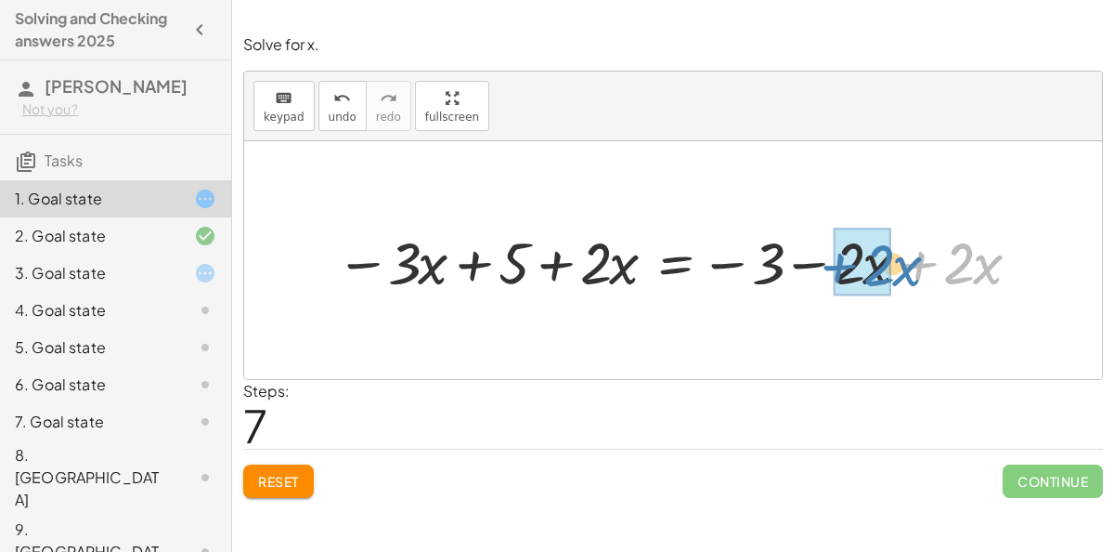
drag, startPoint x: 928, startPoint y: 262, endPoint x: 838, endPoint y: 264, distance: 90.1
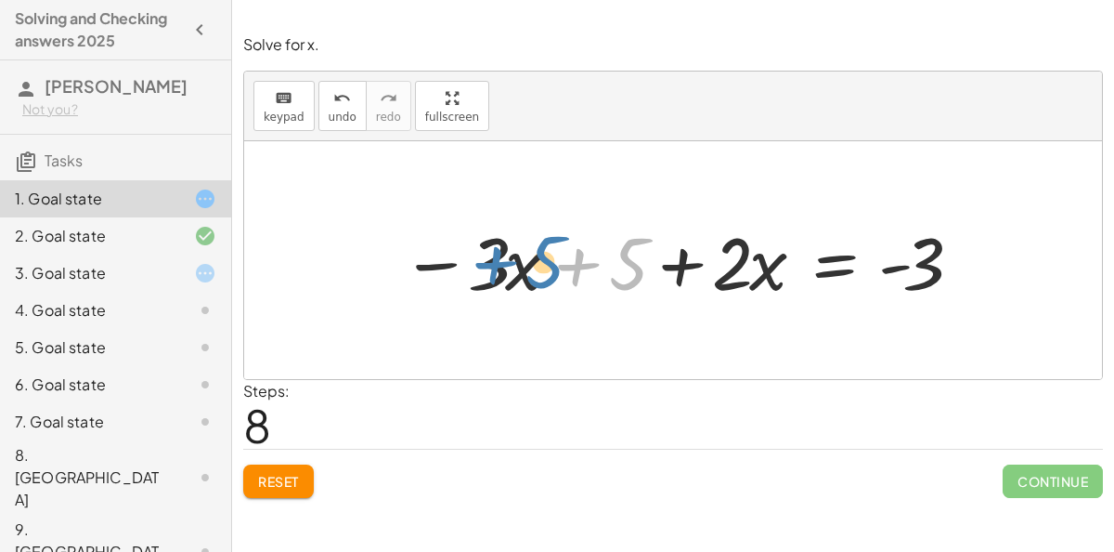
drag, startPoint x: 599, startPoint y: 265, endPoint x: 632, endPoint y: 256, distance: 34.5
click at [632, 256] on div at bounding box center [681, 261] width 578 height 96
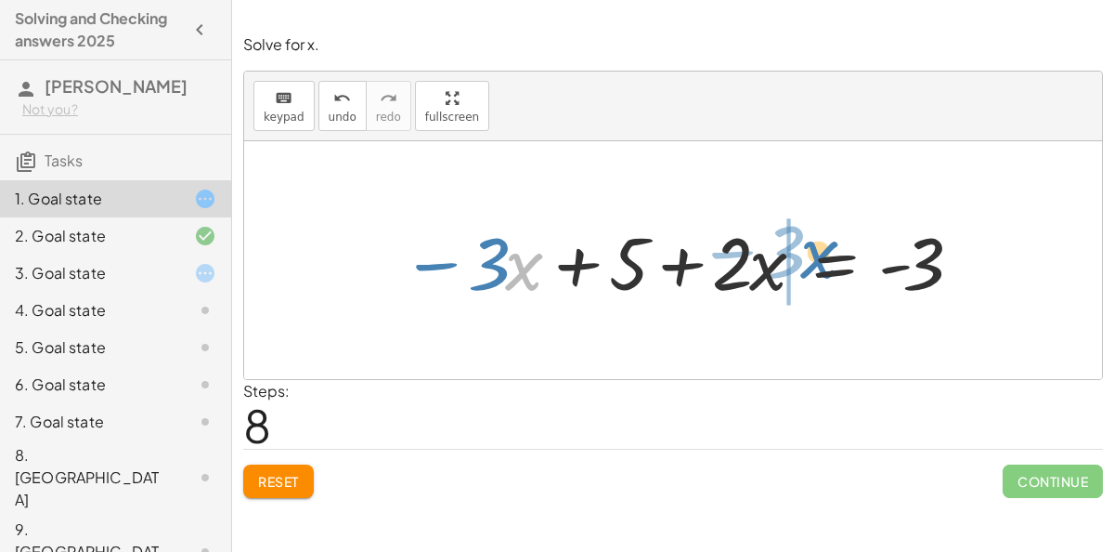
drag, startPoint x: 527, startPoint y: 267, endPoint x: 815, endPoint y: 252, distance: 289.2
click at [815, 252] on div at bounding box center [681, 261] width 578 height 96
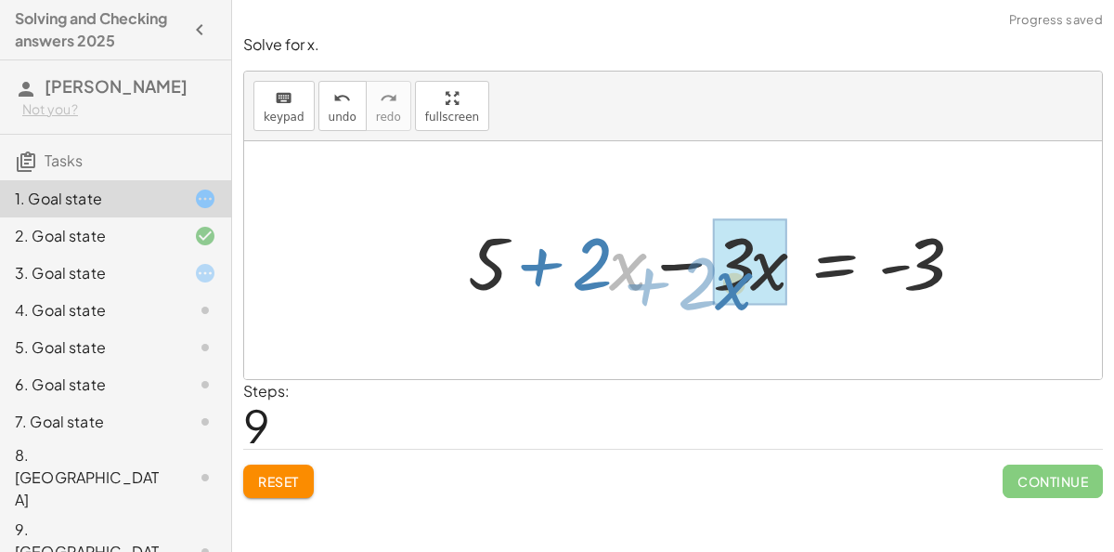
drag, startPoint x: 629, startPoint y: 250, endPoint x: 734, endPoint y: 267, distance: 106.4
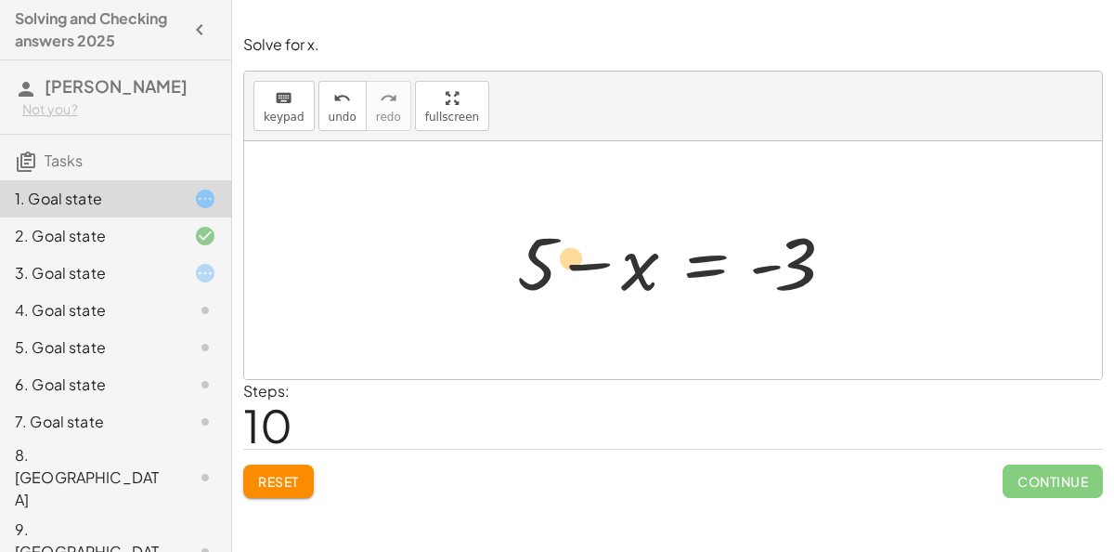
drag, startPoint x: 544, startPoint y: 247, endPoint x: 577, endPoint y: 240, distance: 33.3
click at [577, 240] on div at bounding box center [680, 261] width 345 height 96
drag, startPoint x: 623, startPoint y: 257, endPoint x: 566, endPoint y: 257, distance: 57.6
click at [566, 257] on div at bounding box center [680, 261] width 345 height 96
click at [693, 272] on div at bounding box center [680, 261] width 345 height 96
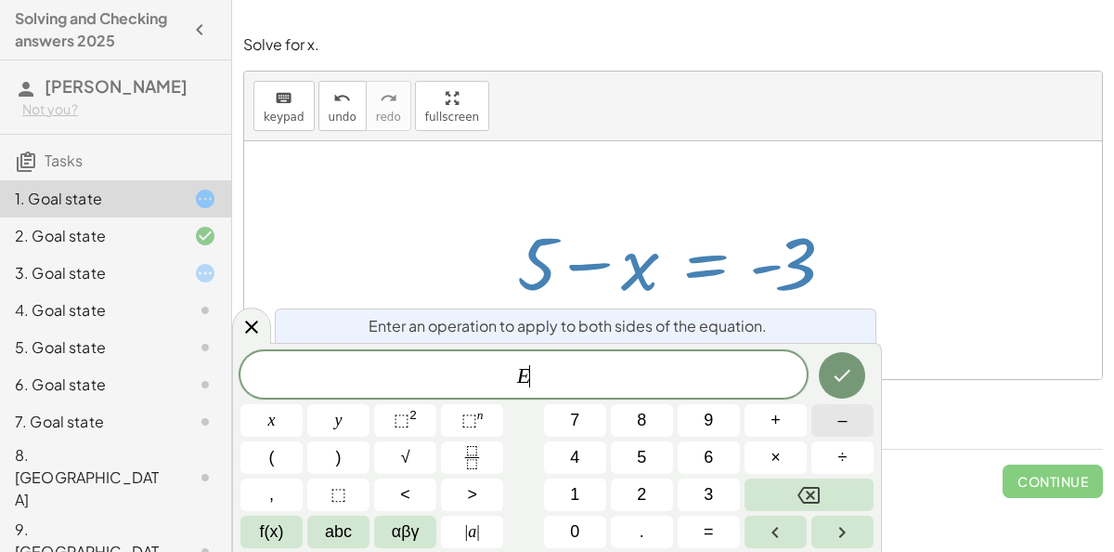
click at [832, 422] on button "–" at bounding box center [843, 420] width 62 height 33
click at [636, 453] on button "5" at bounding box center [642, 457] width 62 height 33
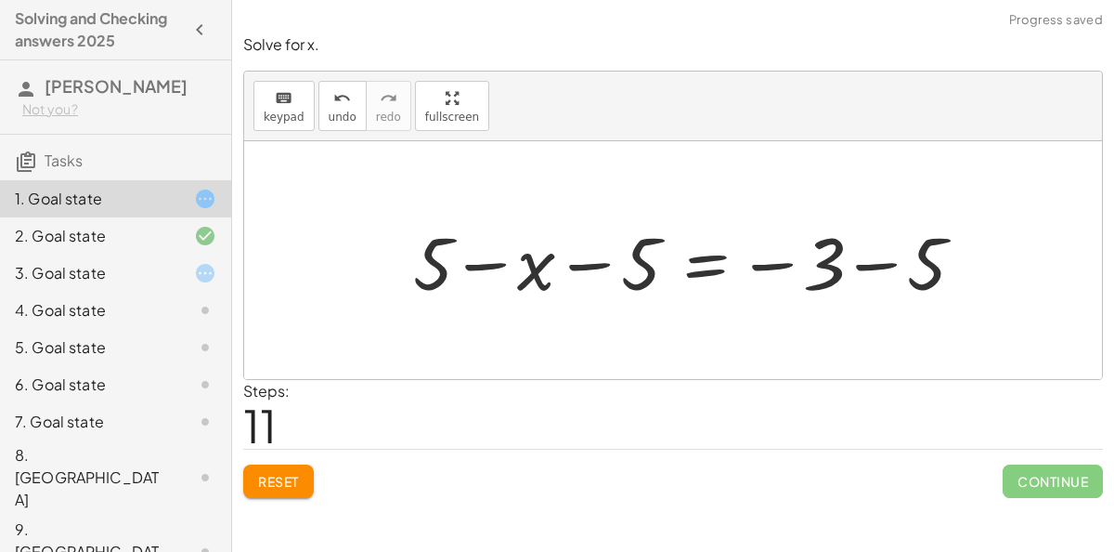
click at [570, 261] on div at bounding box center [695, 261] width 582 height 96
drag, startPoint x: 464, startPoint y: 269, endPoint x: 594, endPoint y: 266, distance: 130.1
click at [594, 266] on div at bounding box center [695, 261] width 582 height 96
click at [477, 258] on div at bounding box center [695, 261] width 582 height 96
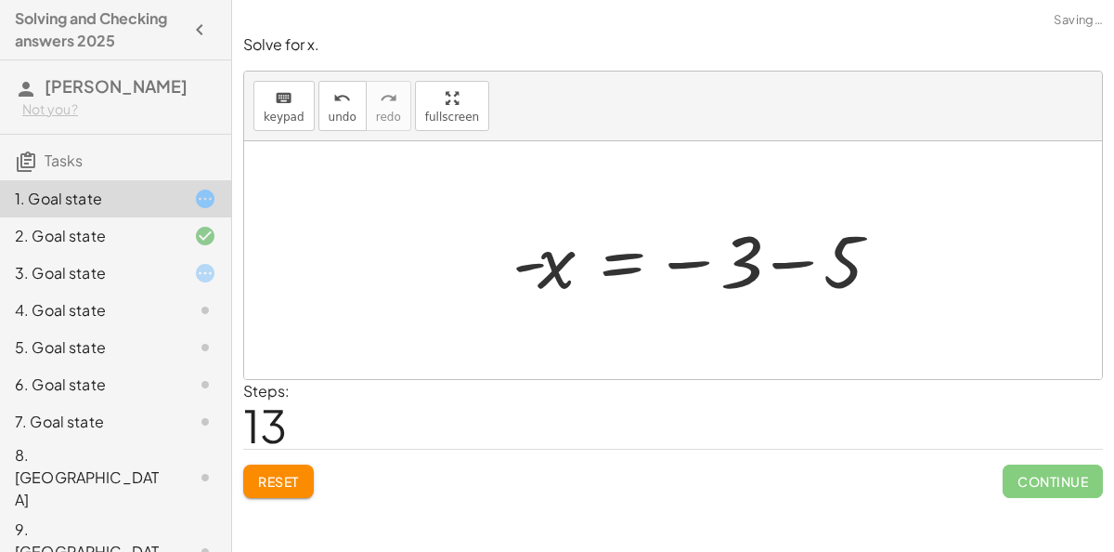
click at [850, 273] on div at bounding box center [702, 261] width 399 height 92
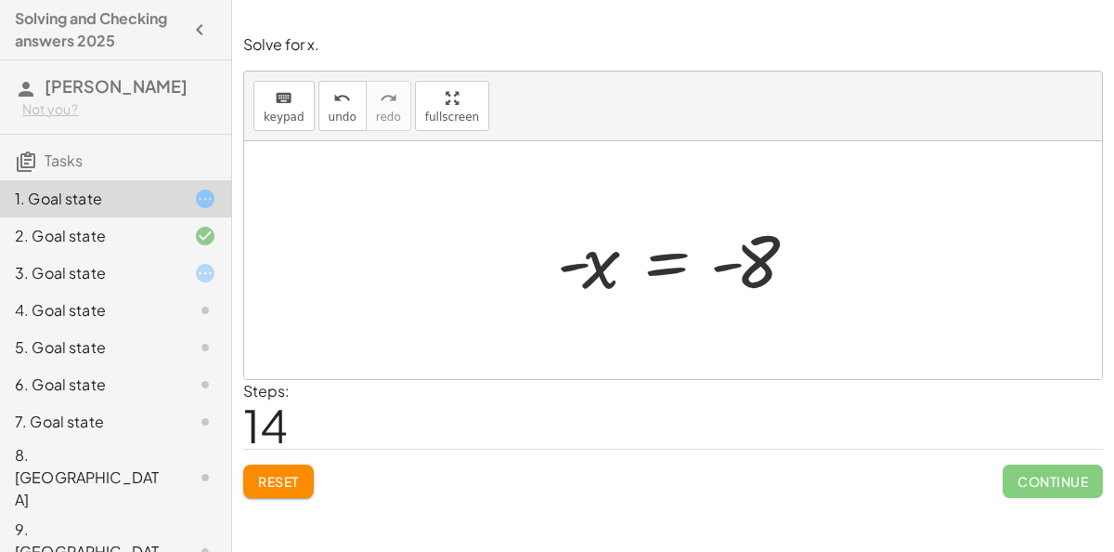
click at [685, 257] on div at bounding box center [681, 261] width 267 height 92
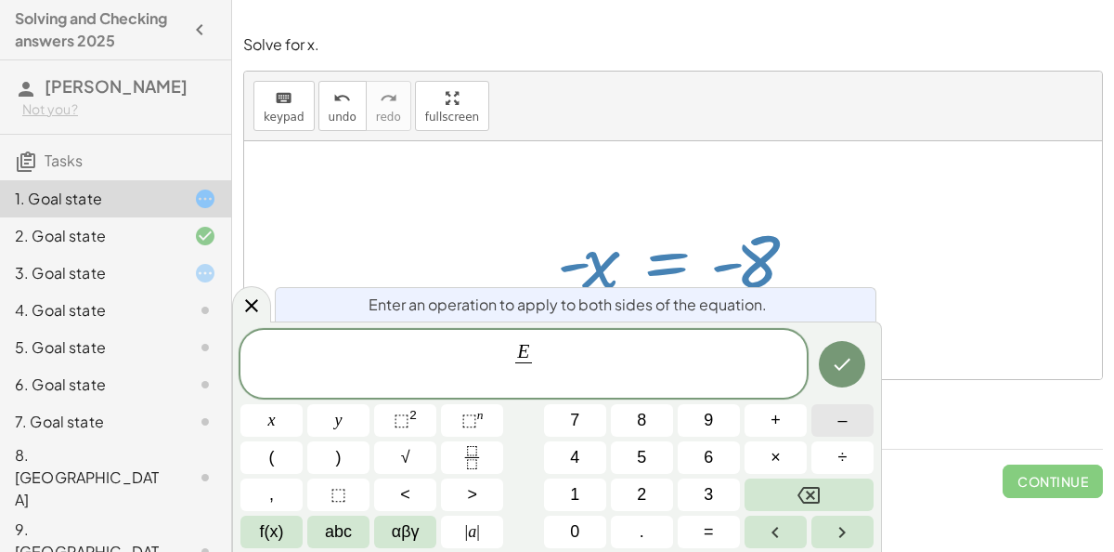
click at [859, 428] on button "–" at bounding box center [843, 420] width 62 height 33
click at [278, 426] on button "x" at bounding box center [272, 420] width 62 height 33
click at [859, 364] on button "Done" at bounding box center [842, 364] width 46 height 46
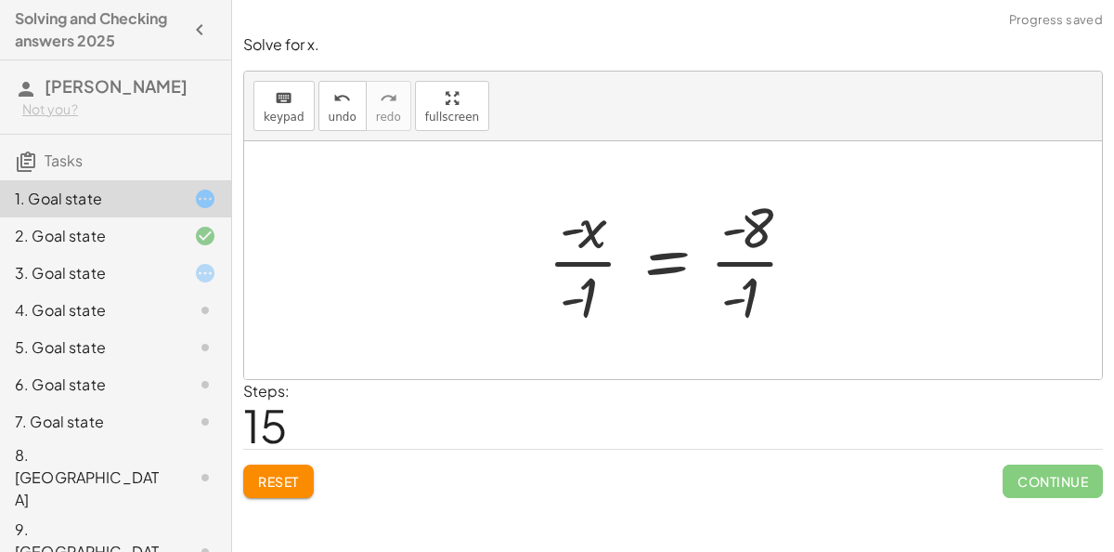
click at [616, 277] on div at bounding box center [680, 260] width 283 height 143
drag, startPoint x: 589, startPoint y: 282, endPoint x: 590, endPoint y: 233, distance: 49.2
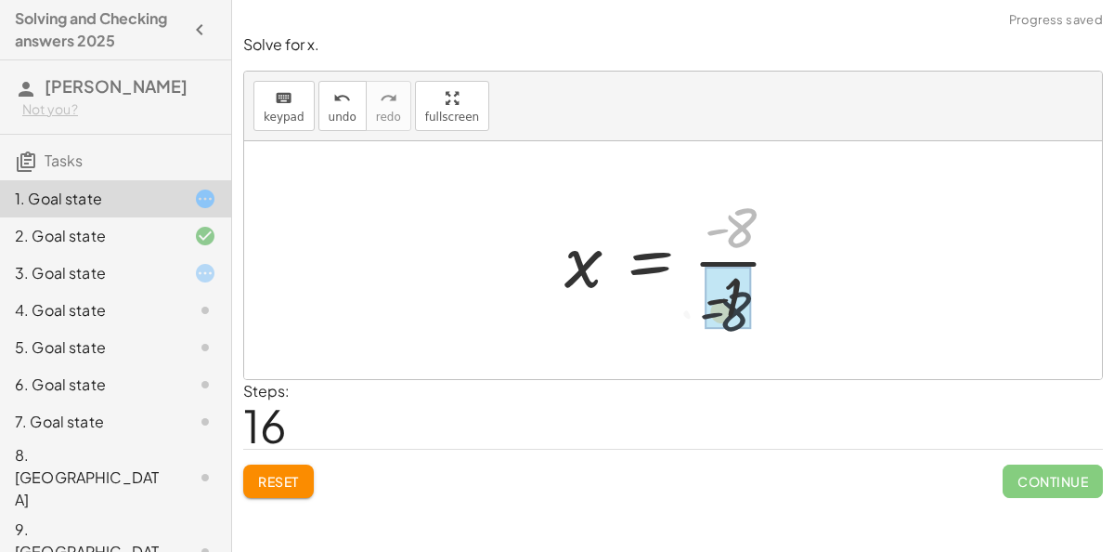
drag, startPoint x: 747, startPoint y: 217, endPoint x: 736, endPoint y: 301, distance: 84.2
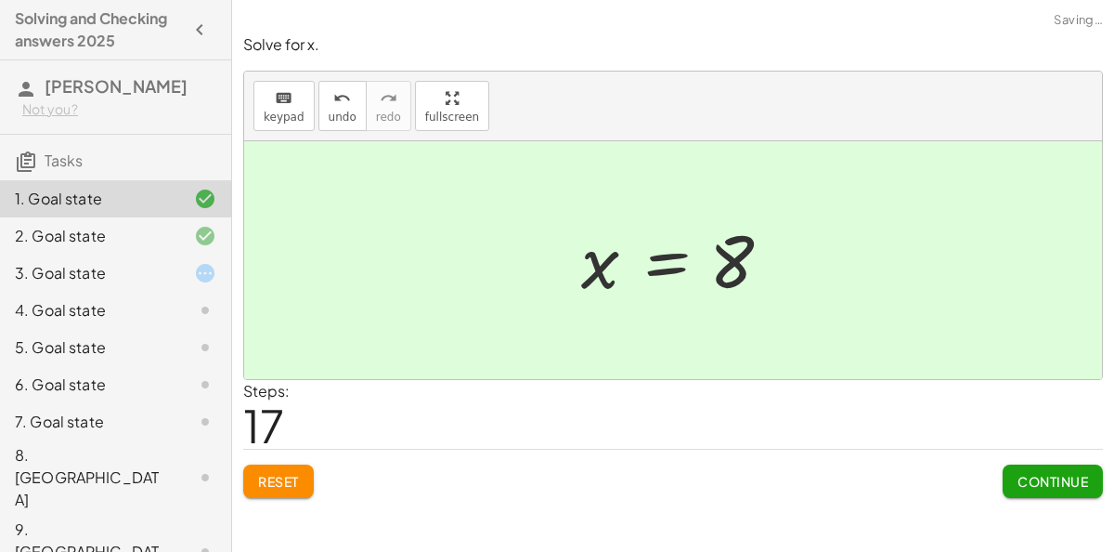
click at [1036, 476] on span "Continue" at bounding box center [1053, 481] width 71 height 17
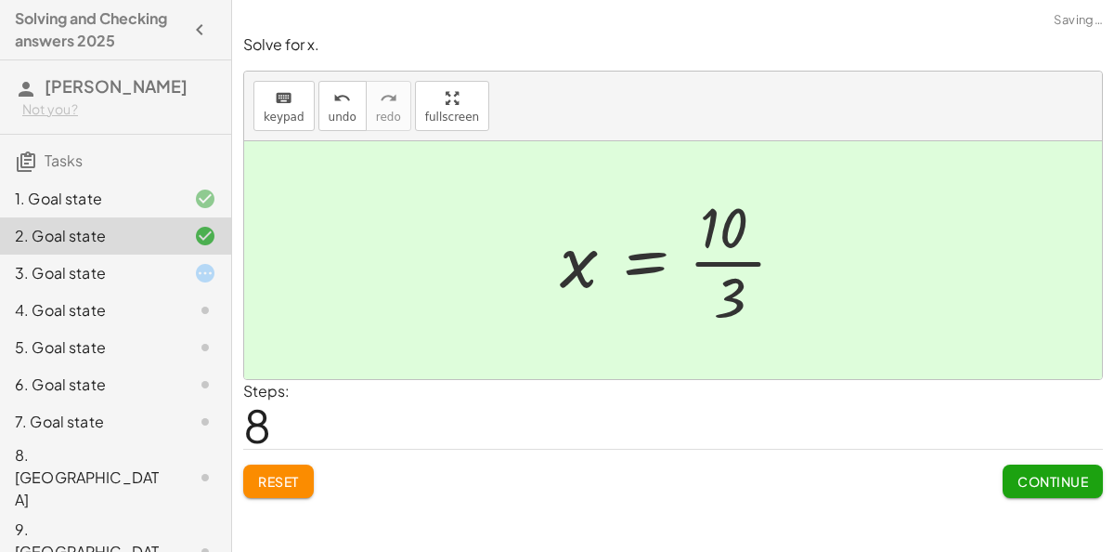
click at [171, 273] on div at bounding box center [190, 273] width 52 height 22
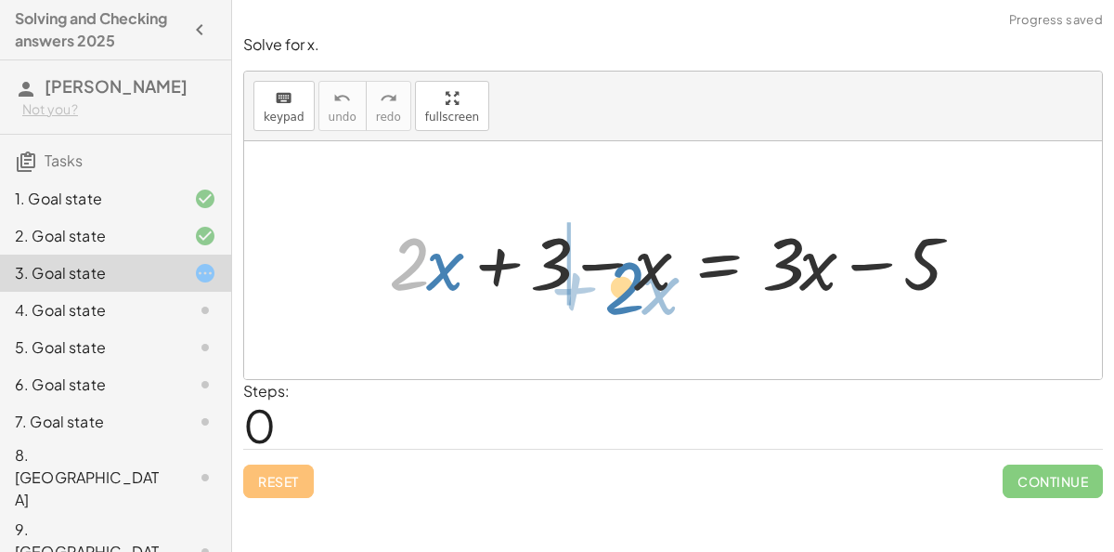
drag, startPoint x: 409, startPoint y: 263, endPoint x: 656, endPoint y: 280, distance: 247.7
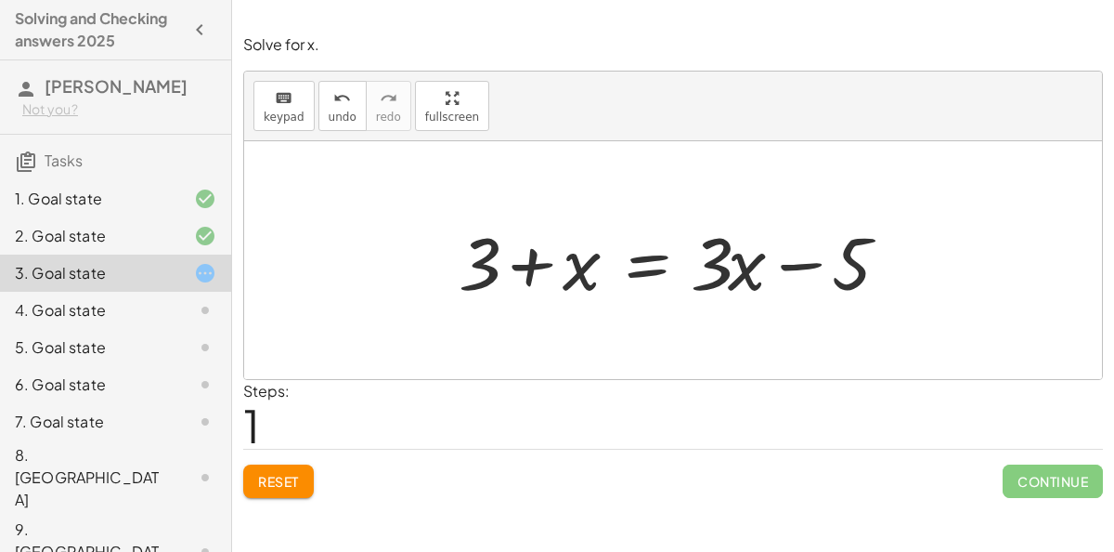
click at [658, 262] on div at bounding box center [680, 261] width 462 height 96
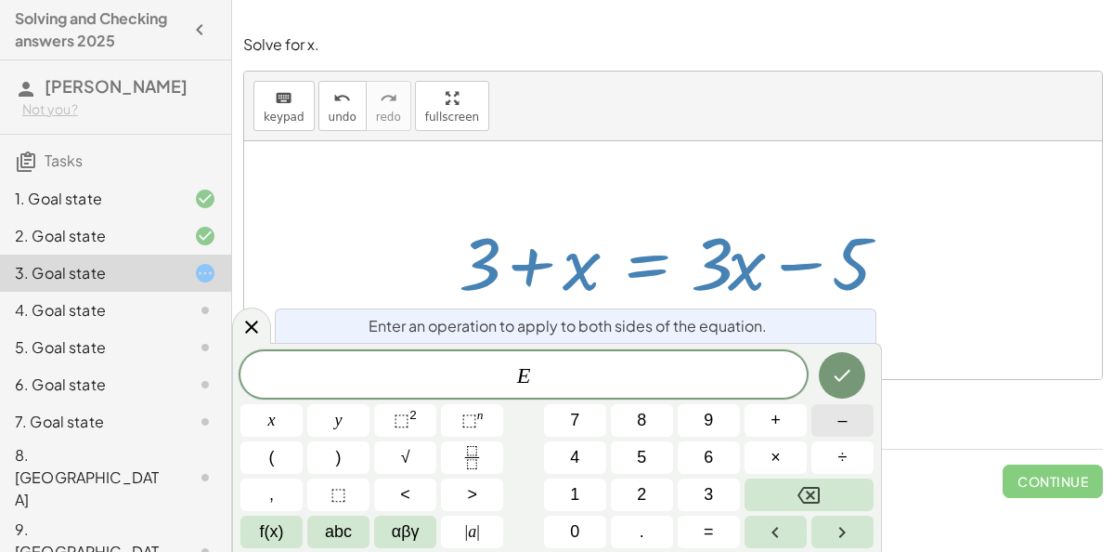
click at [838, 422] on span "–" at bounding box center [842, 420] width 9 height 25
click at [820, 495] on icon "Backspace" at bounding box center [809, 495] width 22 height 17
click at [801, 428] on button "+" at bounding box center [776, 420] width 62 height 33
click at [291, 423] on button "x" at bounding box center [272, 420] width 62 height 33
click at [836, 485] on button "Backspace" at bounding box center [809, 494] width 129 height 33
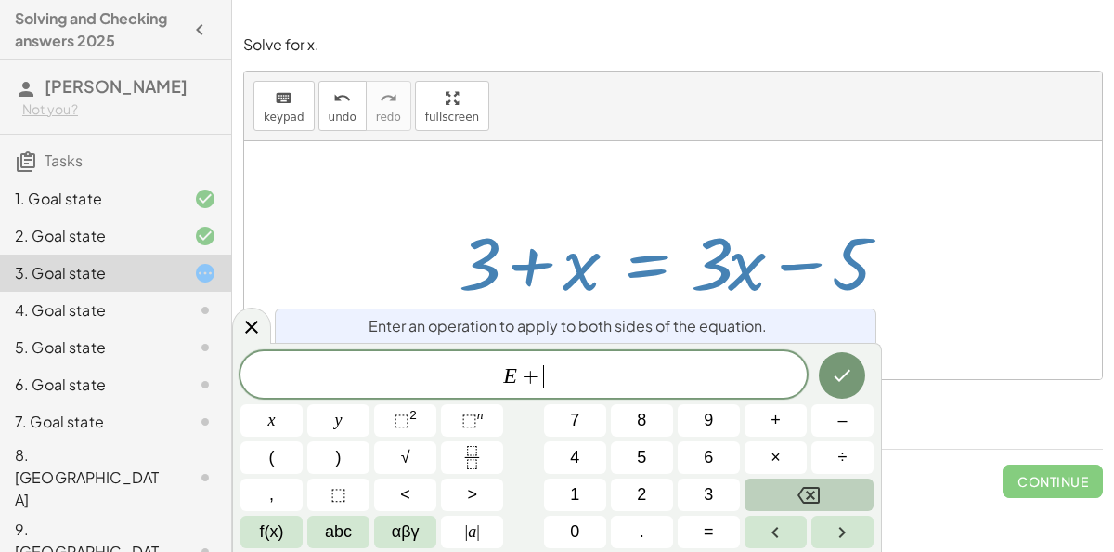
click at [836, 485] on button "Backspace" at bounding box center [809, 494] width 129 height 33
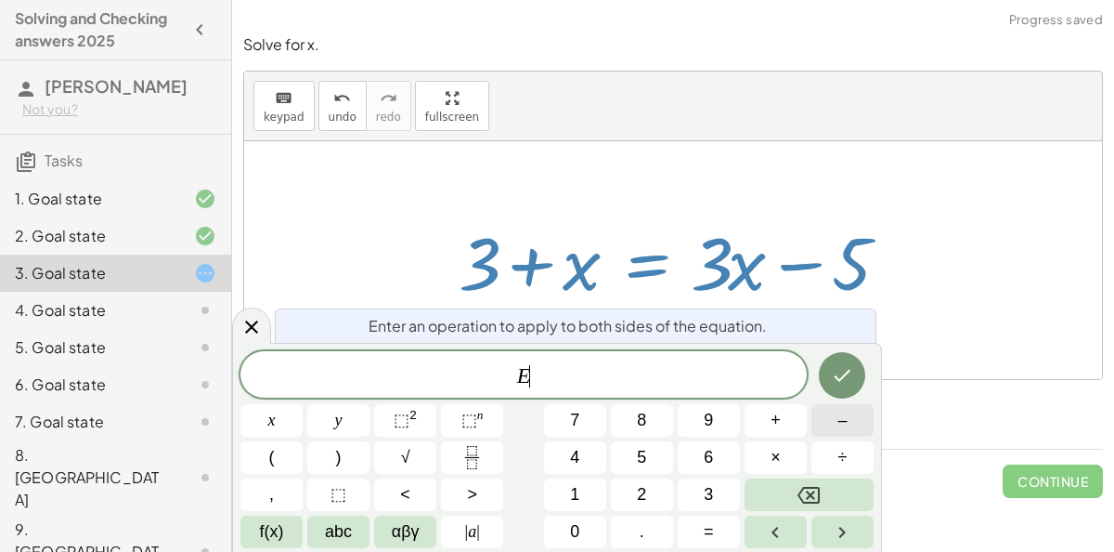
click at [828, 423] on button "–" at bounding box center [843, 420] width 62 height 33
click at [253, 430] on button "x" at bounding box center [272, 420] width 62 height 33
click at [842, 371] on icon "Done" at bounding box center [842, 375] width 22 height 22
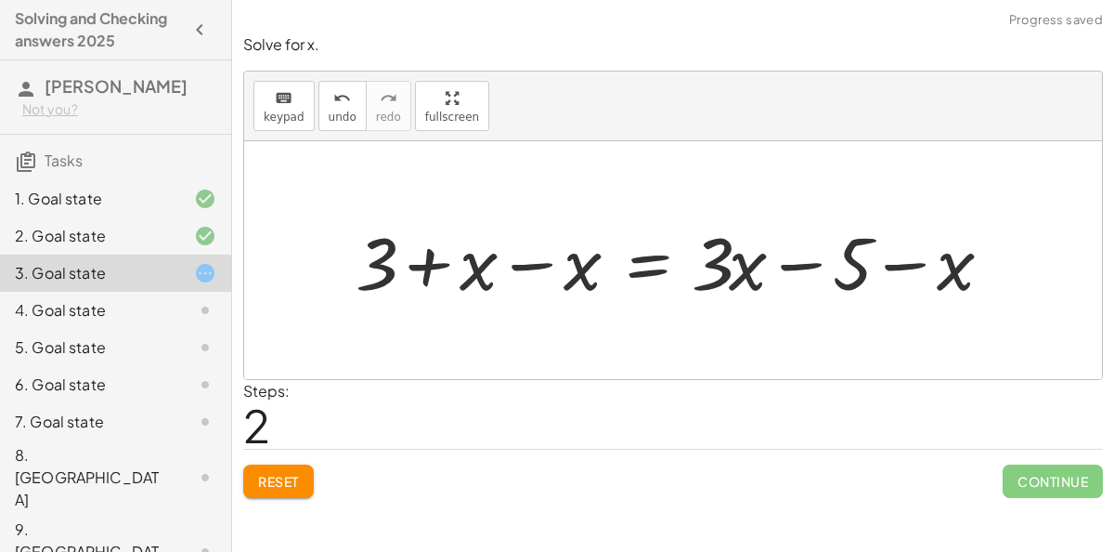
click at [463, 276] on div at bounding box center [681, 261] width 670 height 96
click at [574, 262] on div at bounding box center [681, 261] width 670 height 96
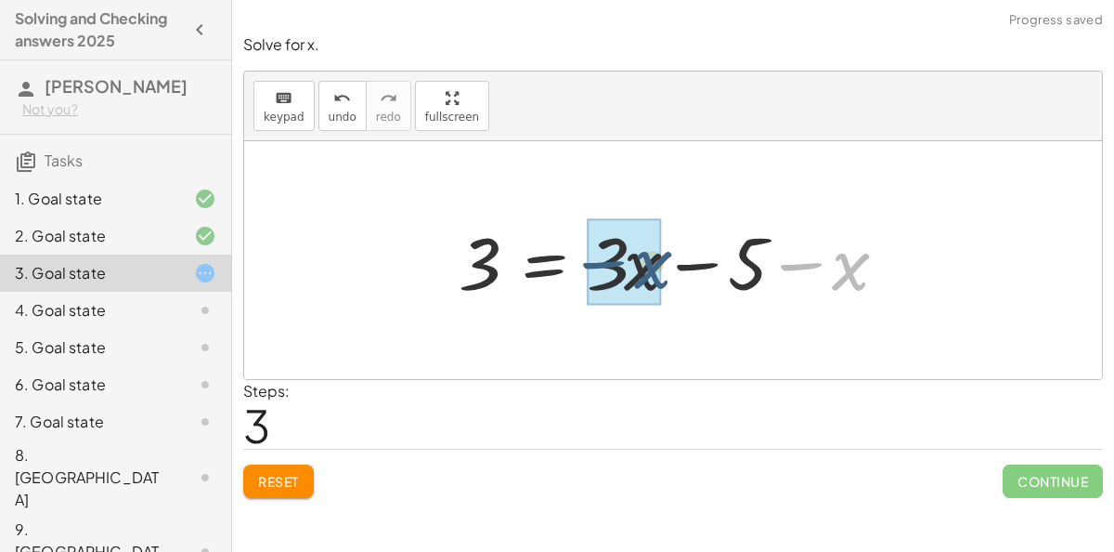
drag, startPoint x: 841, startPoint y: 272, endPoint x: 642, endPoint y: 270, distance: 199.7
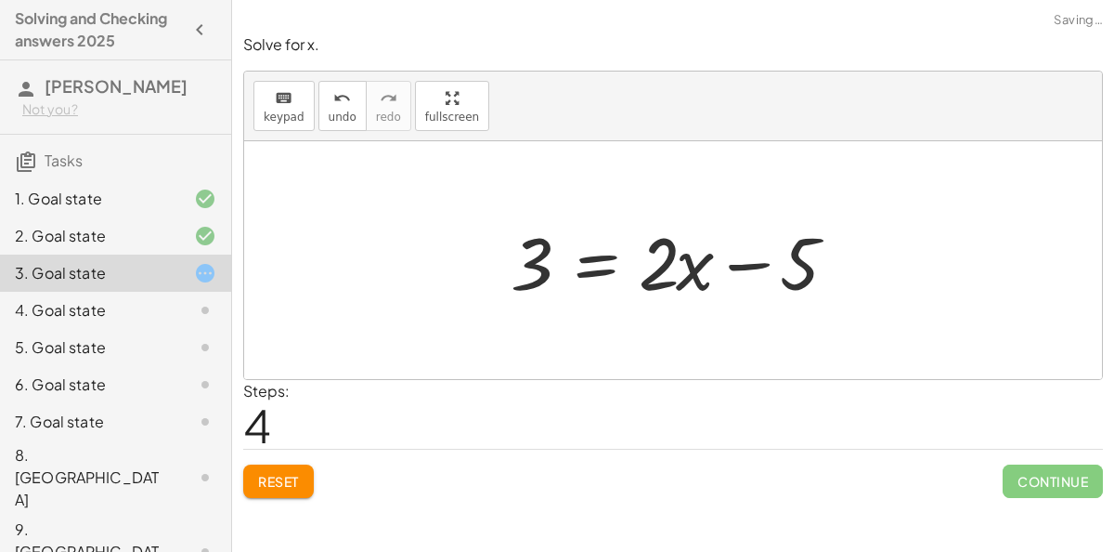
click at [584, 280] on div at bounding box center [681, 261] width 358 height 96
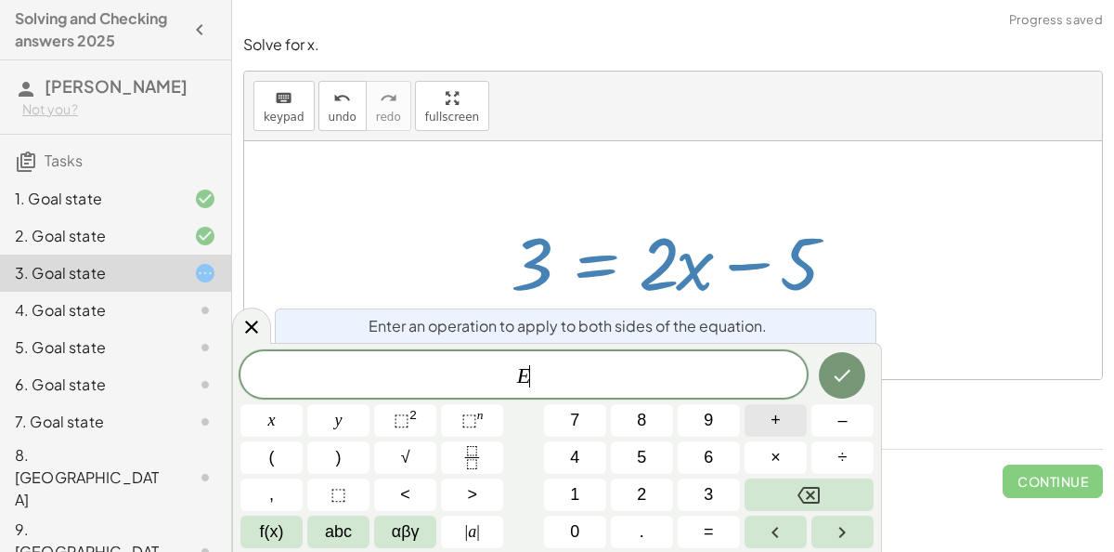
click at [765, 410] on button "+" at bounding box center [776, 420] width 62 height 33
click at [657, 453] on button "5" at bounding box center [642, 457] width 62 height 33
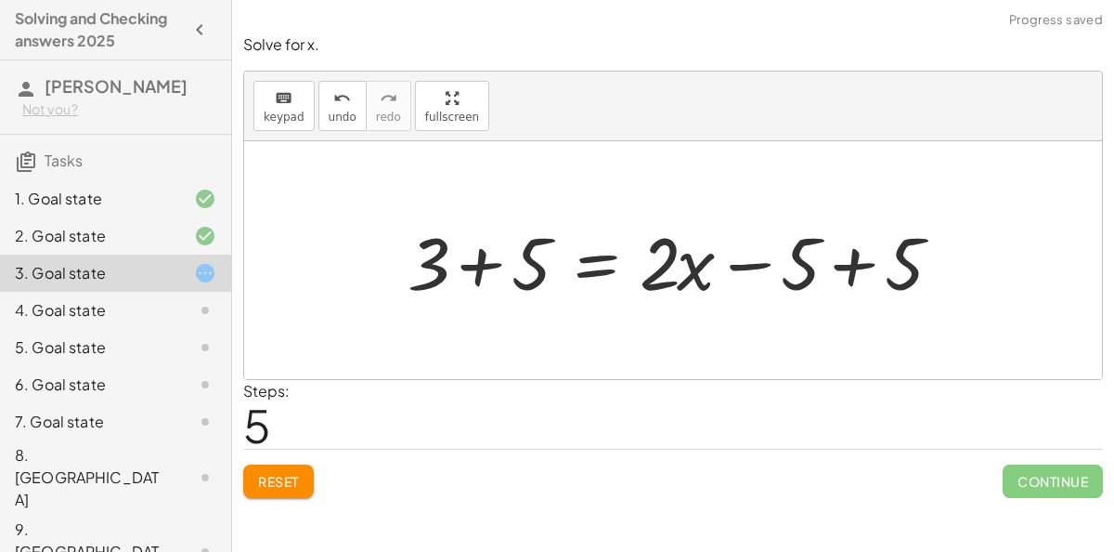
click at [493, 254] on div at bounding box center [681, 261] width 566 height 96
click at [814, 256] on div at bounding box center [733, 261] width 462 height 96
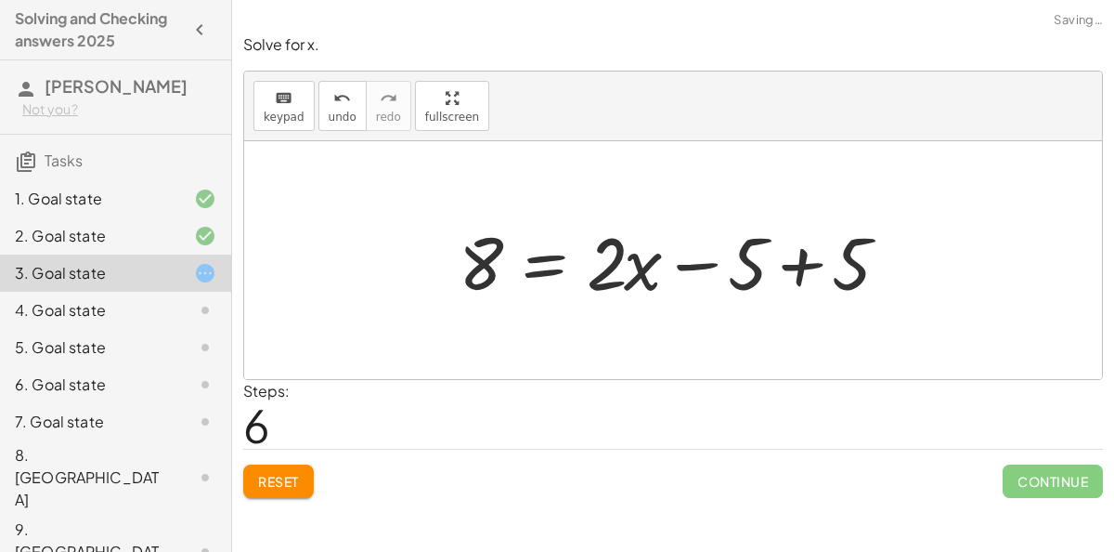
click at [814, 256] on div at bounding box center [680, 261] width 462 height 96
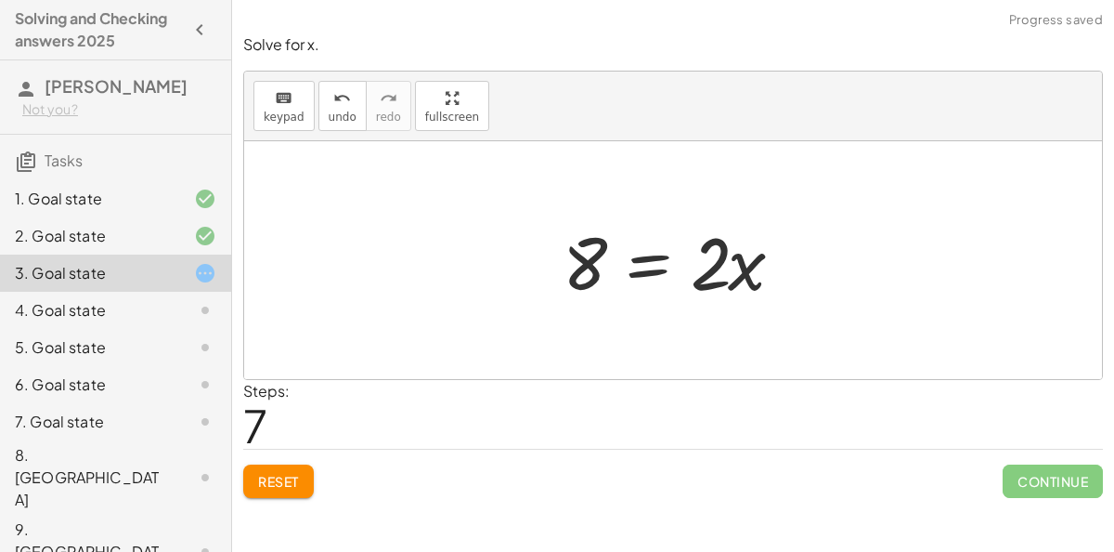
click at [606, 319] on div at bounding box center [673, 260] width 858 height 238
click at [645, 256] on div at bounding box center [681, 261] width 254 height 96
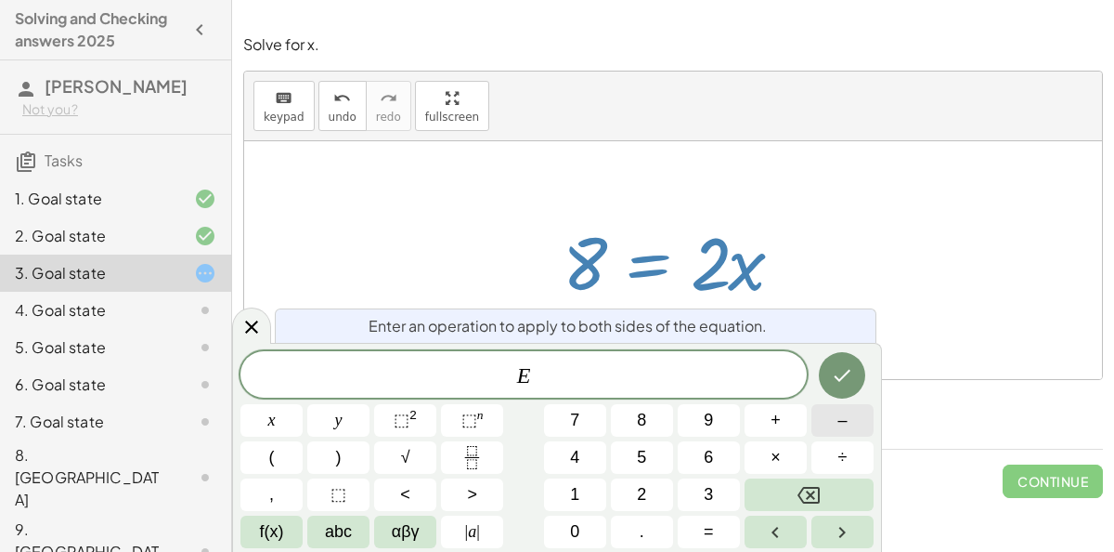
click at [823, 413] on button "–" at bounding box center [843, 420] width 62 height 33
click at [658, 483] on button "2" at bounding box center [642, 494] width 62 height 33
click at [303, 404] on div at bounding box center [272, 420] width 62 height 33
click at [853, 358] on button "Done" at bounding box center [842, 375] width 46 height 46
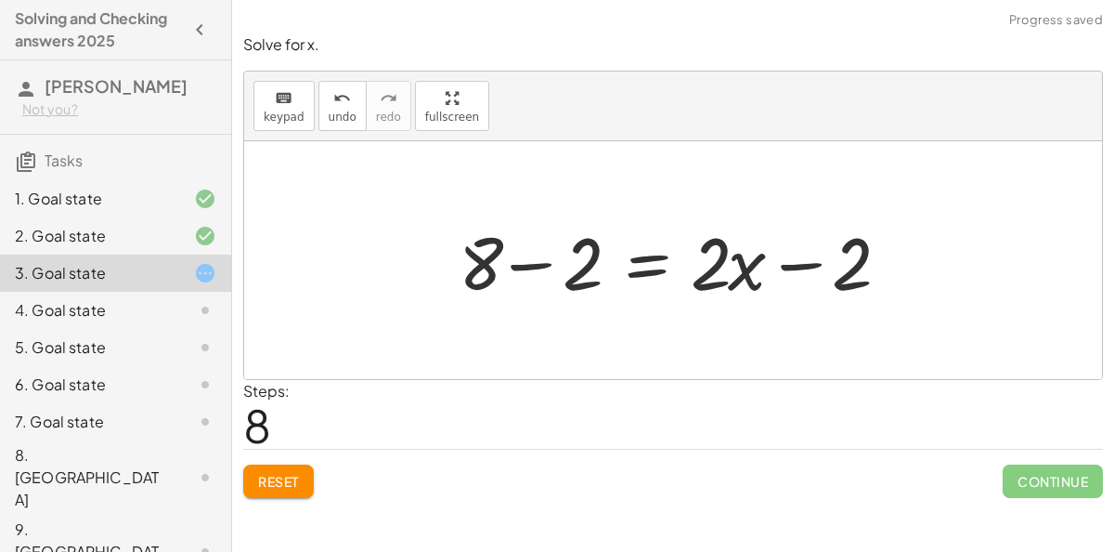
click at [571, 293] on div at bounding box center [680, 261] width 462 height 96
click at [745, 267] on div at bounding box center [733, 261] width 358 height 96
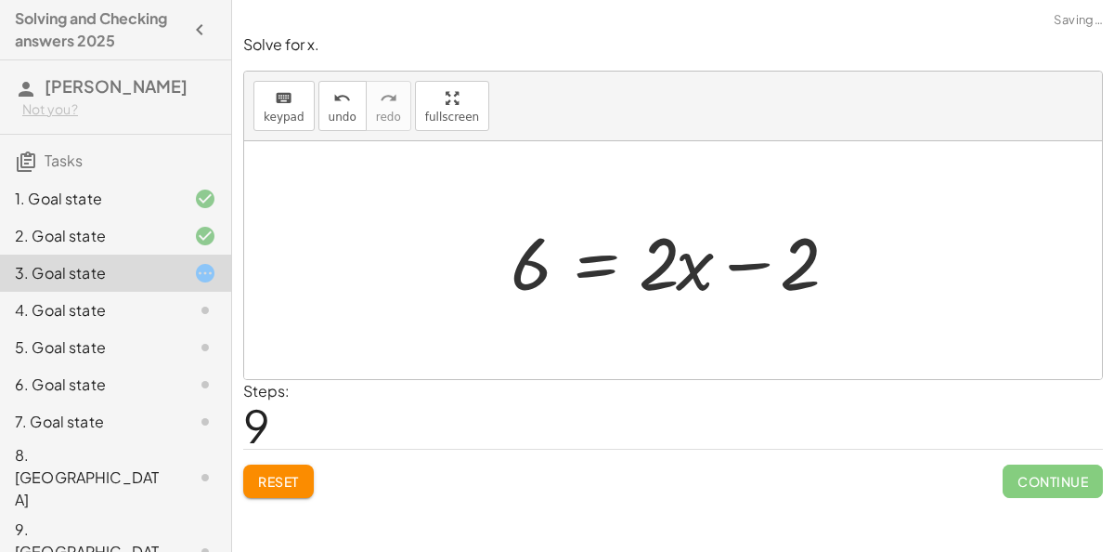
click at [745, 267] on div at bounding box center [681, 261] width 358 height 96
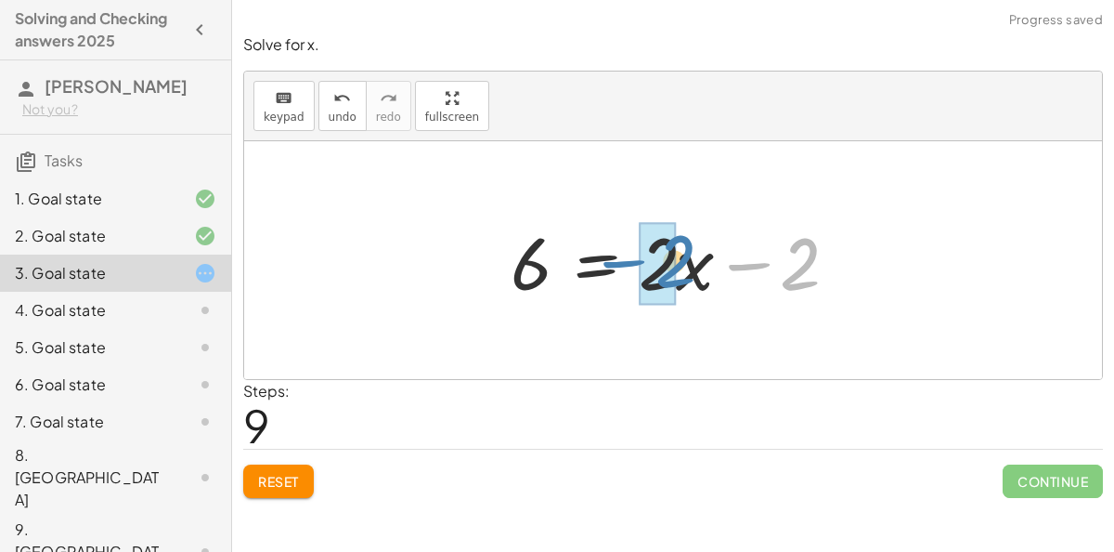
drag, startPoint x: 787, startPoint y: 273, endPoint x: 659, endPoint y: 271, distance: 127.2
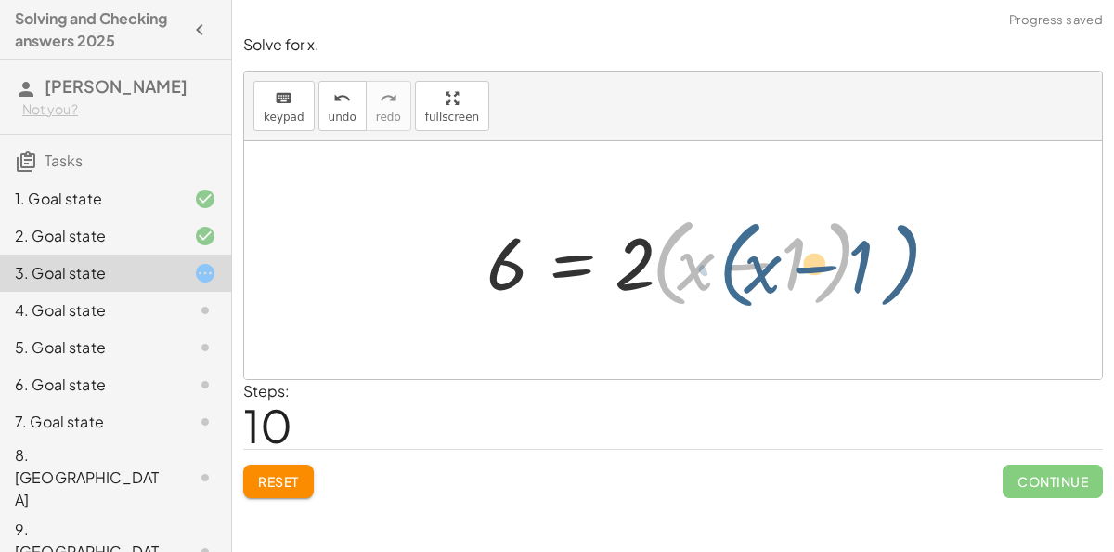
drag, startPoint x: 655, startPoint y: 263, endPoint x: 718, endPoint y: 264, distance: 63.2
click at [718, 264] on div at bounding box center [681, 260] width 408 height 107
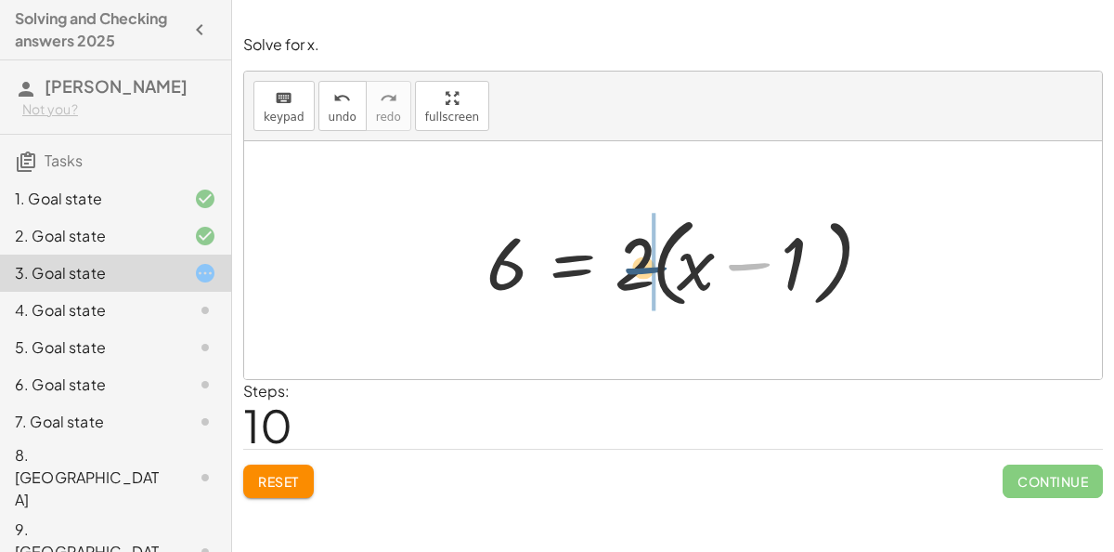
drag, startPoint x: 718, startPoint y: 264, endPoint x: 614, endPoint y: 267, distance: 104.1
click at [614, 267] on div at bounding box center [681, 260] width 408 height 107
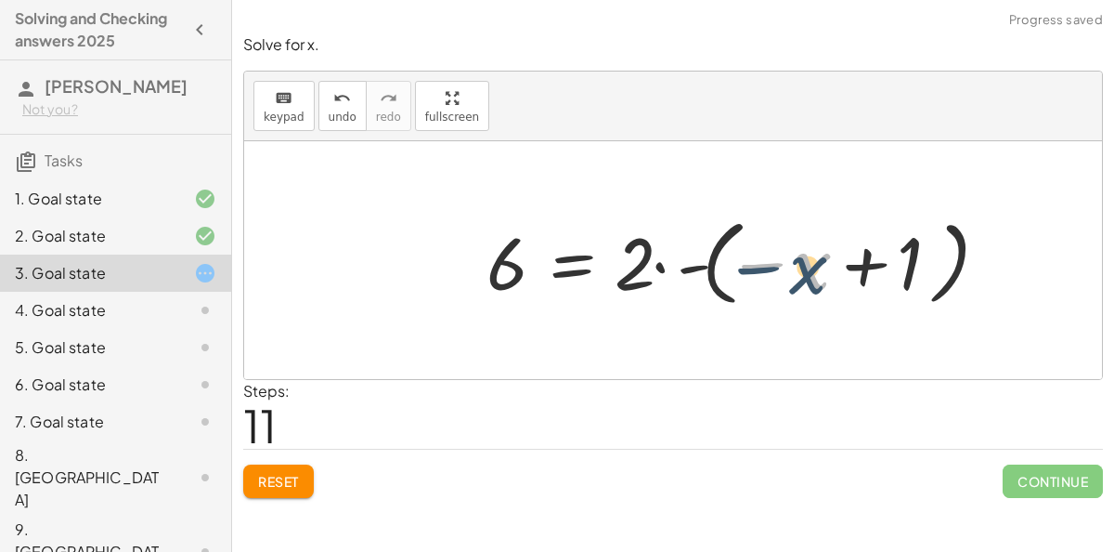
drag, startPoint x: 772, startPoint y: 257, endPoint x: 567, endPoint y: 254, distance: 204.3
click at [567, 254] on div at bounding box center [739, 260] width 524 height 103
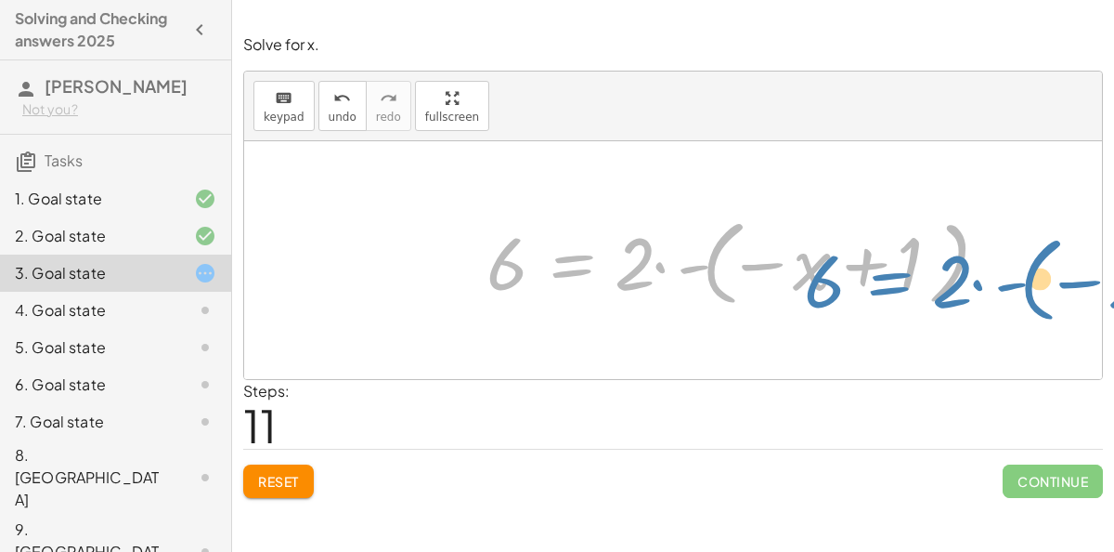
drag, startPoint x: 608, startPoint y: 254, endPoint x: 981, endPoint y: 291, distance: 374.2
click at [981, 291] on div at bounding box center [739, 260] width 524 height 103
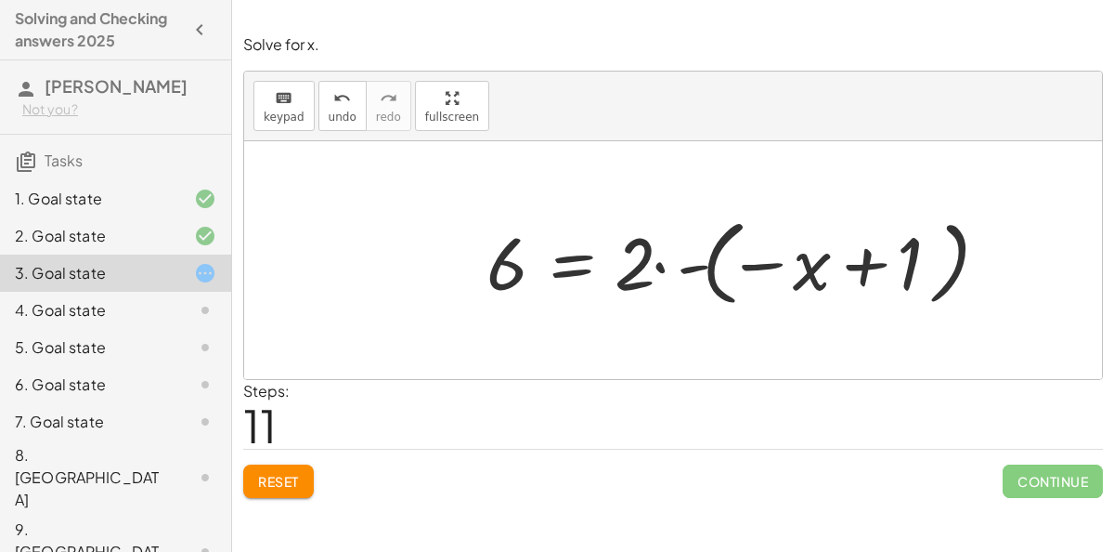
click at [301, 464] on button "Reset" at bounding box center [278, 480] width 71 height 33
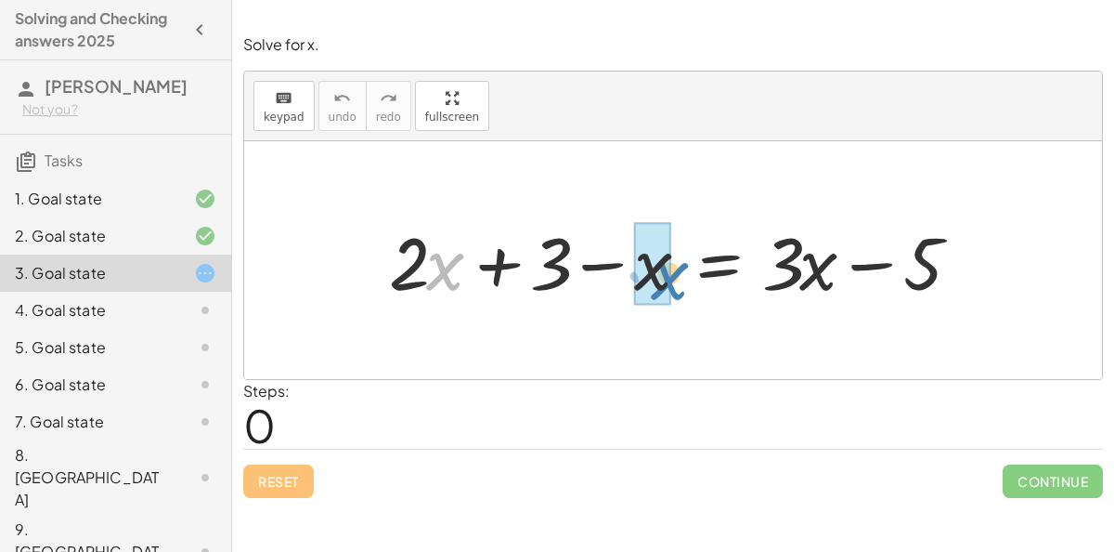
drag, startPoint x: 441, startPoint y: 282, endPoint x: 666, endPoint y: 292, distance: 224.9
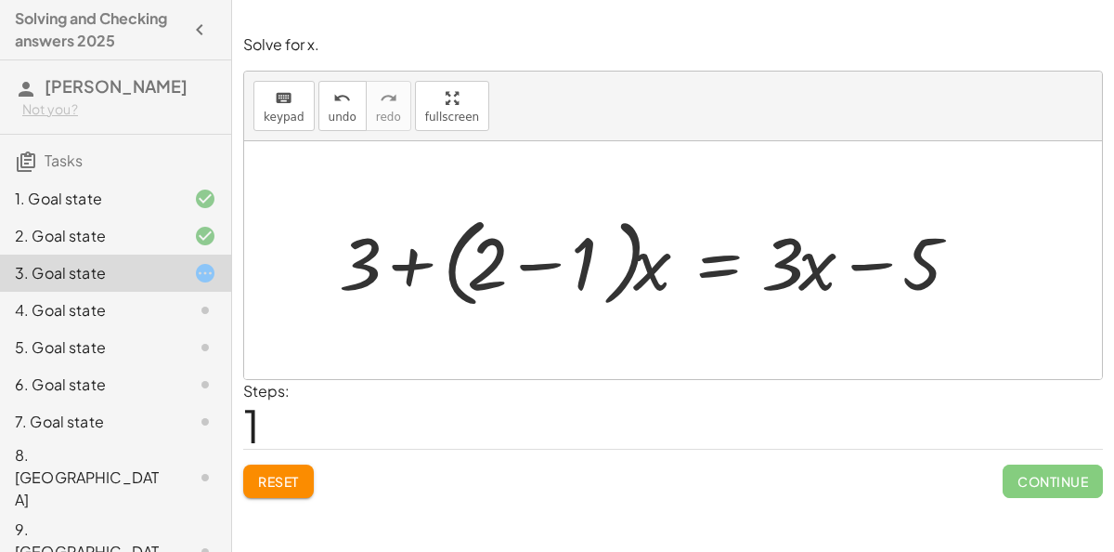
click at [309, 492] on button "Reset" at bounding box center [278, 480] width 71 height 33
click at [358, 450] on div "Reset Continue" at bounding box center [673, 473] width 860 height 49
click at [281, 483] on span "Reset" at bounding box center [278, 481] width 41 height 17
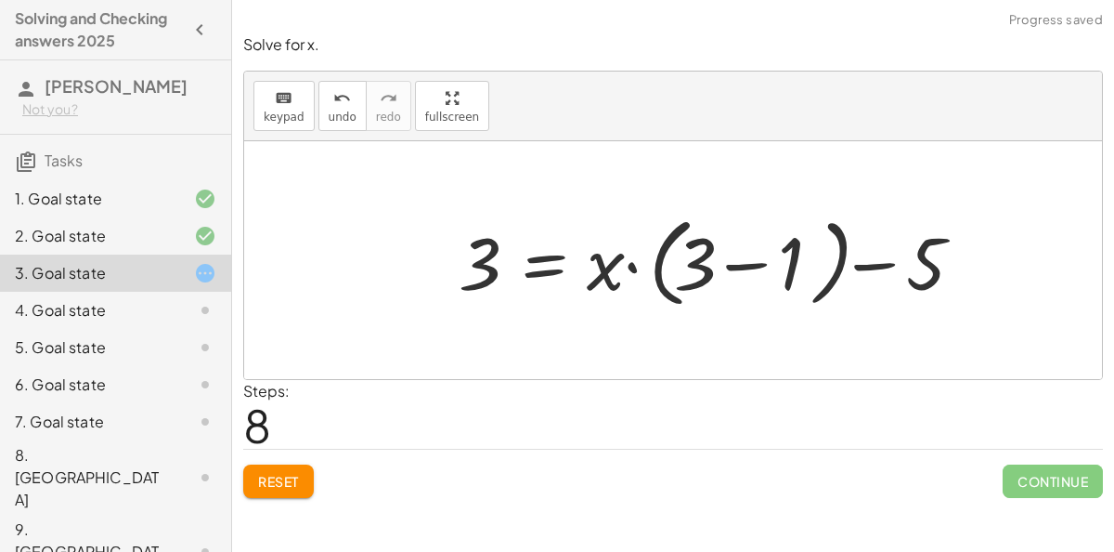
click at [298, 475] on span "Reset" at bounding box center [278, 481] width 41 height 17
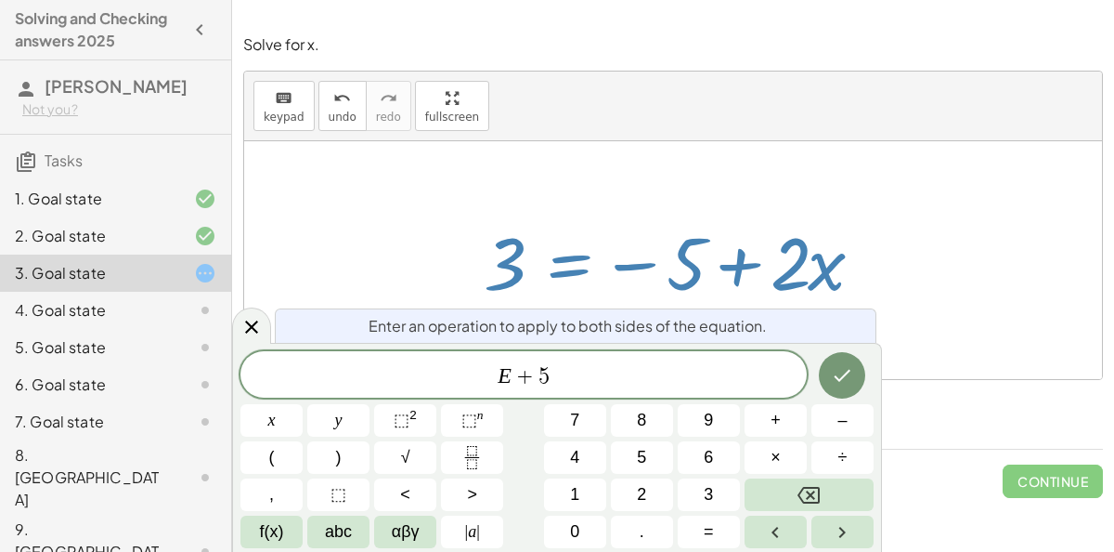
click at [862, 381] on button "Done" at bounding box center [842, 375] width 46 height 46
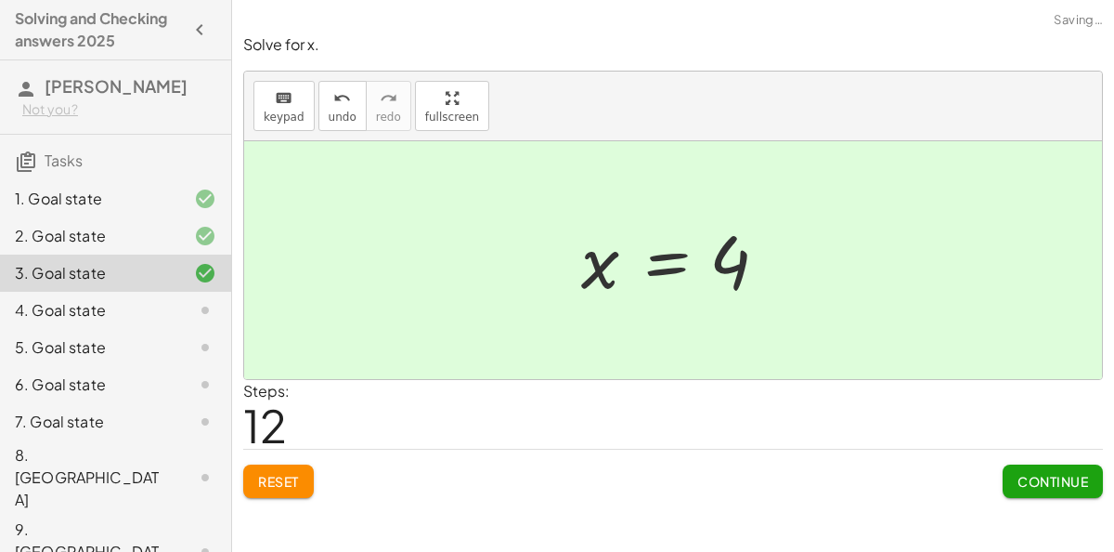
click at [1020, 481] on span "Continue" at bounding box center [1053, 481] width 71 height 17
